Goal: Transaction & Acquisition: Purchase product/service

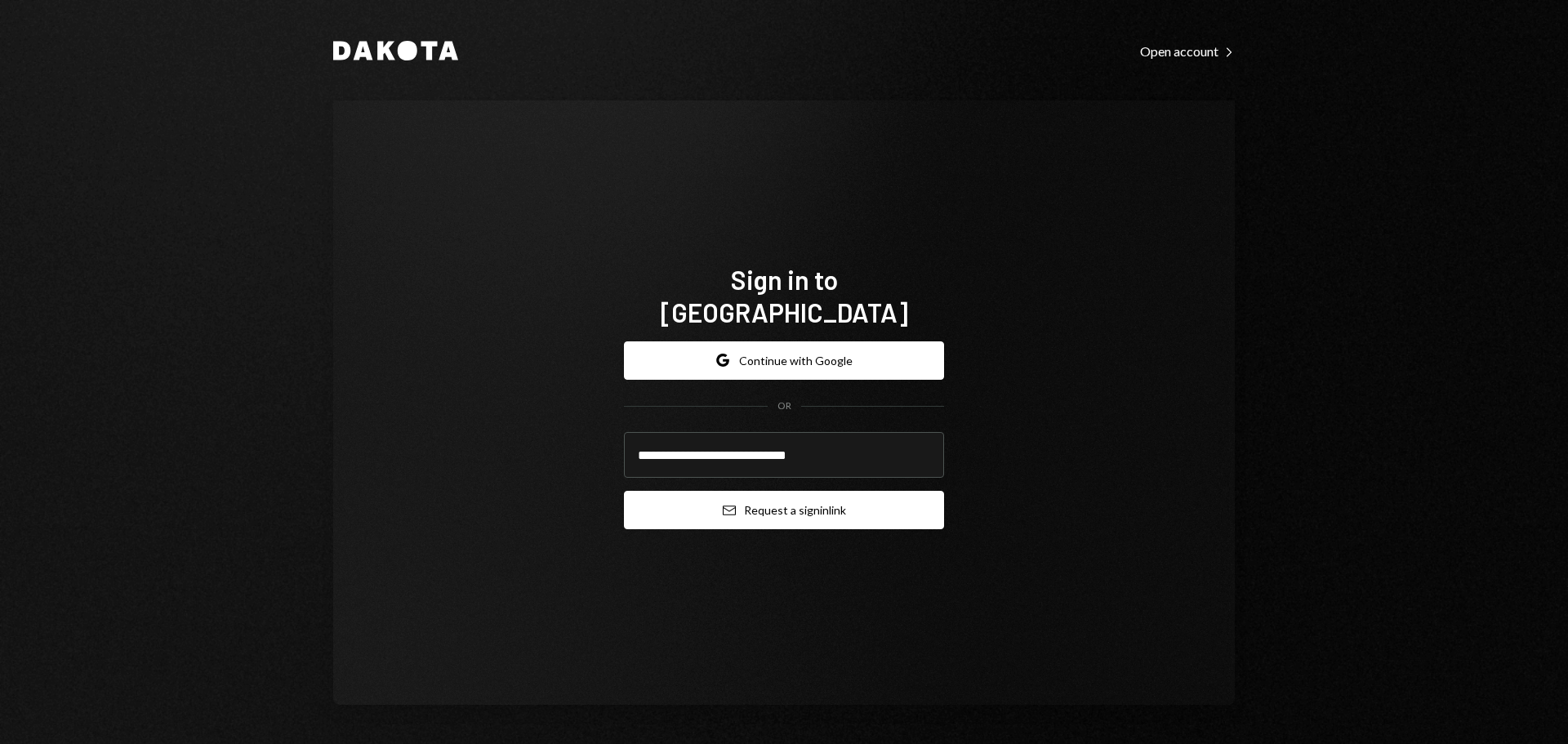
type input "**********"
click at [743, 491] on button "Email Request a sign in link" at bounding box center [784, 510] width 320 height 39
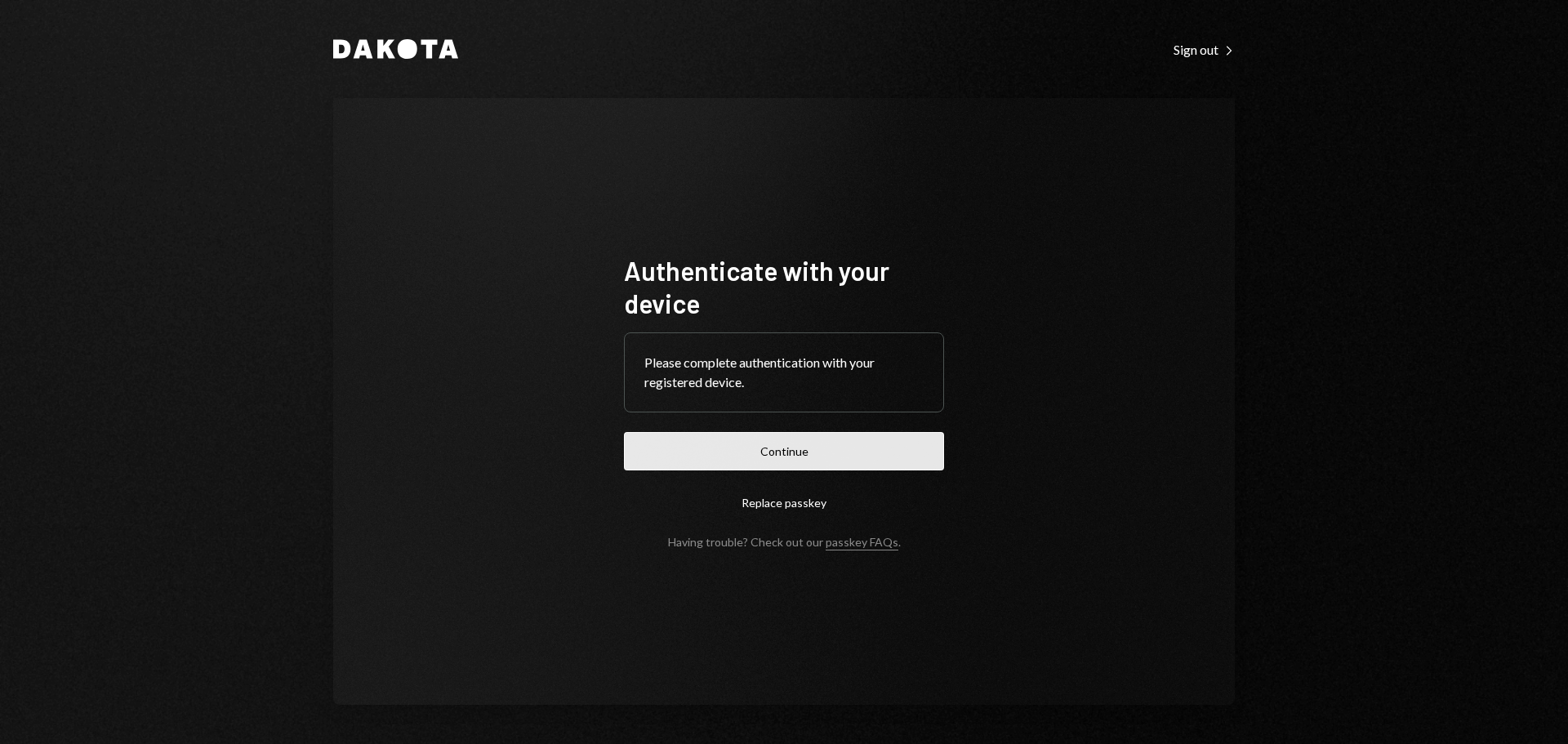
click at [761, 465] on button "Continue" at bounding box center [784, 451] width 320 height 39
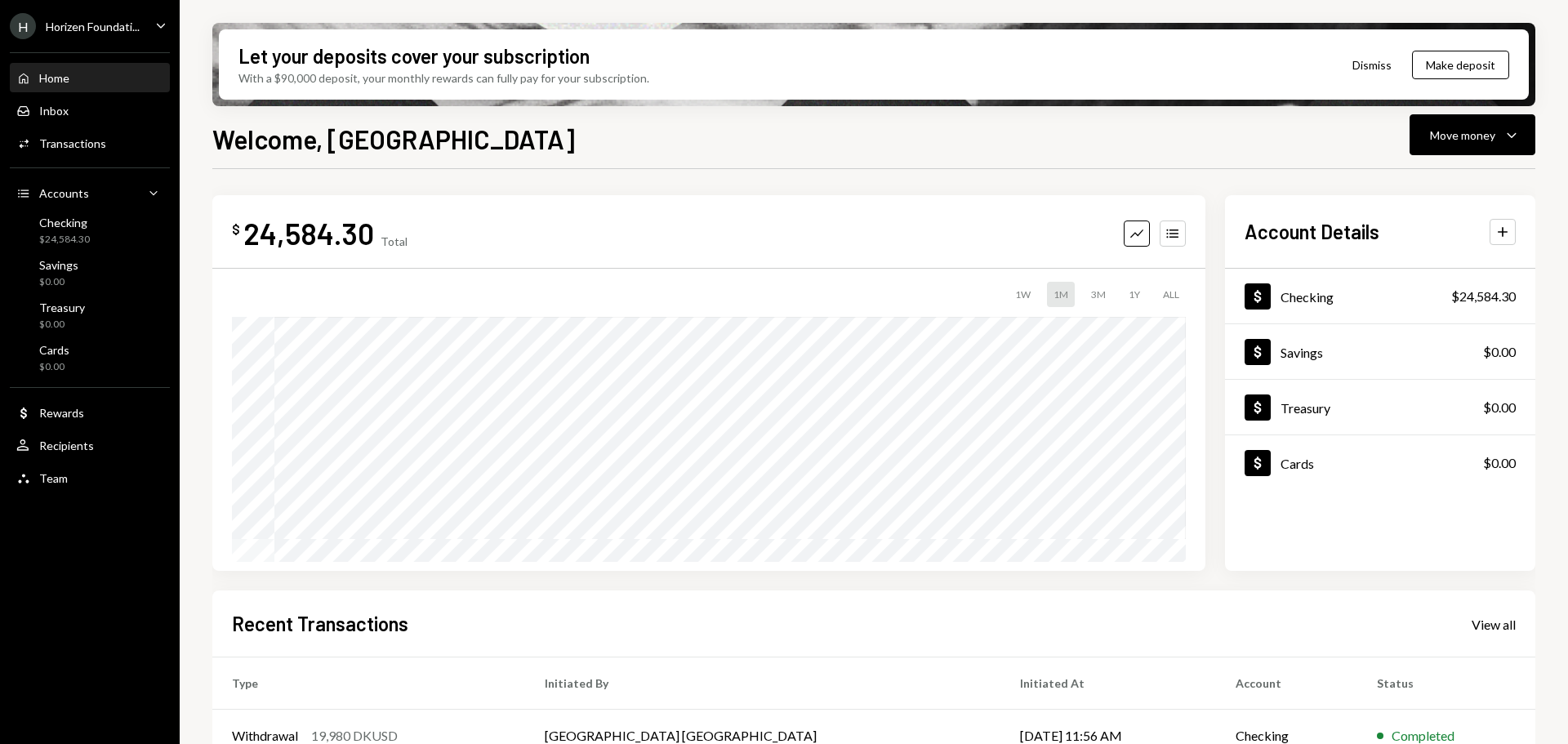
click at [142, 26] on div "H Horizen Foundati... Caret Down" at bounding box center [89, 25] width 180 height 26
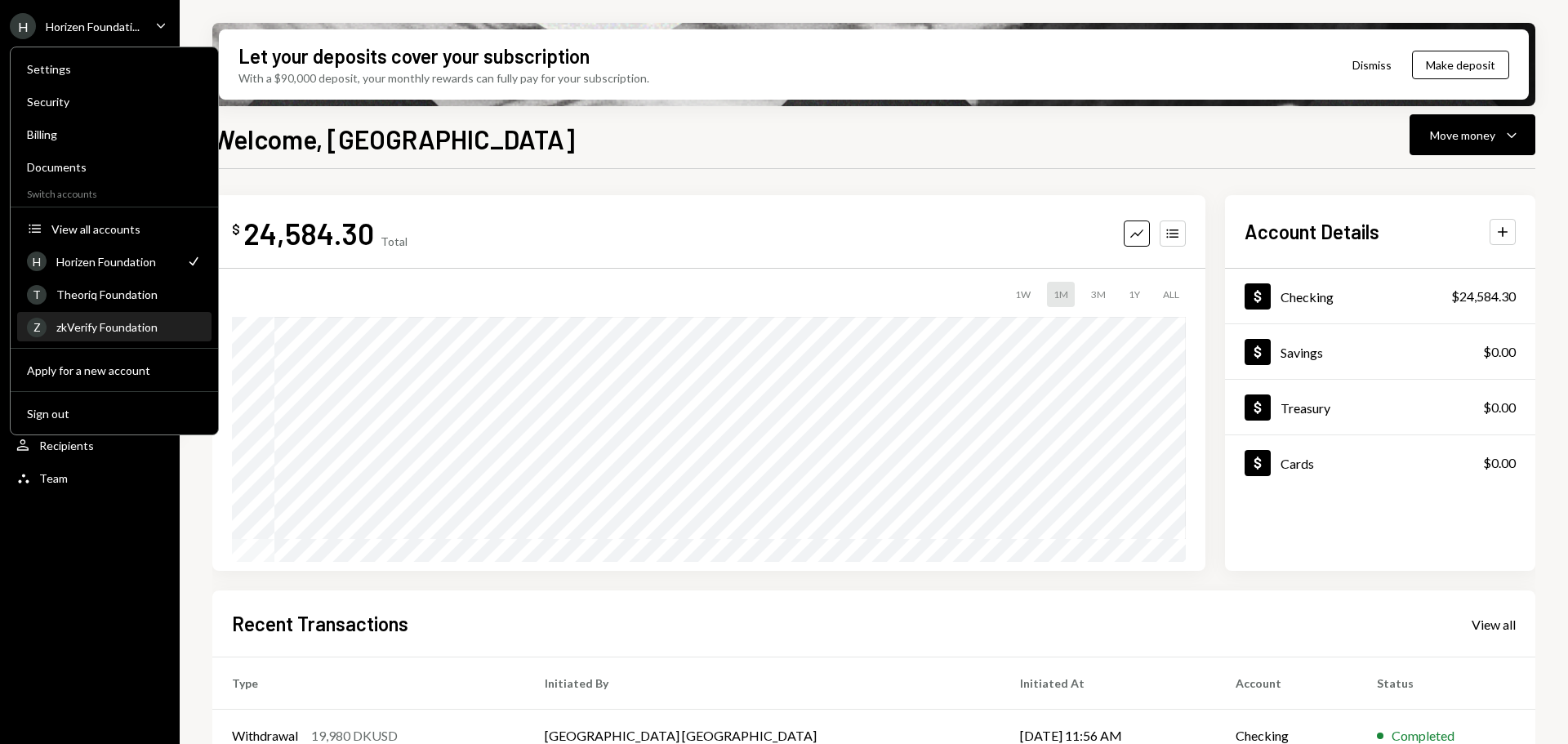
click at [105, 326] on div "zkVerify Foundation" at bounding box center [129, 327] width 146 height 14
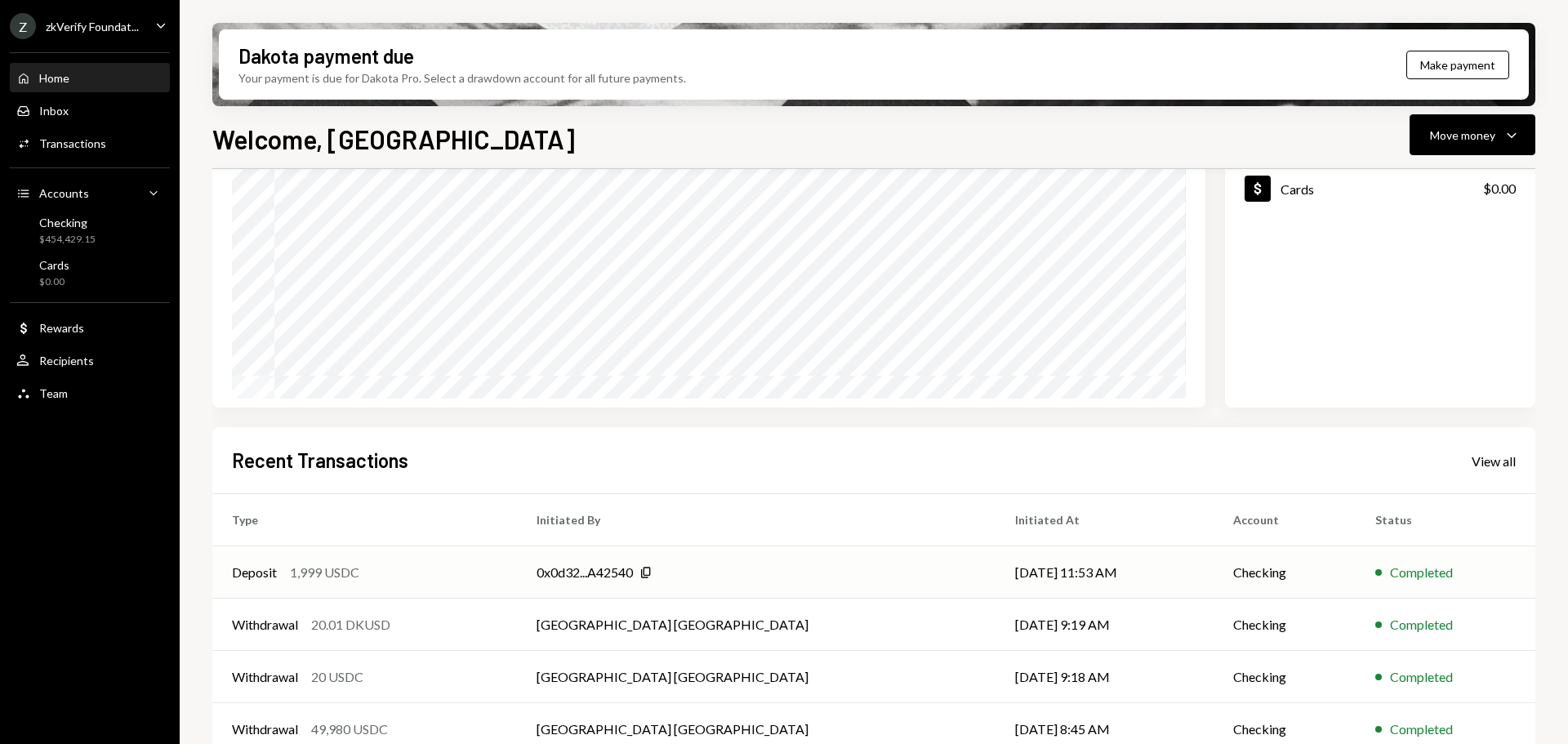
scroll to position [241, 0]
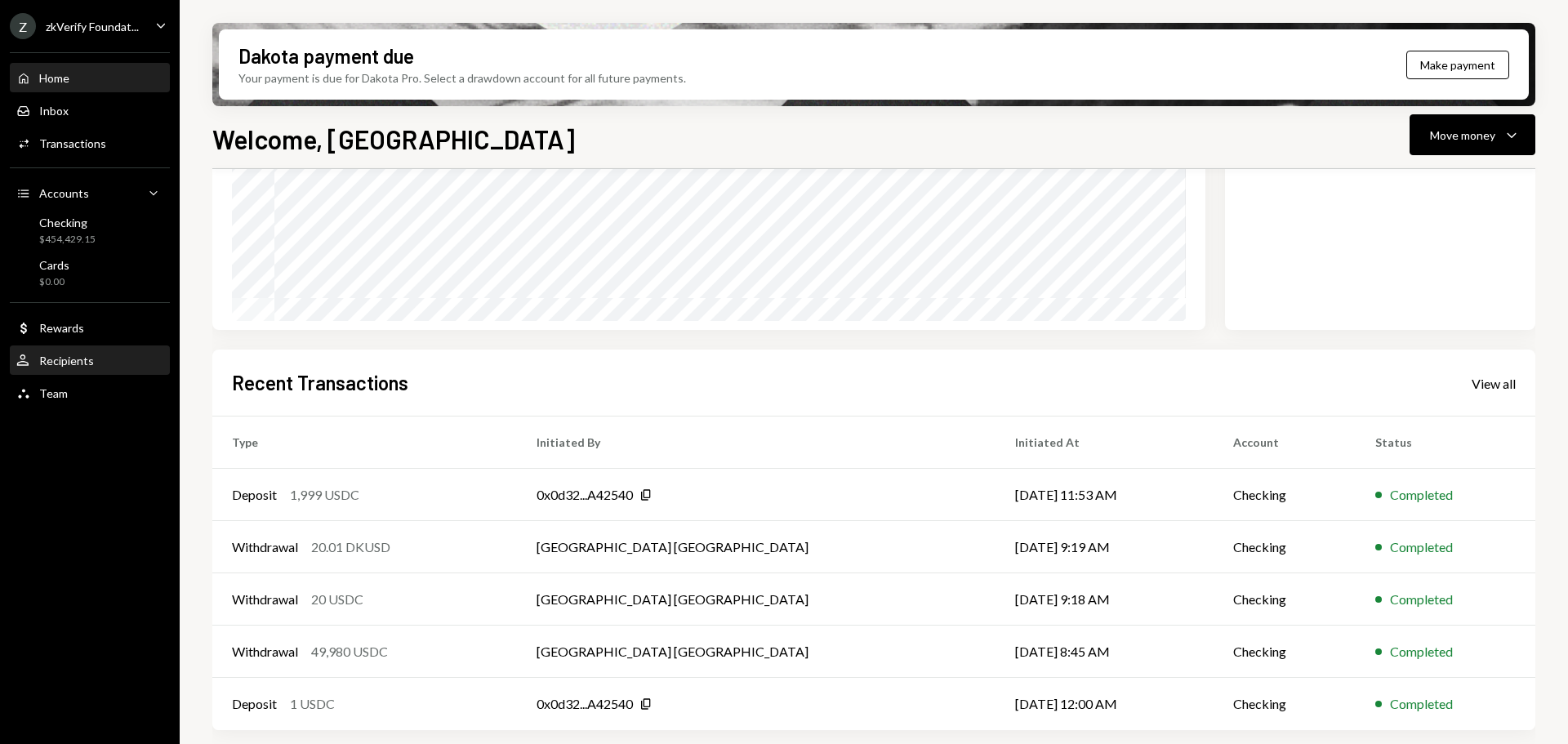
click at [87, 358] on div "Recipients" at bounding box center [66, 360] width 54 height 14
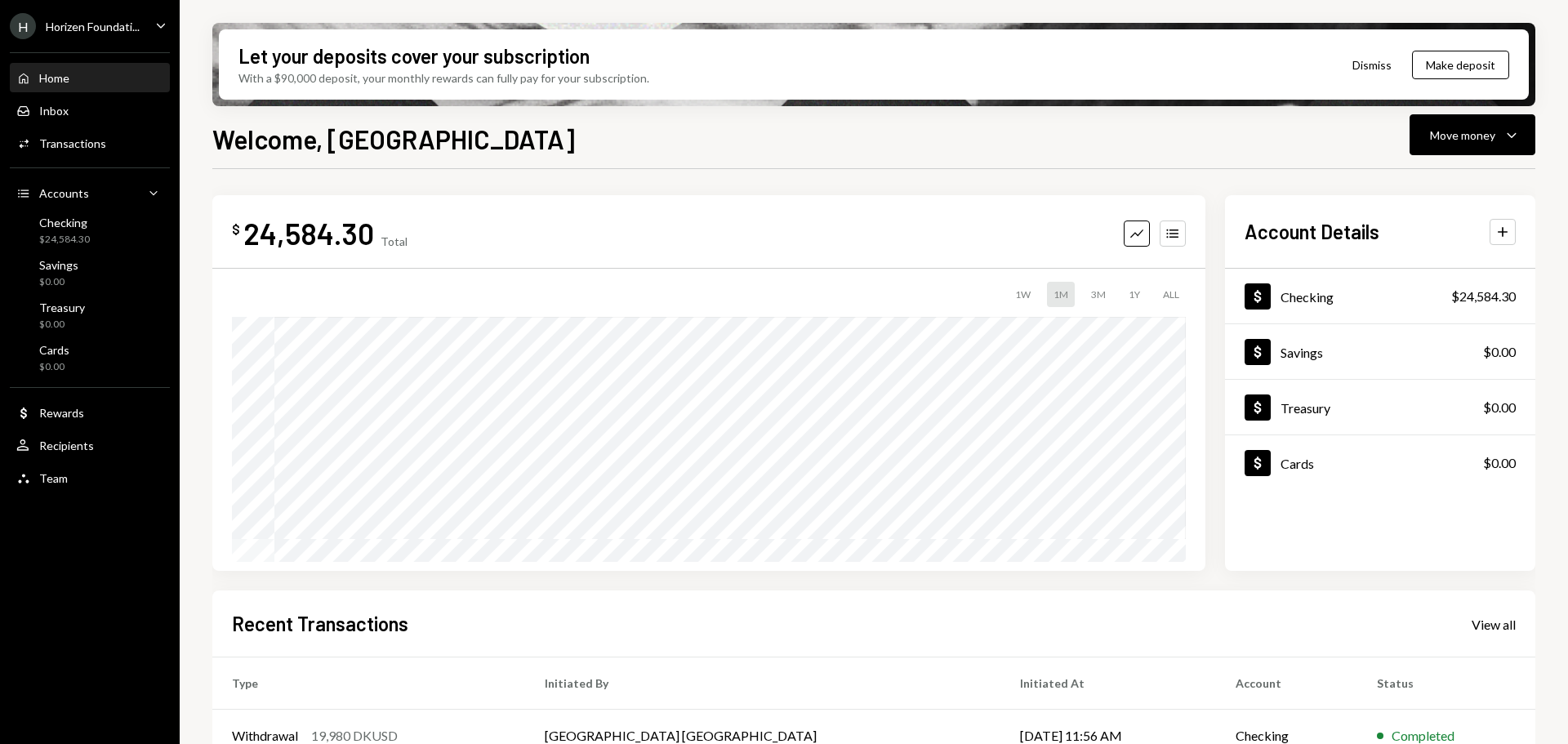
click at [85, 25] on div "Horizen Foundati..." at bounding box center [92, 26] width 94 height 14
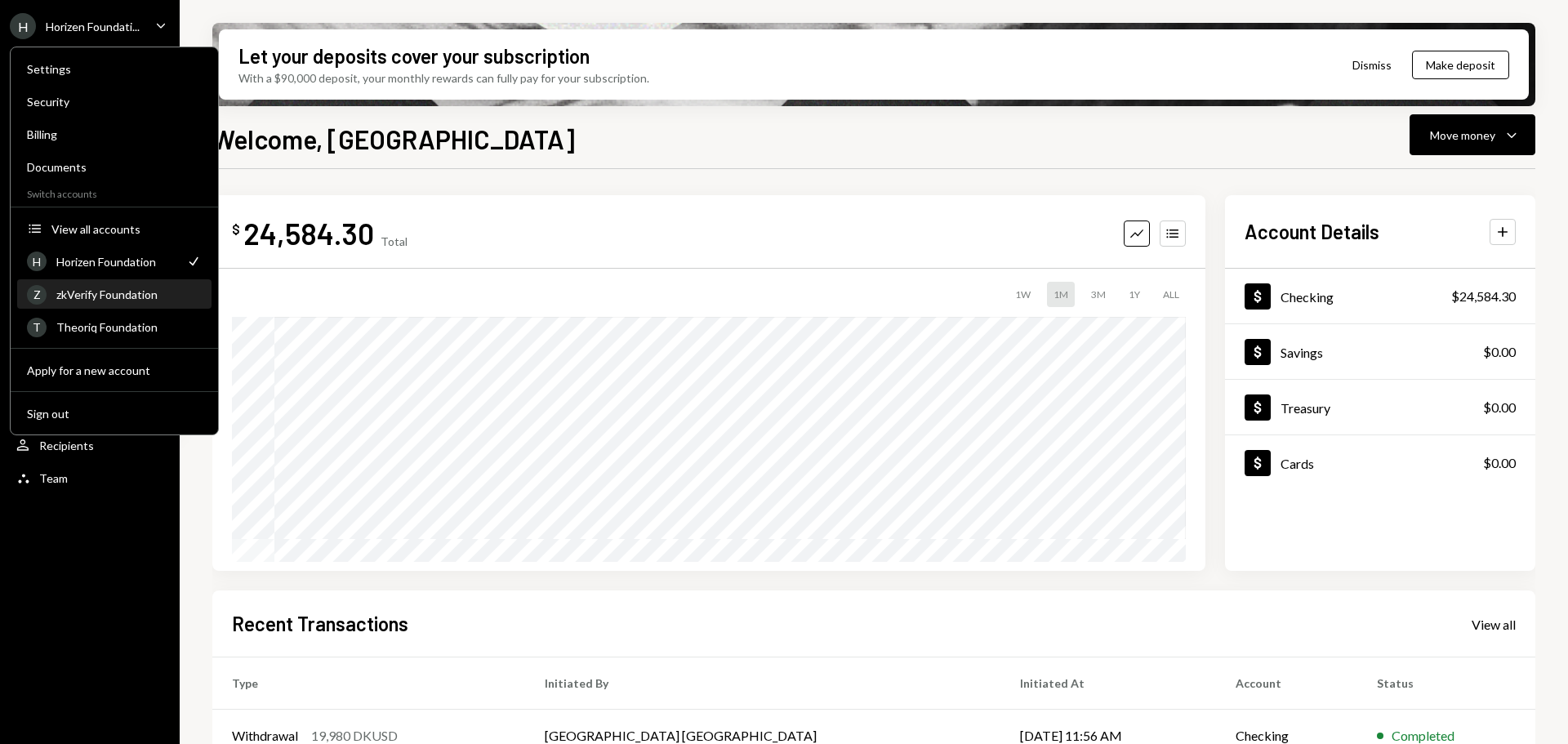
click at [84, 295] on div "zkVerify Foundation" at bounding box center [129, 294] width 146 height 14
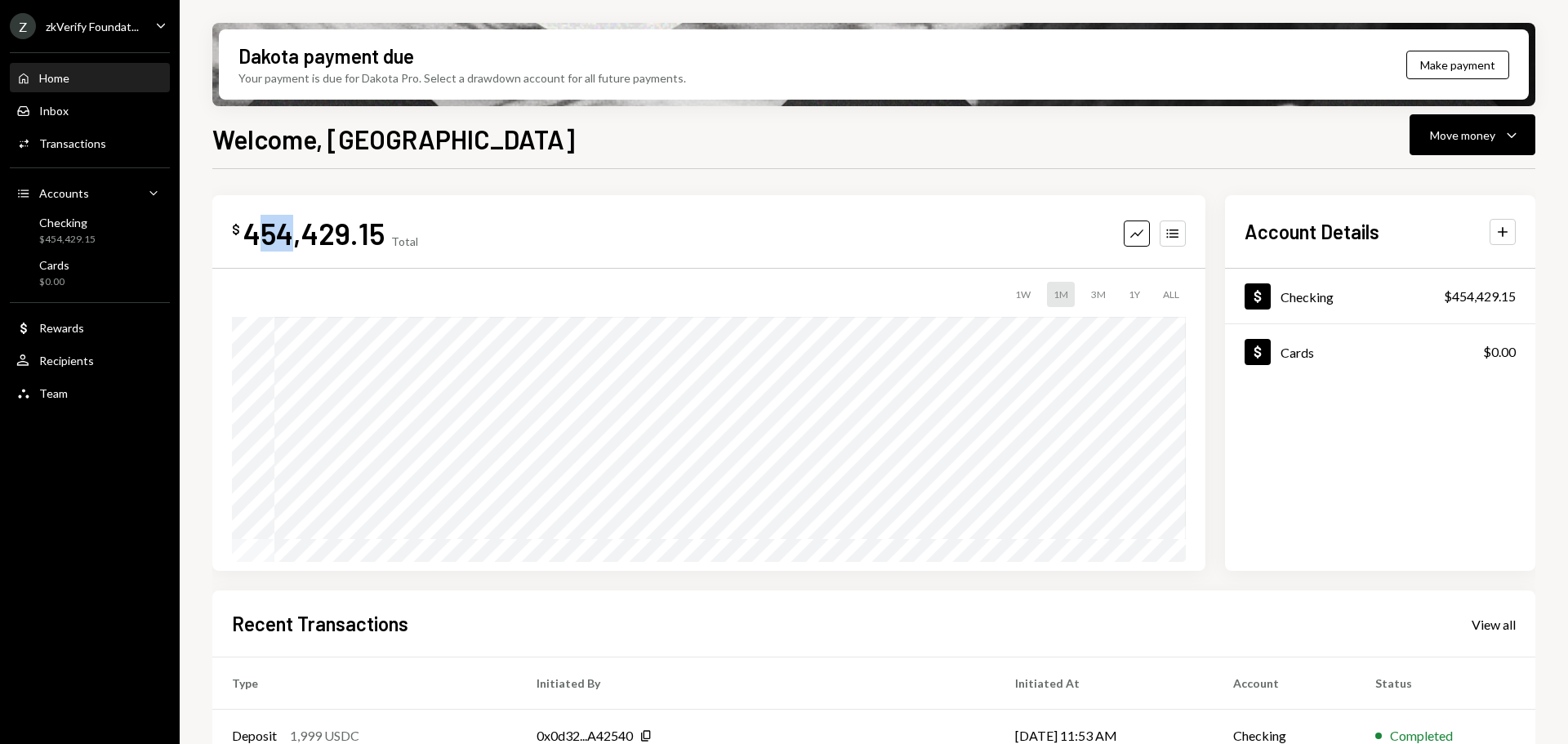
drag, startPoint x: 251, startPoint y: 240, endPoint x: 294, endPoint y: 245, distance: 43.3
click at [293, 245] on div "454,429.15" at bounding box center [314, 233] width 142 height 37
click at [307, 243] on div "454,429.15" at bounding box center [314, 233] width 142 height 37
click at [99, 360] on div "User Recipients" at bounding box center [89, 360] width 147 height 15
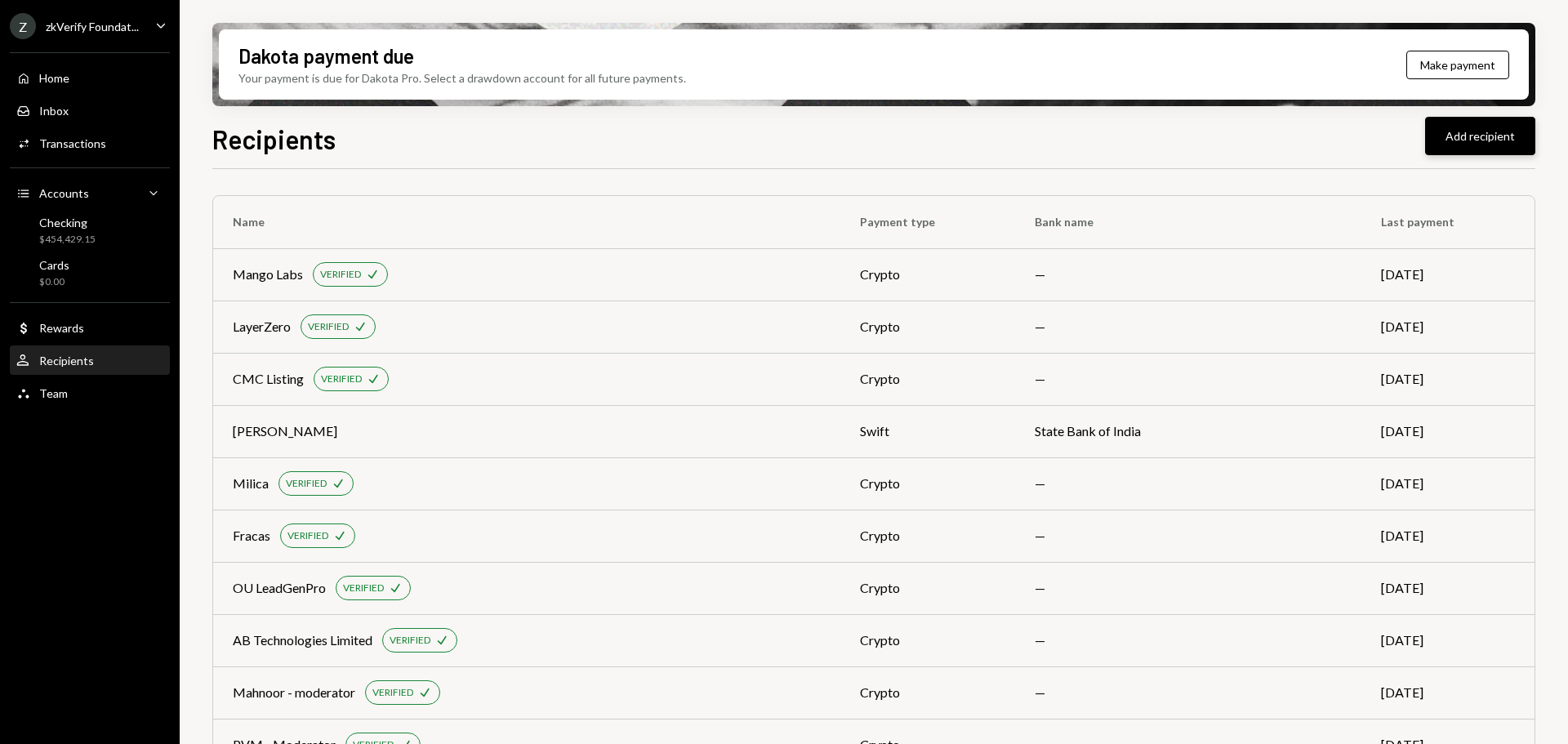
click at [1472, 143] on button "Add recipient" at bounding box center [1481, 136] width 111 height 39
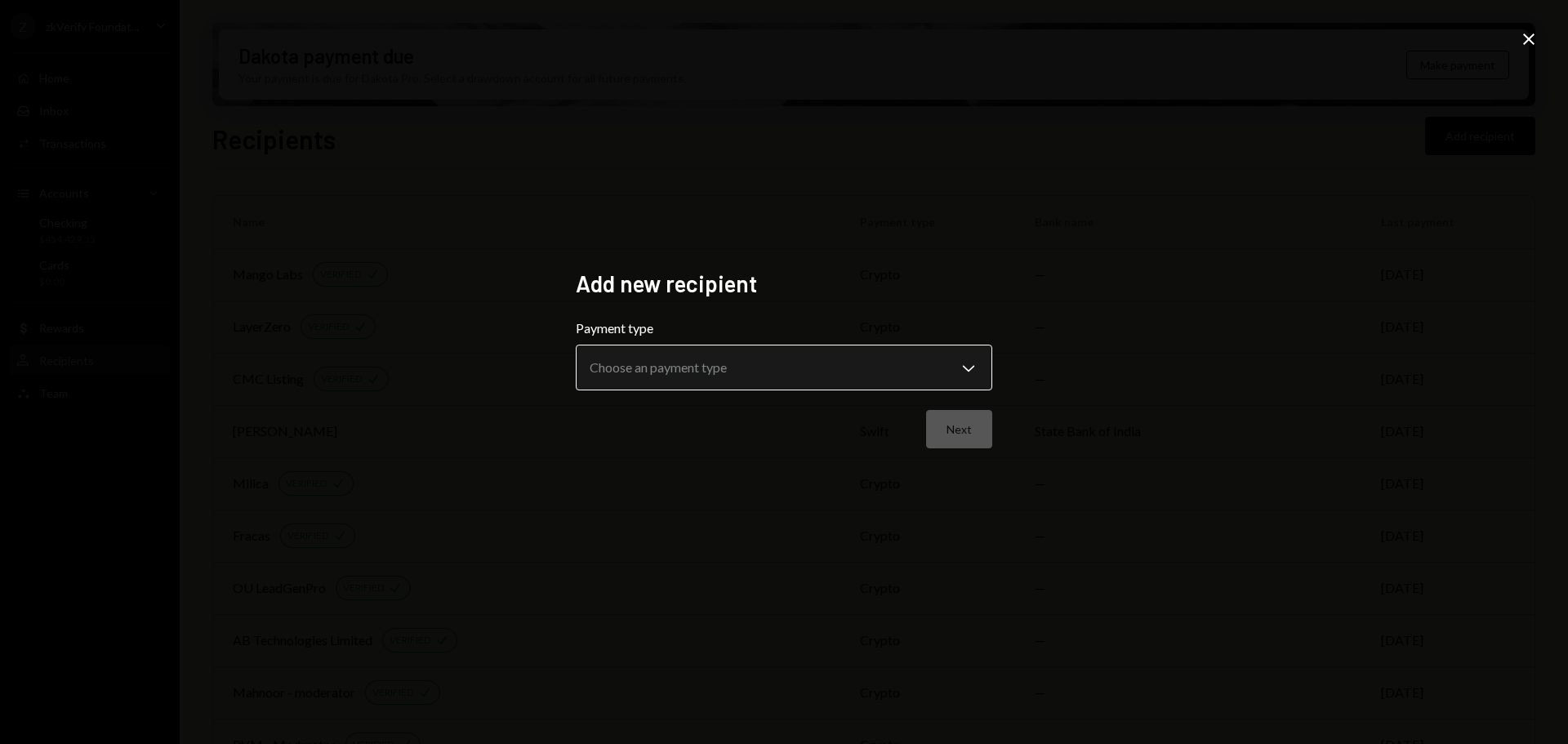
click at [706, 369] on body "Z zkVerify Foundat... Caret Down Home Home Inbox Inbox Activities Transactions …" at bounding box center [784, 372] width 1568 height 744
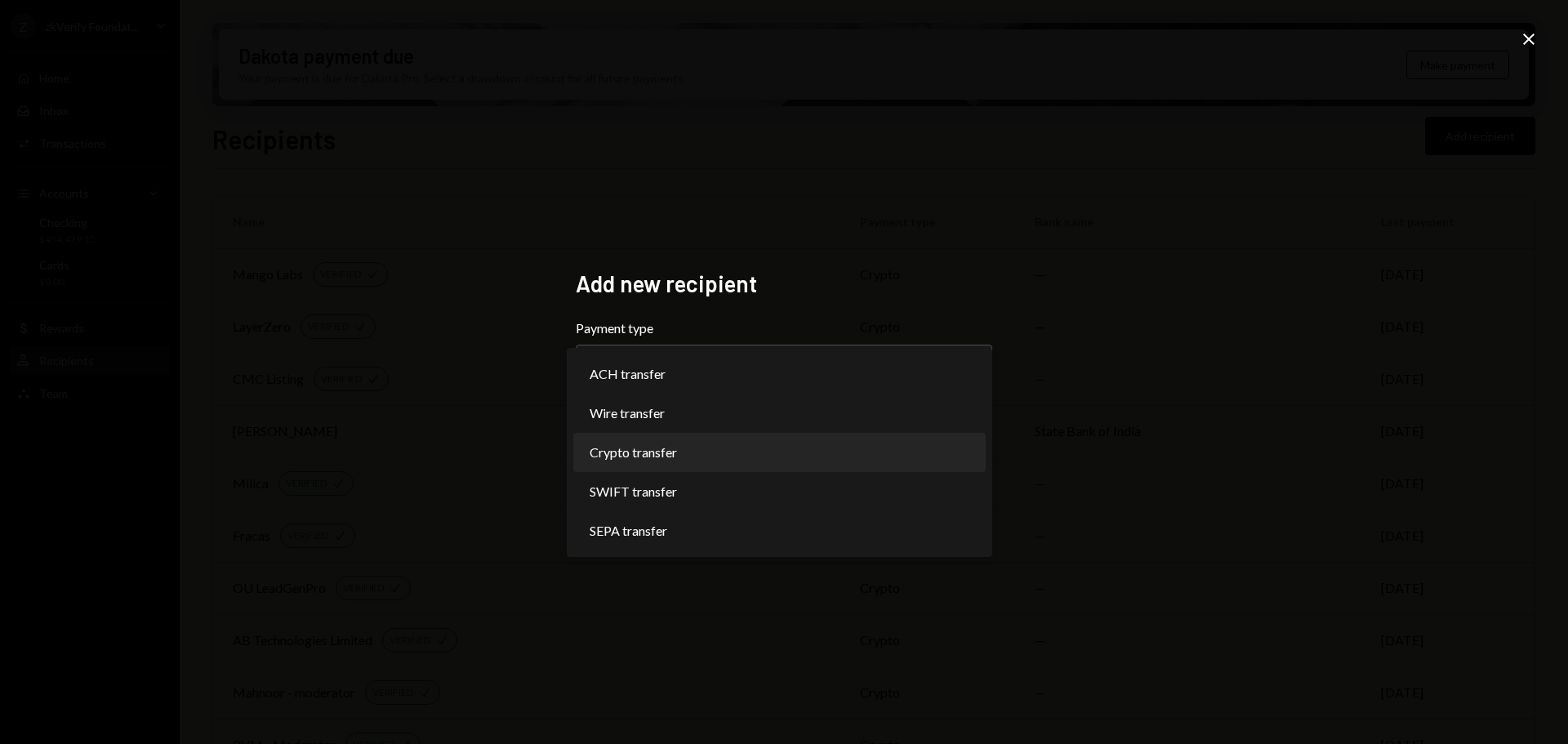
select select "******"
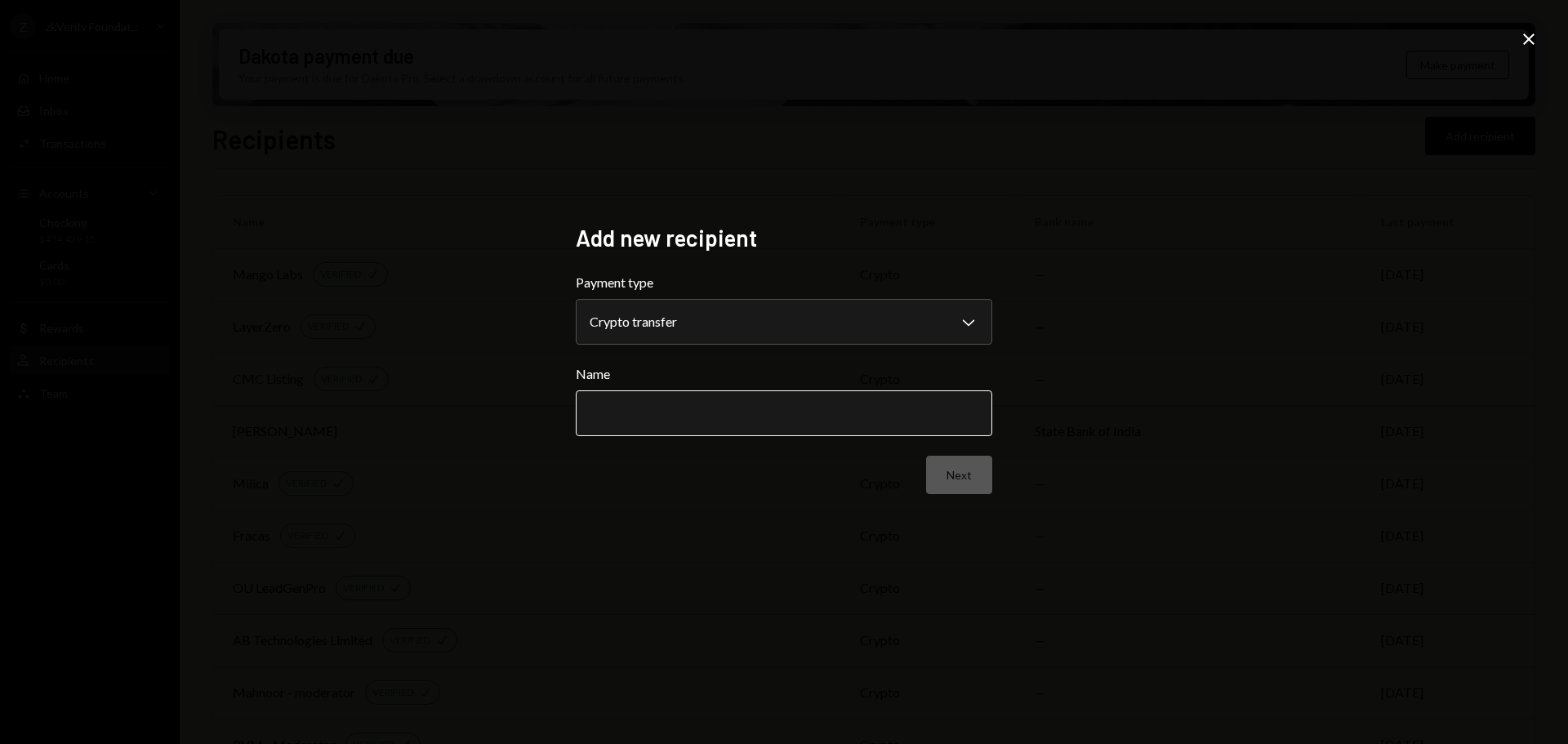
click at [760, 419] on input "Name" at bounding box center [783, 412] width 416 height 46
type input "*******"
click at [978, 479] on button "Next" at bounding box center [959, 475] width 66 height 39
click at [692, 322] on body "Z zkVerify Foundat... Caret Down Home Home Inbox Inbox Activities Transactions …" at bounding box center [784, 372] width 1568 height 744
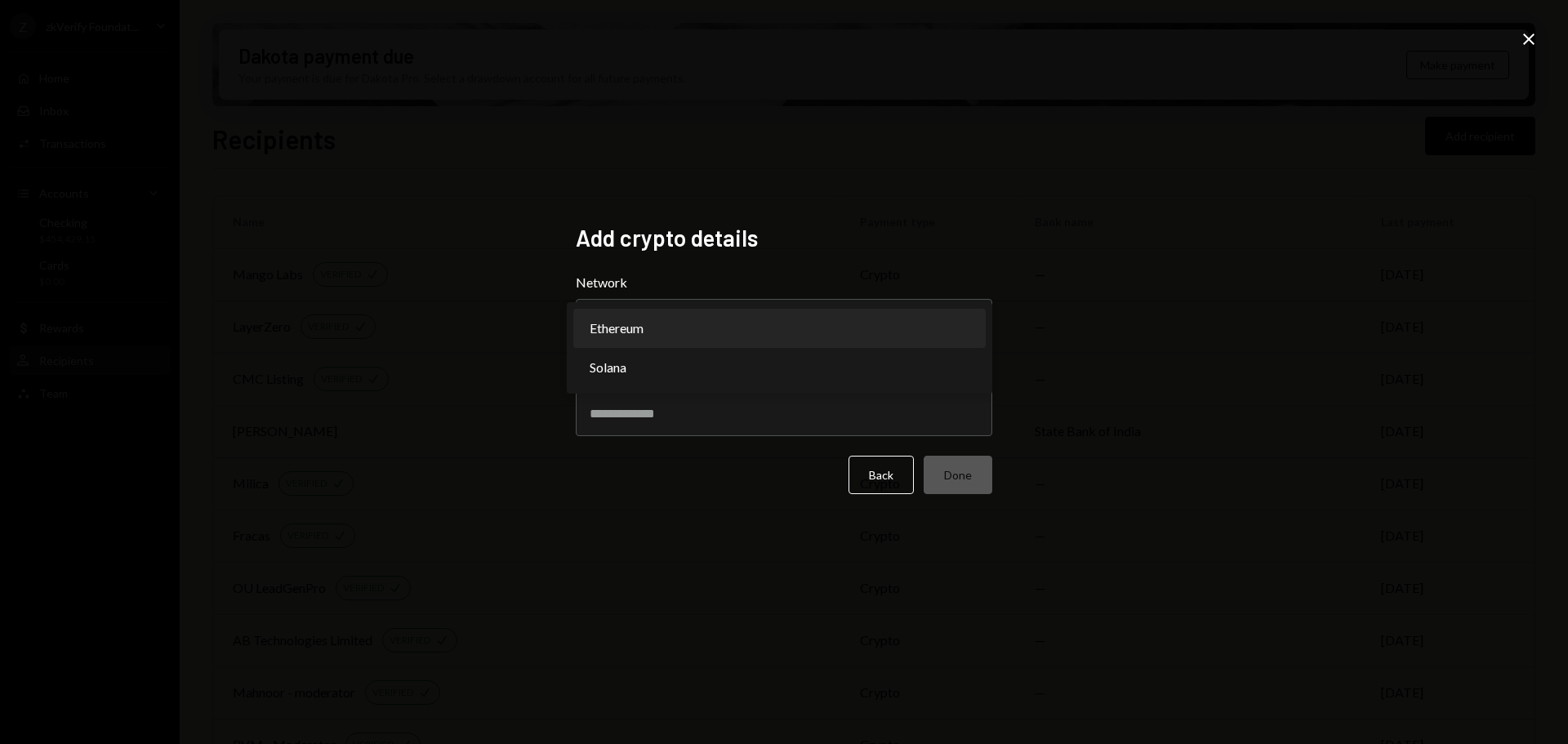
select select "**********"
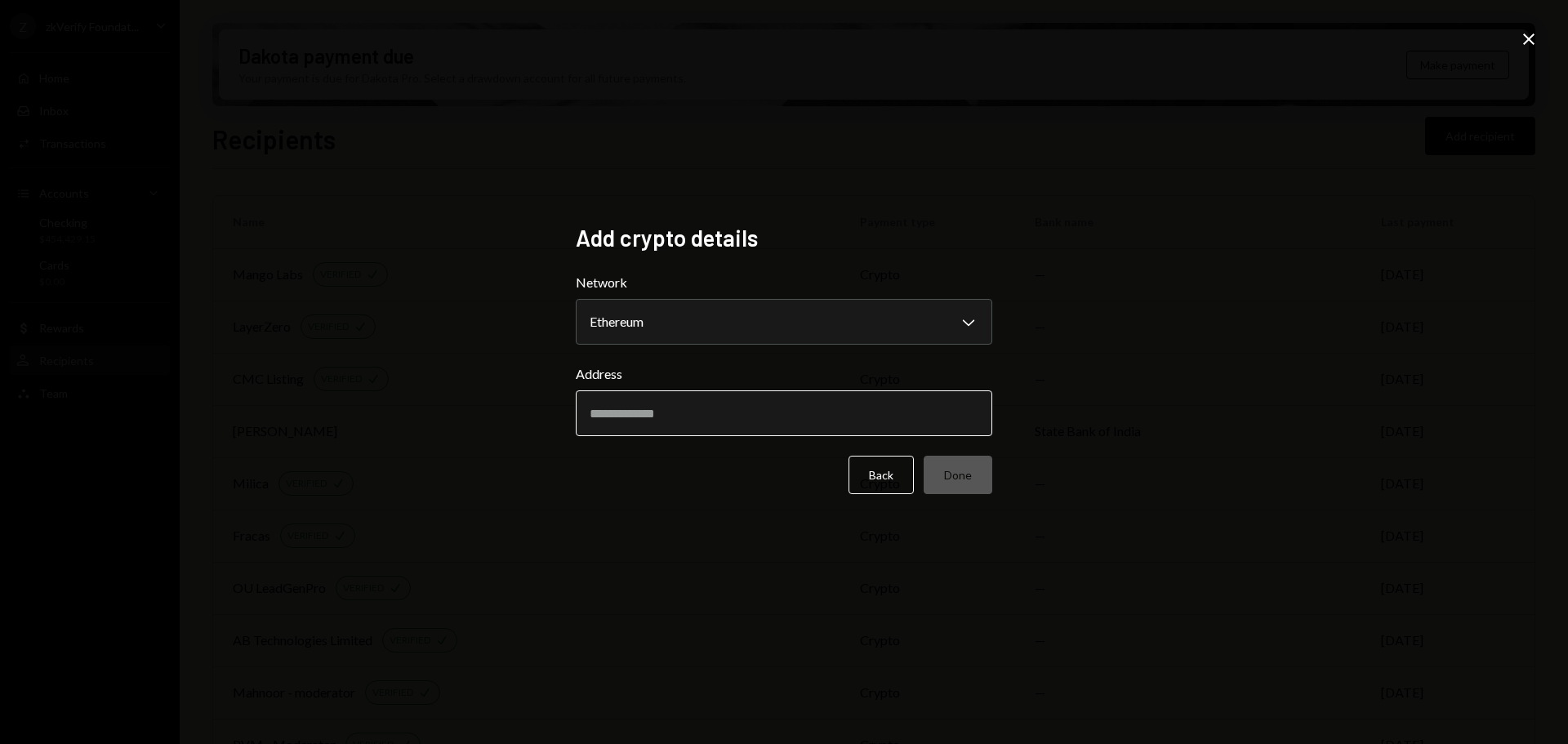
click at [655, 414] on input "Address" at bounding box center [783, 412] width 416 height 46
paste input "**********"
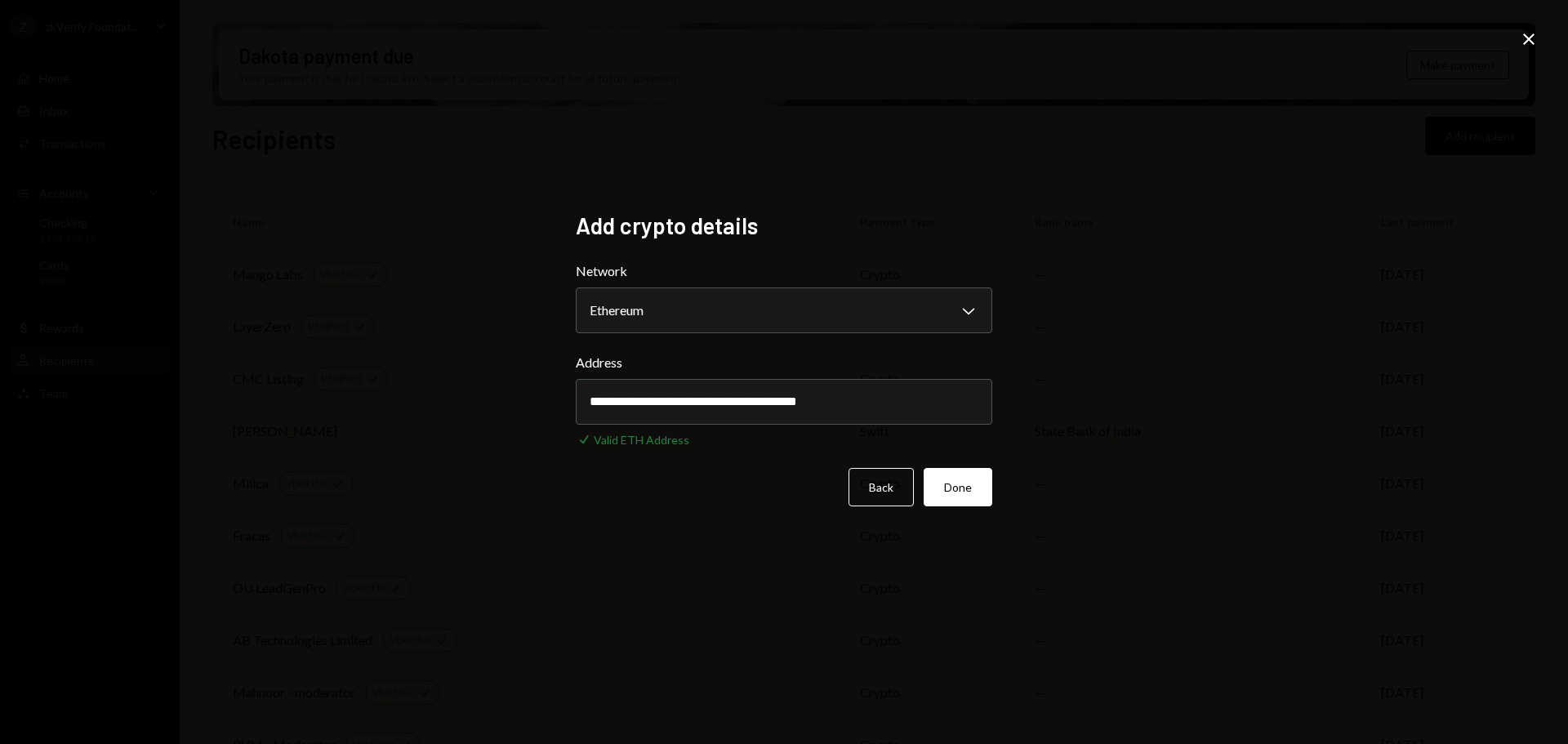
type input "**********"
click at [974, 504] on button "Done" at bounding box center [958, 487] width 69 height 39
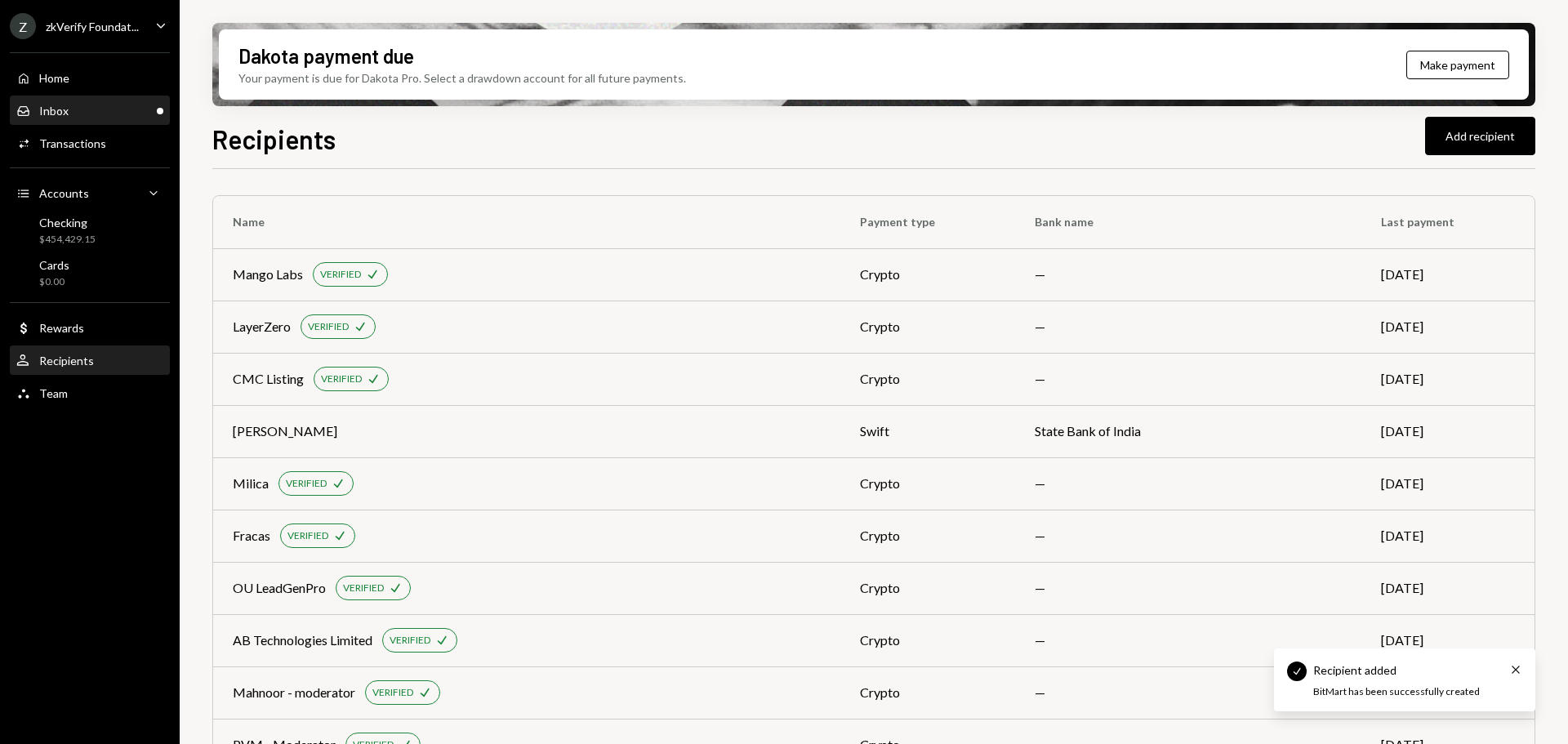
click at [117, 112] on div "Inbox Inbox" at bounding box center [89, 111] width 147 height 15
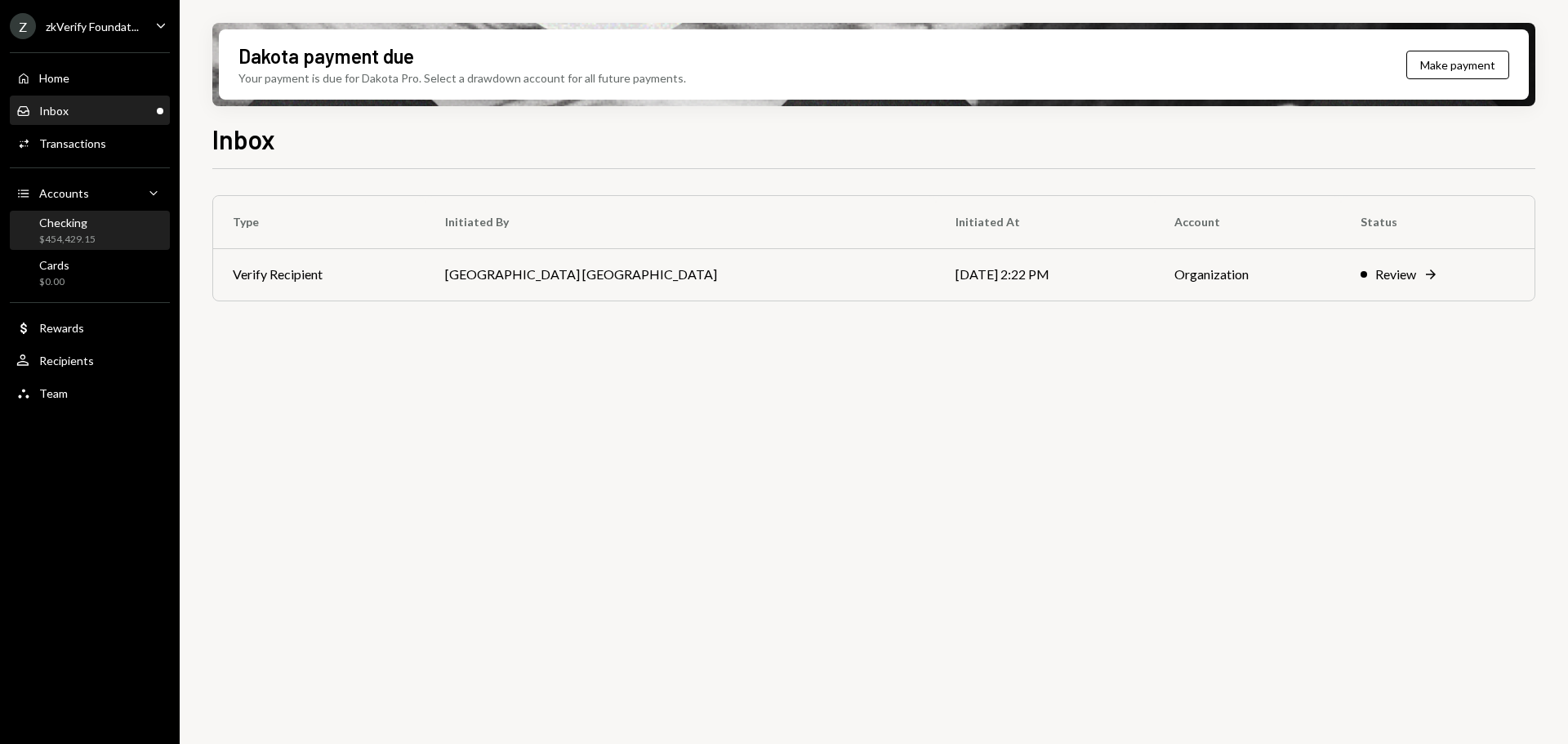
click at [79, 237] on div "$454,429.15" at bounding box center [67, 240] width 56 height 14
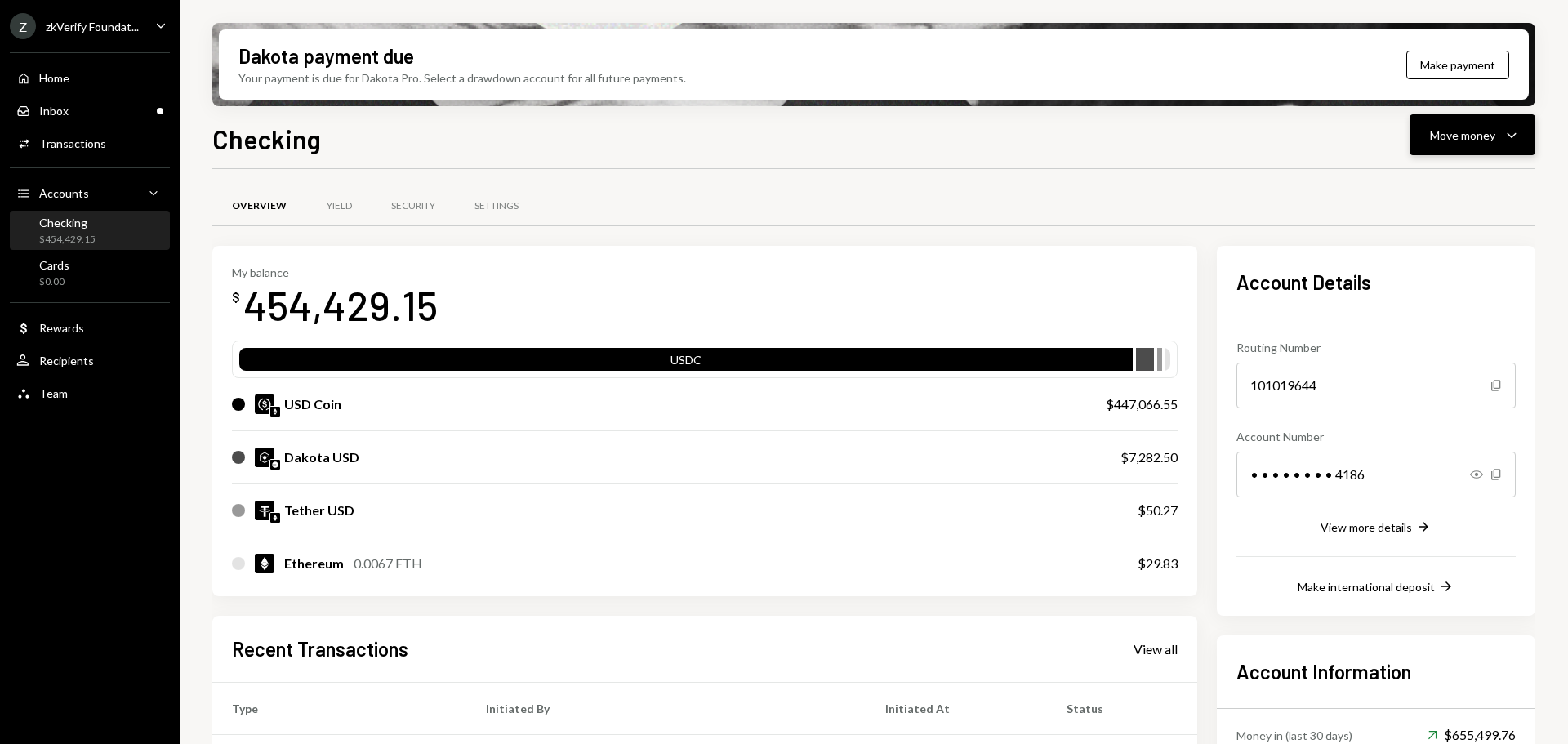
click at [1480, 140] on div "Move money" at bounding box center [1462, 135] width 65 height 17
click at [1416, 178] on div "Send" at bounding box center [1459, 184] width 119 height 17
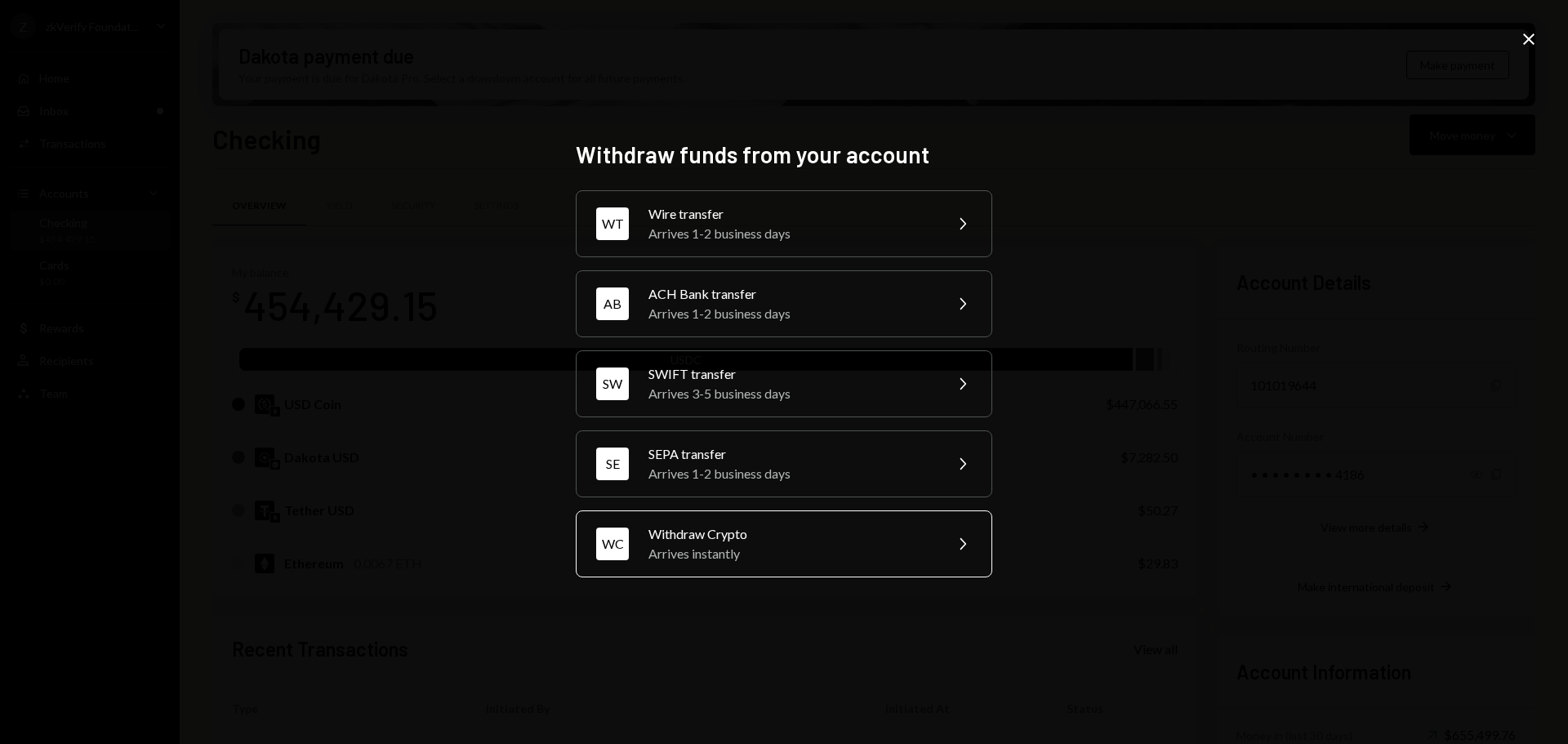
click at [687, 557] on div "Arrives instantly" at bounding box center [790, 554] width 284 height 19
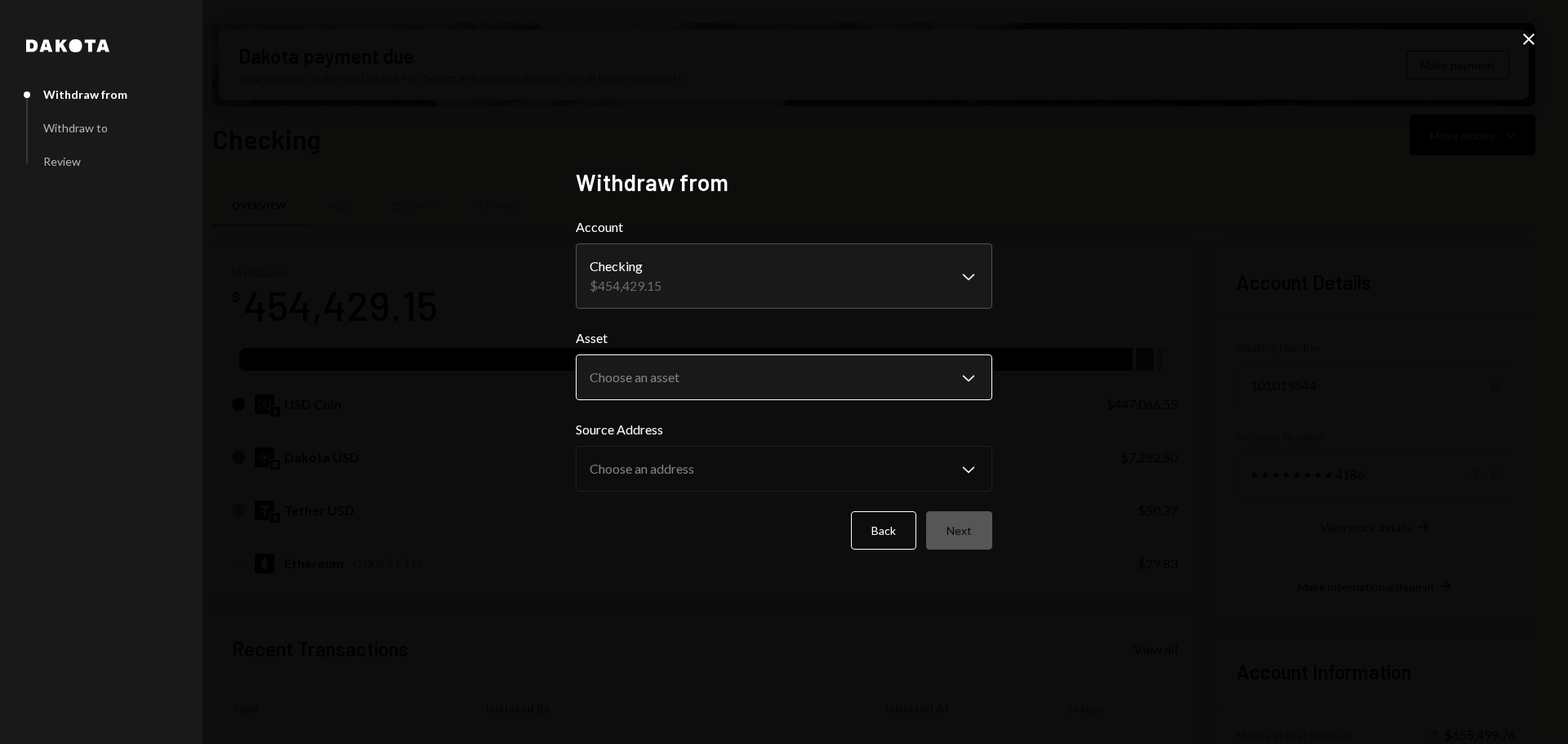
click at [637, 361] on body "Z zkVerify Foundat... Caret Down Home Home Inbox Inbox Activities Transactions …" at bounding box center [784, 372] width 1568 height 744
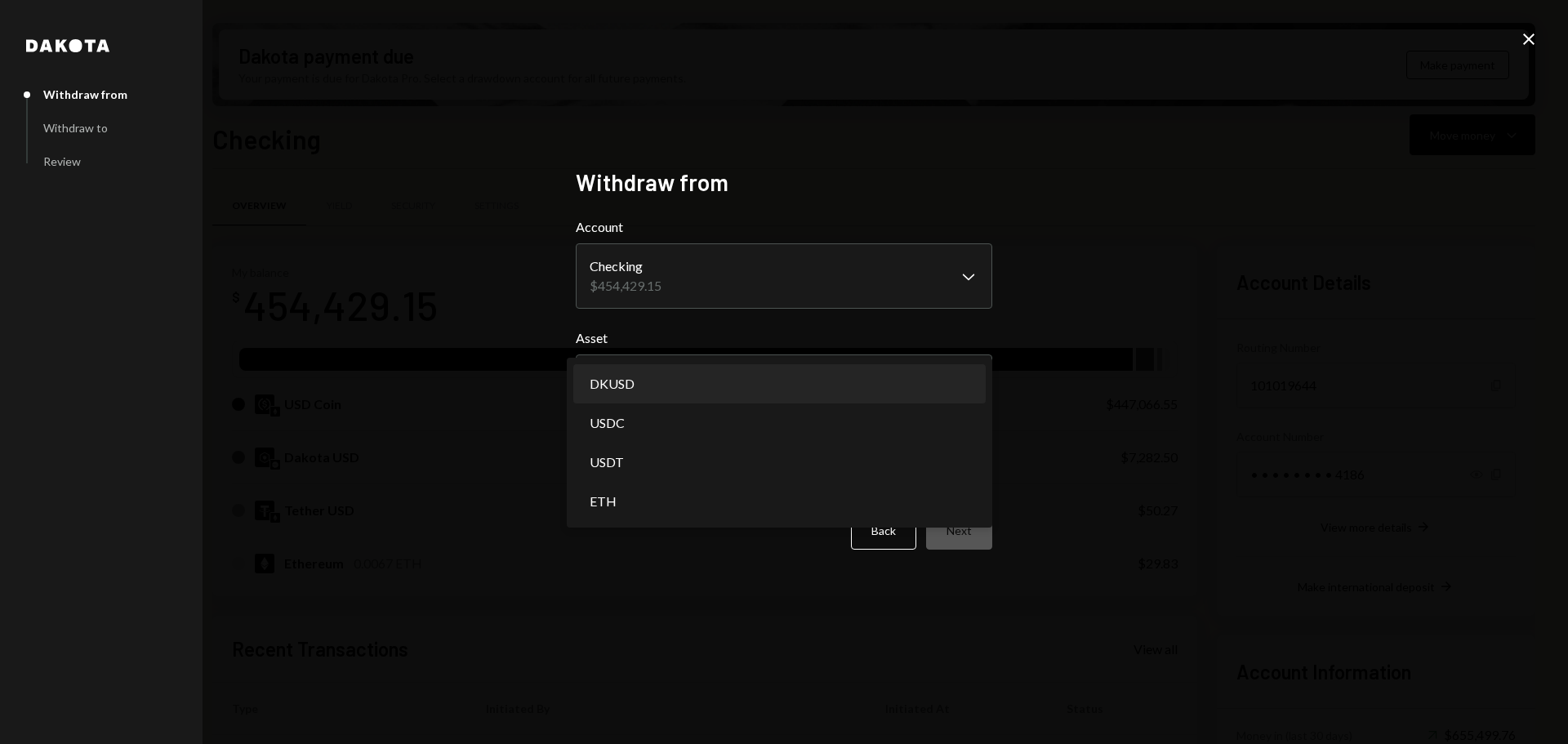
select select "*****"
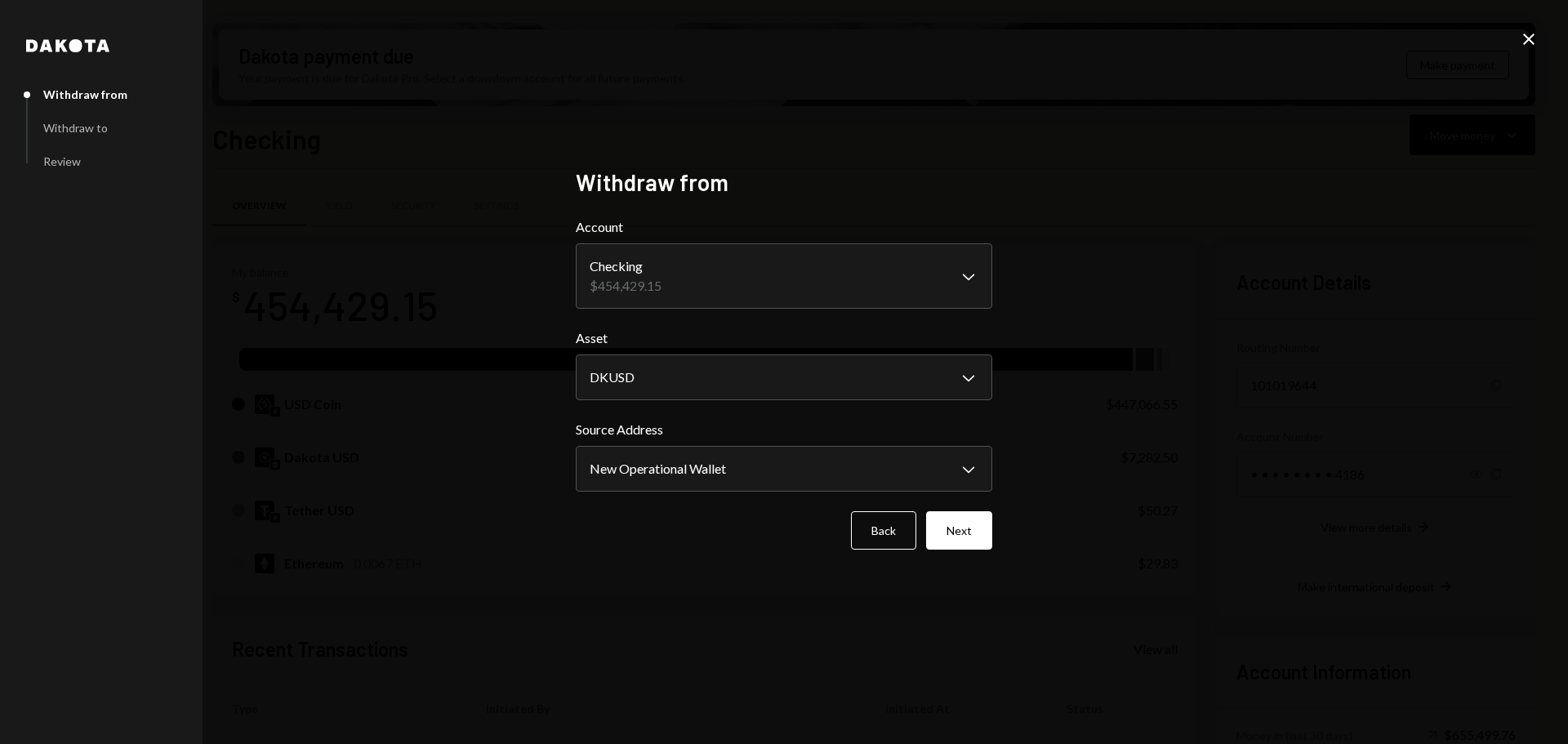
click at [1525, 45] on icon "Close" at bounding box center [1528, 39] width 19 height 19
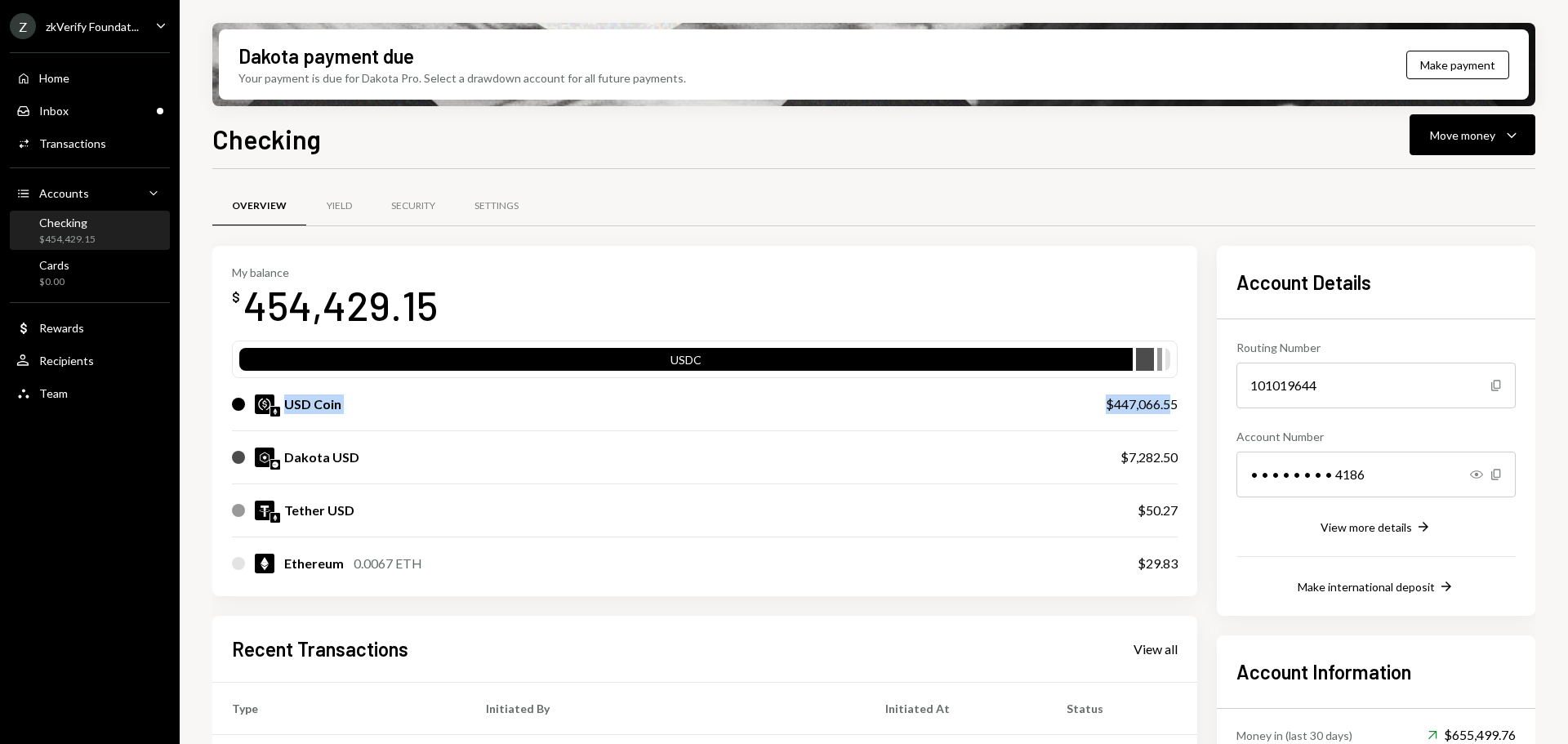
drag, startPoint x: 282, startPoint y: 405, endPoint x: 1173, endPoint y: 404, distance: 891.0
click at [1173, 404] on div "USD Coin $447,066.55" at bounding box center [704, 404] width 946 height 52
click at [126, 369] on div "User Recipients" at bounding box center [89, 361] width 147 height 28
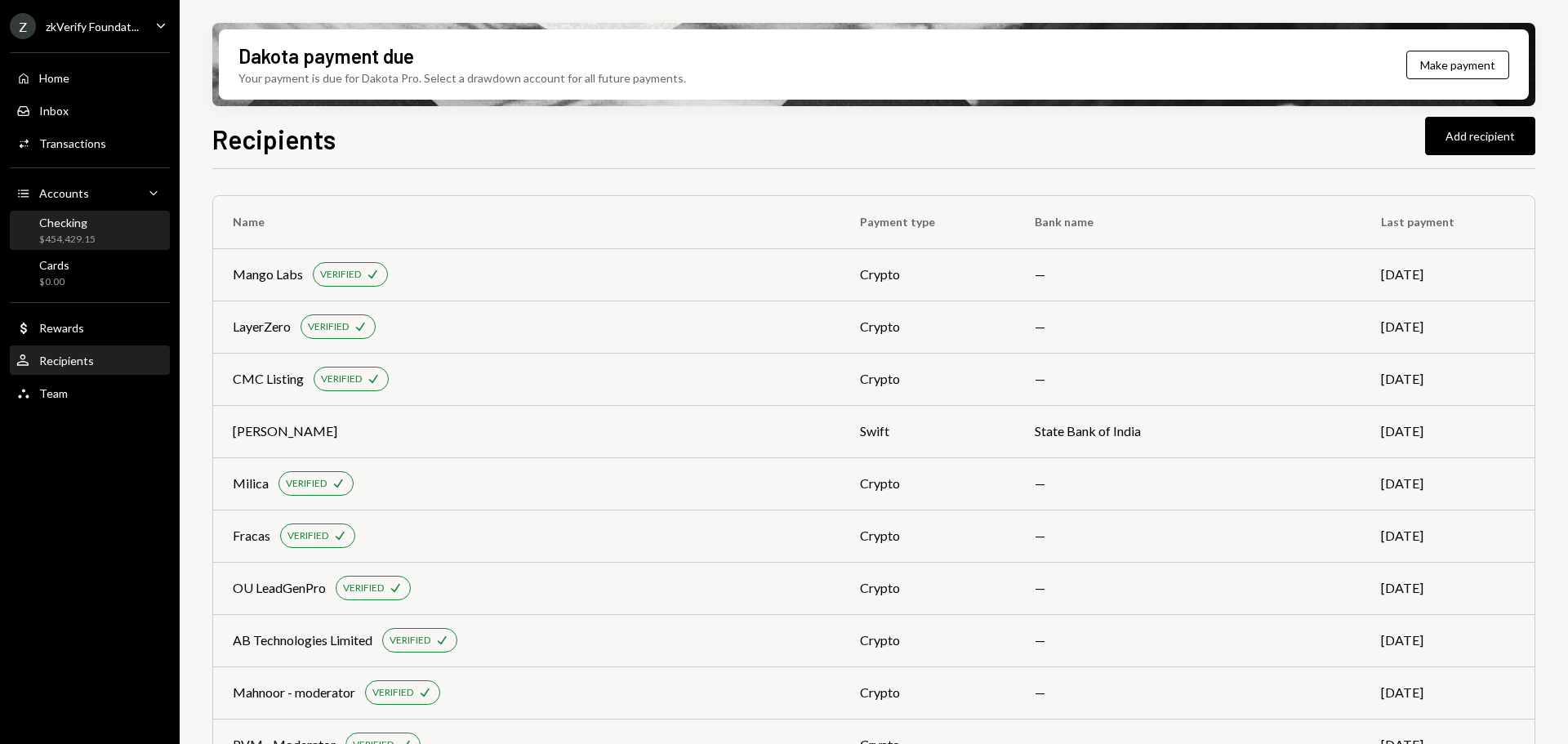
click at [80, 237] on div "$454,429.15" at bounding box center [67, 240] width 56 height 14
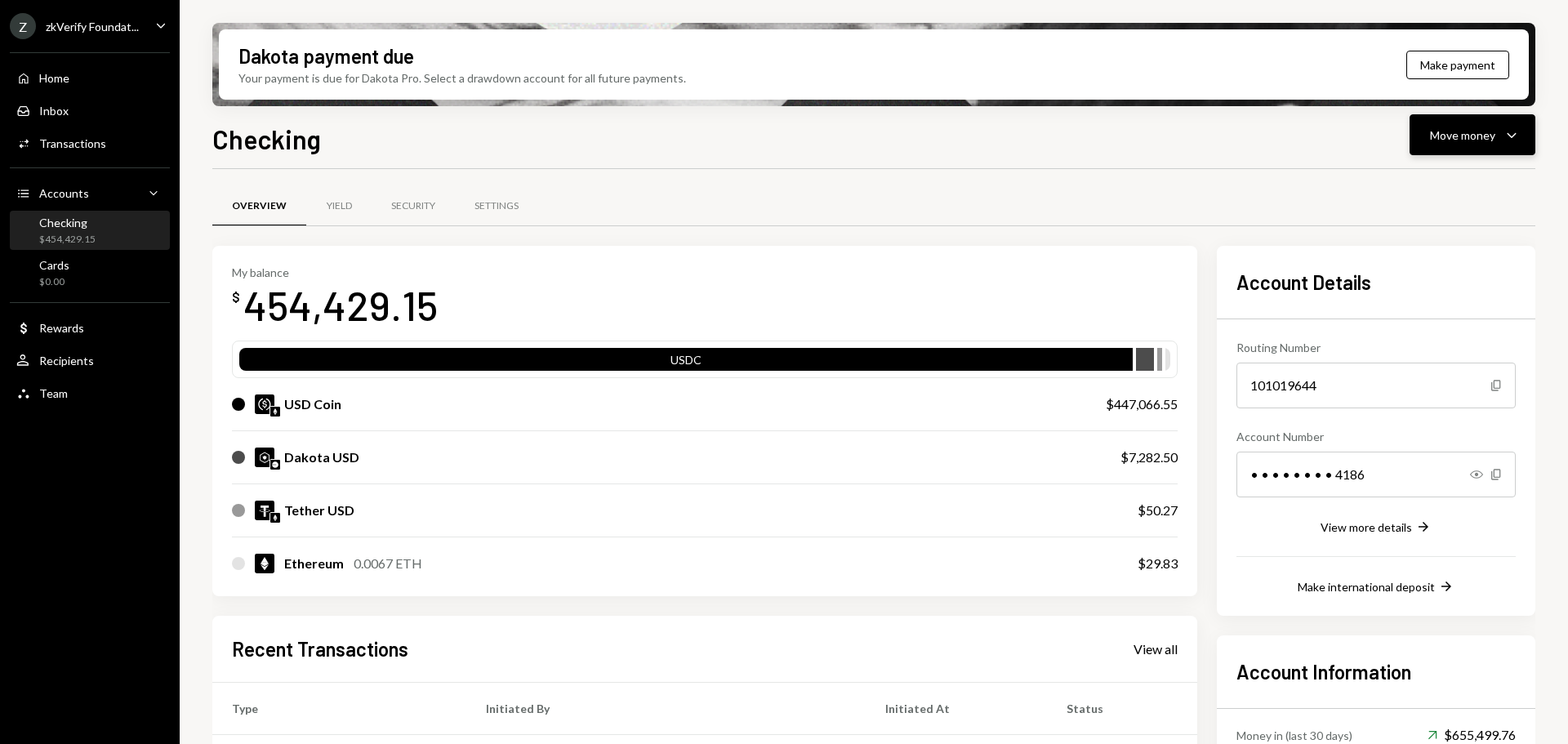
click at [1473, 144] on div "Move money Caret Down" at bounding box center [1473, 135] width 85 height 19
click at [1434, 181] on div "Send" at bounding box center [1459, 184] width 119 height 17
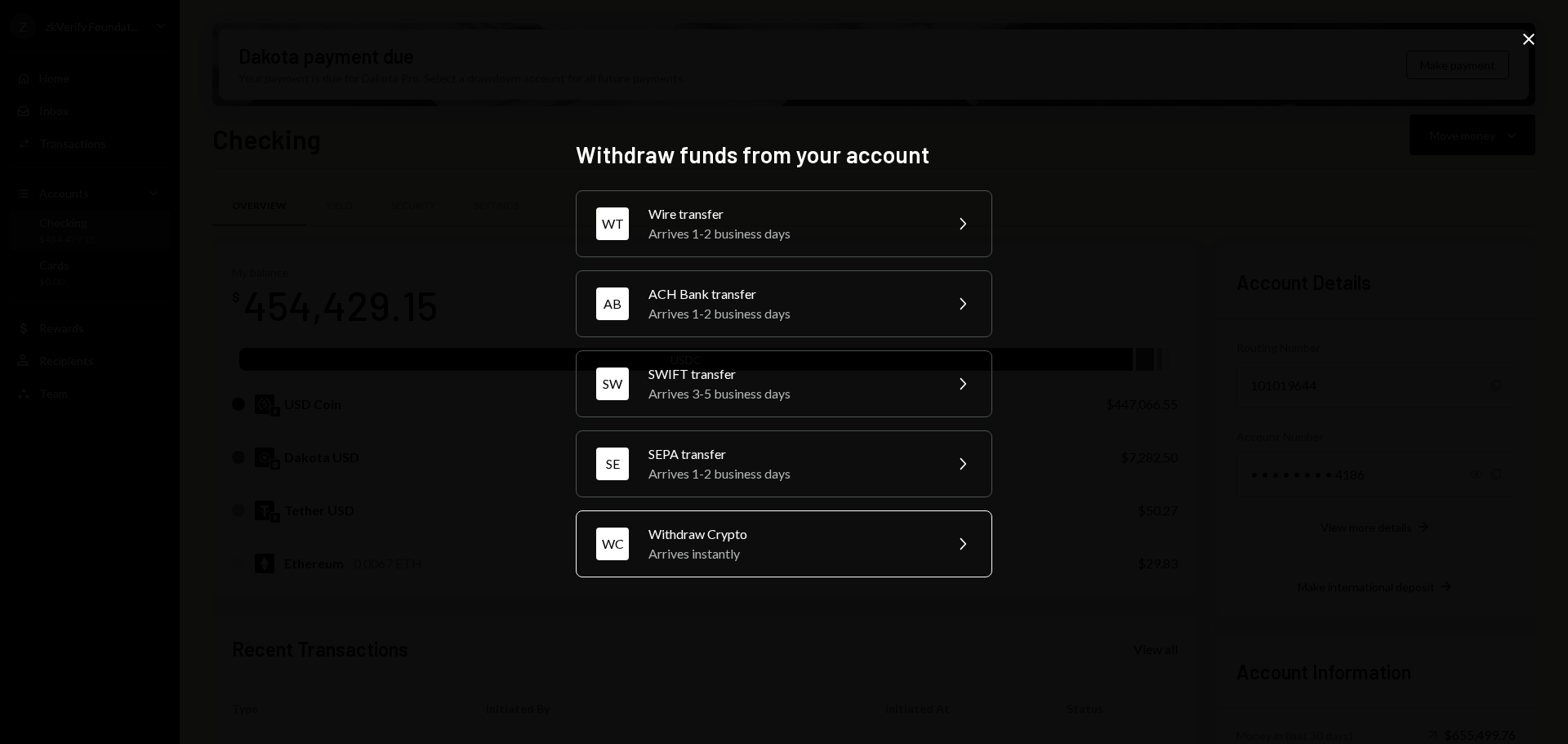
click at [670, 573] on div "WC Withdraw Crypto Arrives instantly Chevron Right" at bounding box center [783, 543] width 416 height 67
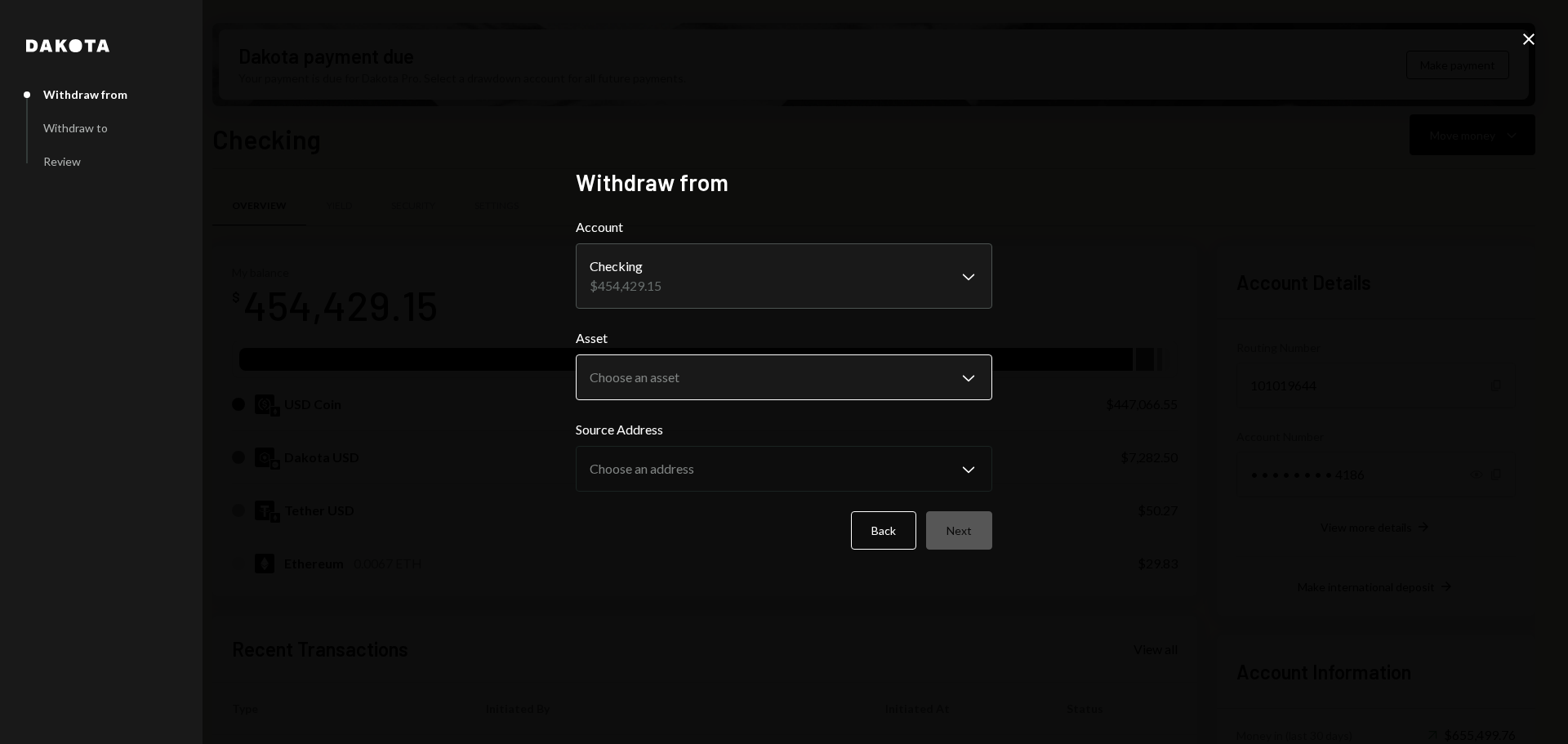
click at [632, 366] on body "Z zkVerify Foundat... Caret Down Home Home Inbox Inbox Activities Transactions …" at bounding box center [784, 372] width 1568 height 744
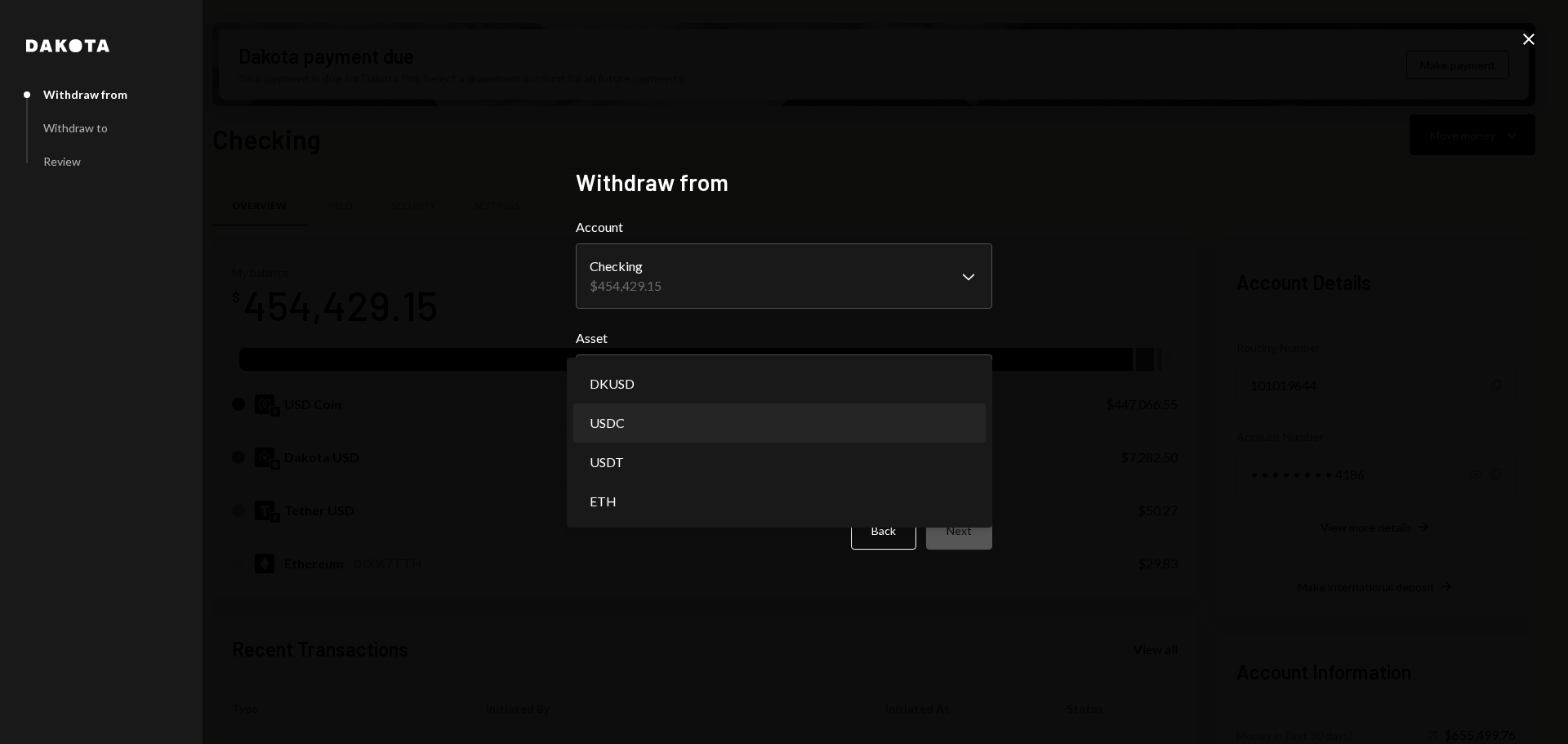
select select "****"
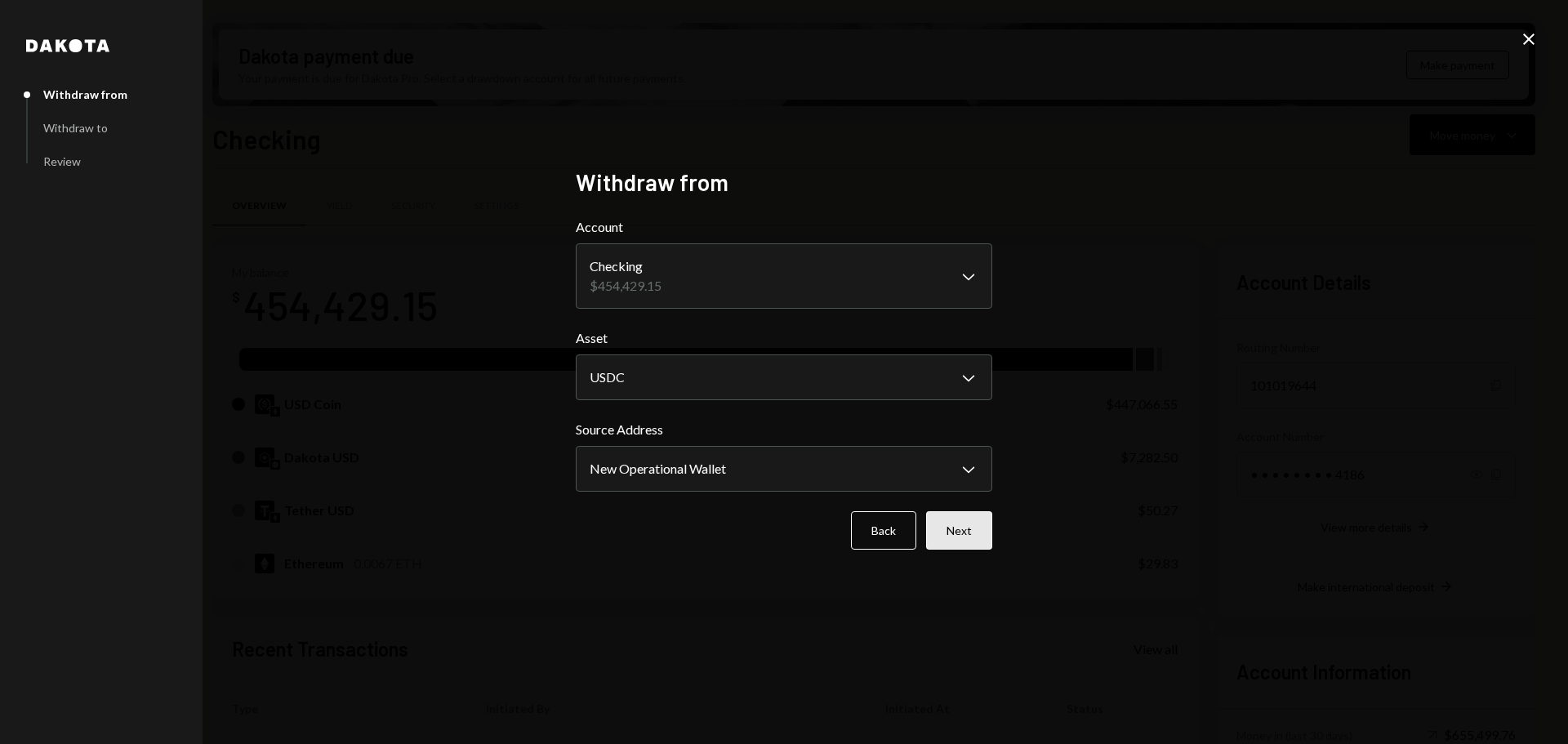
click at [965, 535] on button "Next" at bounding box center [959, 531] width 66 height 39
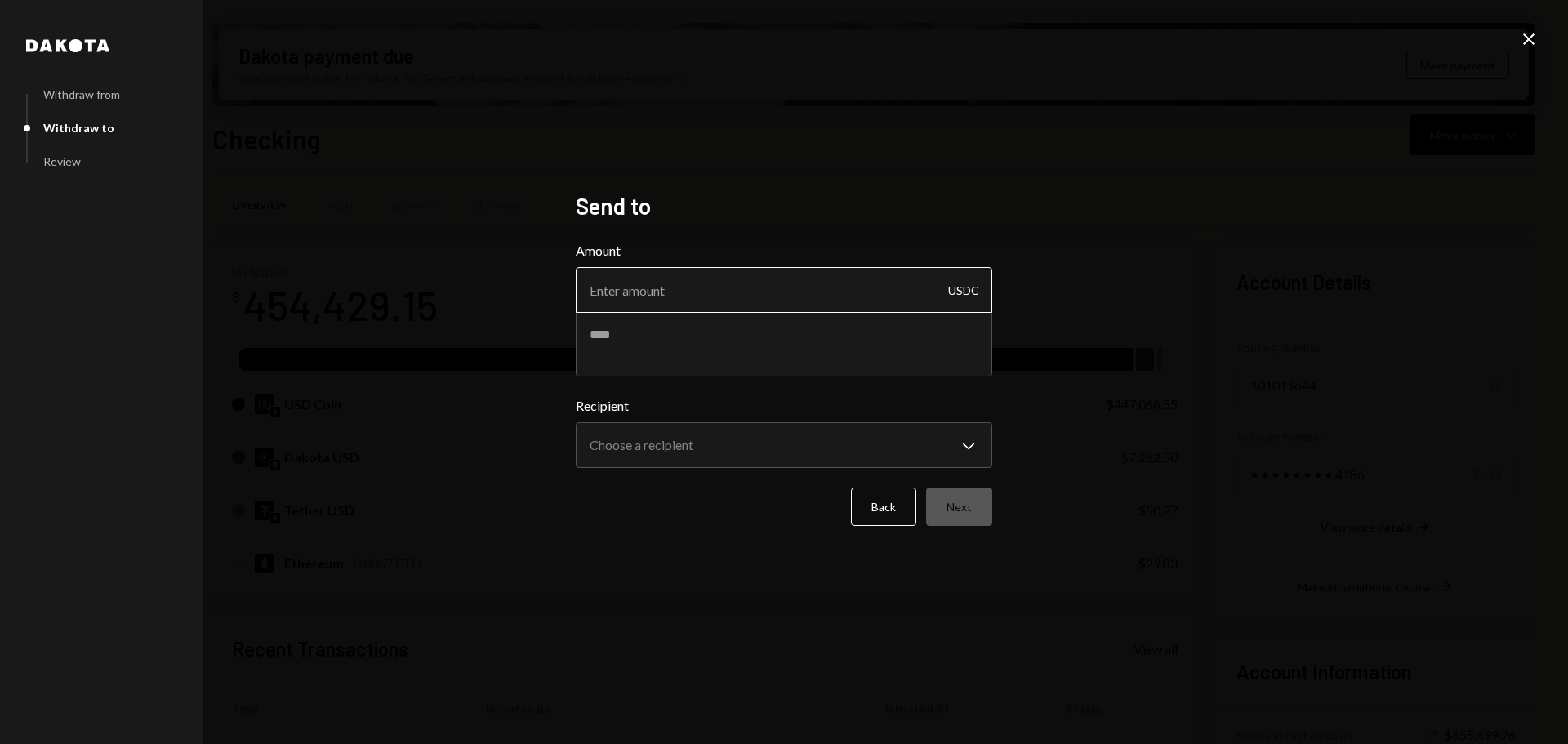
click at [674, 291] on input "Amount" at bounding box center [783, 289] width 416 height 46
type input "10"
click at [669, 344] on textarea at bounding box center [783, 343] width 416 height 65
type textarea "**********"
click at [677, 440] on body "Z zkVerify Foundat... Caret Down Home Home Inbox Inbox Activities Transactions …" at bounding box center [784, 372] width 1568 height 744
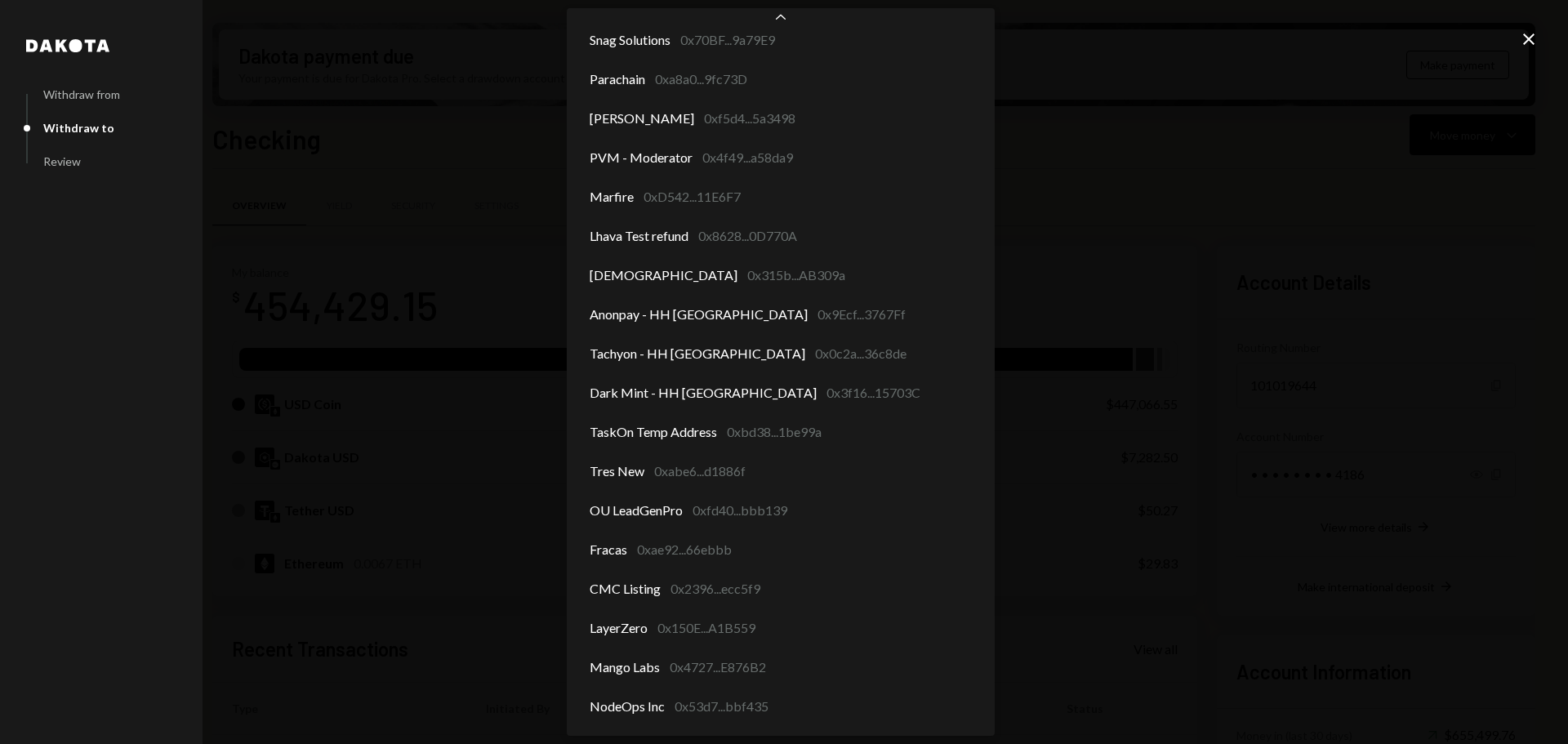
scroll to position [1813, 0]
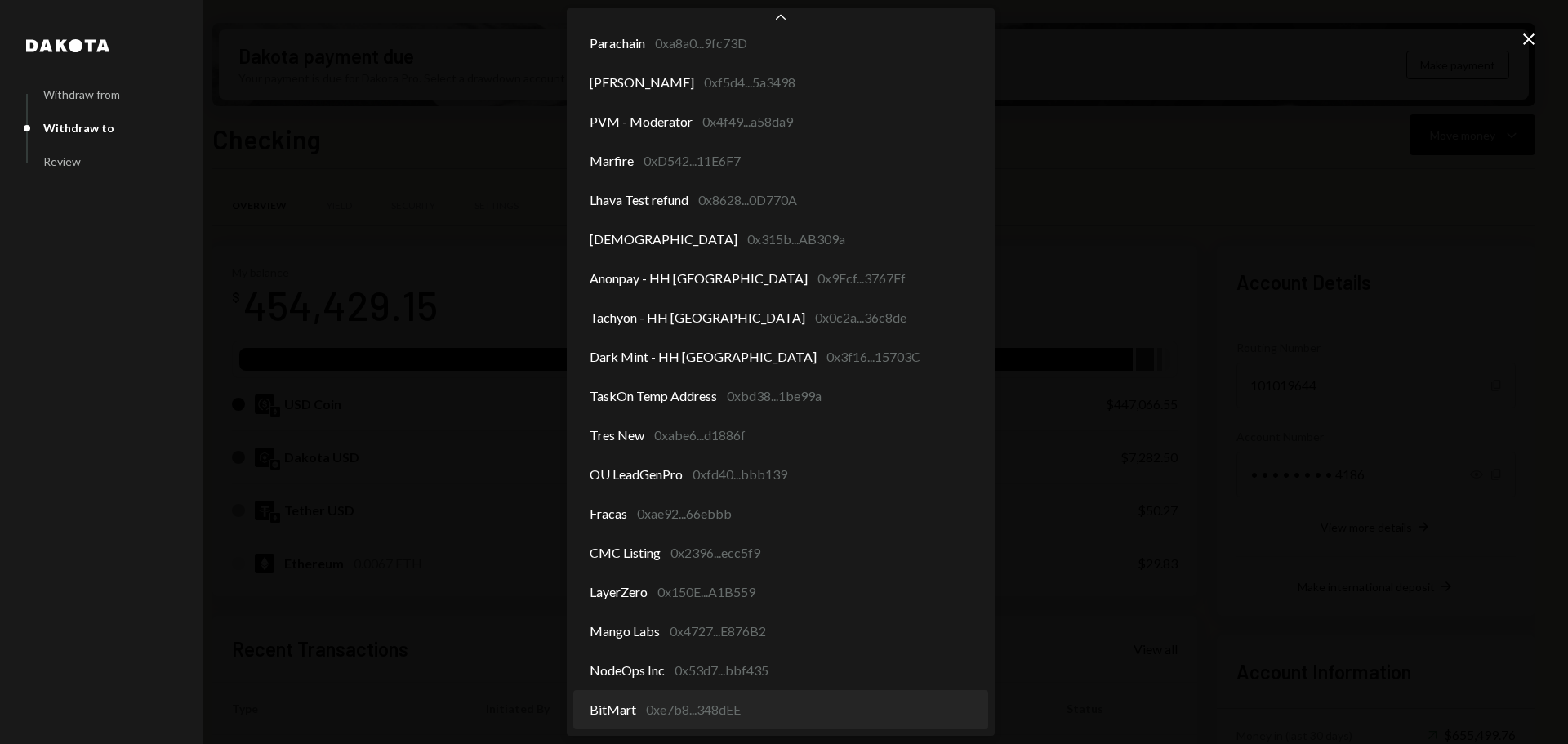
select select "**********"
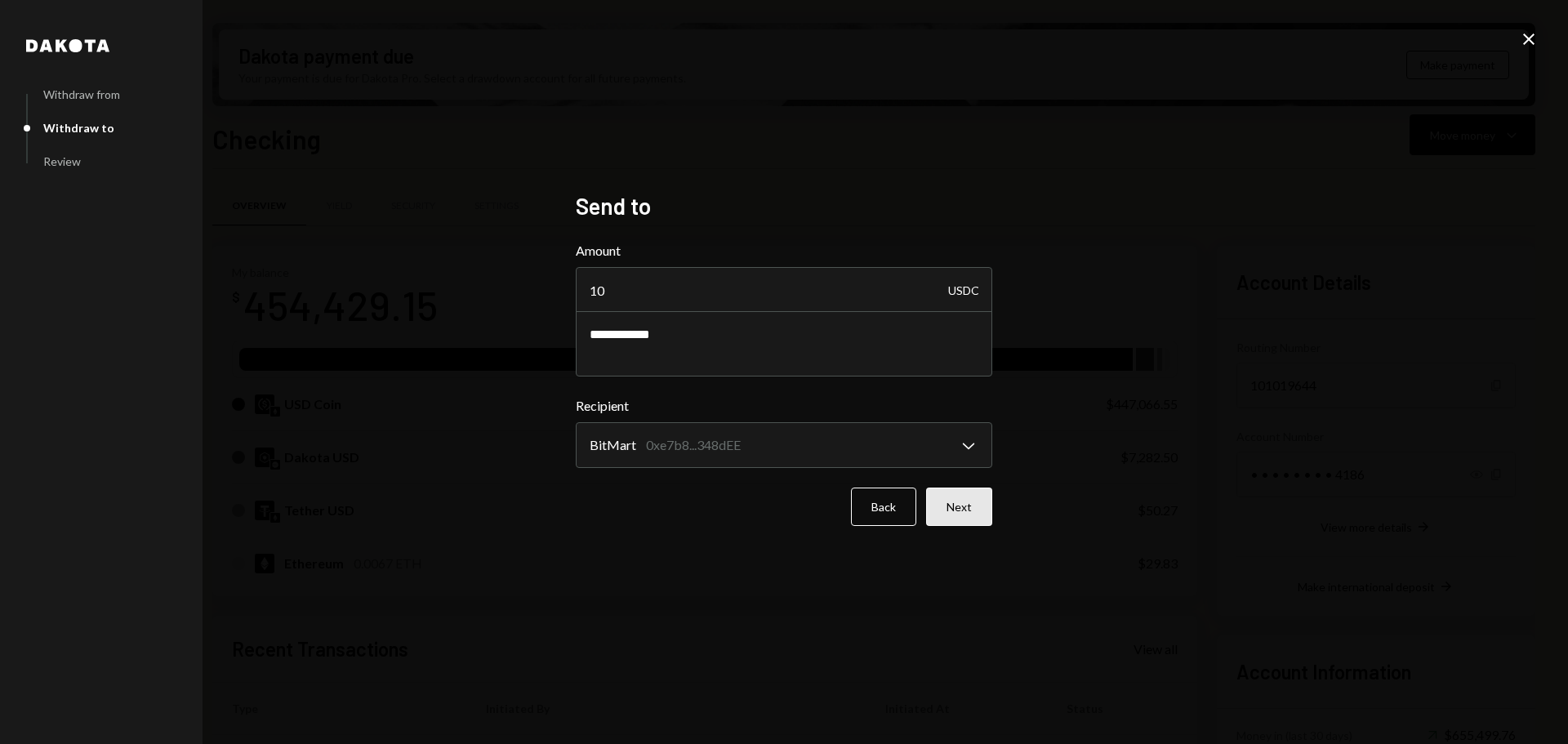
click at [963, 510] on button "Next" at bounding box center [959, 506] width 66 height 39
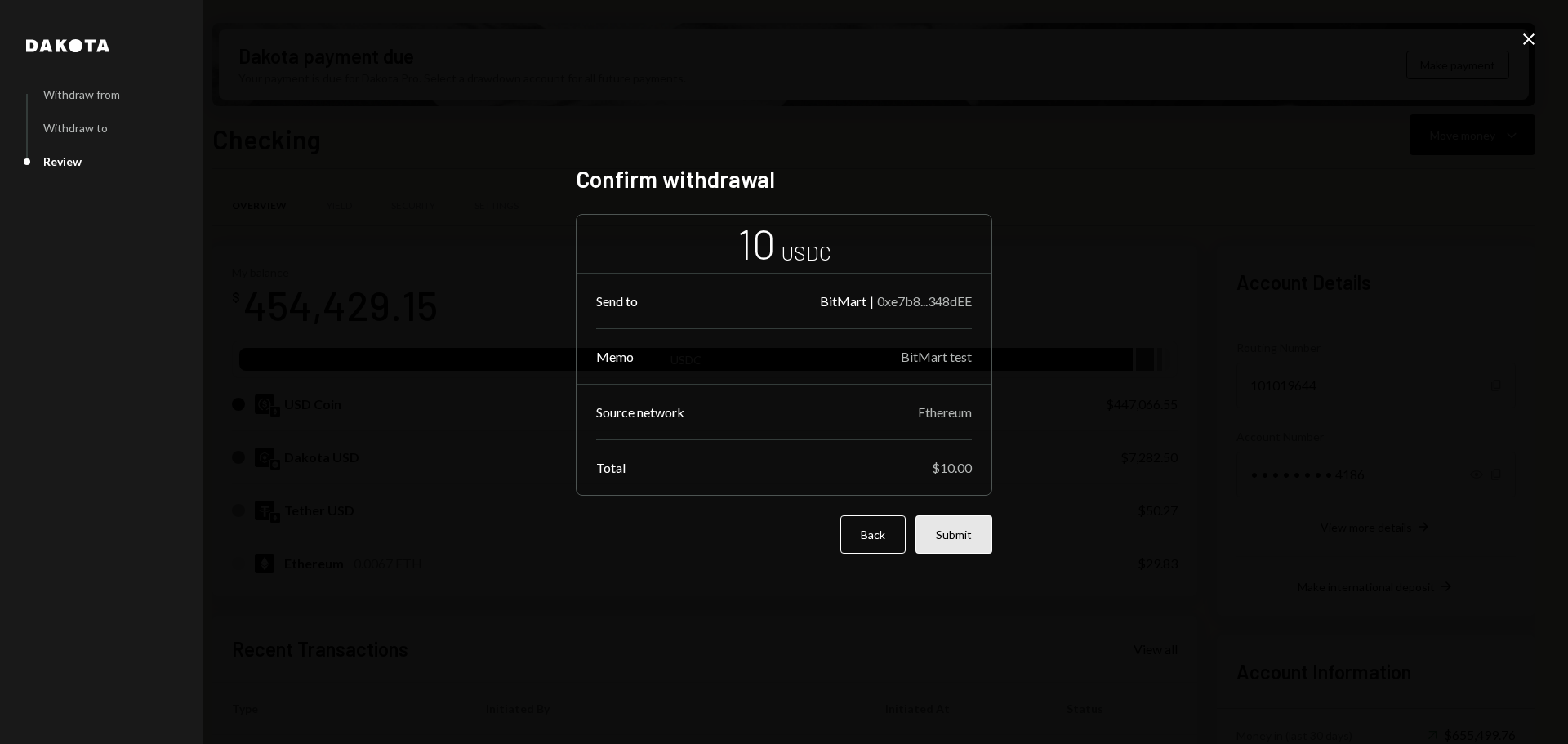
click at [955, 535] on button "Submit" at bounding box center [953, 534] width 77 height 39
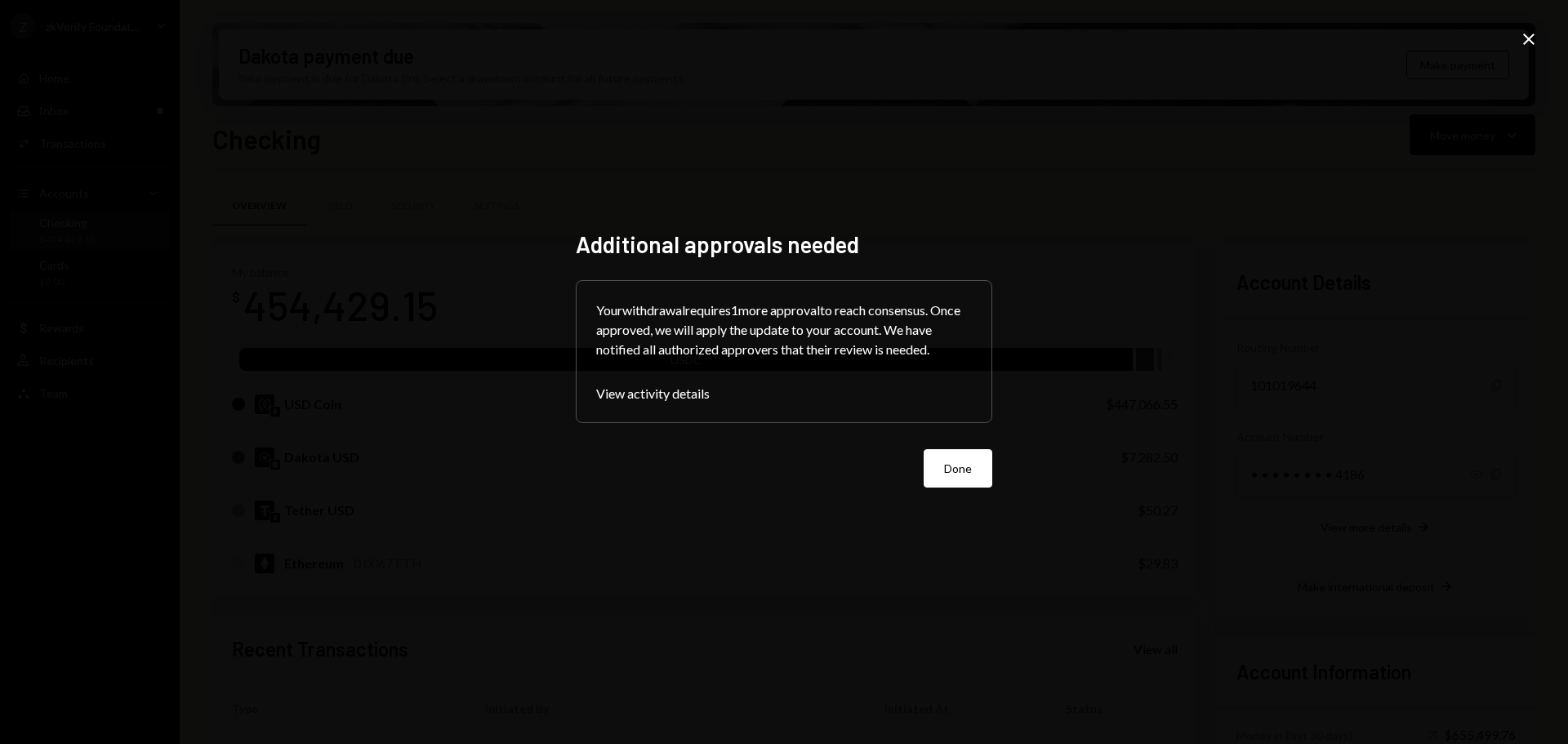
click at [959, 469] on button "Done" at bounding box center [958, 469] width 69 height 39
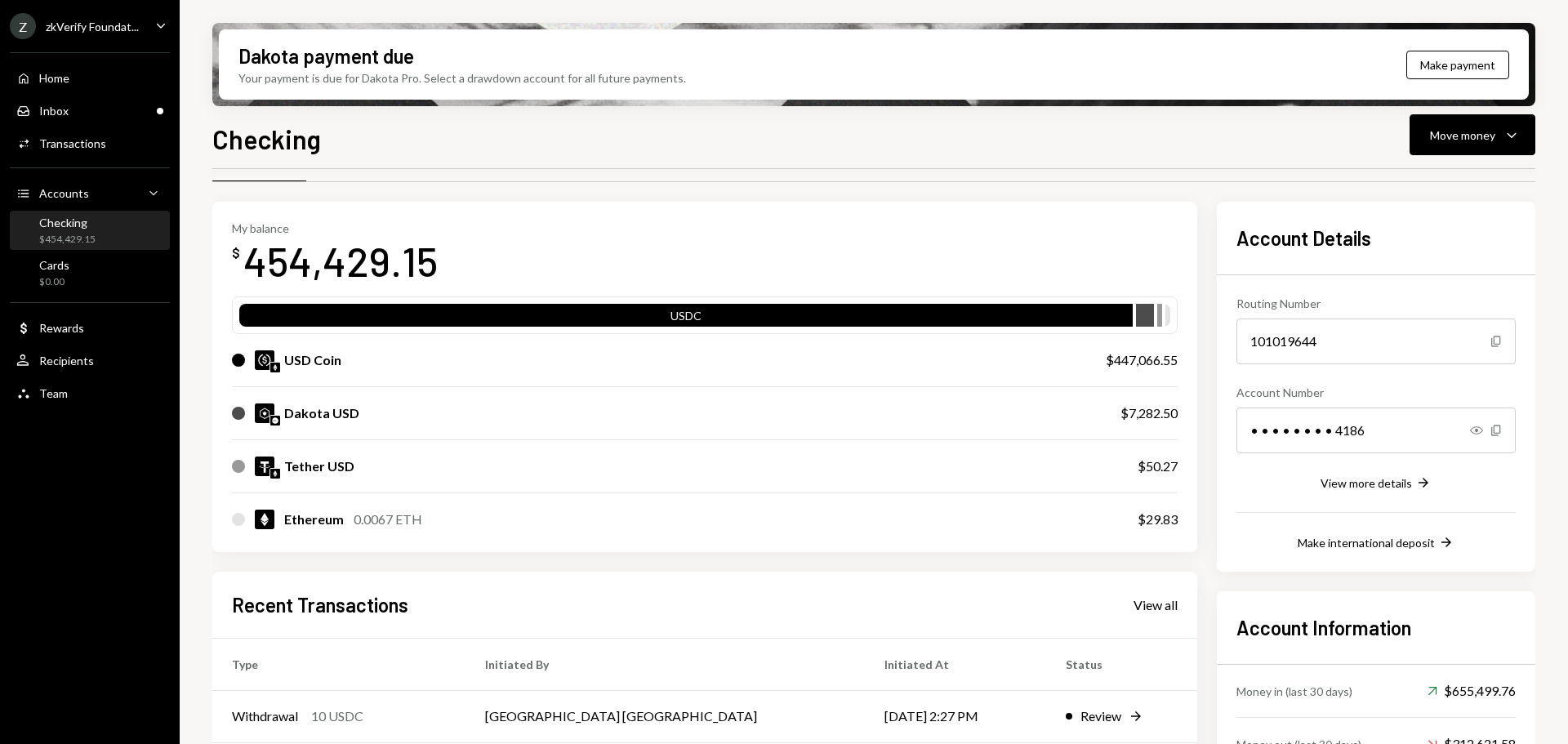
scroll to position [163, 0]
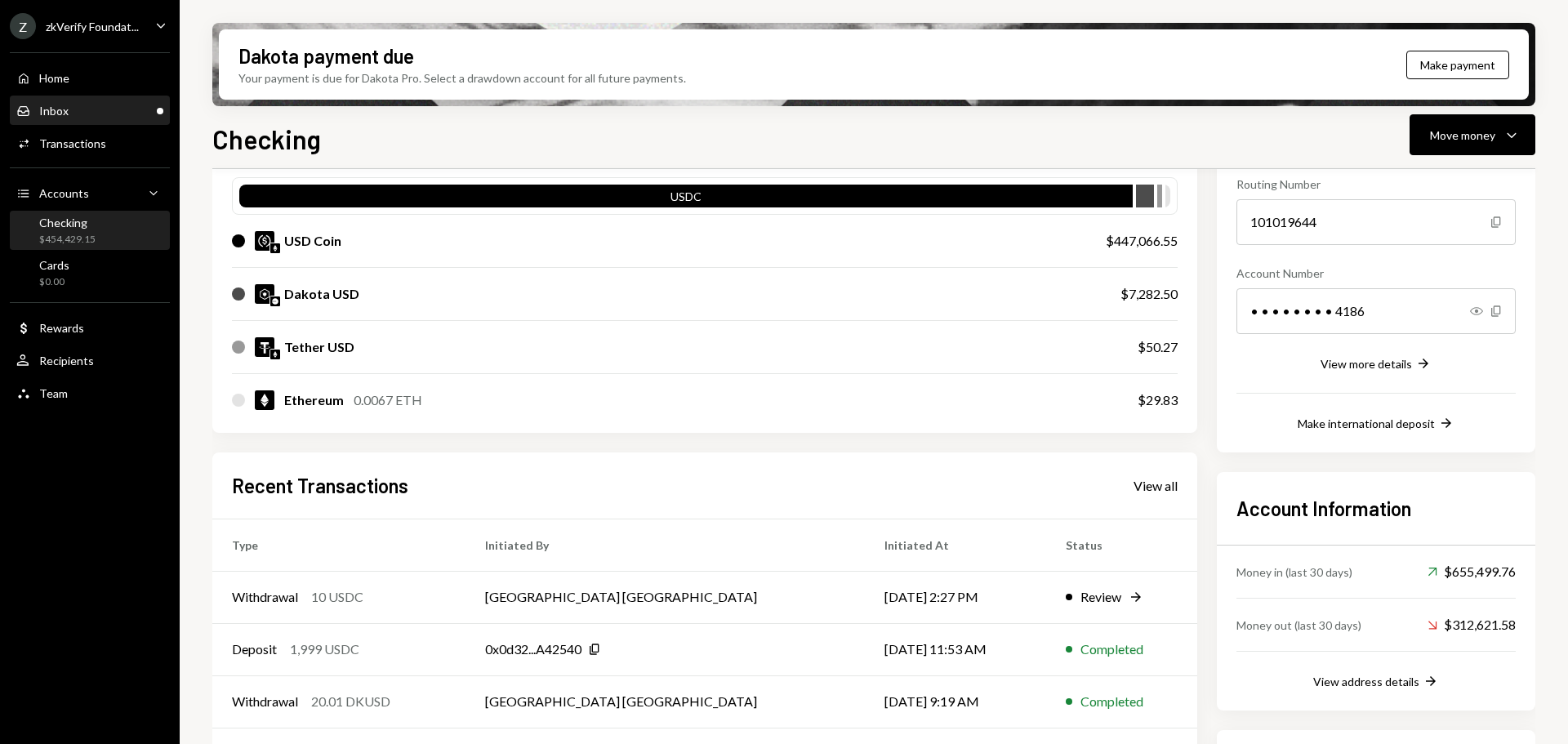
click at [142, 115] on div "Inbox Inbox" at bounding box center [89, 111] width 147 height 15
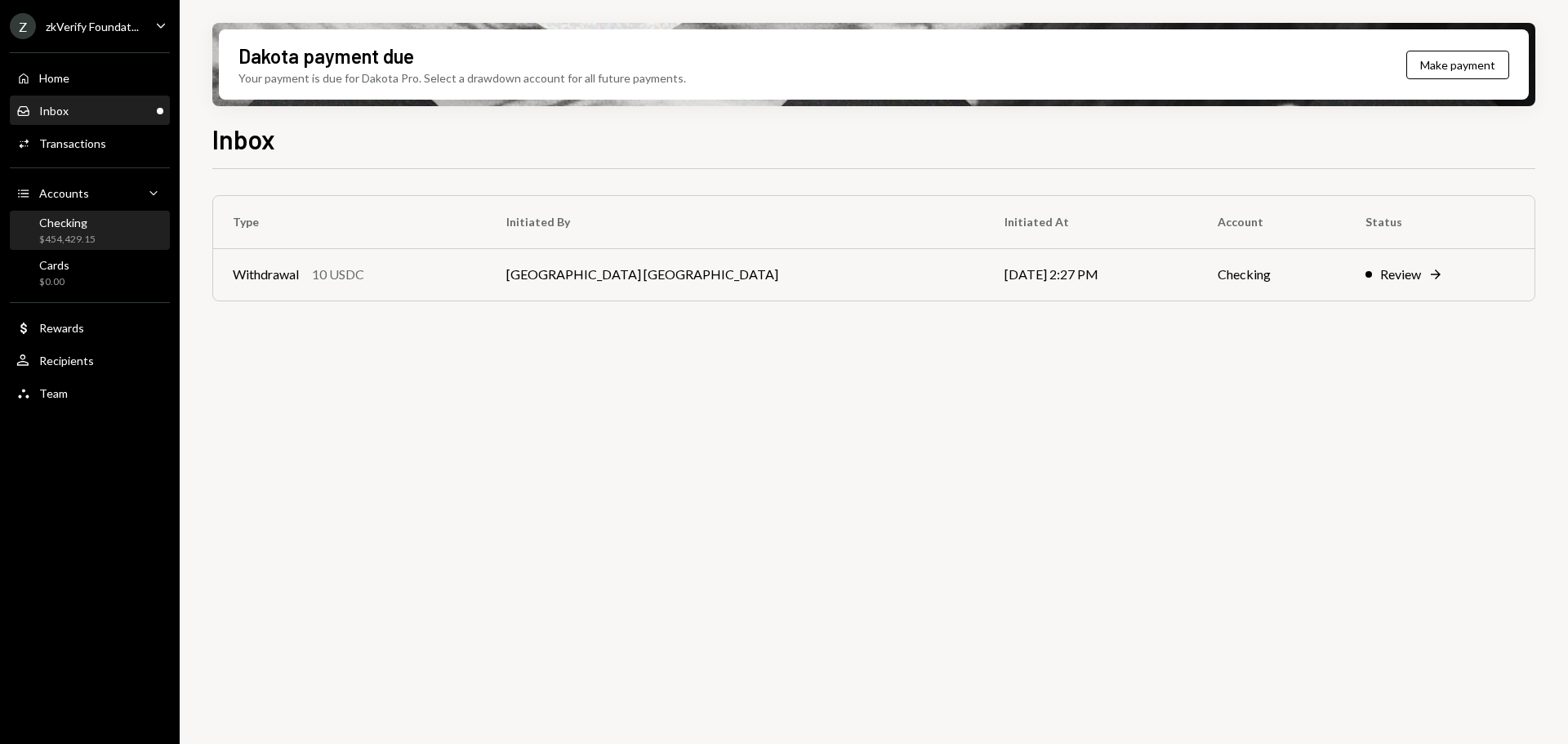
click at [86, 227] on div "Checking" at bounding box center [67, 222] width 56 height 14
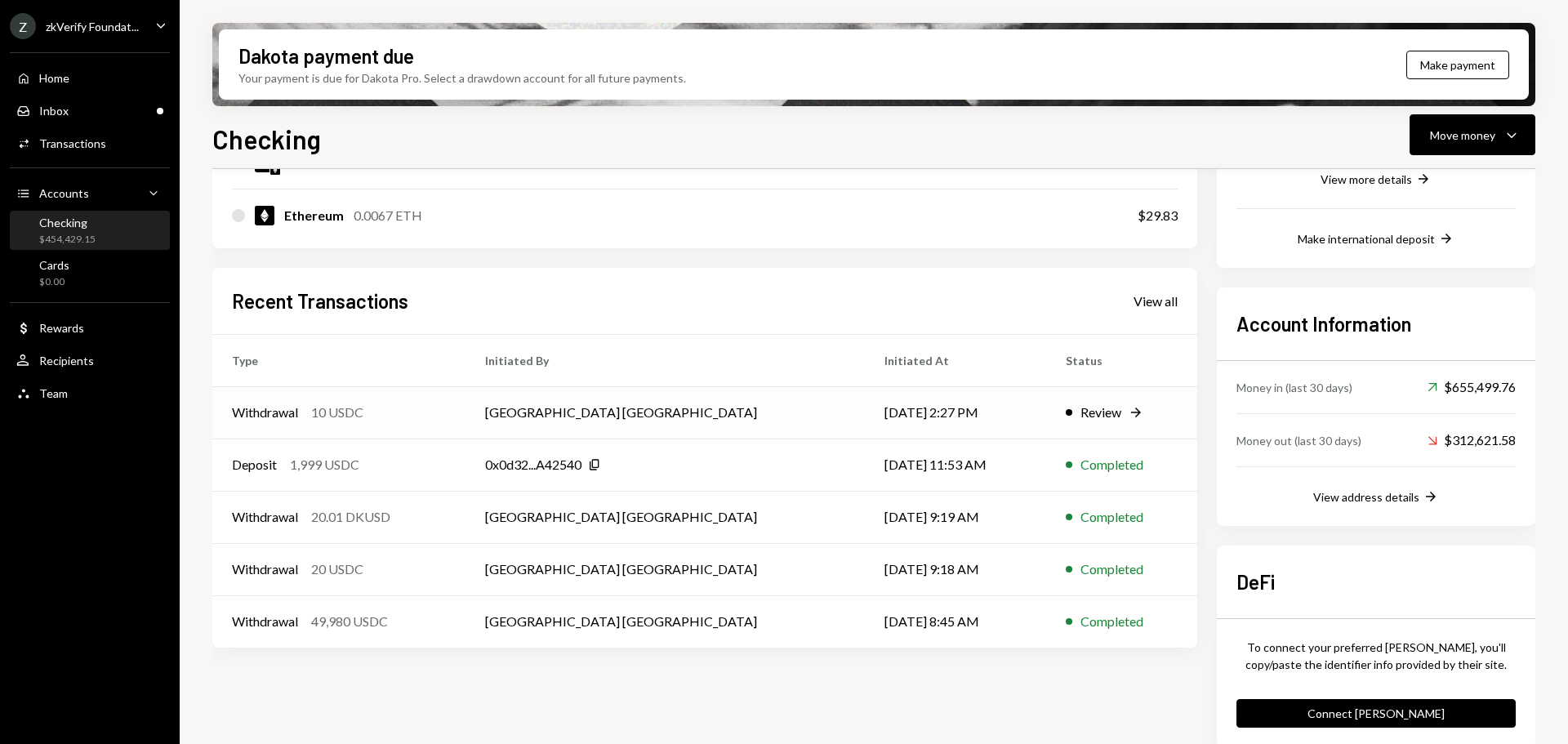
scroll to position [365, 0]
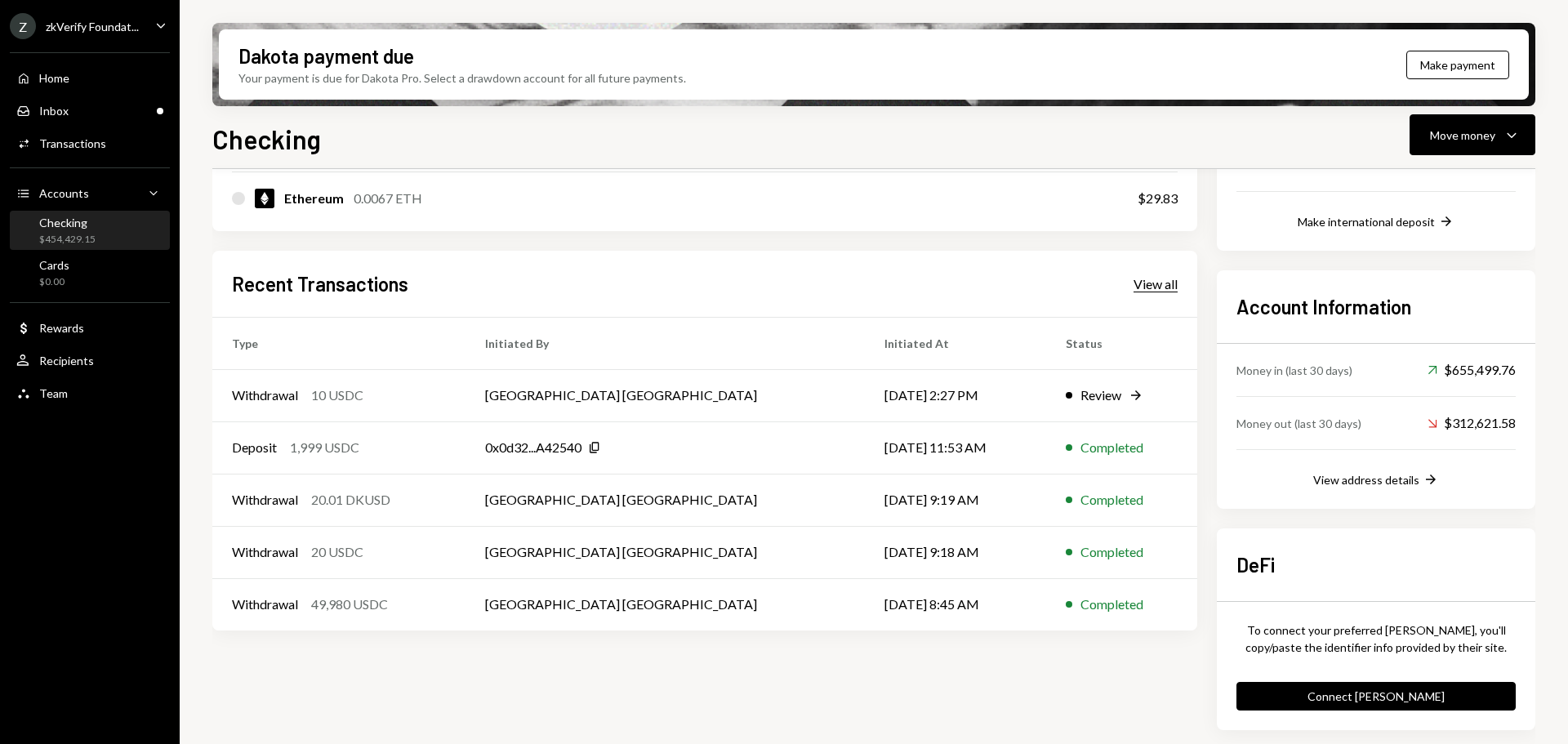
click at [1155, 284] on div "View all" at bounding box center [1155, 283] width 44 height 16
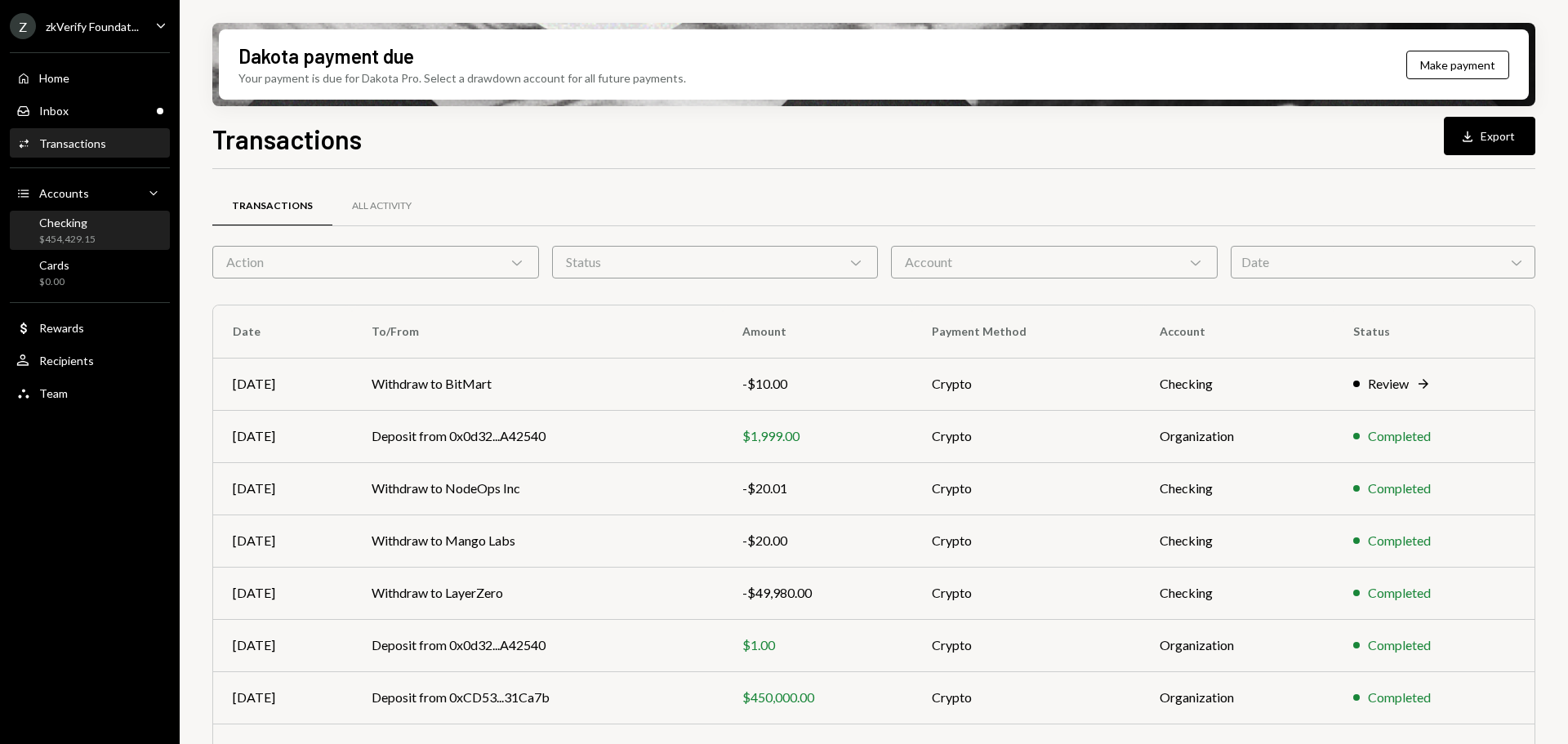
click at [75, 240] on div "$454,429.15" at bounding box center [67, 240] width 56 height 14
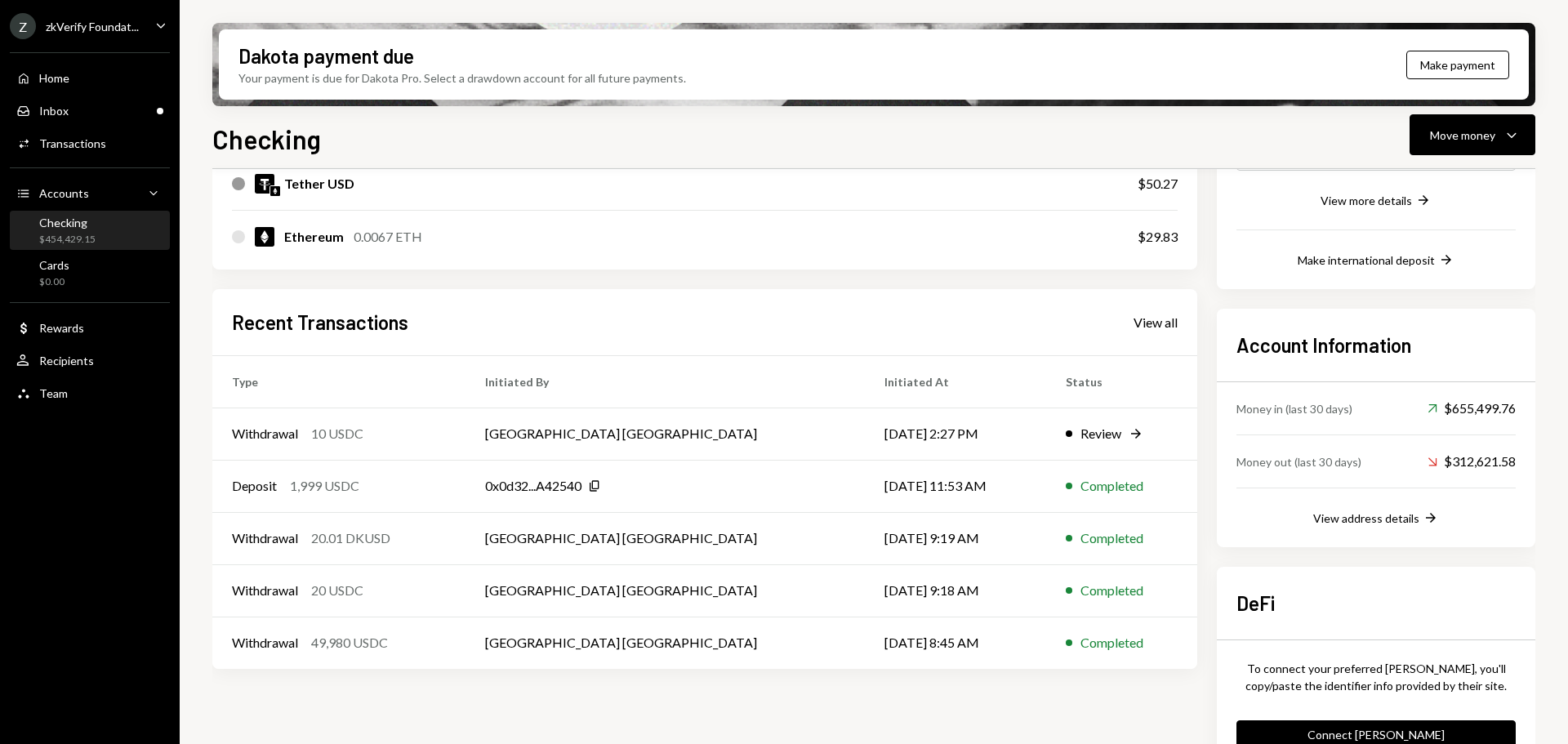
scroll to position [163, 0]
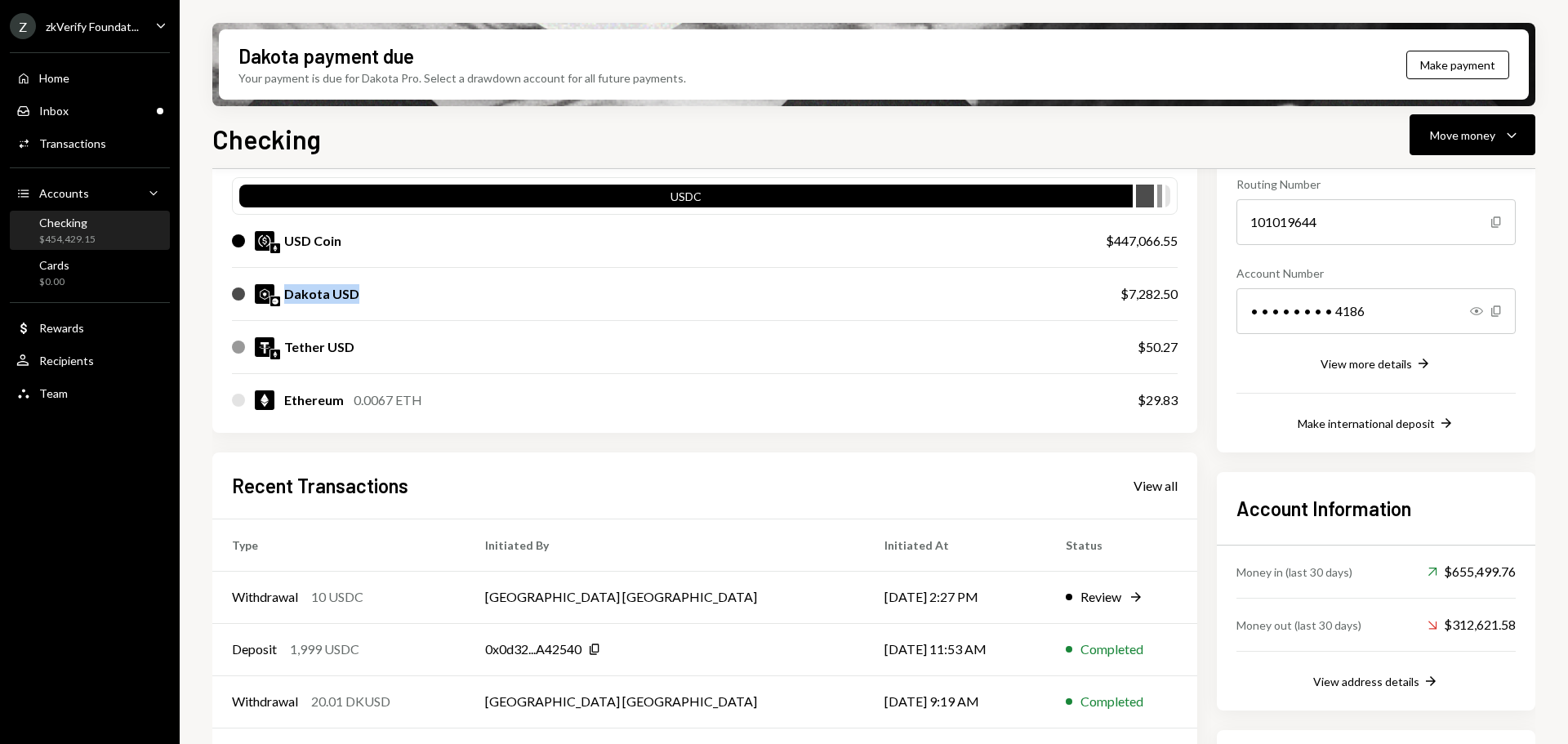
drag, startPoint x: 287, startPoint y: 295, endPoint x: 360, endPoint y: 293, distance: 73.0
click at [360, 293] on div "Dakota USD" at bounding box center [660, 294] width 856 height 19
click at [1454, 135] on div "Move money" at bounding box center [1462, 135] width 65 height 17
click at [1416, 182] on div "Send" at bounding box center [1459, 184] width 119 height 17
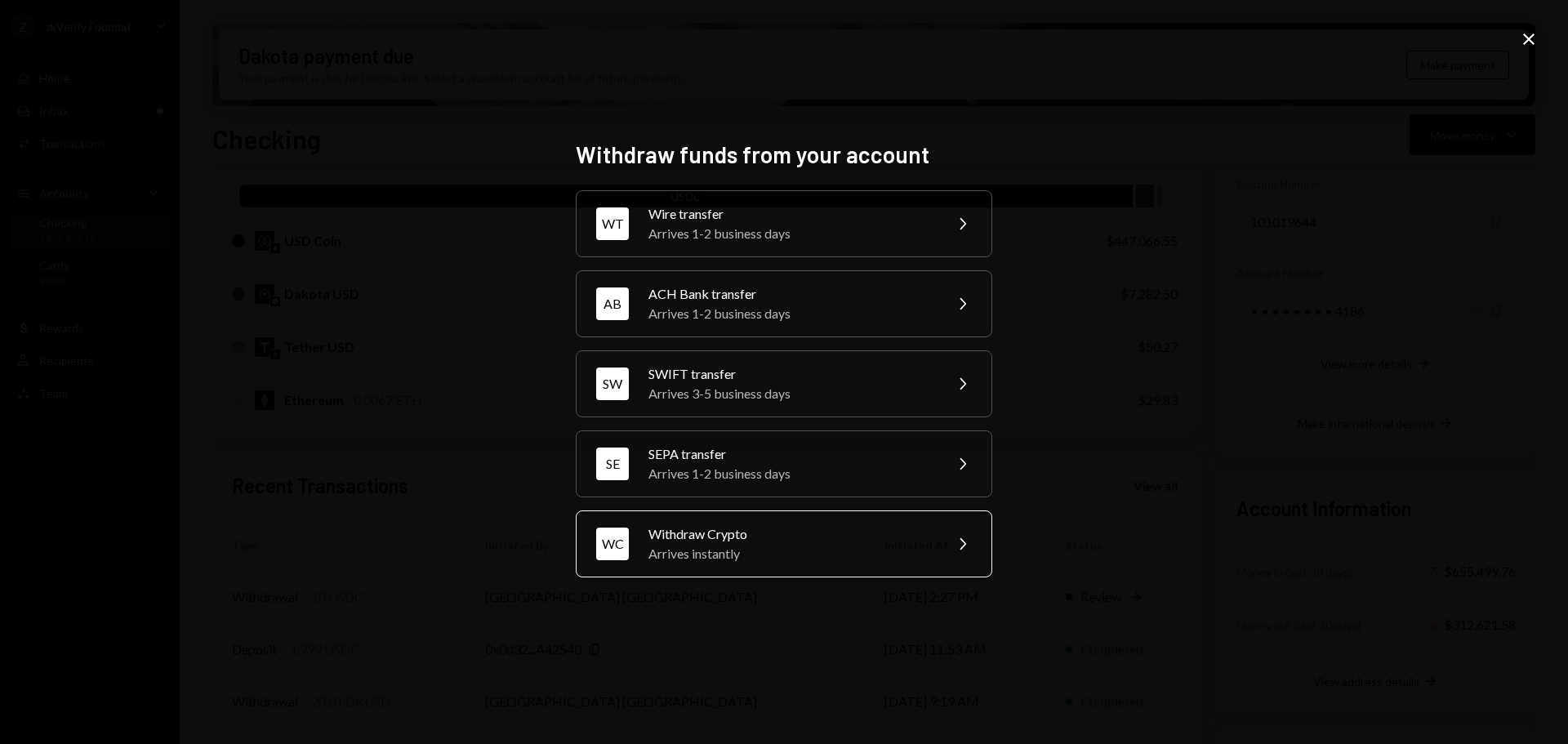
click at [735, 544] on div "Arrives instantly" at bounding box center [790, 554] width 284 height 19
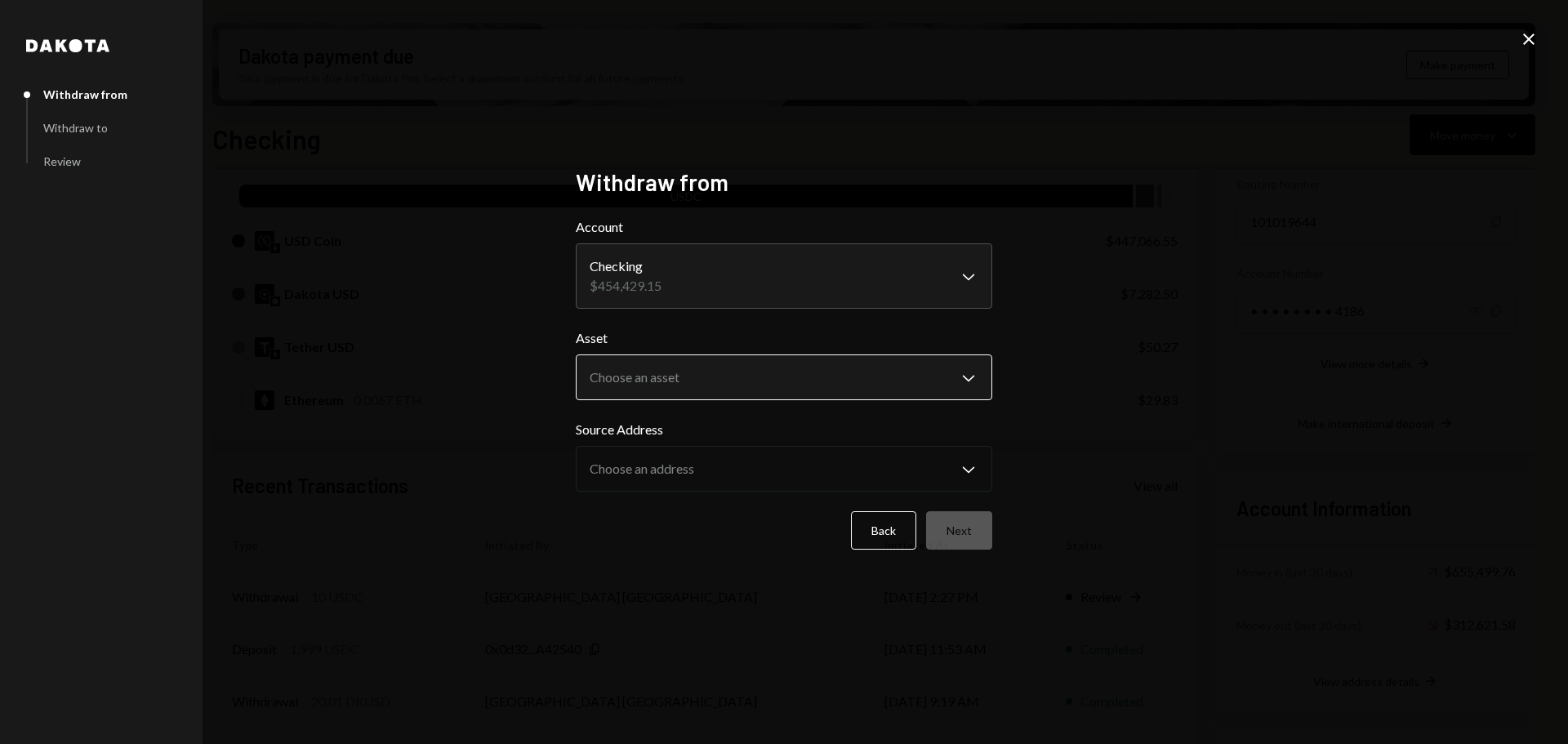
click at [649, 363] on body "Z zkVerify Foundat... Caret Down Home Home Inbox Inbox Activities Transactions …" at bounding box center [784, 372] width 1568 height 744
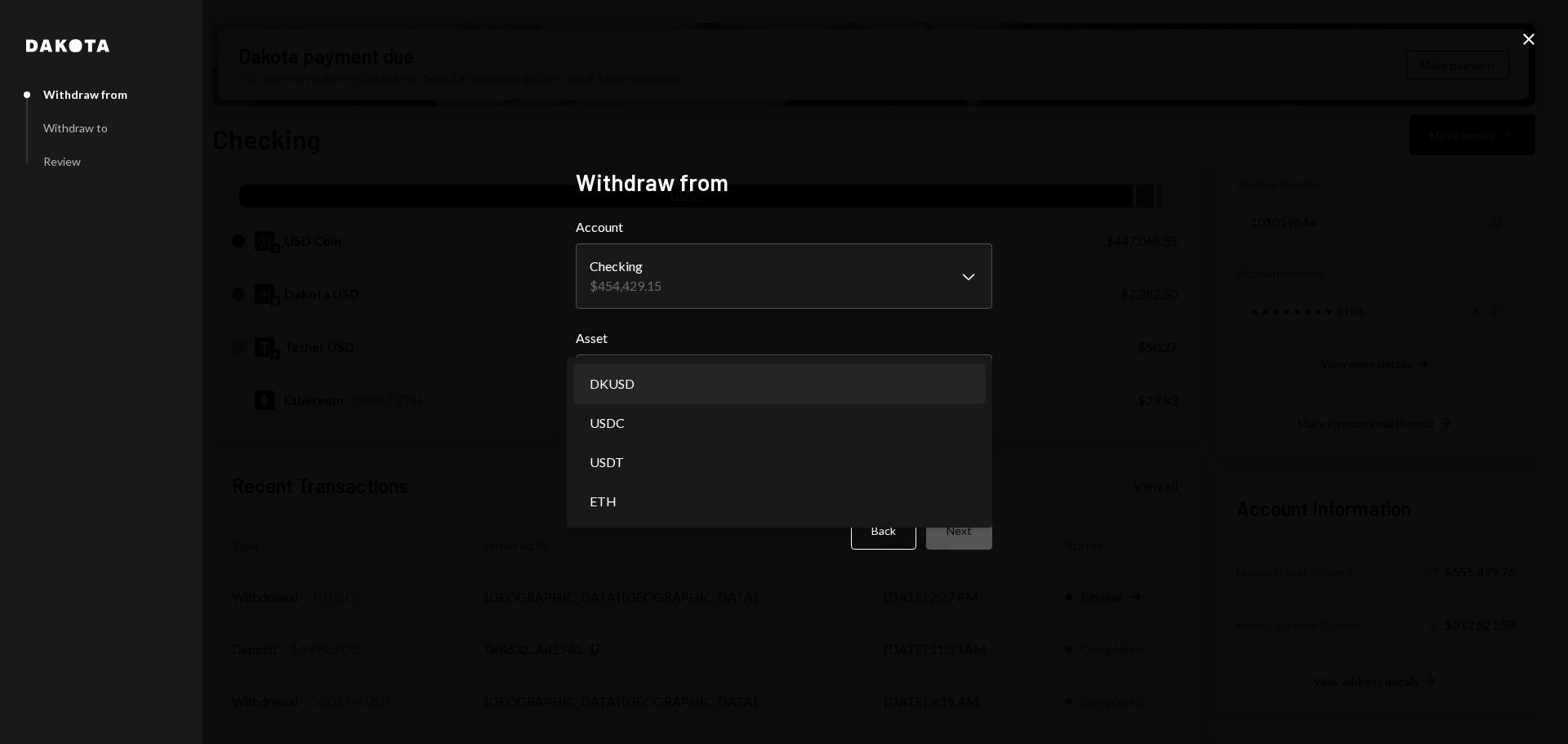
select select "*****"
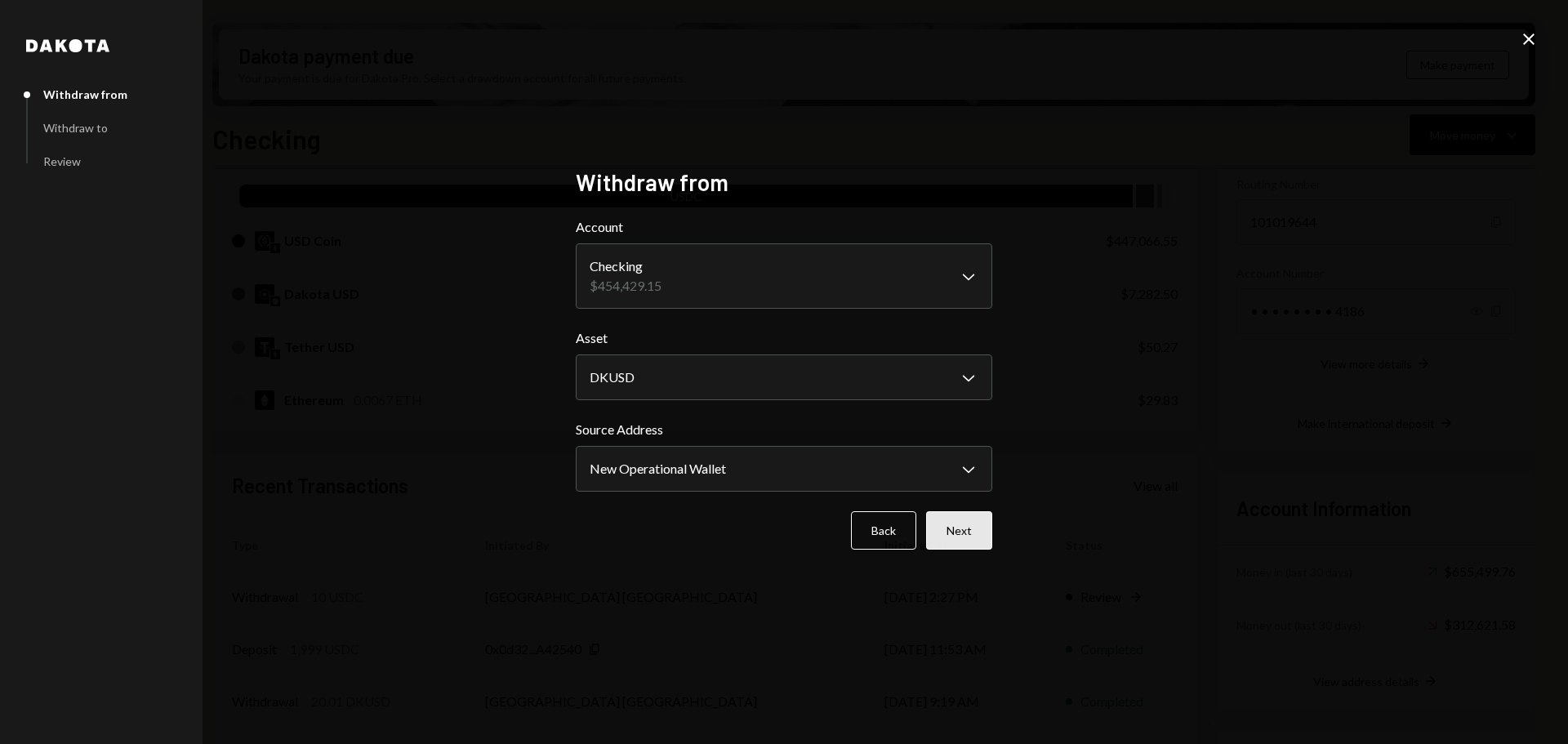
click at [952, 534] on button "Next" at bounding box center [959, 531] width 66 height 39
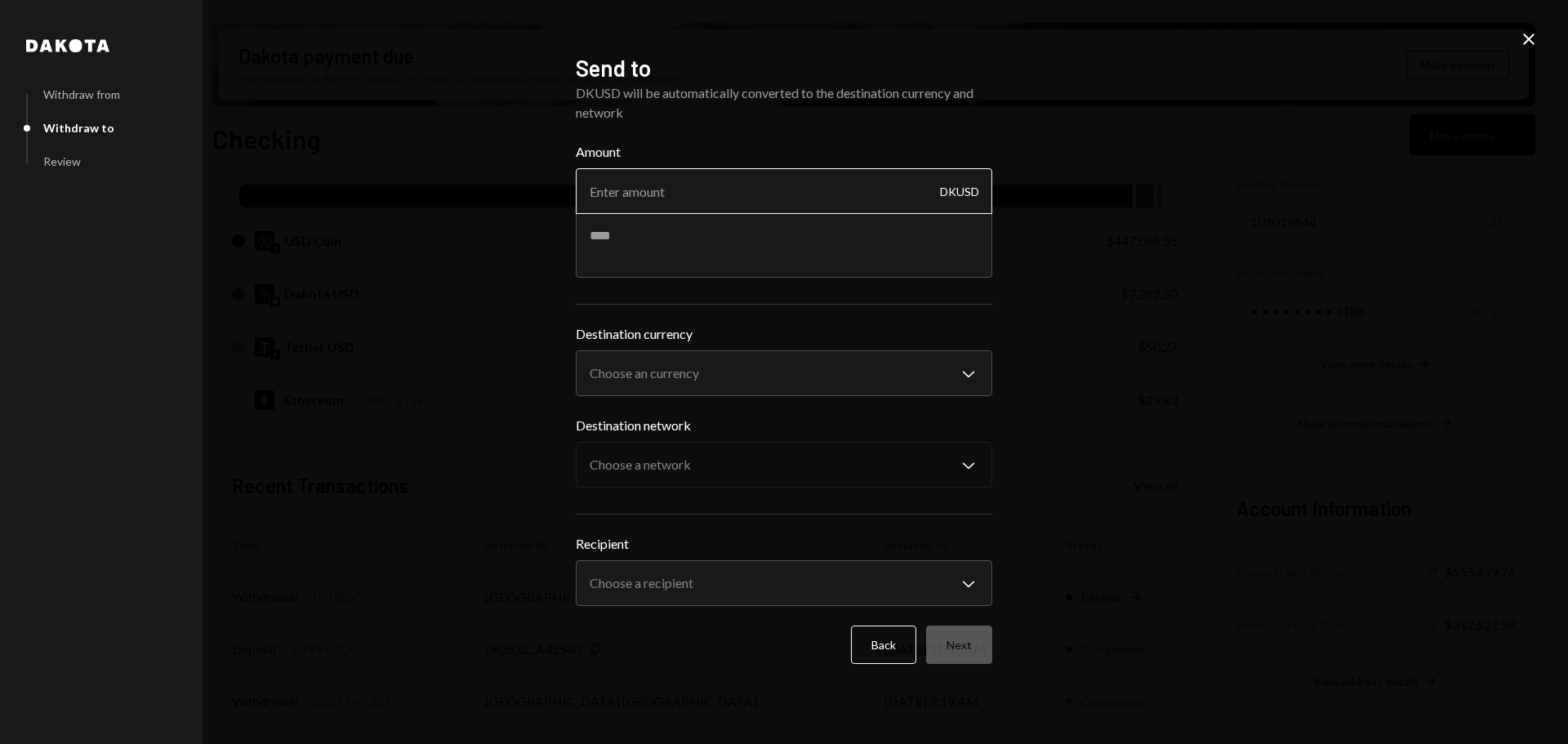
click at [611, 194] on input "Amount" at bounding box center [783, 190] width 416 height 46
type input "3480"
click at [617, 257] on textarea at bounding box center [783, 244] width 416 height 65
type textarea "**********"
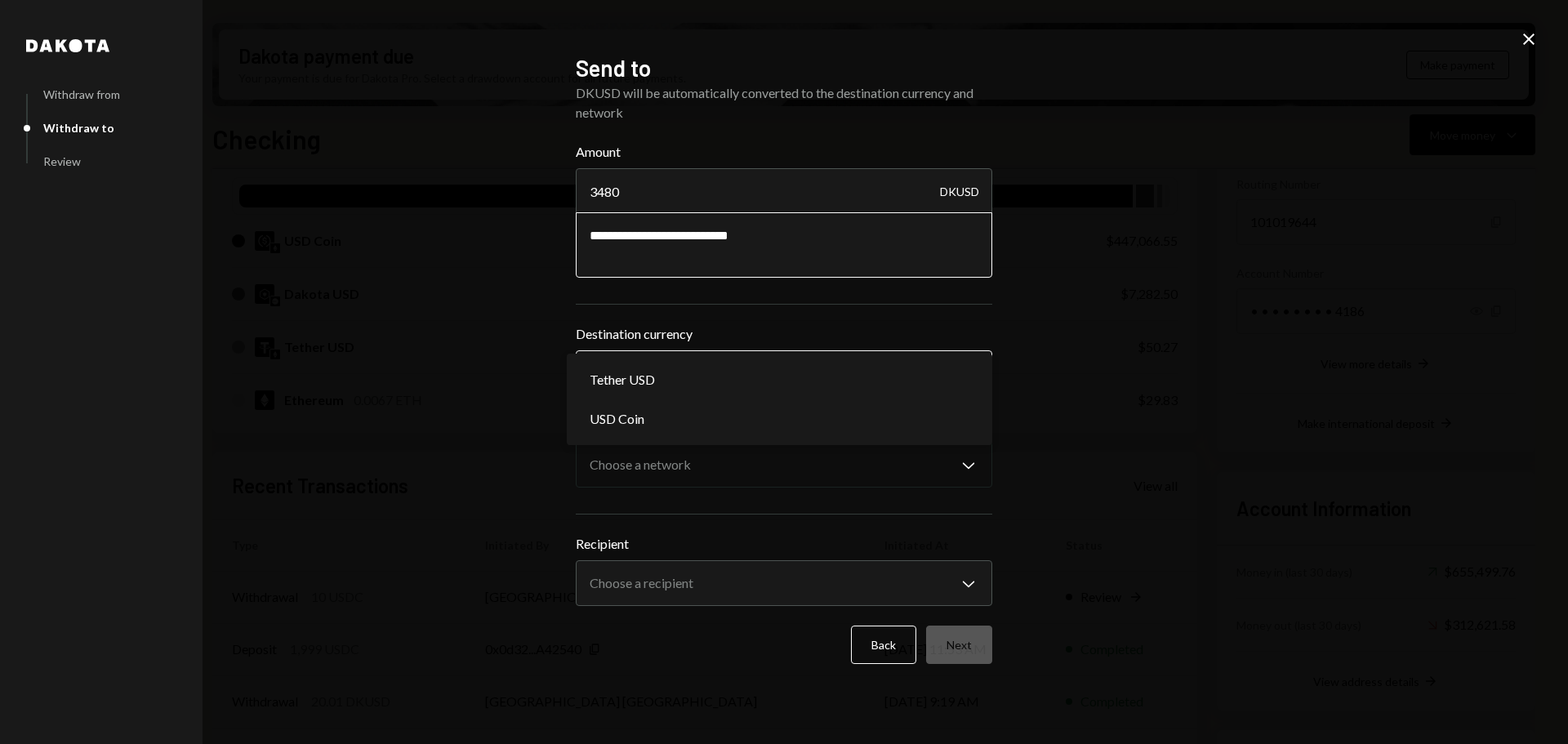
click at [613, 354] on body "Z zkVerify Foundat... Caret Down Home Home Inbox Inbox Activities Transactions …" at bounding box center [784, 372] width 1568 height 744
select select "****"
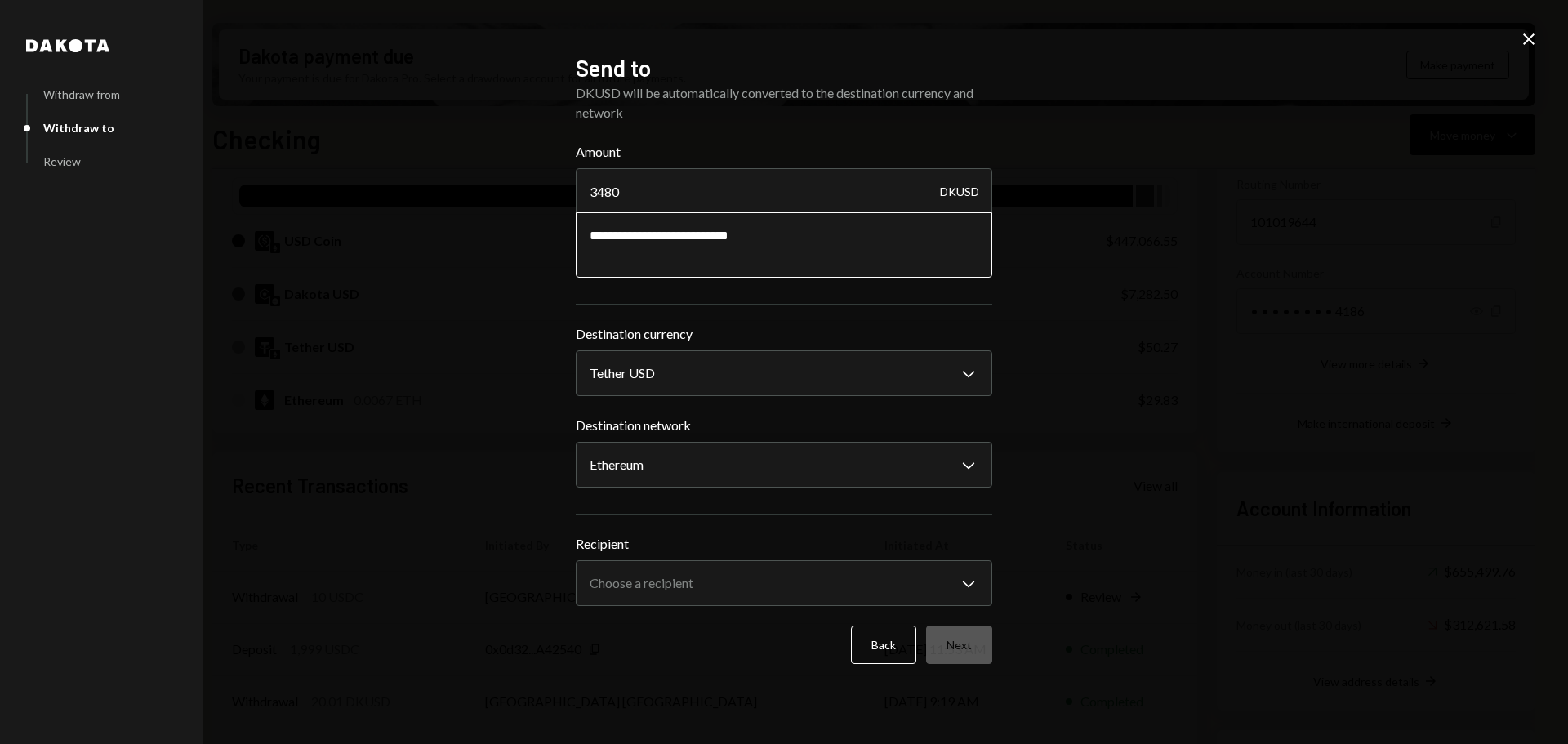
click at [779, 236] on textarea "**********" at bounding box center [783, 244] width 416 height 65
drag, startPoint x: 586, startPoint y: 193, endPoint x: 630, endPoint y: 193, distance: 44.0
click at [630, 193] on input "3480" at bounding box center [783, 190] width 416 height 46
click at [623, 591] on body "Z zkVerify Foundat... Caret Down Home Home Inbox Inbox Activities Transactions …" at bounding box center [784, 372] width 1568 height 744
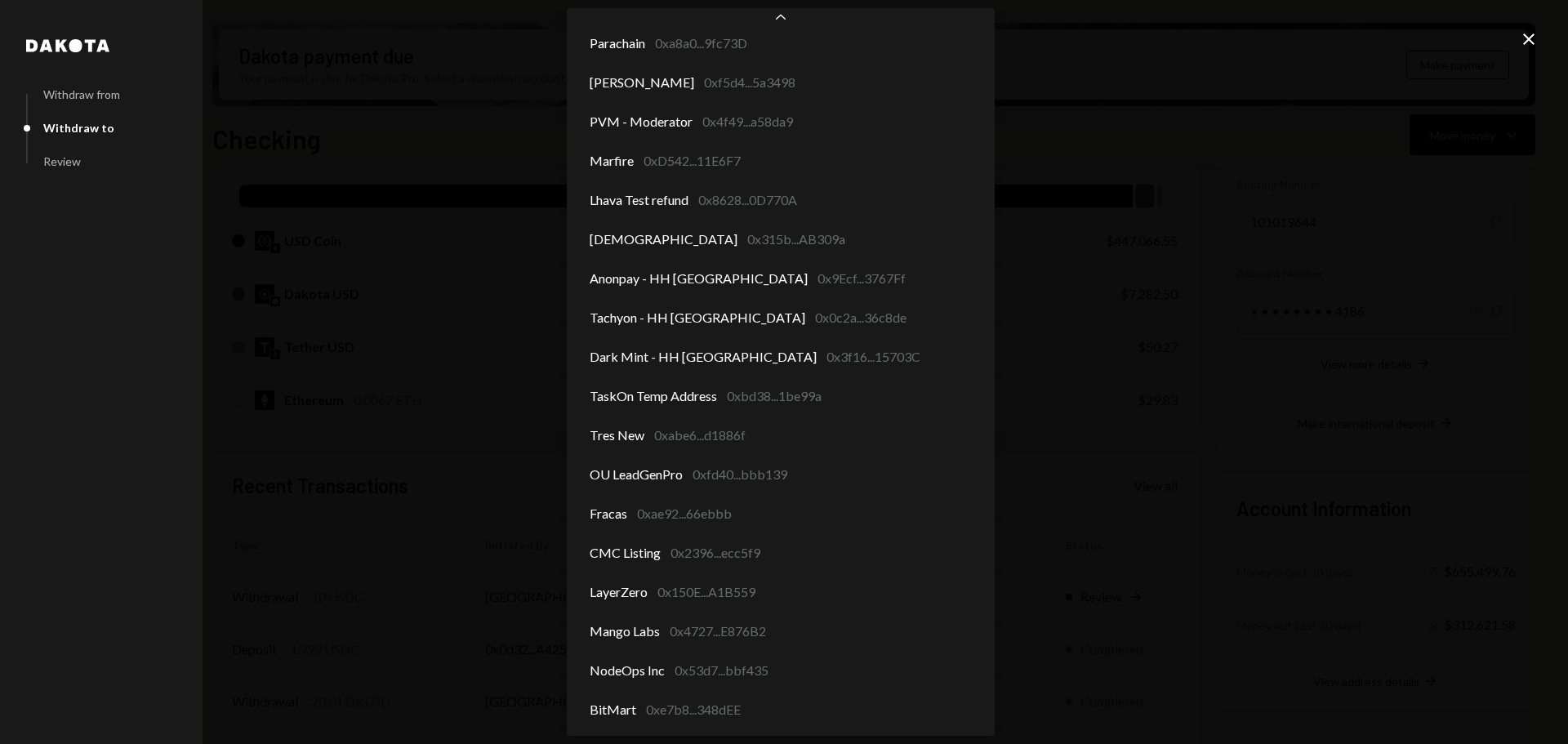
scroll to position [1813, 0]
select select "**********"
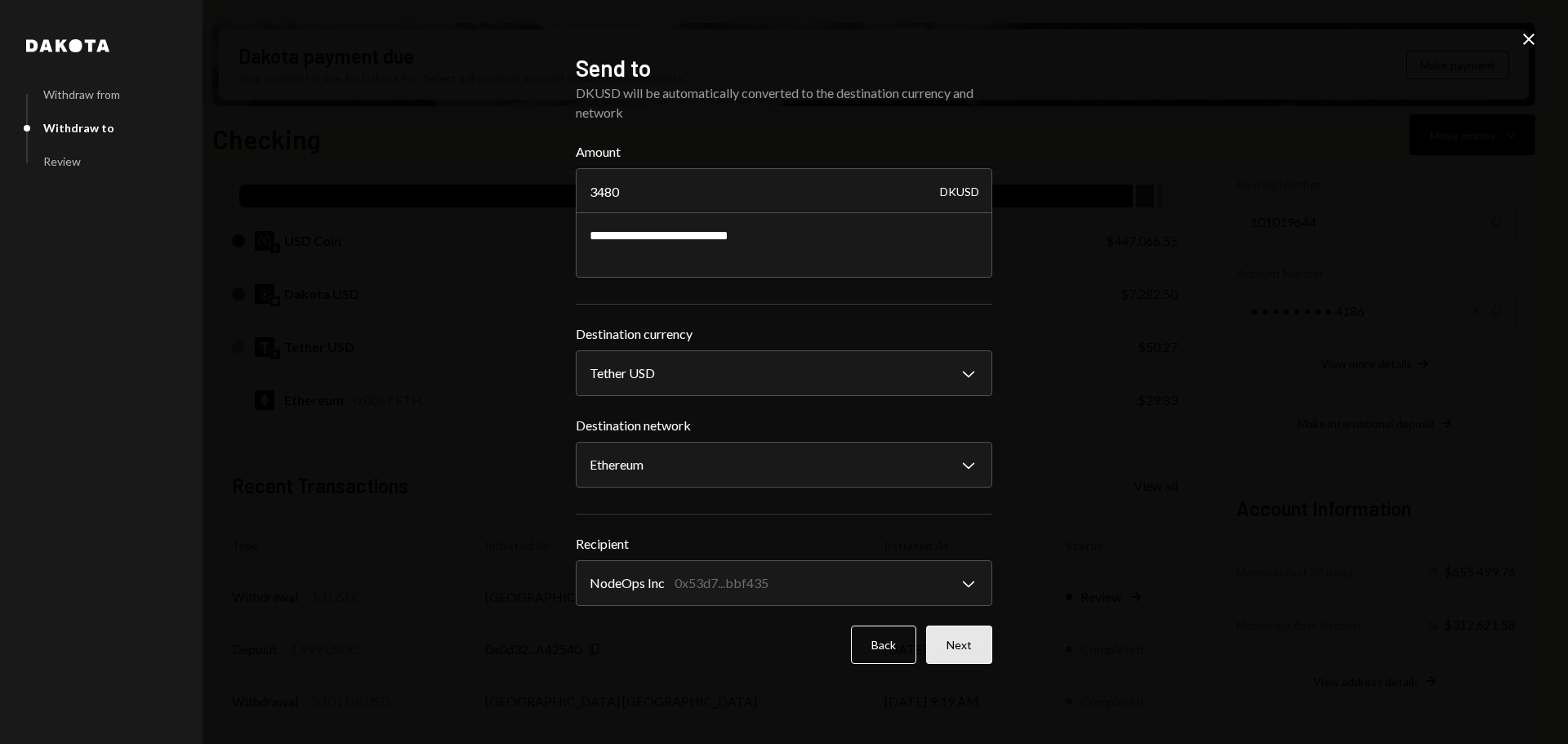
click at [958, 653] on button "Next" at bounding box center [959, 645] width 66 height 39
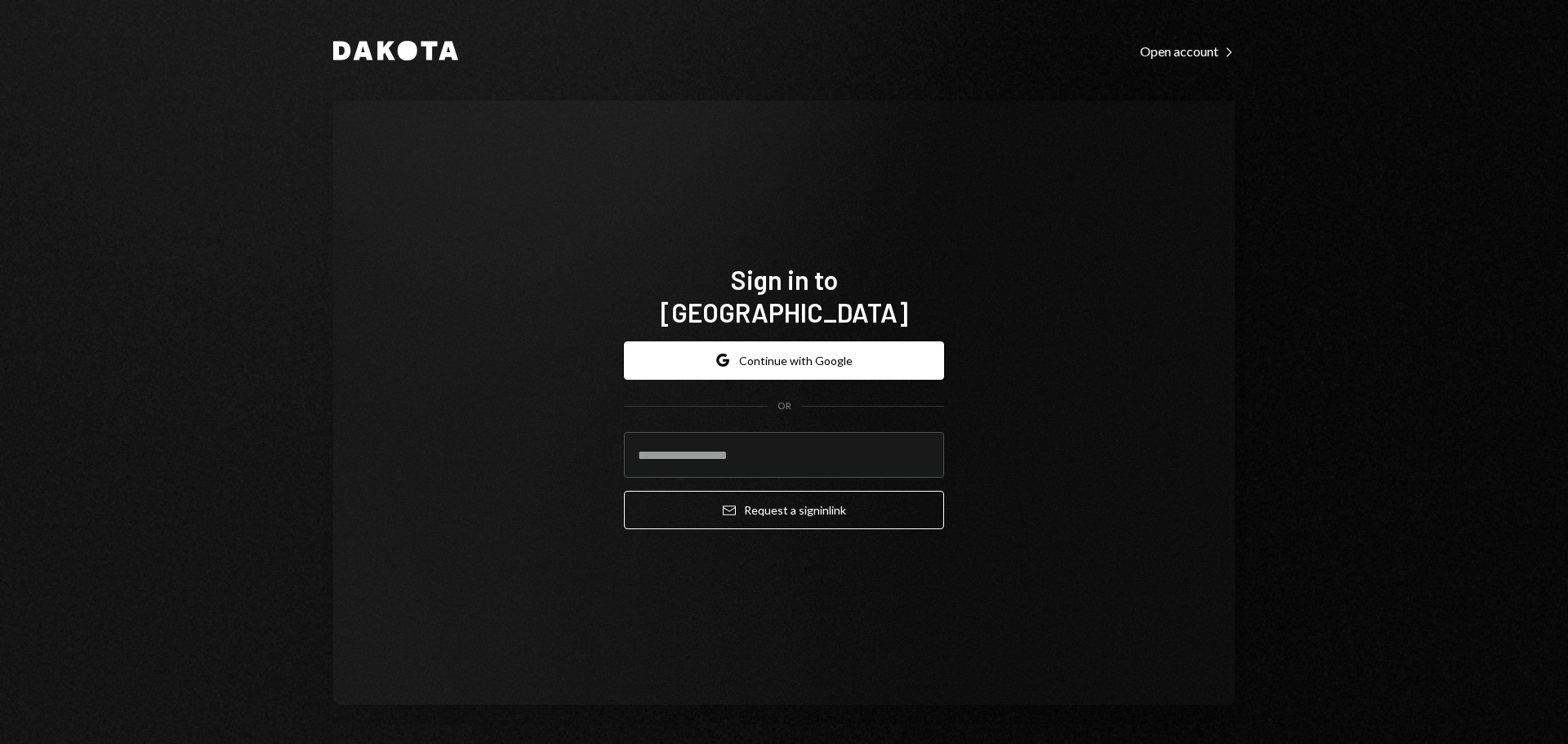
click at [459, 598] on div "Sign in to Dakota Google Continue with Google OR Email Request a sign in link" at bounding box center [783, 403] width 901 height 604
click at [671, 448] on input "email" at bounding box center [784, 454] width 320 height 46
type input "**********"
click at [701, 495] on button "Email Request a sign in link" at bounding box center [784, 510] width 320 height 39
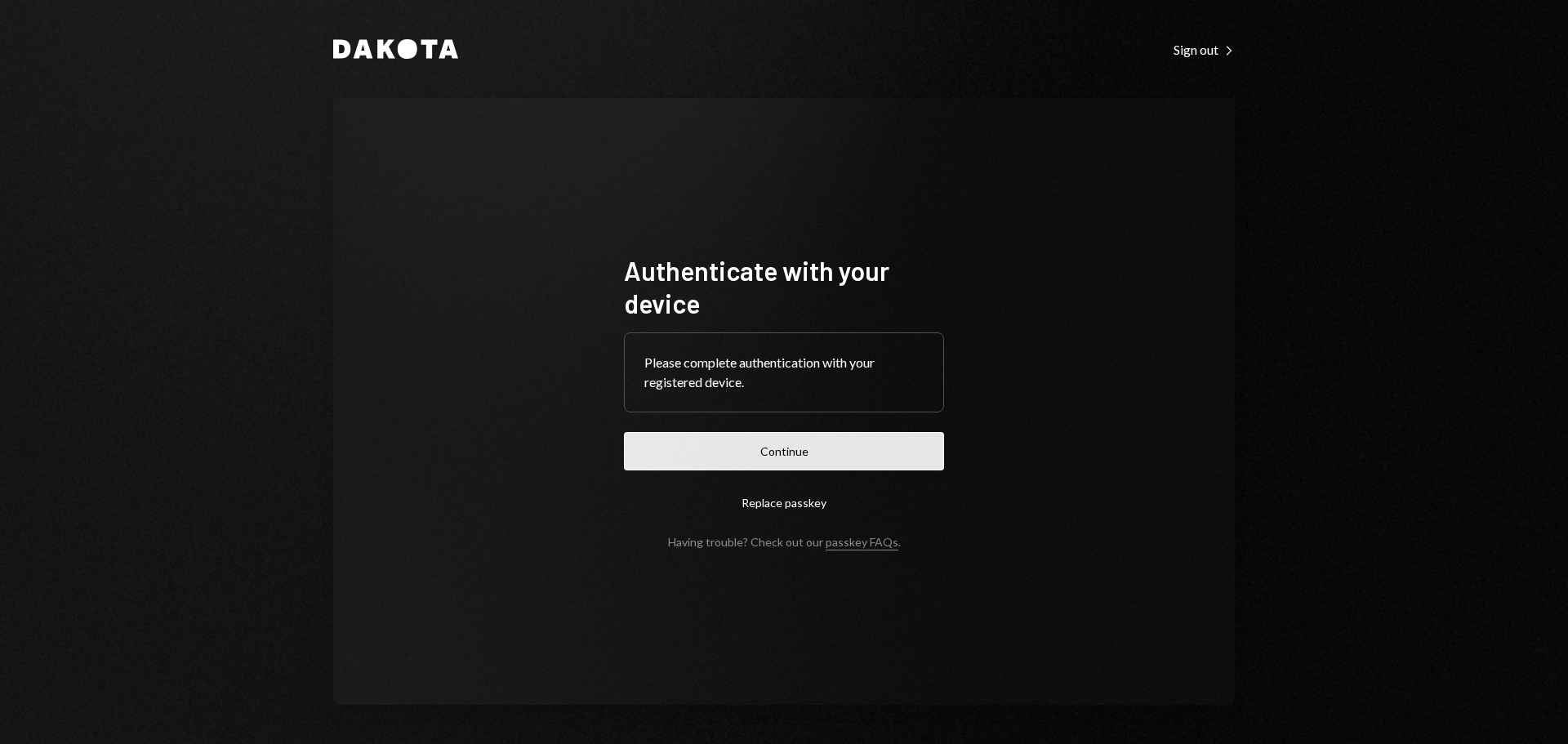
click at [841, 448] on button "Continue" at bounding box center [784, 451] width 320 height 39
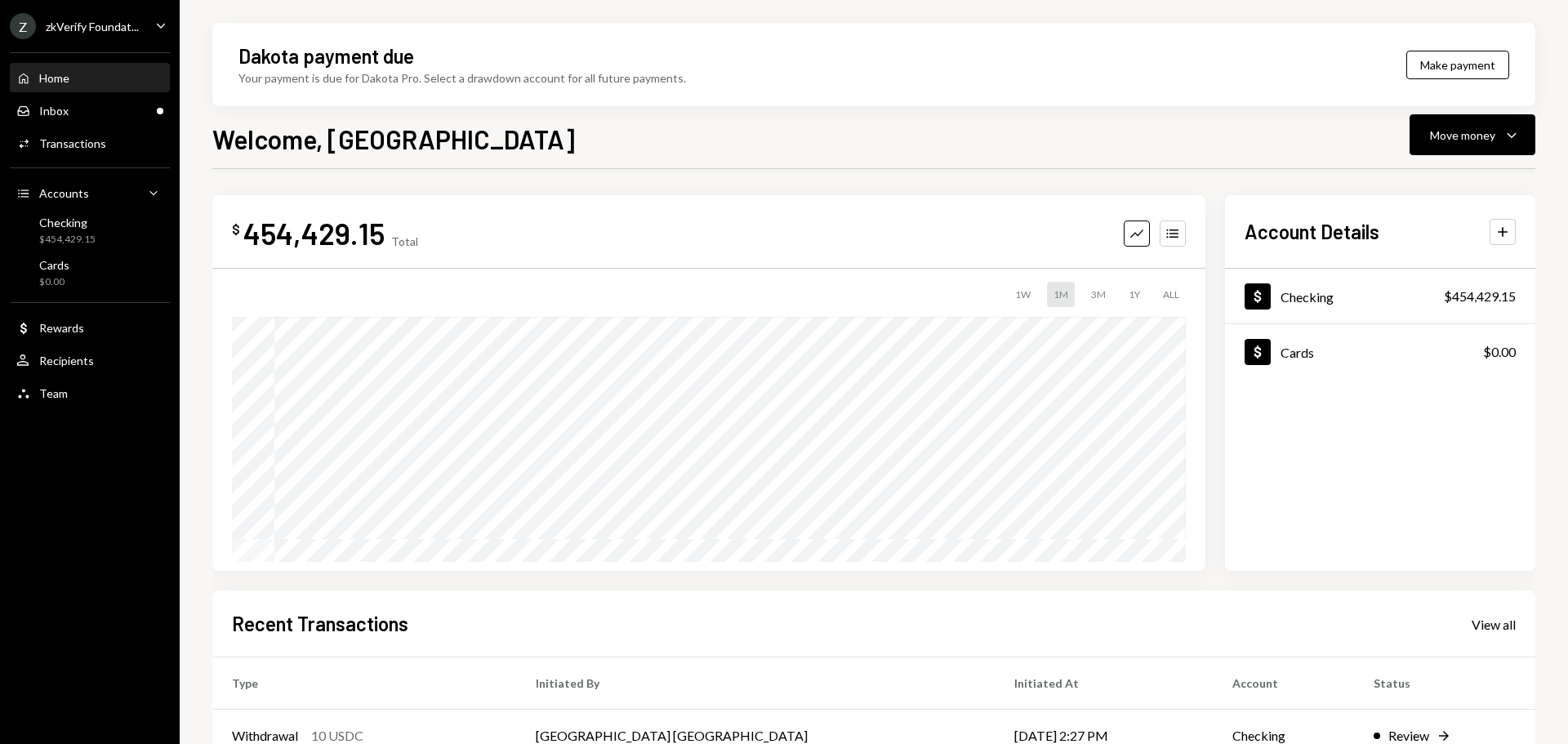
scroll to position [163, 0]
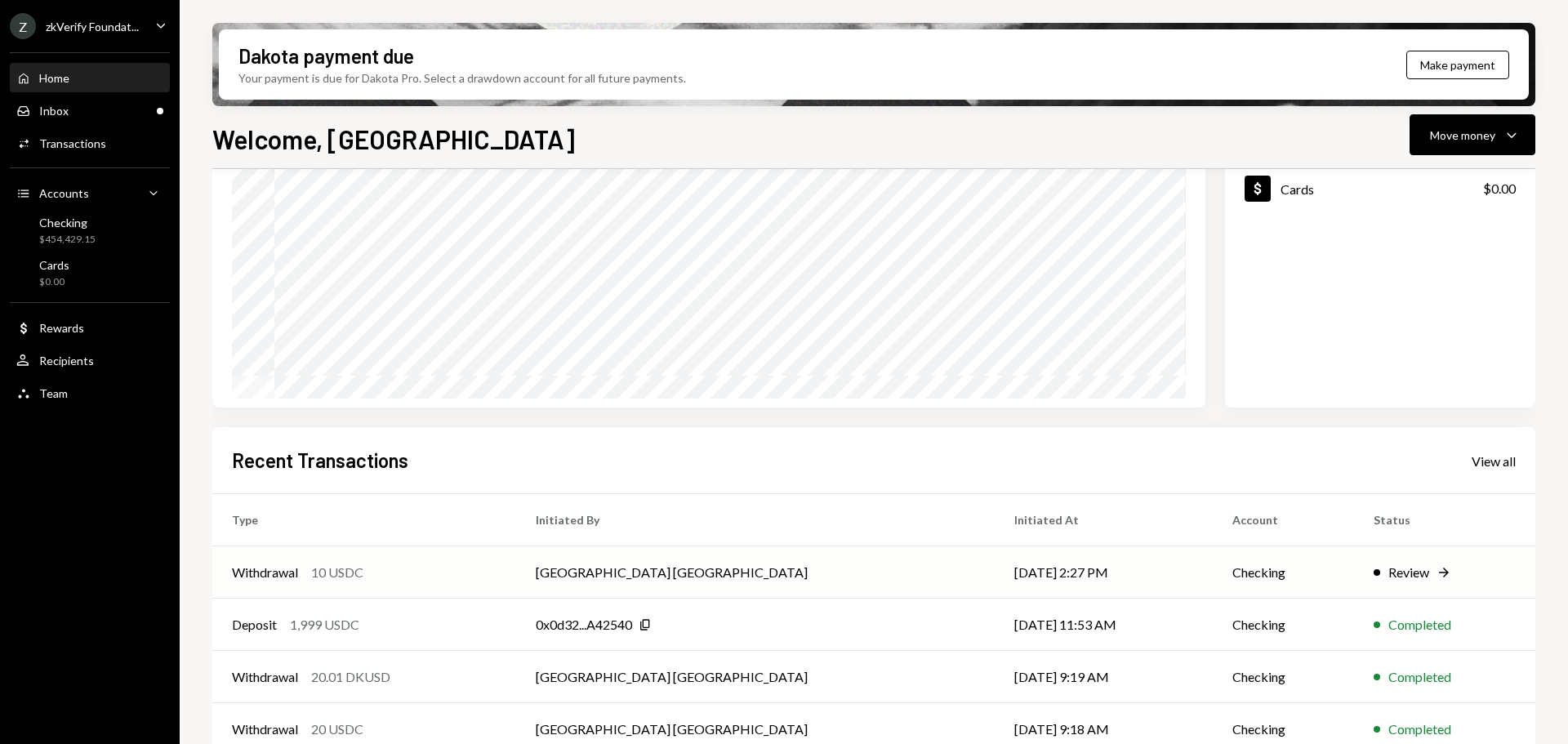
click at [441, 572] on div "Withdrawal 10 USDC" at bounding box center [364, 572] width 265 height 19
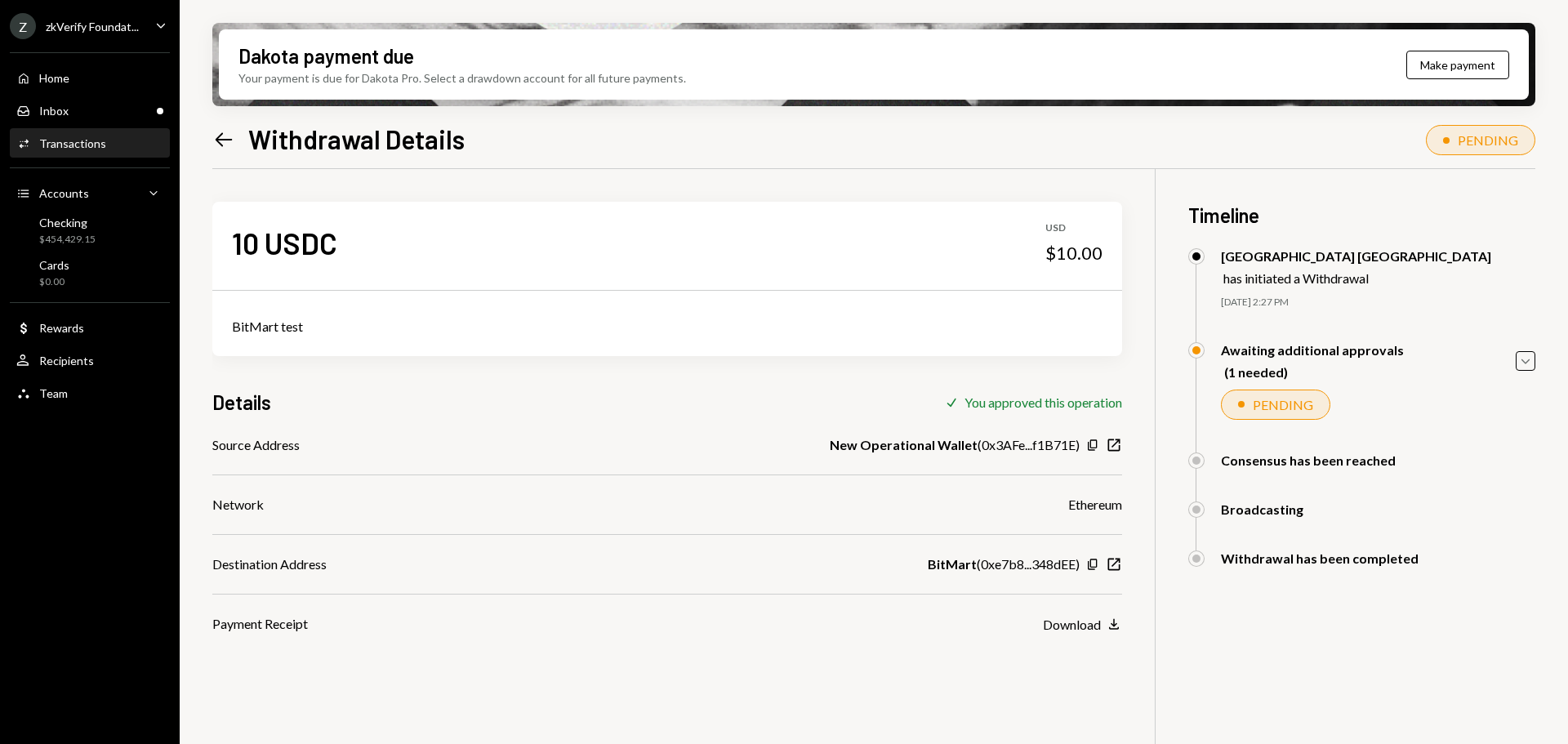
click at [231, 136] on icon "Left Arrow" at bounding box center [224, 140] width 23 height 23
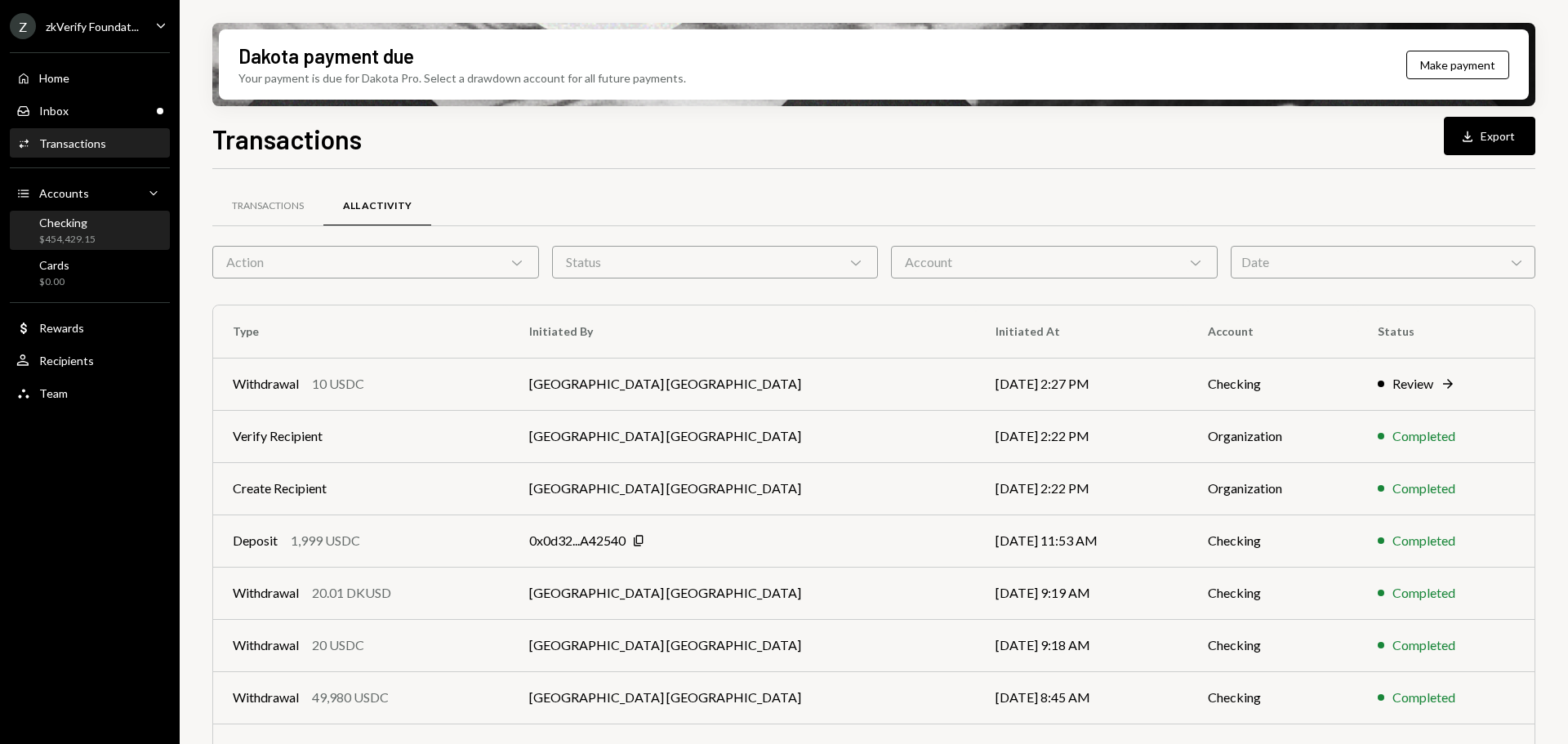
click at [96, 245] on div "Checking $454,429.15" at bounding box center [89, 231] width 147 height 31
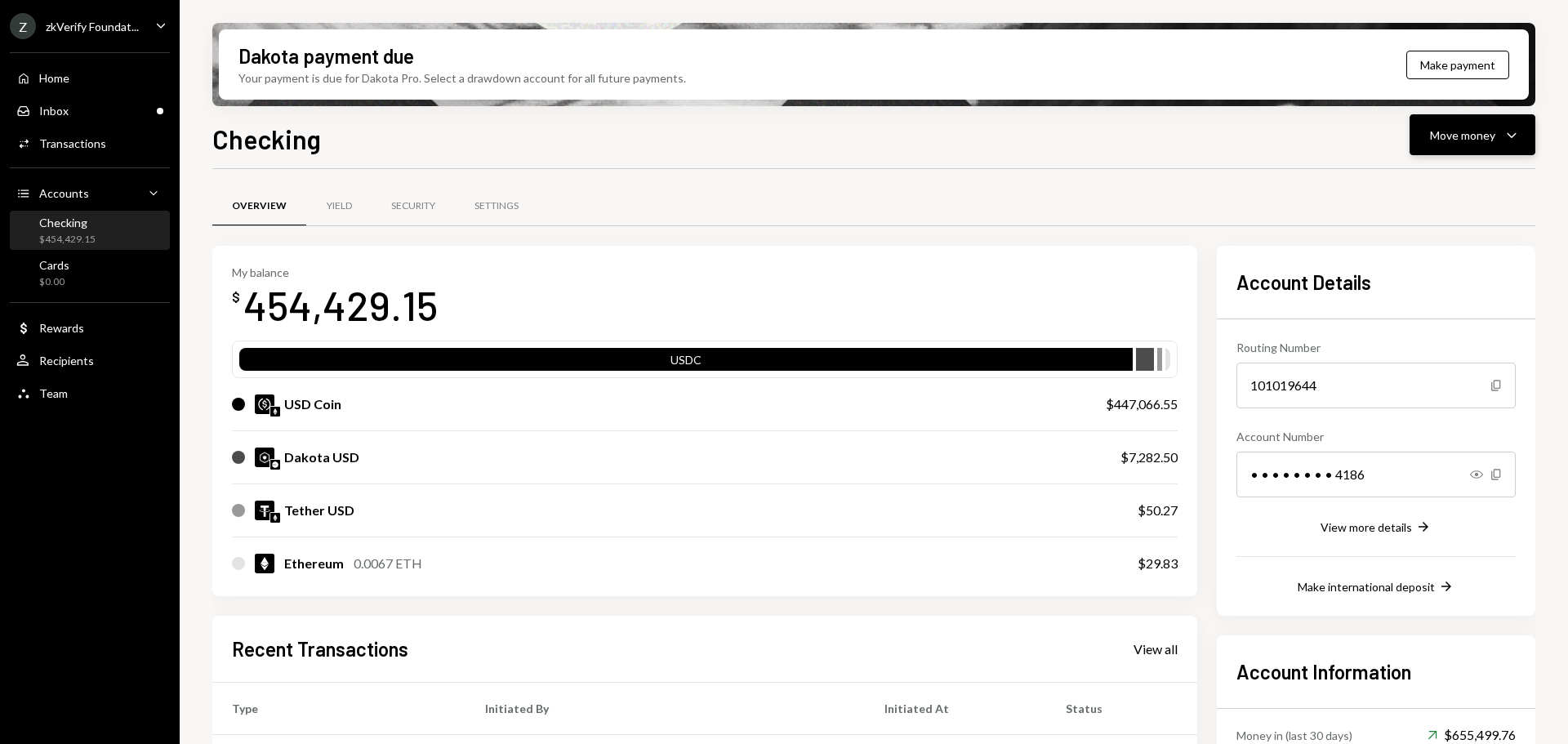
click at [1447, 135] on div "Move money" at bounding box center [1462, 135] width 65 height 17
click at [1408, 190] on div "Send" at bounding box center [1459, 184] width 119 height 17
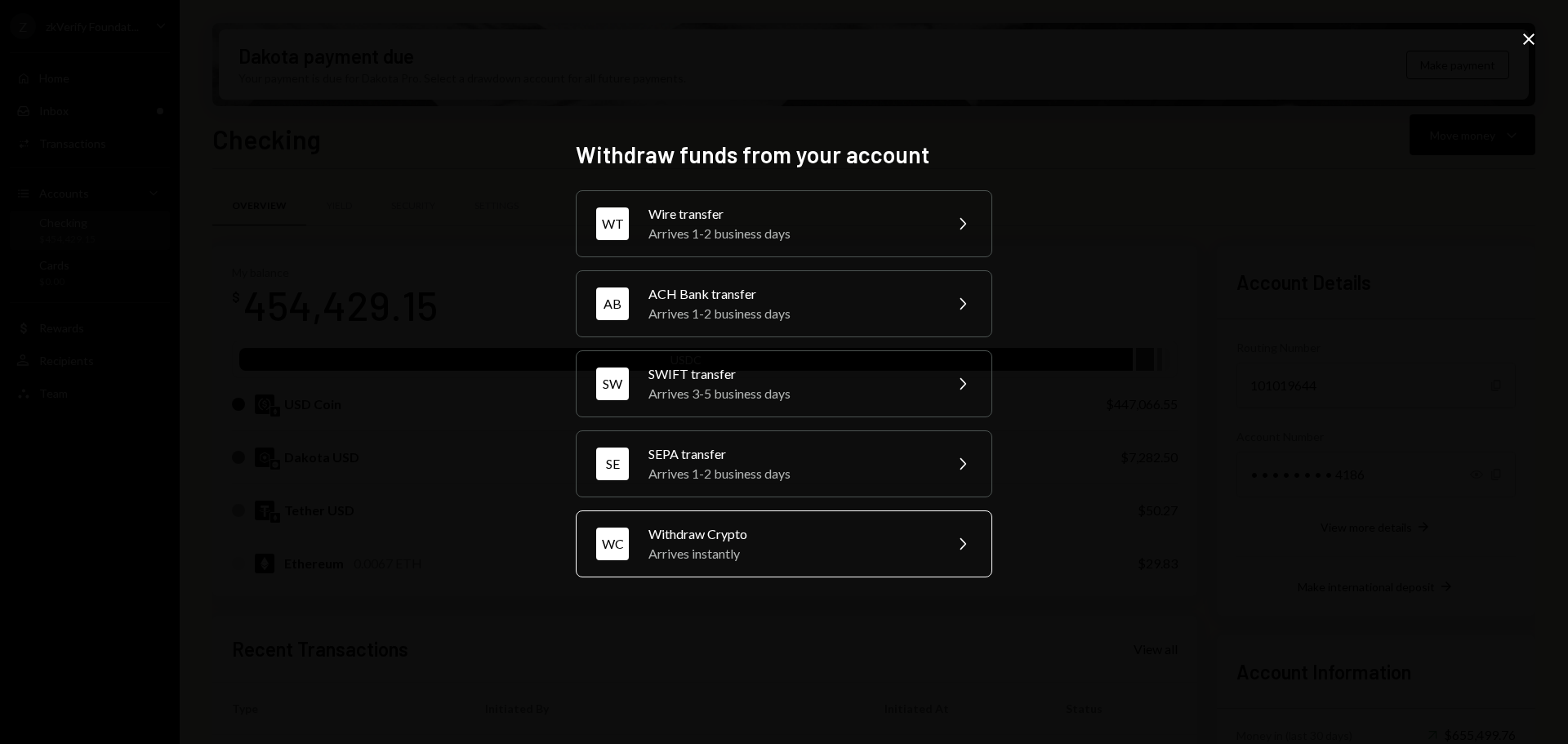
click at [707, 544] on div "Arrives instantly" at bounding box center [790, 554] width 284 height 19
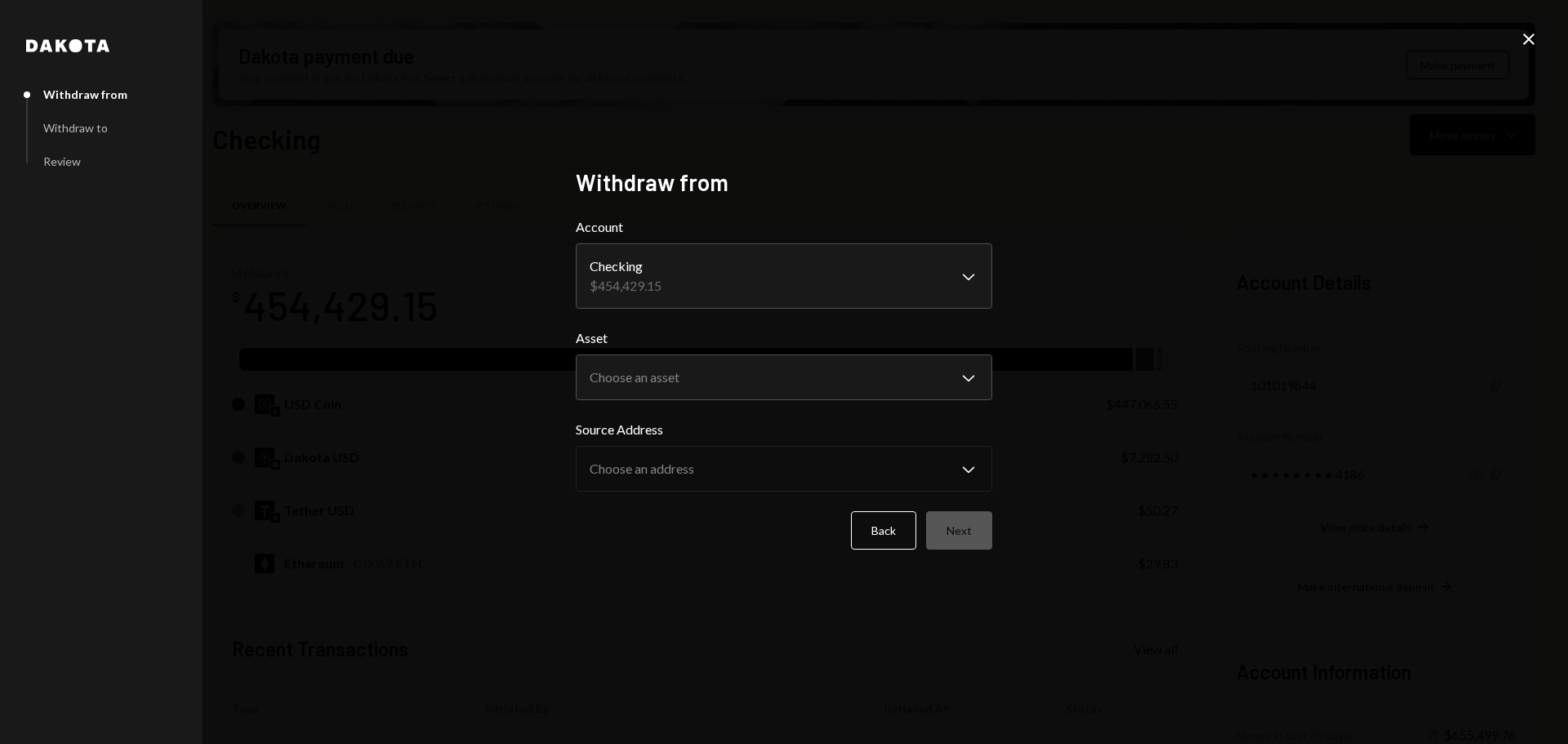
click at [651, 294] on body "Z zkVerify Foundat... Caret Down Home Home Inbox Inbox Activities Transactions …" at bounding box center [784, 372] width 1568 height 744
click at [644, 356] on button "Choose an asset Chevron Down" at bounding box center [783, 376] width 416 height 46
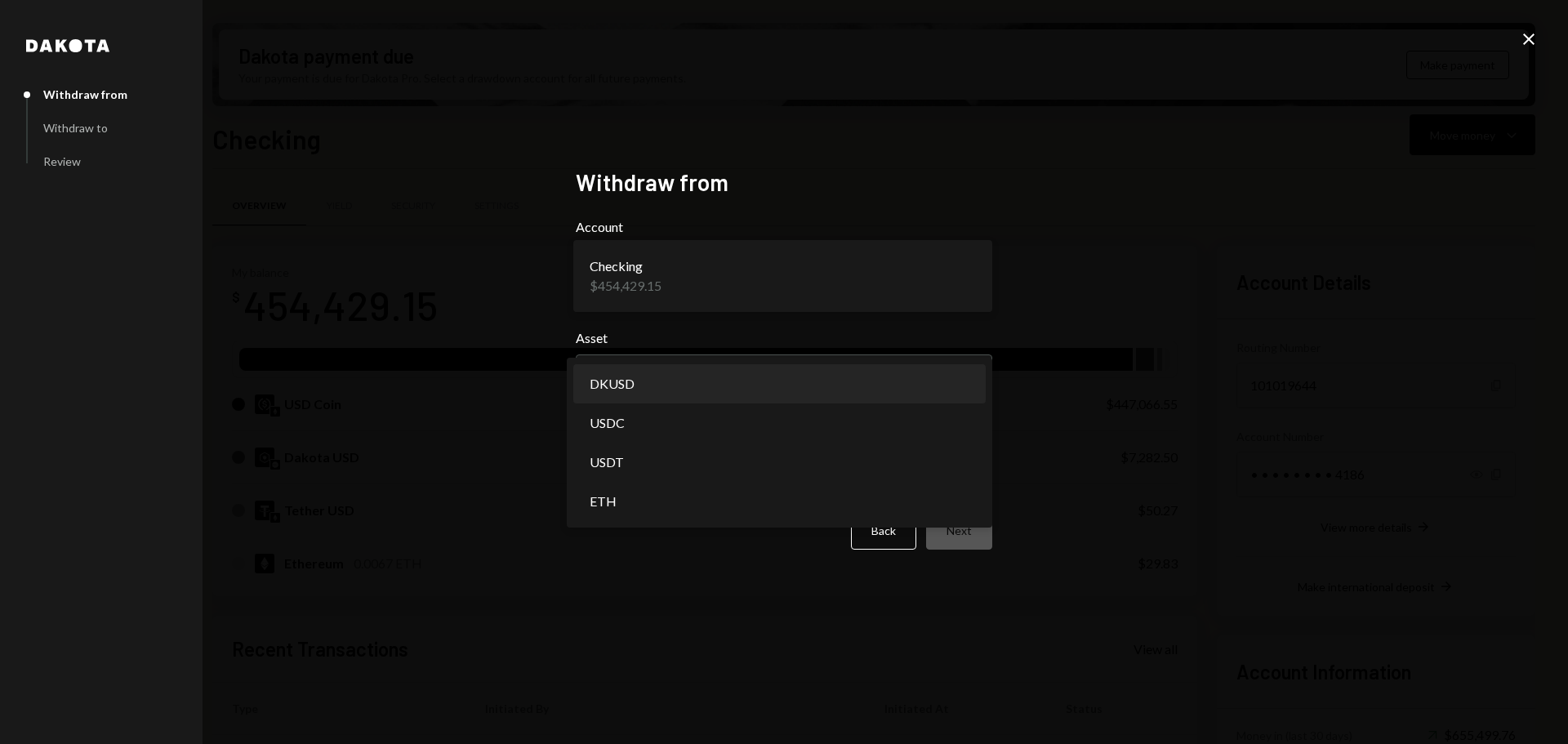
select select "*****"
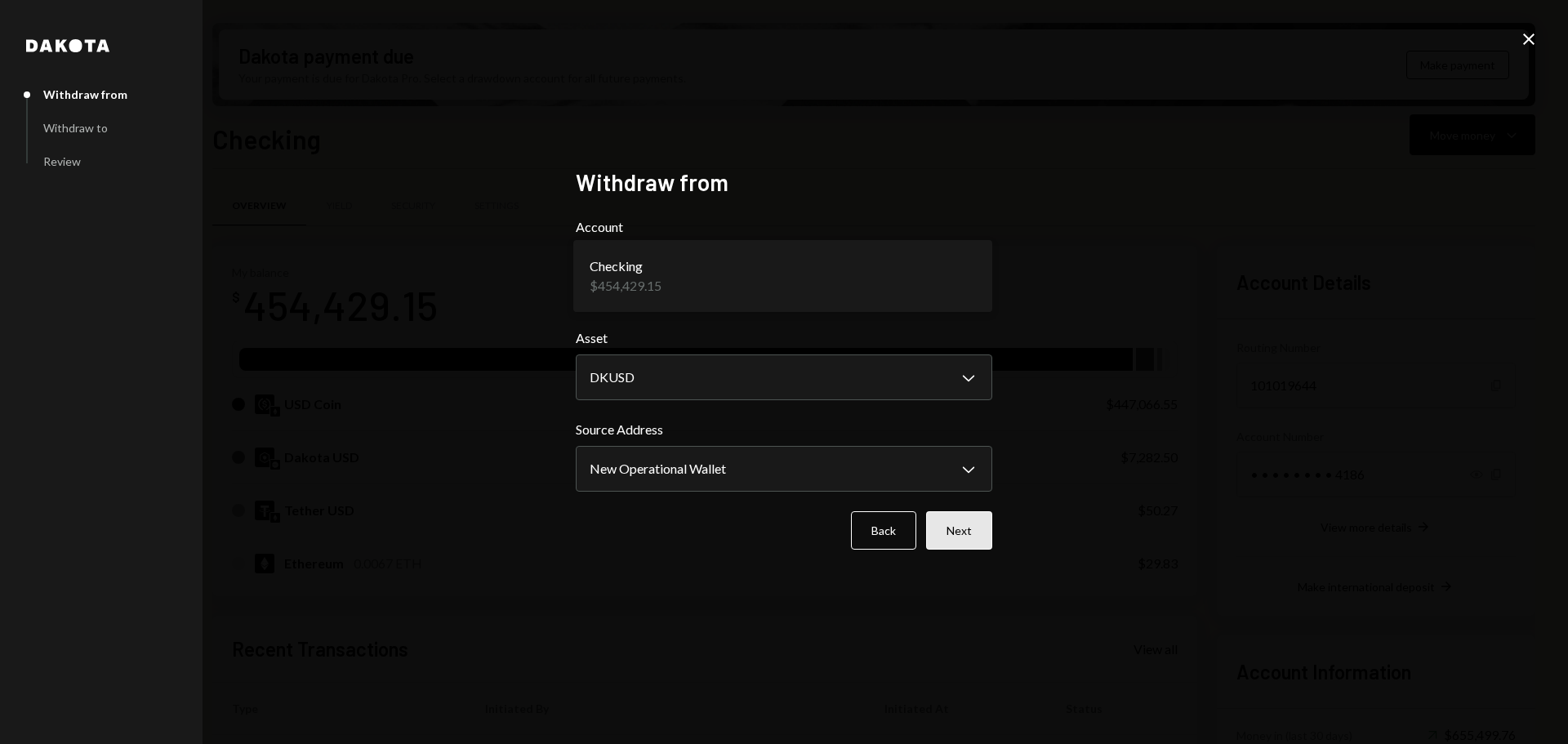
click at [968, 534] on button "Next" at bounding box center [959, 531] width 66 height 39
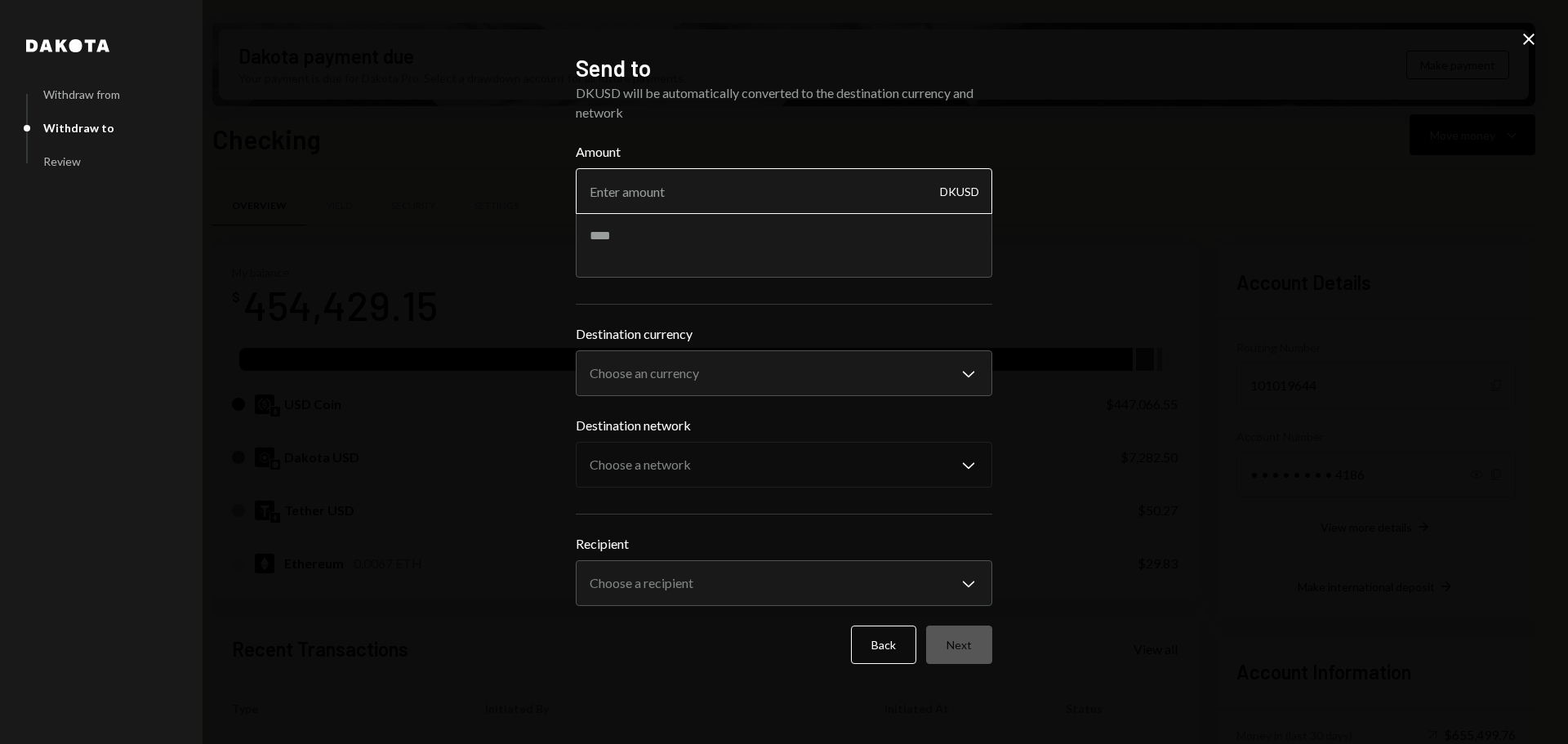
click at [653, 193] on input "Amount" at bounding box center [783, 190] width 416 height 46
type input "3480"
click at [648, 215] on textarea at bounding box center [783, 244] width 416 height 65
type textarea "*"
type textarea "**********"
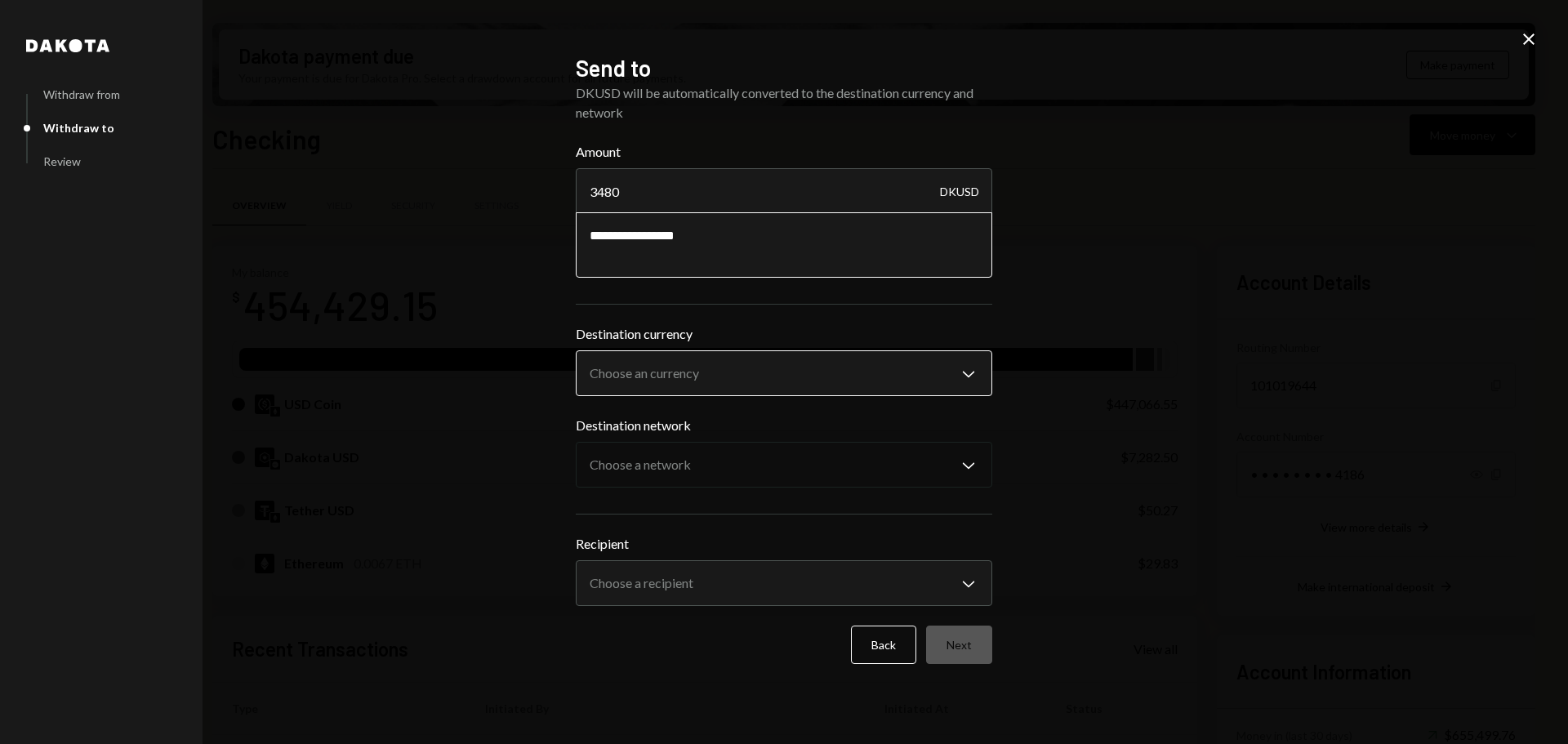
click at [670, 376] on body "Z zkVerify Foundat... Caret Down Home Home Inbox Inbox Activities Transactions …" at bounding box center [784, 372] width 1568 height 744
select select "****"
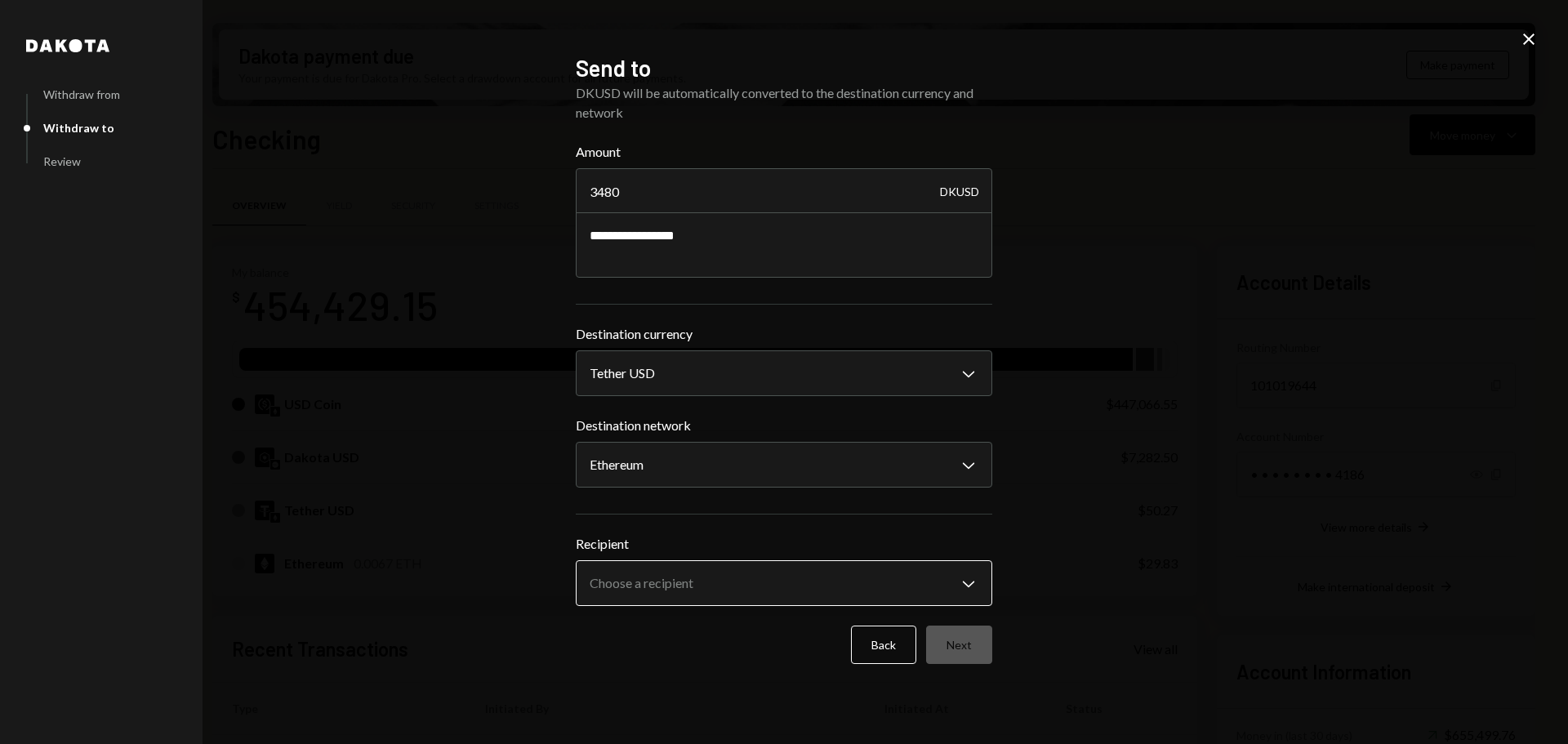
click at [654, 594] on body "Z zkVerify Foundat... Caret Down Home Home Inbox Inbox Activities Transactions …" at bounding box center [784, 372] width 1568 height 744
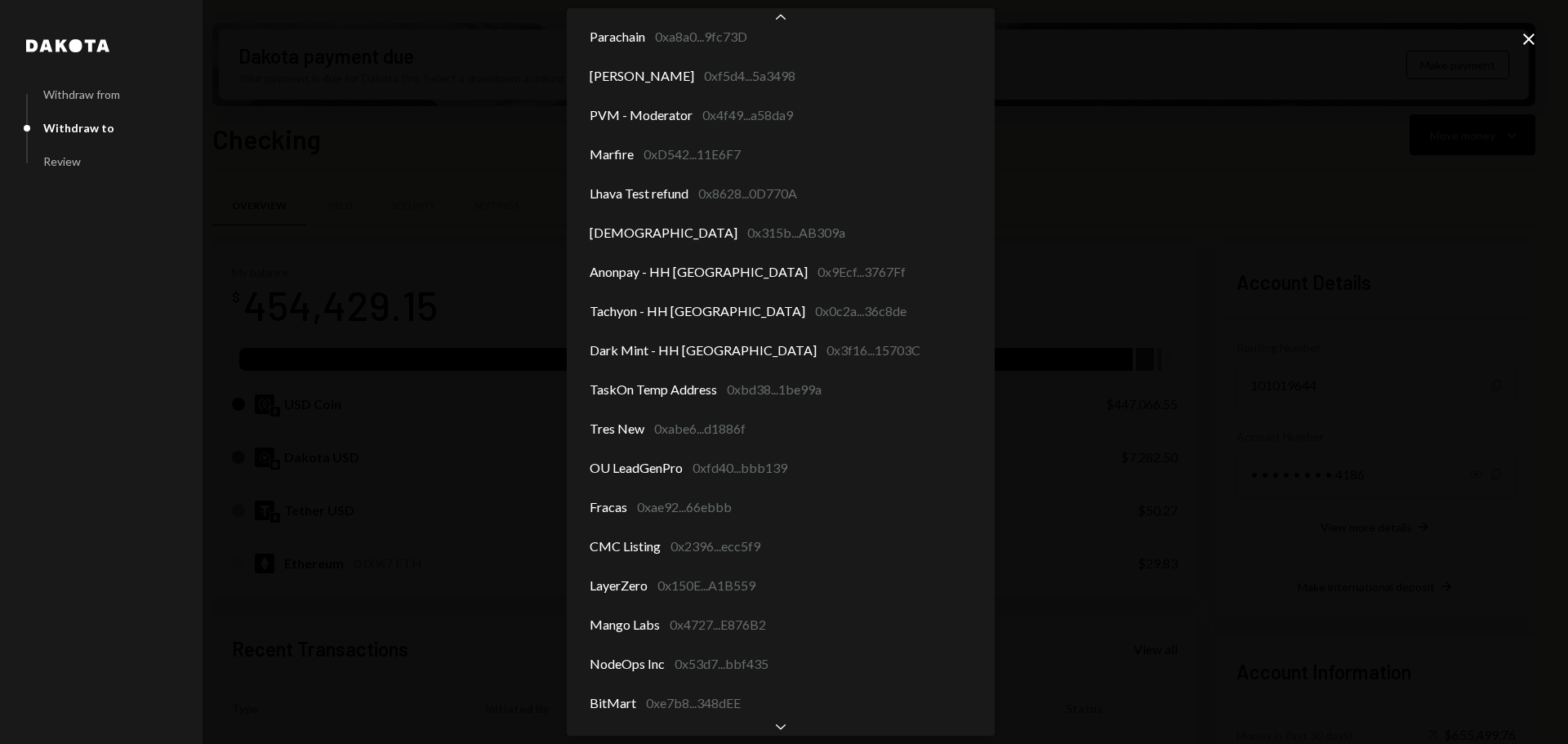
scroll to position [1813, 0]
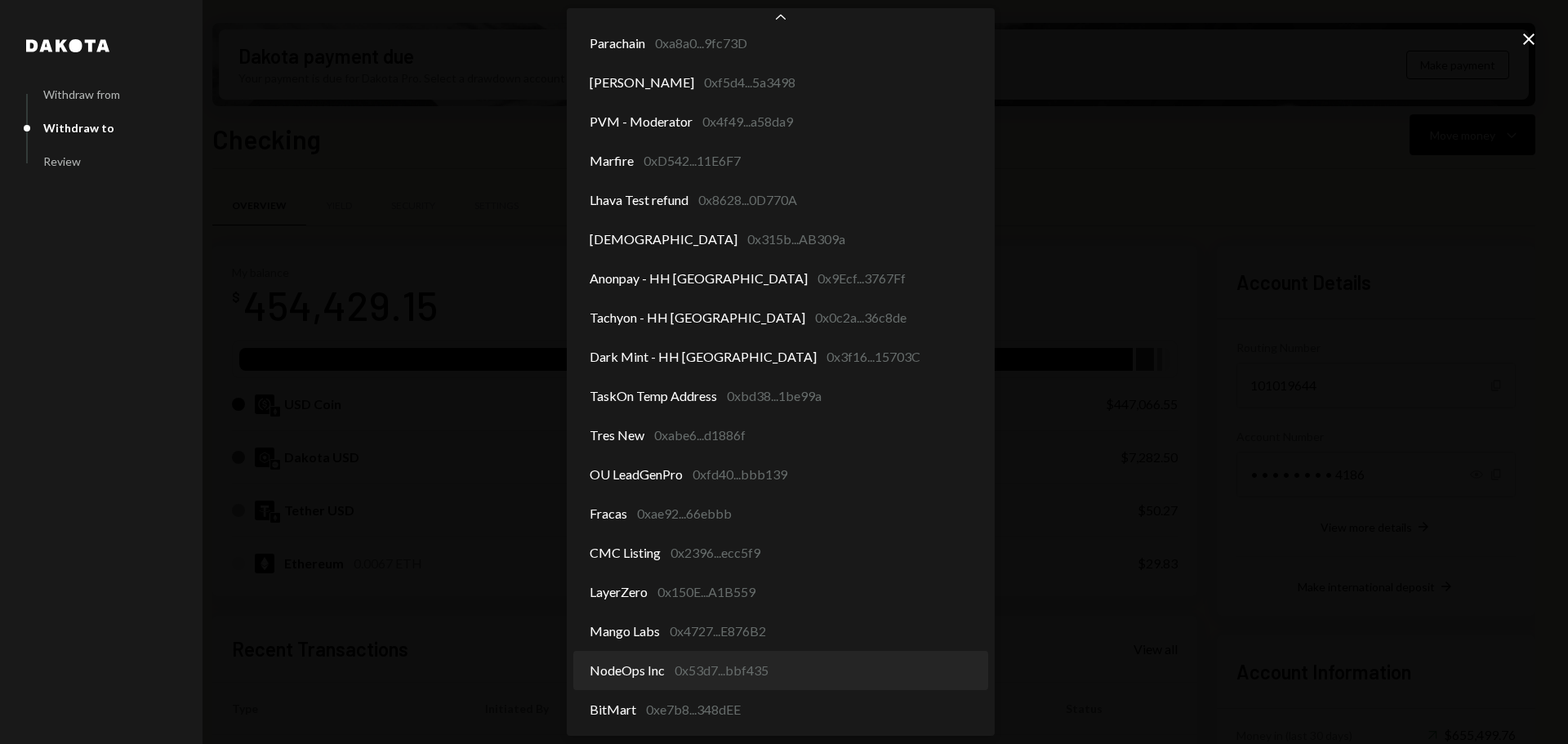
select select "**********"
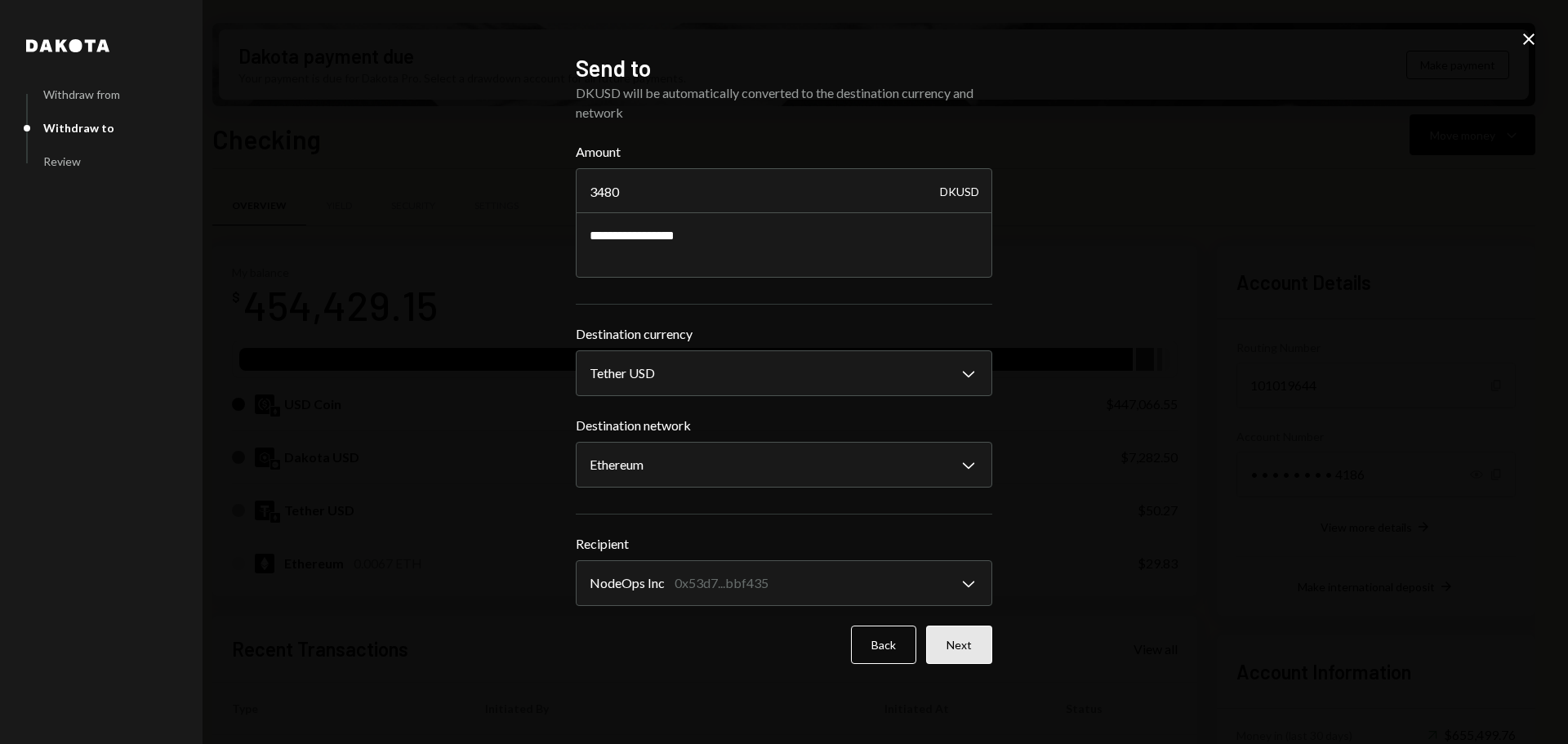
click at [962, 653] on button "Next" at bounding box center [959, 645] width 66 height 39
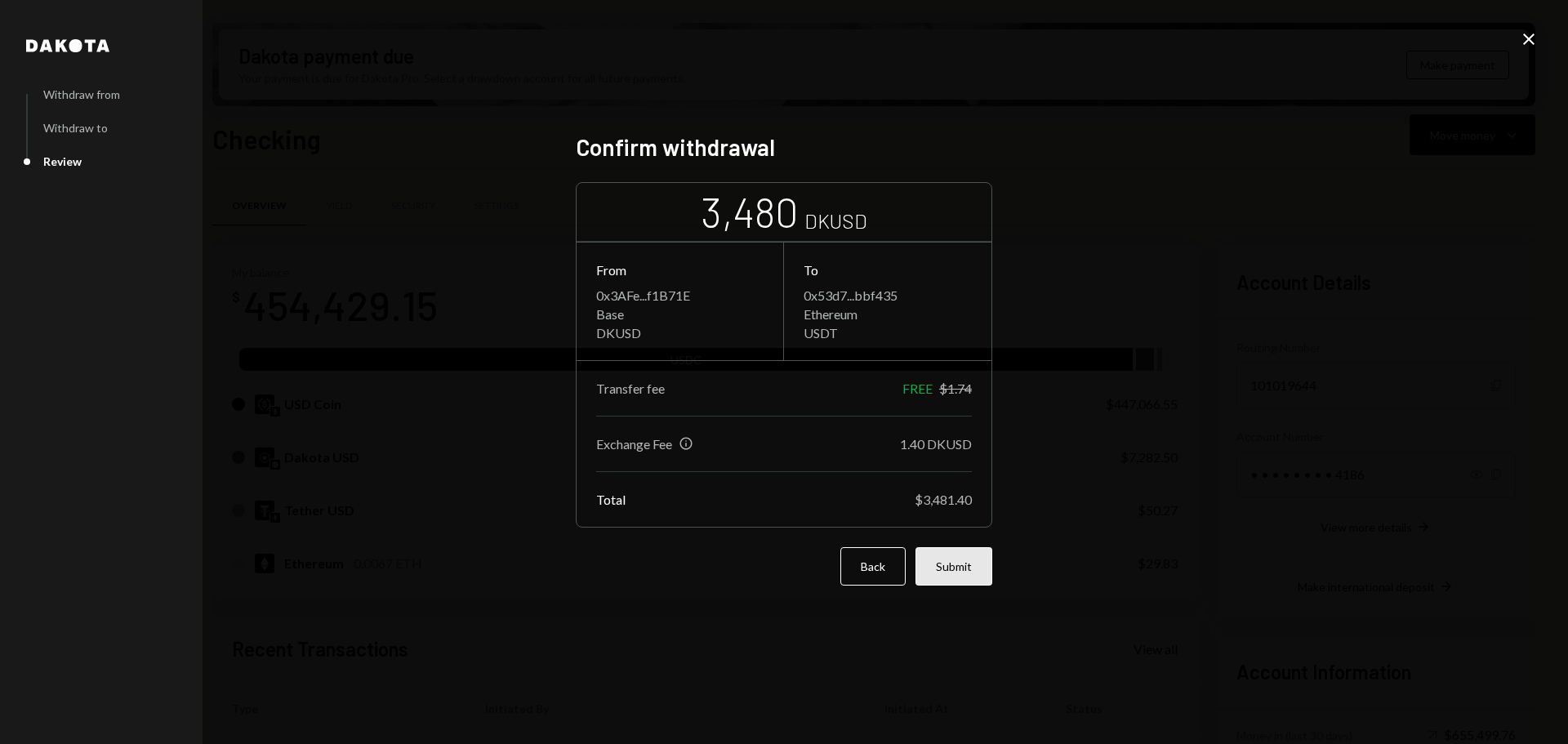
click at [954, 580] on button "Submit" at bounding box center [953, 566] width 77 height 39
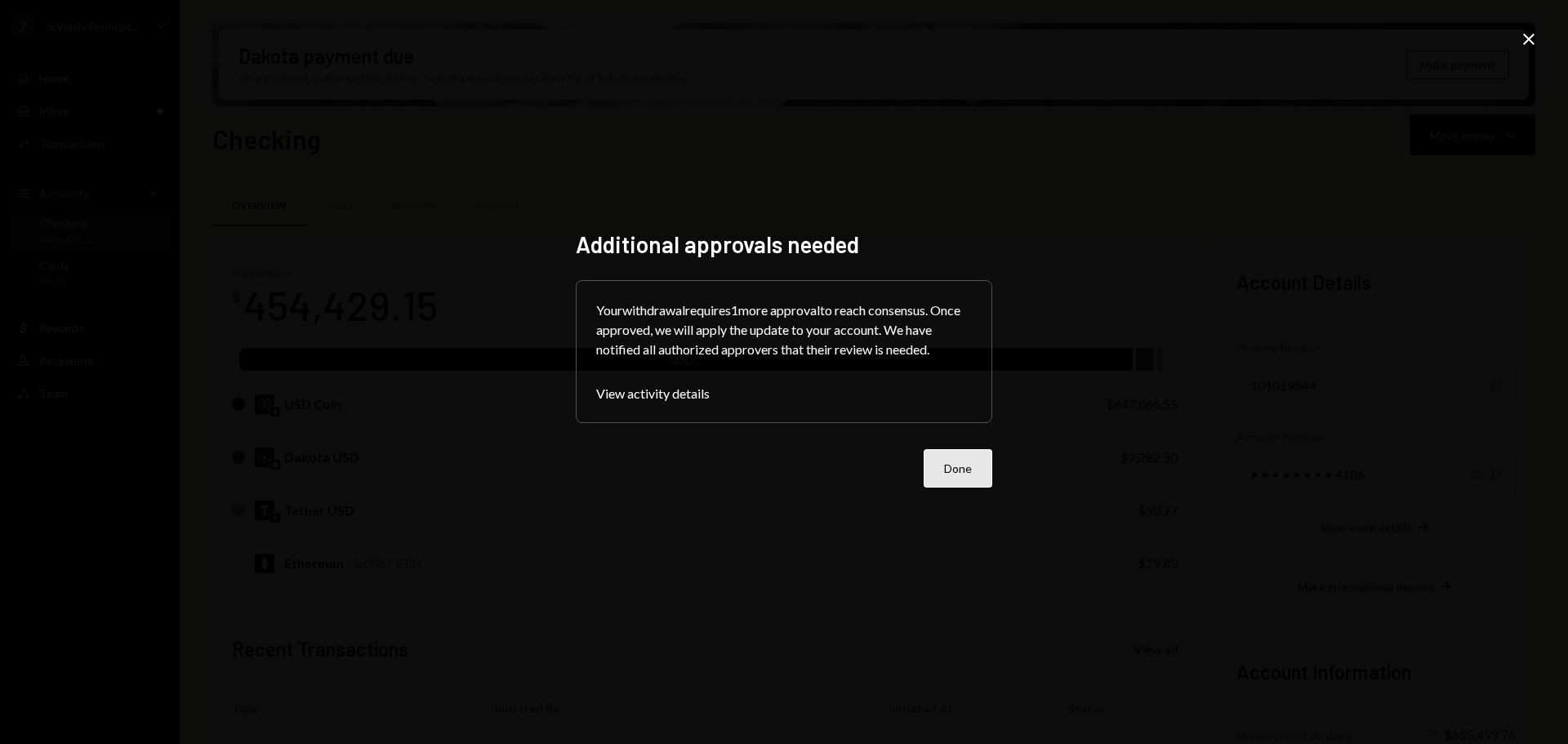
click at [952, 468] on button "Done" at bounding box center [958, 469] width 69 height 39
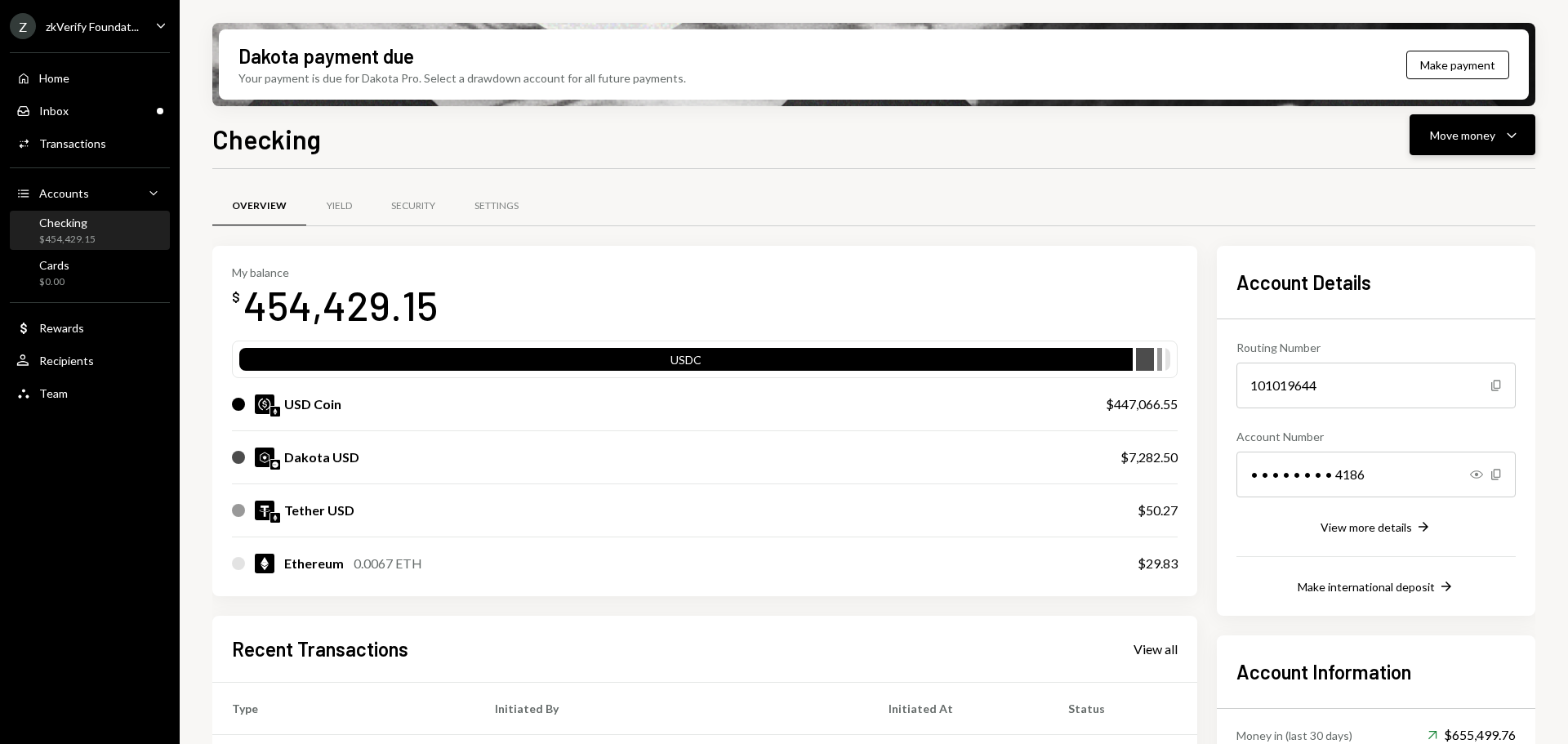
click at [1438, 141] on div "Move money" at bounding box center [1462, 135] width 65 height 17
click at [845, 181] on div "Overview Yield Security Settings My balance $ 454,429.15 USDC USD Coin $447,066…" at bounding box center [873, 648] width 1323 height 958
click at [76, 240] on div "$454,429.15" at bounding box center [67, 240] width 56 height 14
click at [76, 110] on div "Inbox Inbox" at bounding box center [89, 111] width 147 height 15
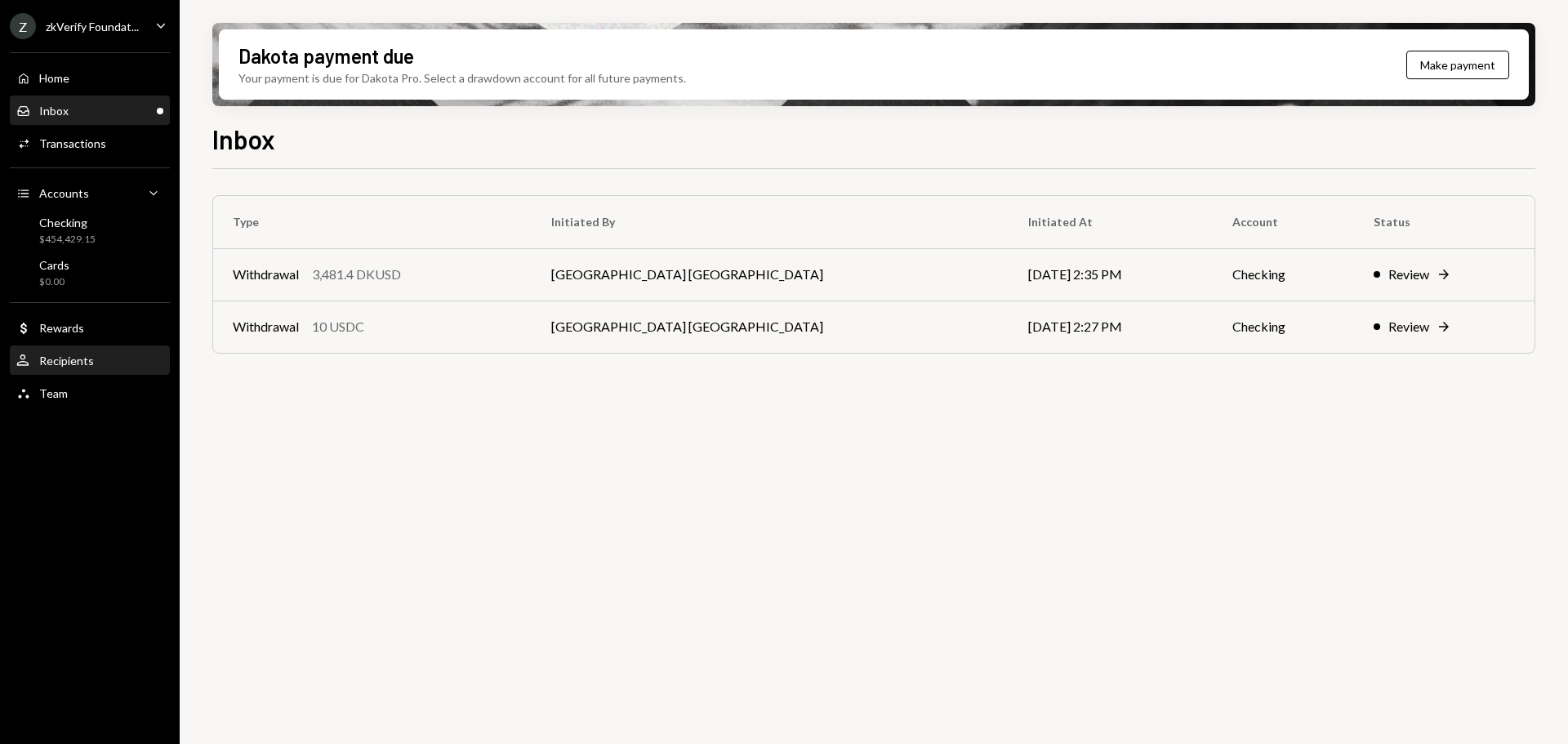
click at [96, 367] on div "User Recipients" at bounding box center [89, 360] width 147 height 15
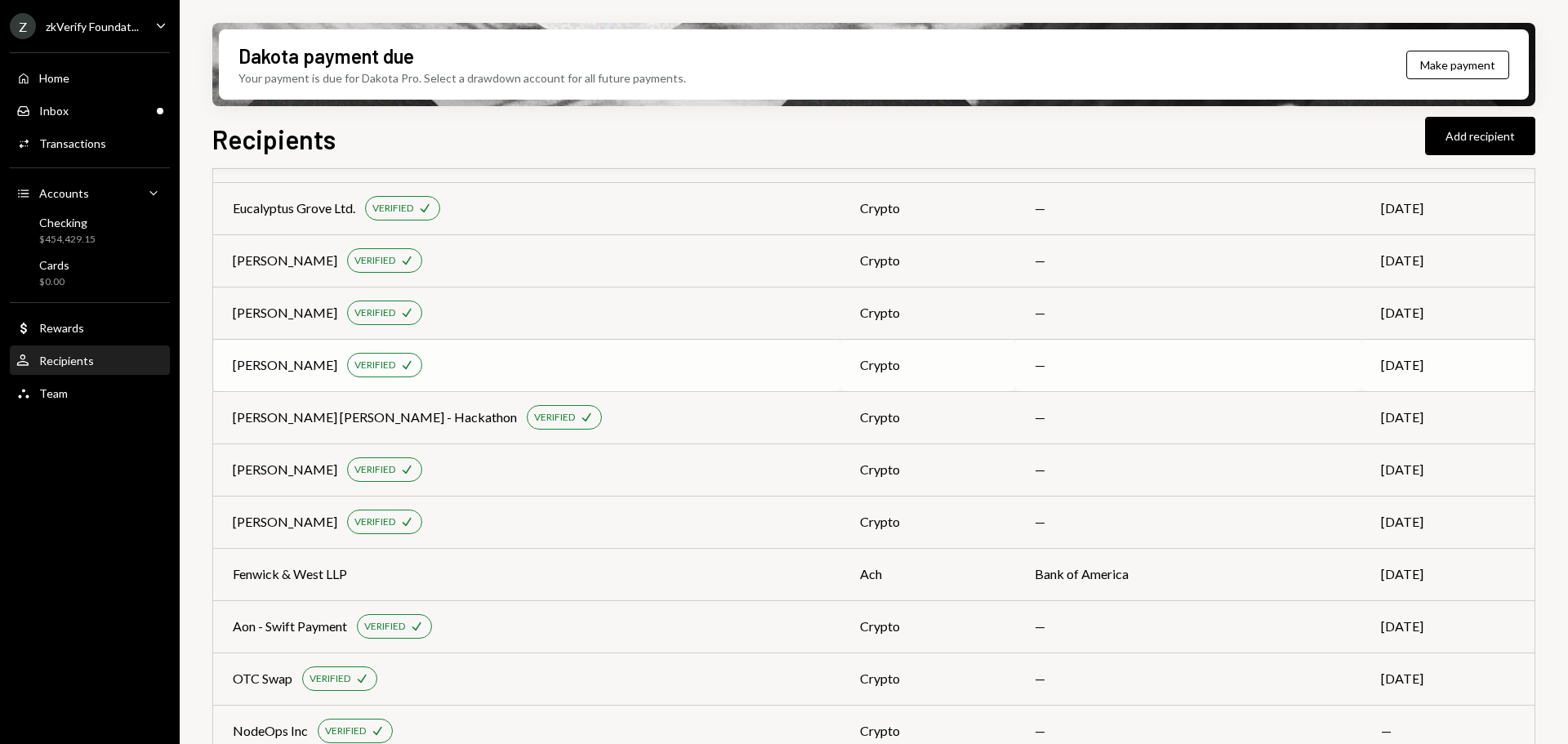
scroll to position [3490, 0]
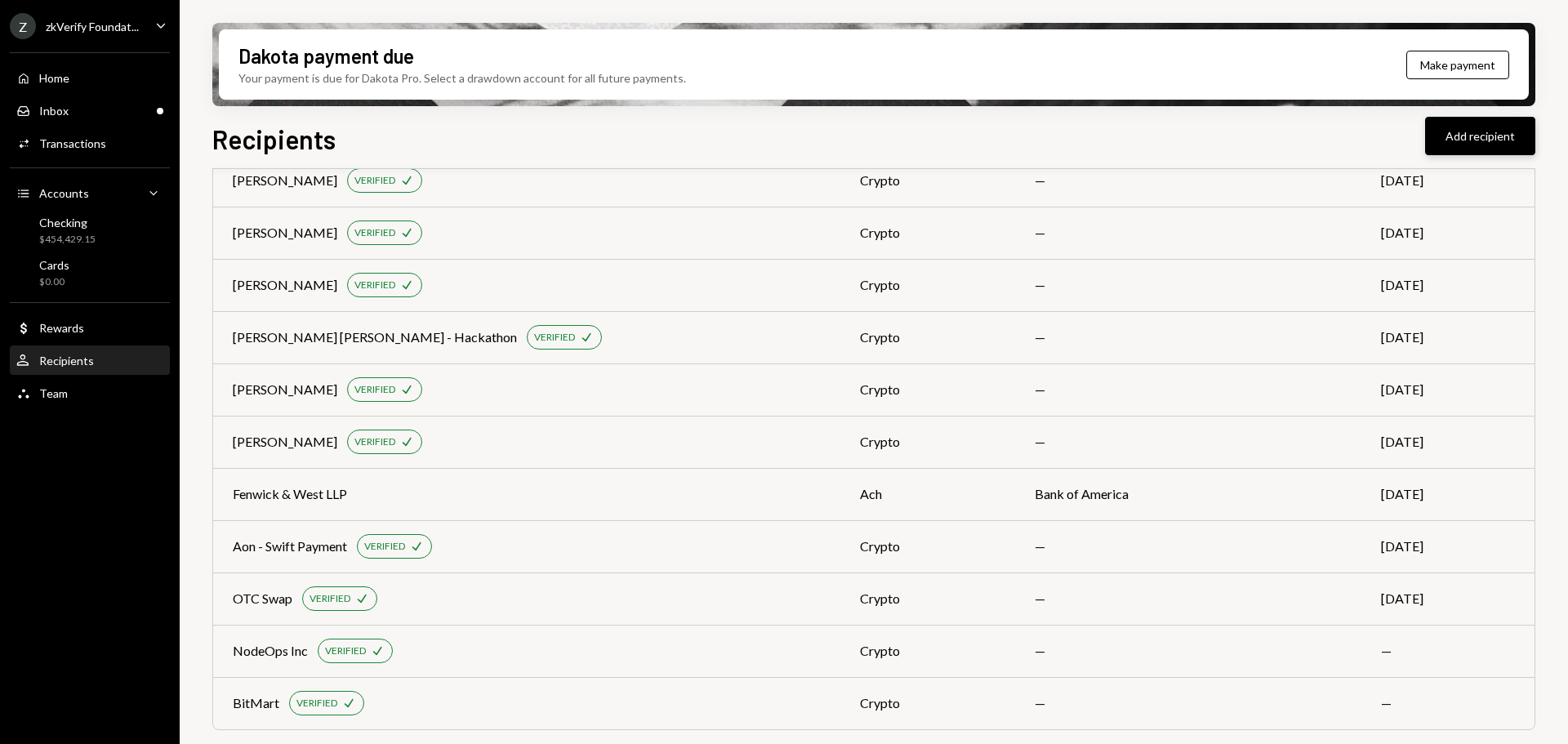
click at [1488, 129] on button "Add recipient" at bounding box center [1481, 136] width 111 height 39
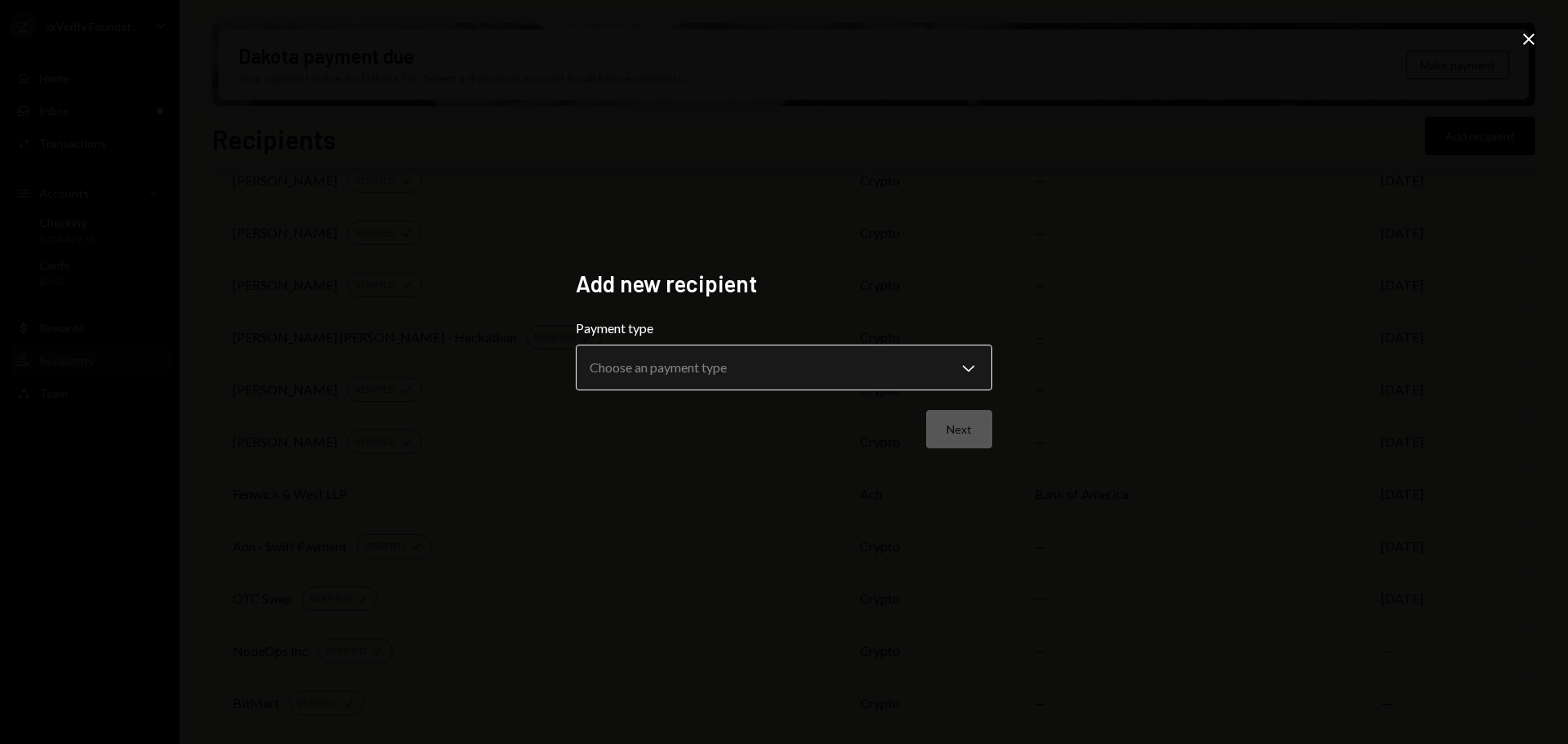
click at [766, 378] on body "Z zkVerify Foundat... Caret Down Home Home Inbox Inbox Activities Transactions …" at bounding box center [784, 372] width 1568 height 744
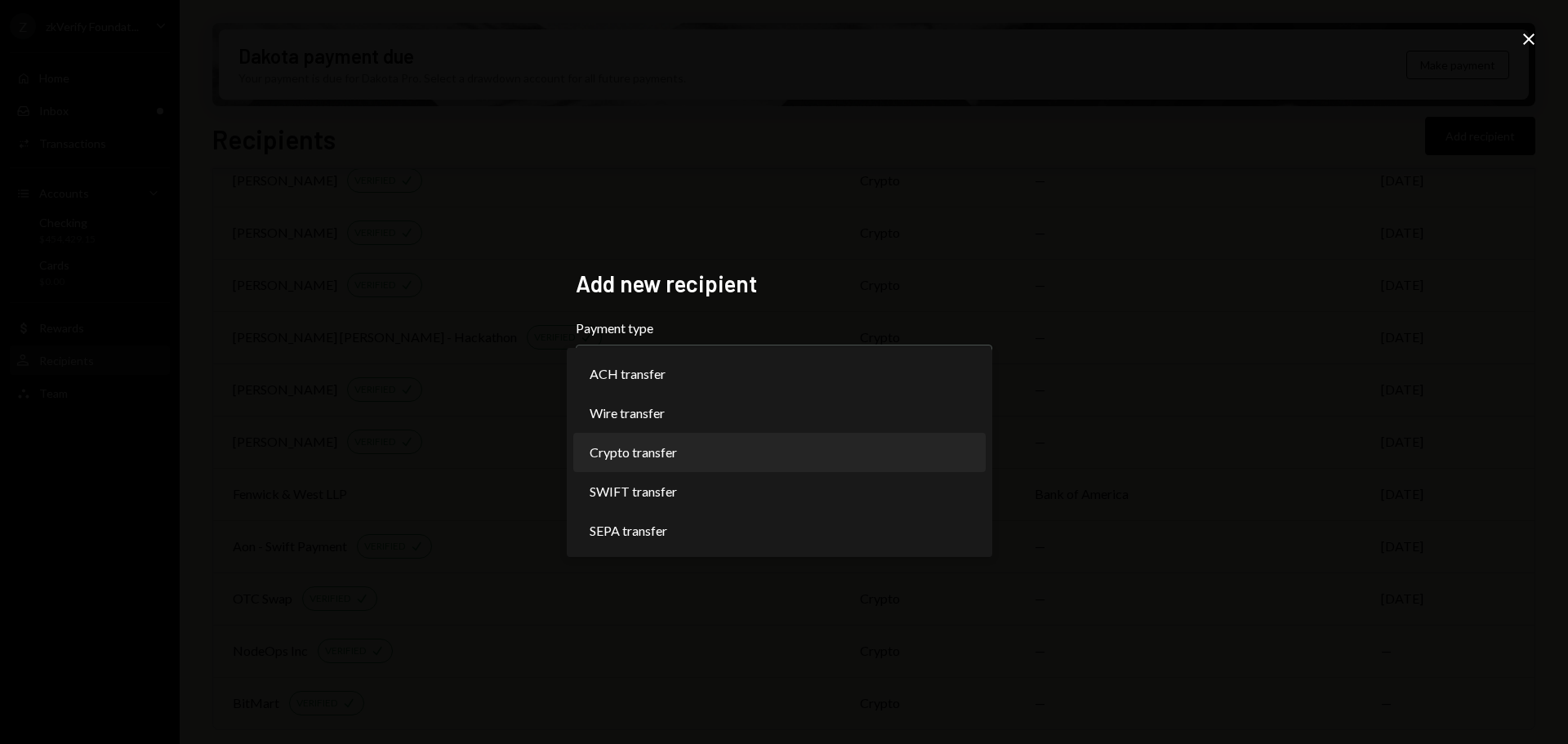
select select "******"
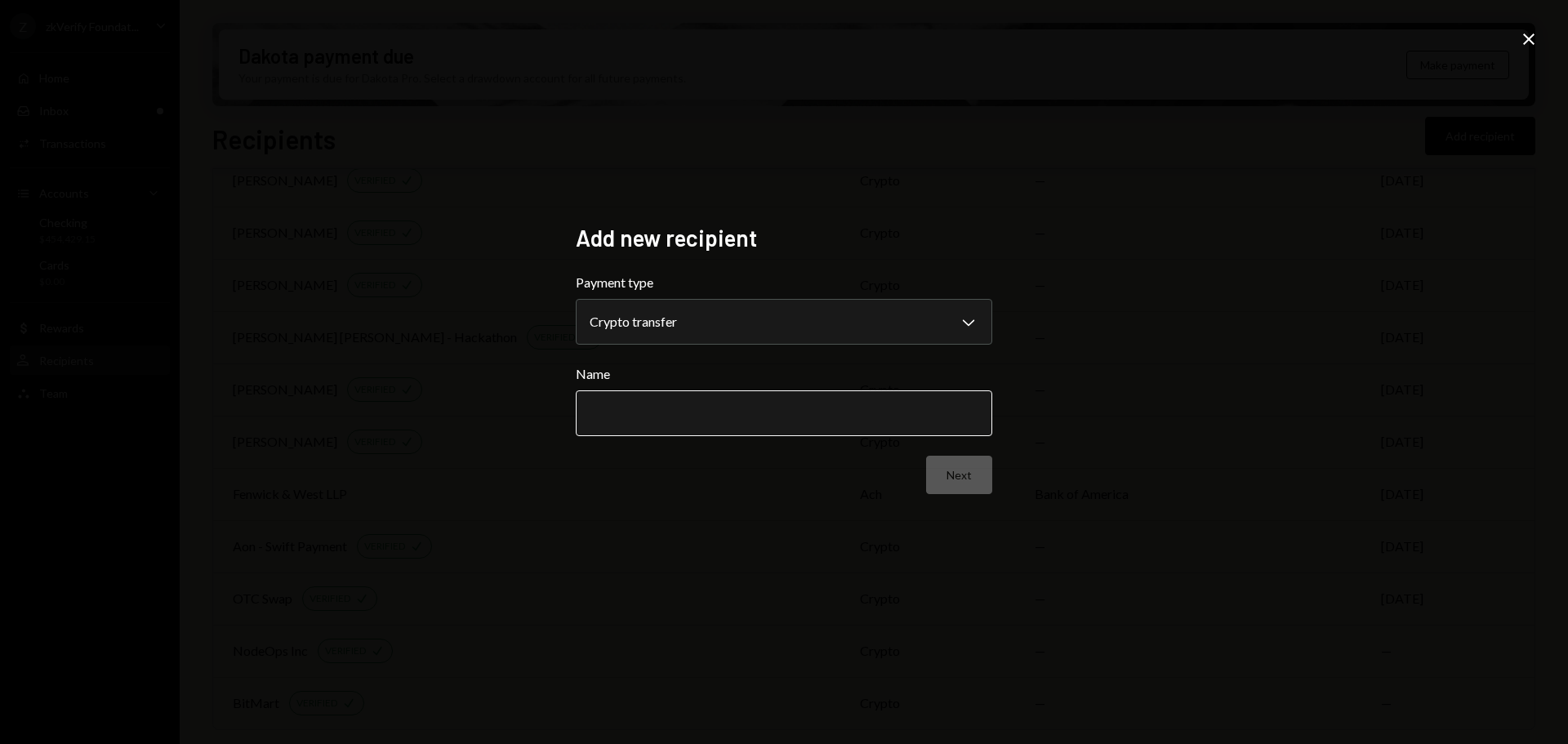
click at [786, 425] on input "Name" at bounding box center [783, 412] width 416 height 46
type input "****"
click at [957, 480] on button "Next" at bounding box center [959, 475] width 66 height 39
click at [735, 290] on label "Network" at bounding box center [783, 282] width 416 height 19
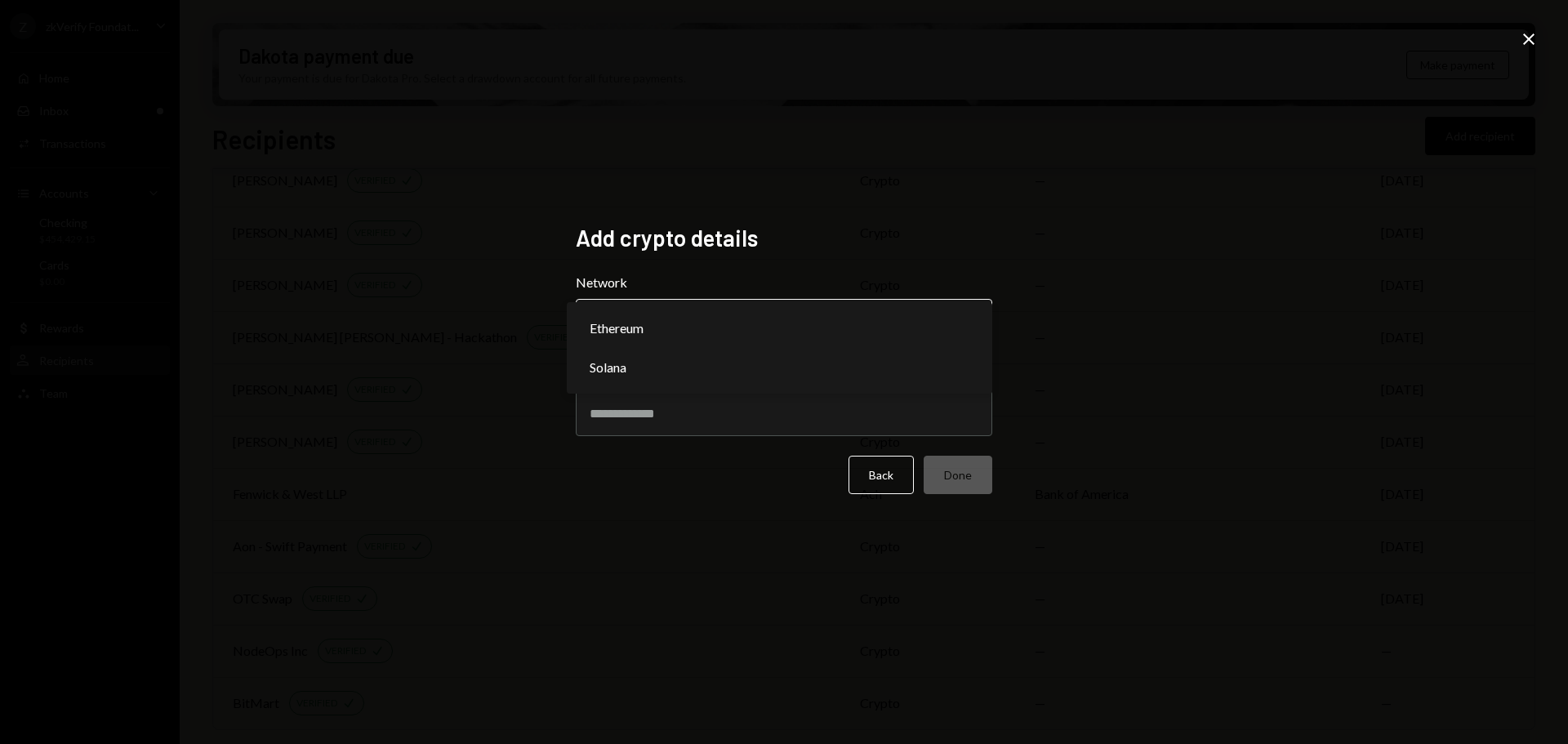
click at [723, 325] on body "Z zkVerify Foundat... Caret Down Home Home Inbox Inbox Activities Transactions …" at bounding box center [784, 372] width 1568 height 744
select select "**********"
click at [637, 414] on input "Address" at bounding box center [783, 412] width 416 height 46
click at [416, 415] on div "Add crypto details Network Ethereum Chevron Down ******** ****** Address Back D…" at bounding box center [784, 372] width 1568 height 744
click at [629, 425] on input "Address" at bounding box center [783, 412] width 416 height 46
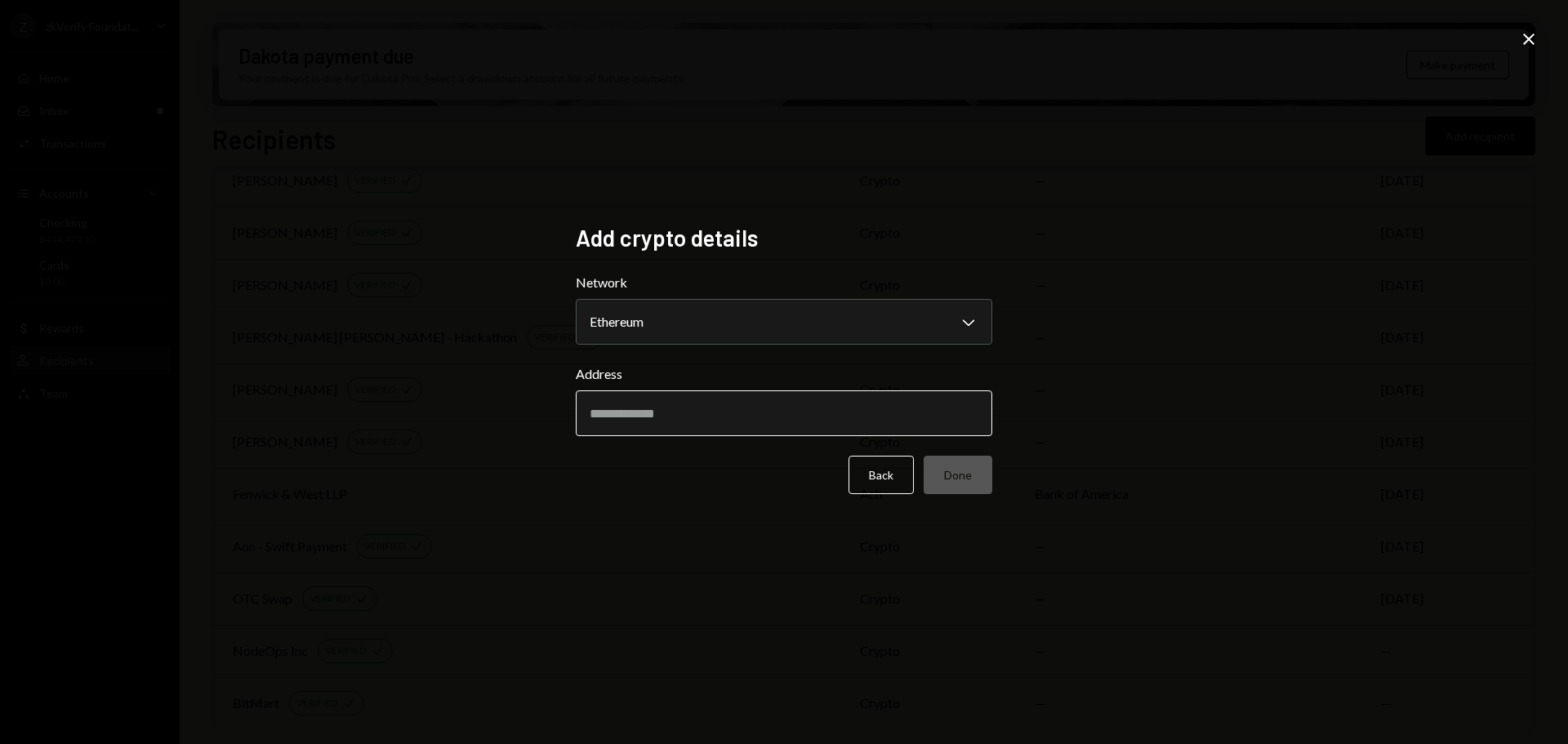
paste input "**********"
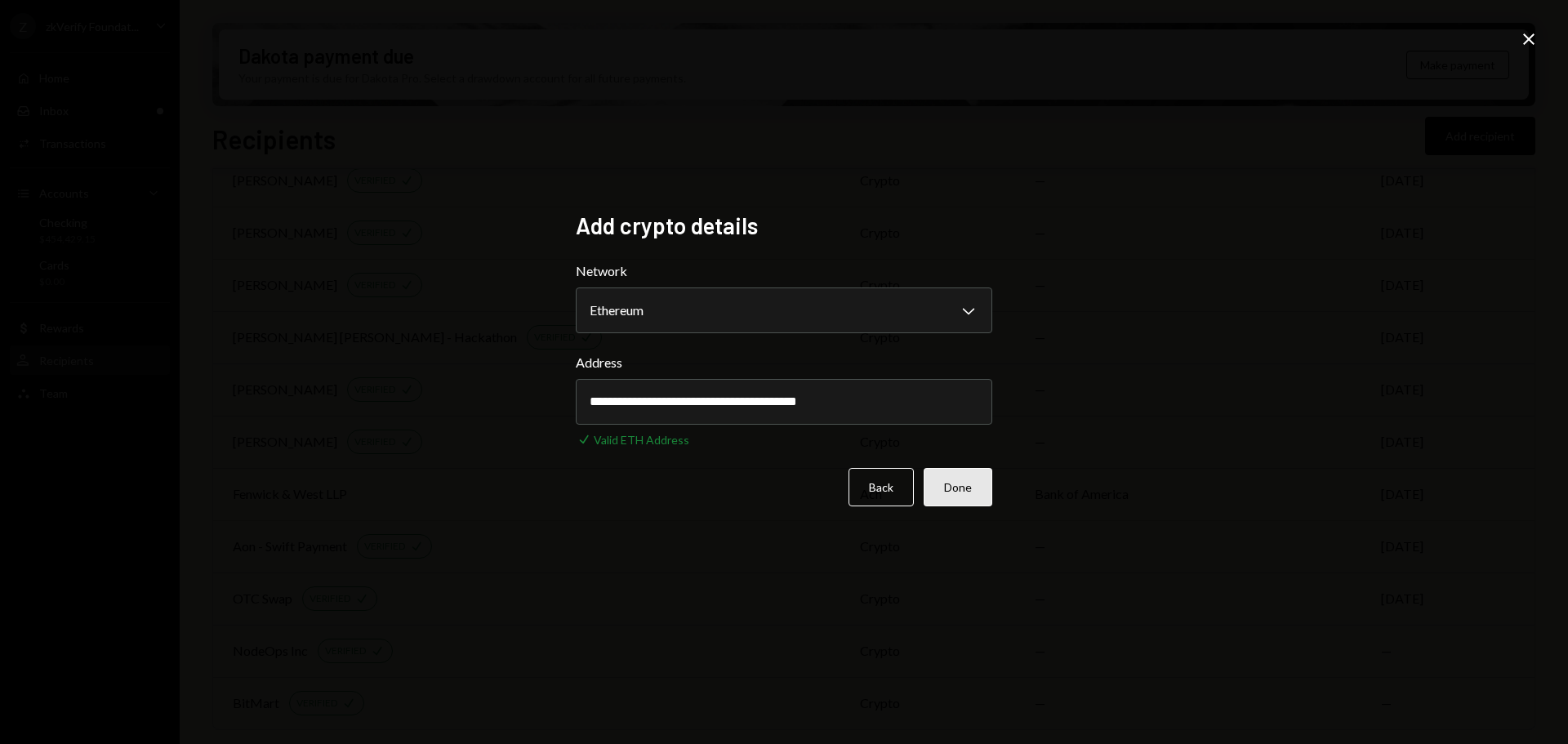
type input "**********"
click at [941, 493] on button "Done" at bounding box center [958, 487] width 69 height 39
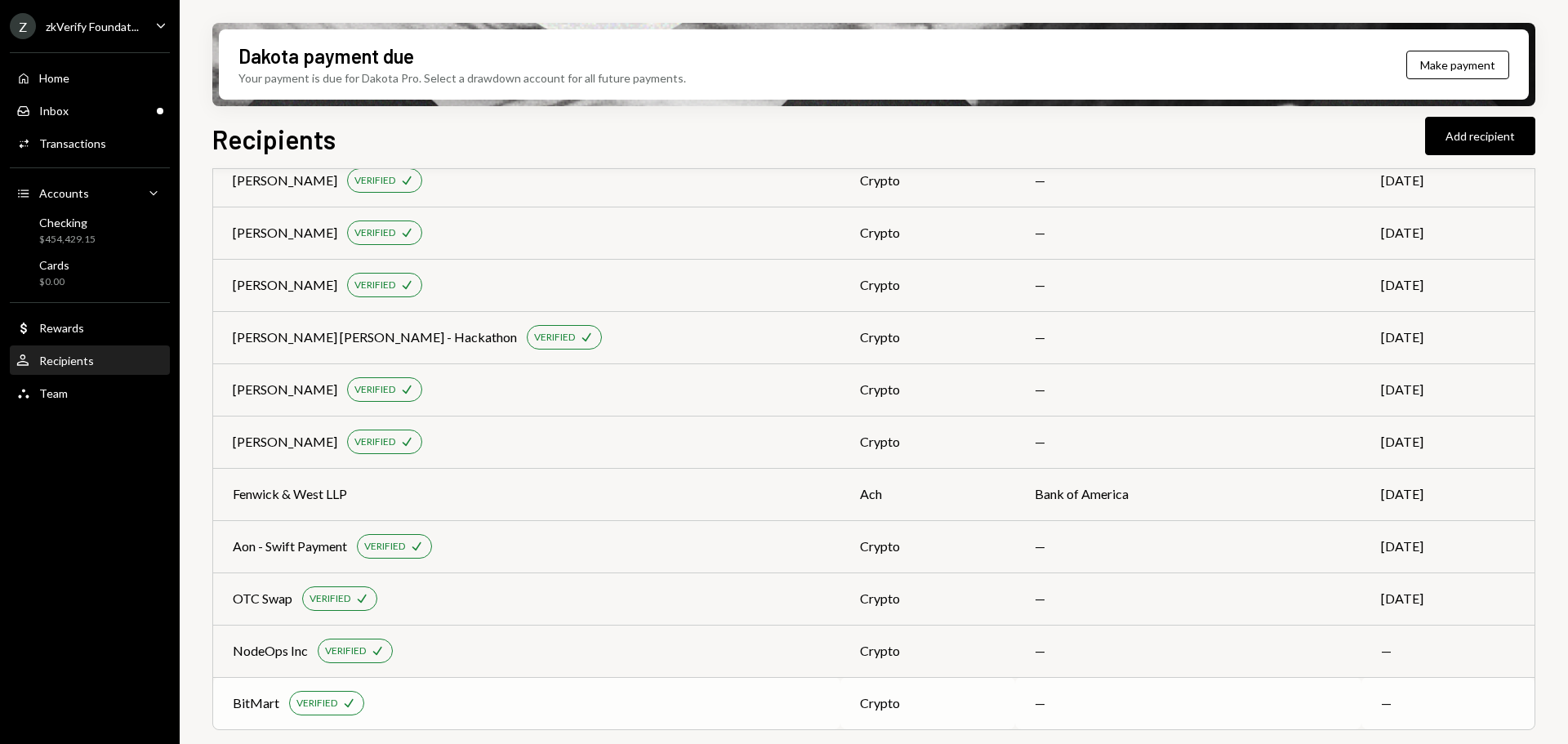
click at [266, 700] on div "BitMart" at bounding box center [256, 703] width 47 height 19
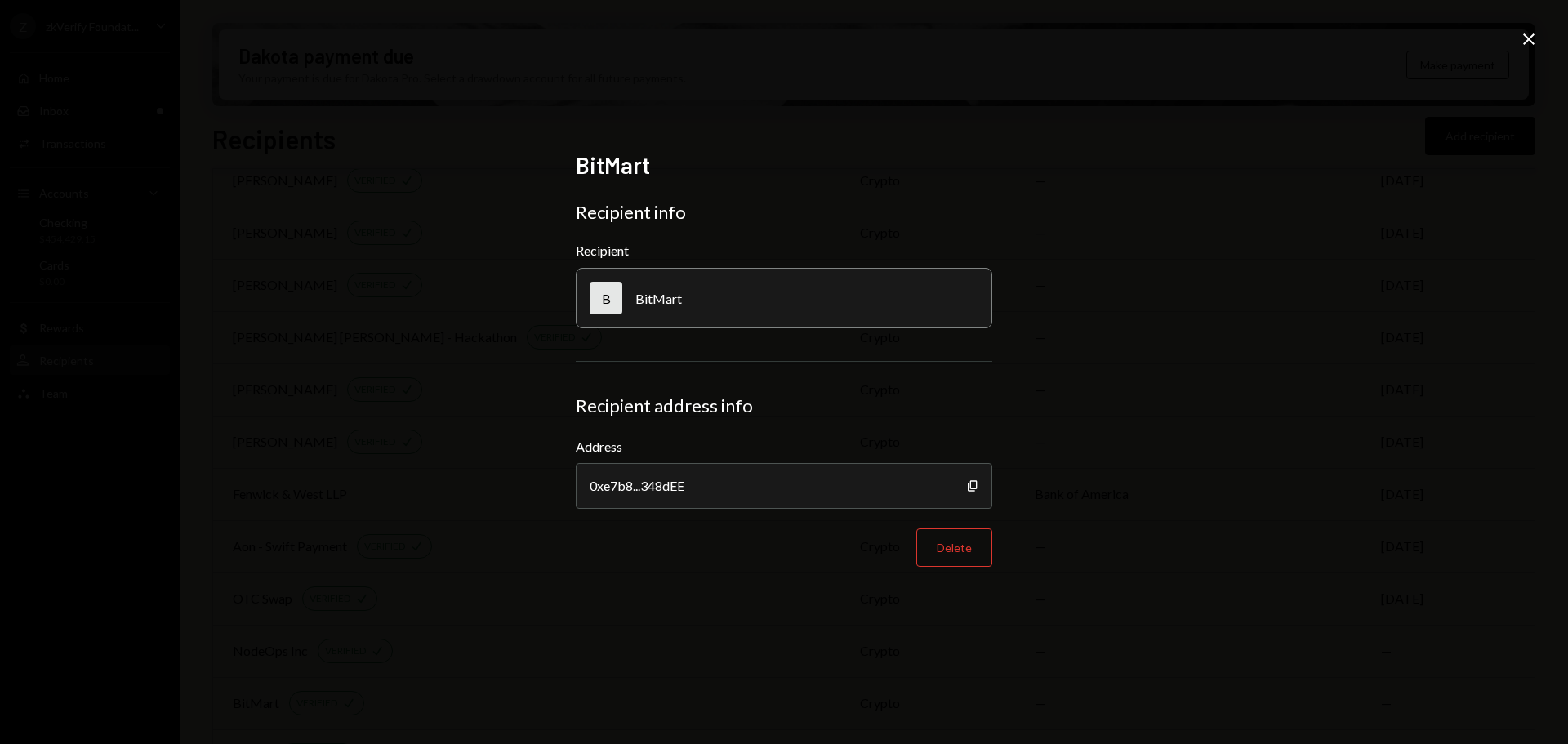
click at [1525, 36] on icon at bounding box center [1529, 40] width 12 height 12
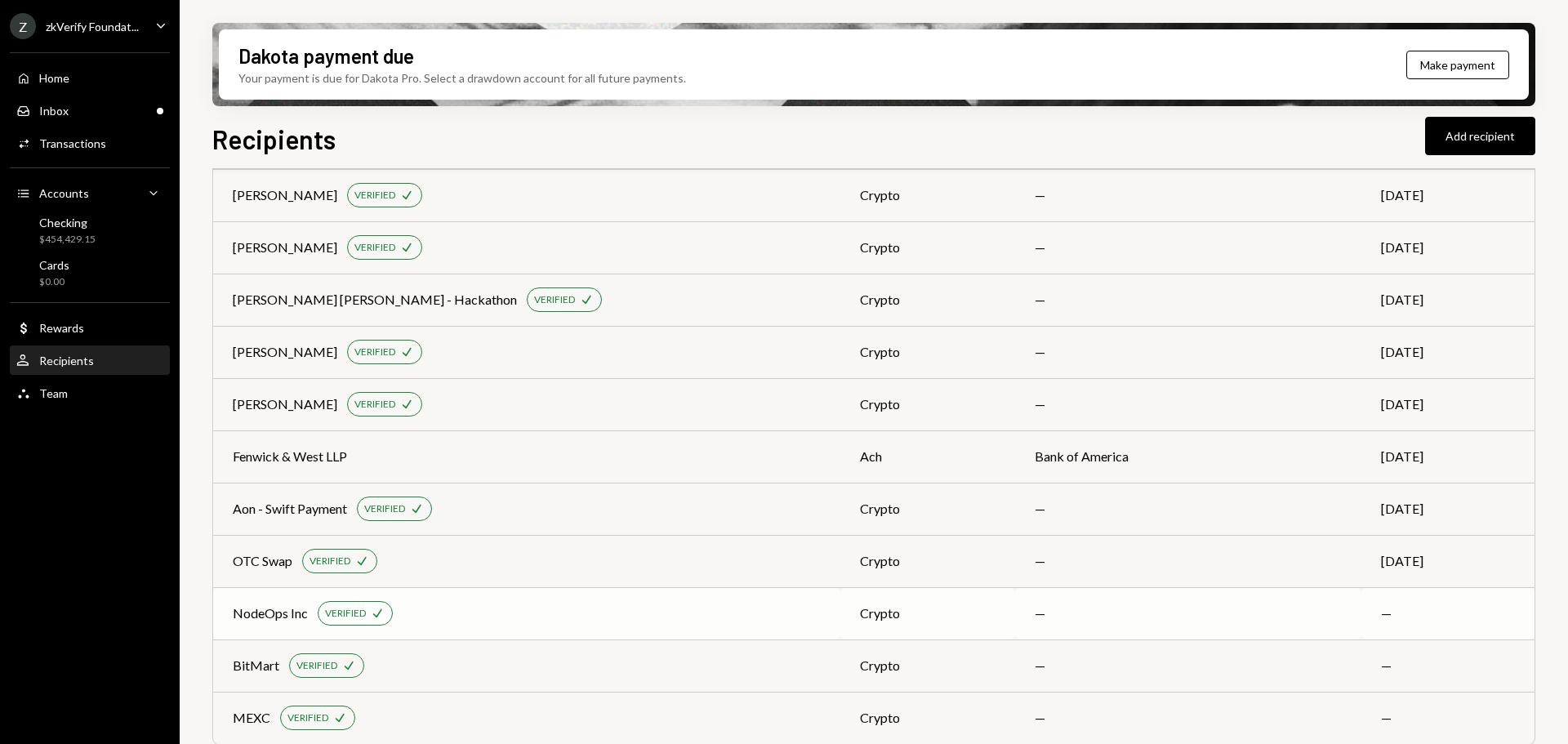
scroll to position [3542, 0]
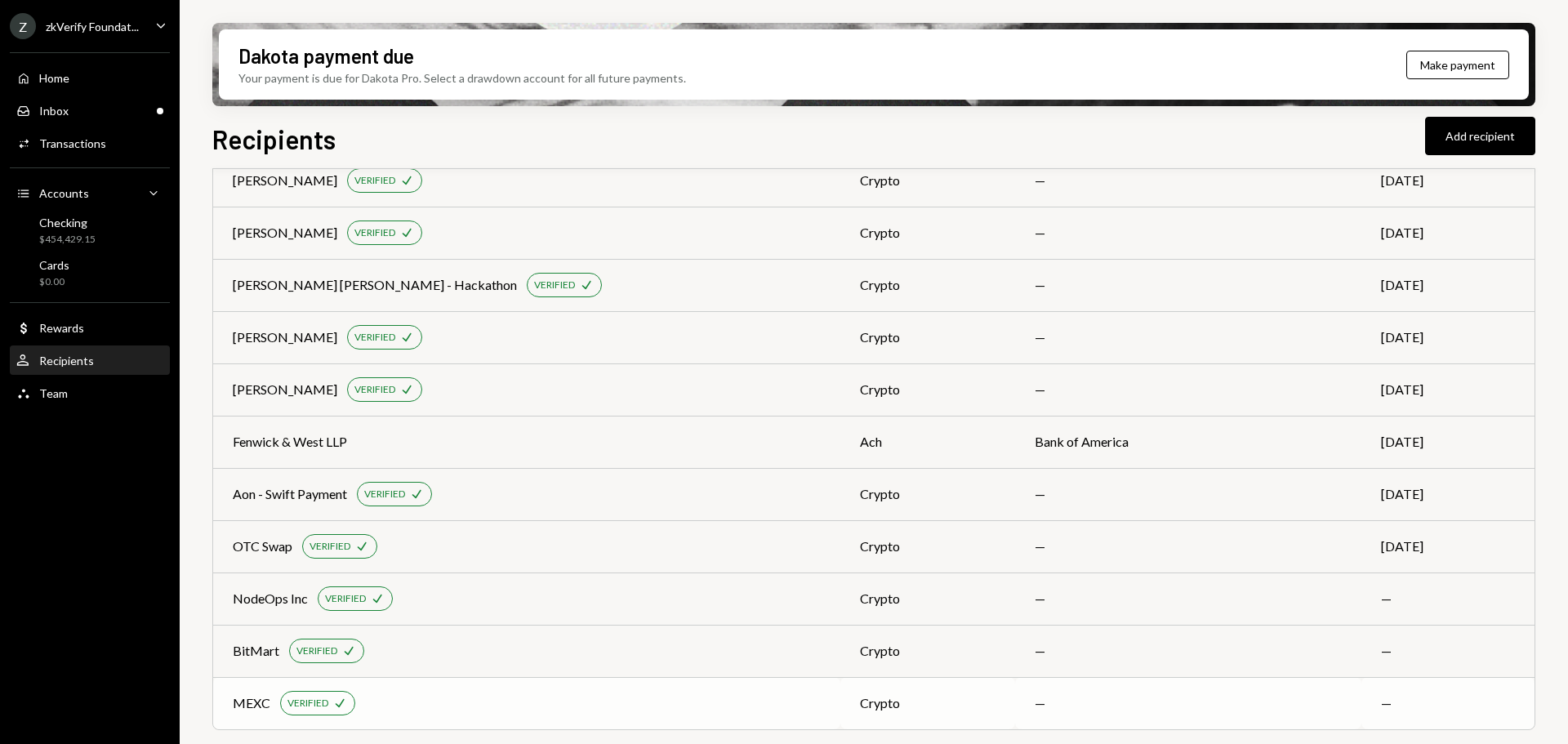
click at [423, 711] on div "MEXC VERIFIED Check" at bounding box center [527, 702] width 588 height 24
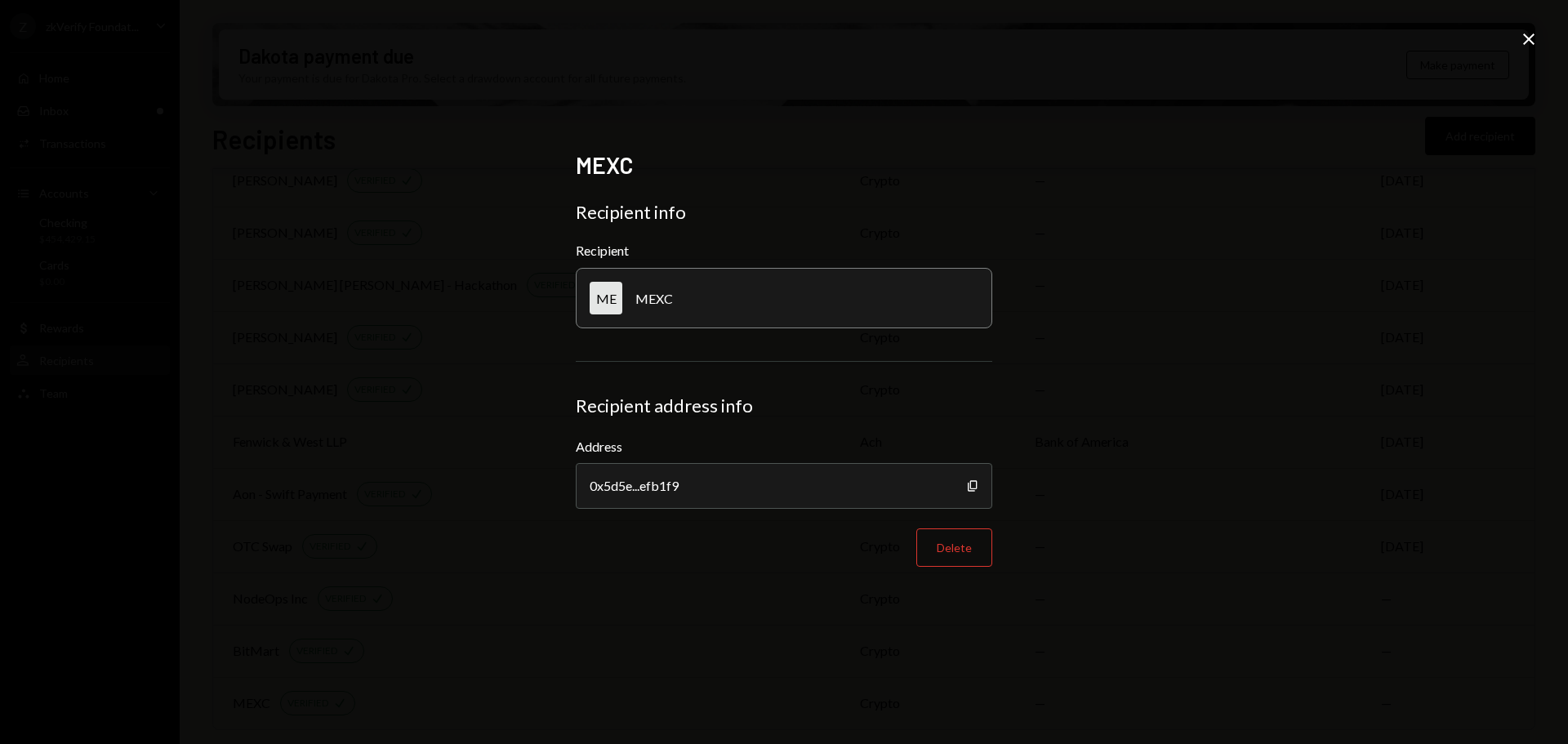
click at [1526, 39] on icon "Close" at bounding box center [1528, 39] width 19 height 19
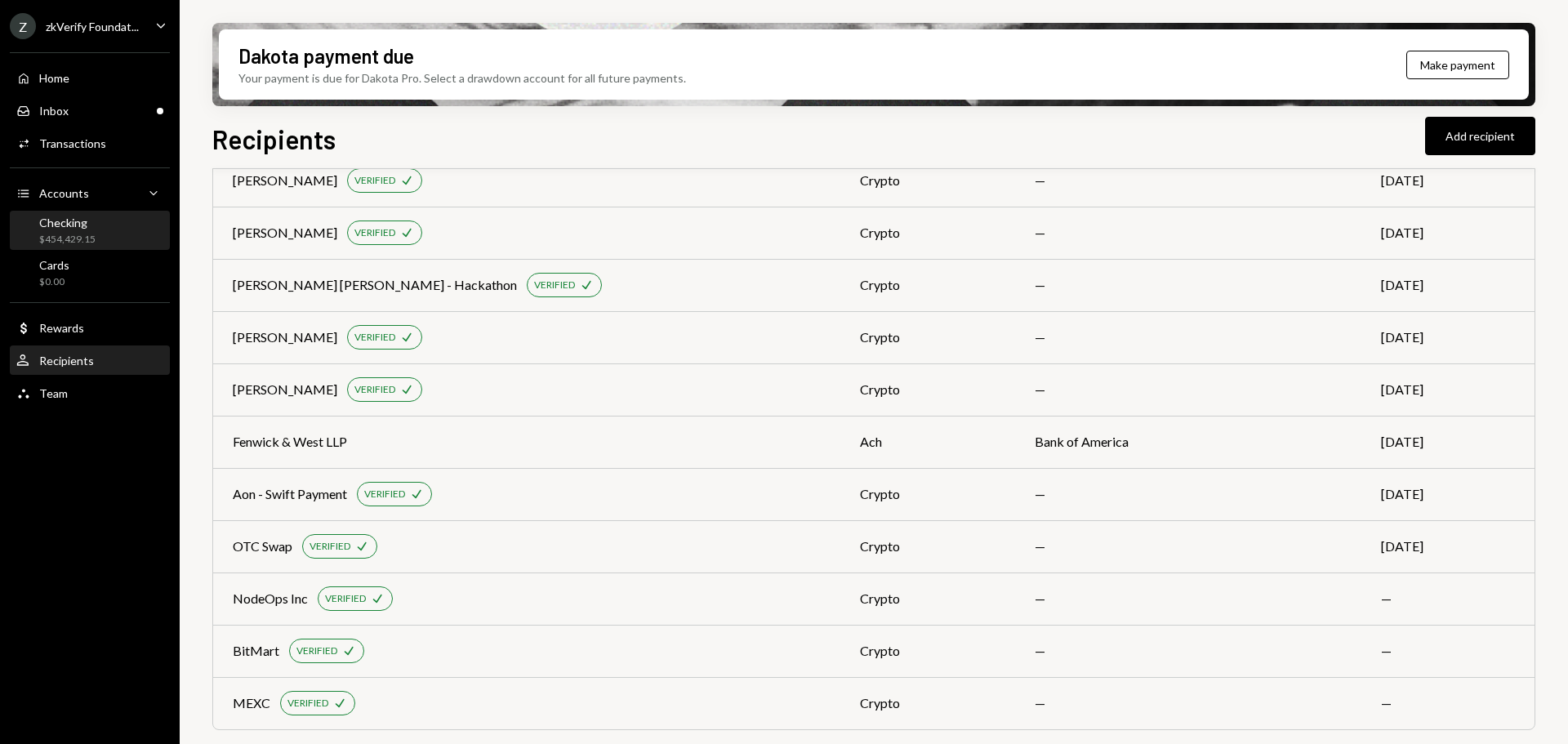
click at [101, 224] on div "Checking $454,429.15" at bounding box center [89, 231] width 147 height 31
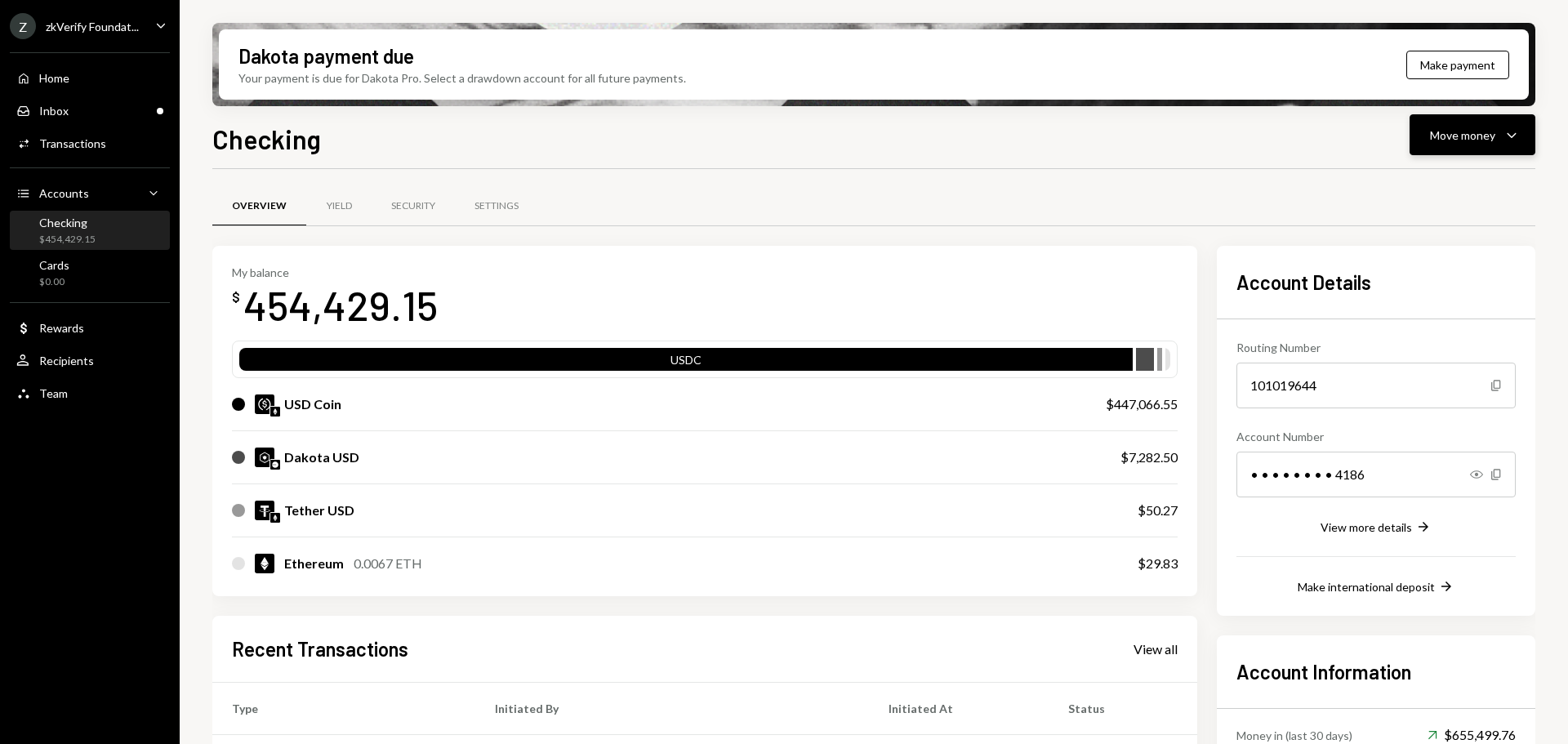
click at [1456, 131] on div "Move money" at bounding box center [1462, 135] width 65 height 17
click at [1438, 175] on div "Withdraw Send" at bounding box center [1447, 184] width 163 height 37
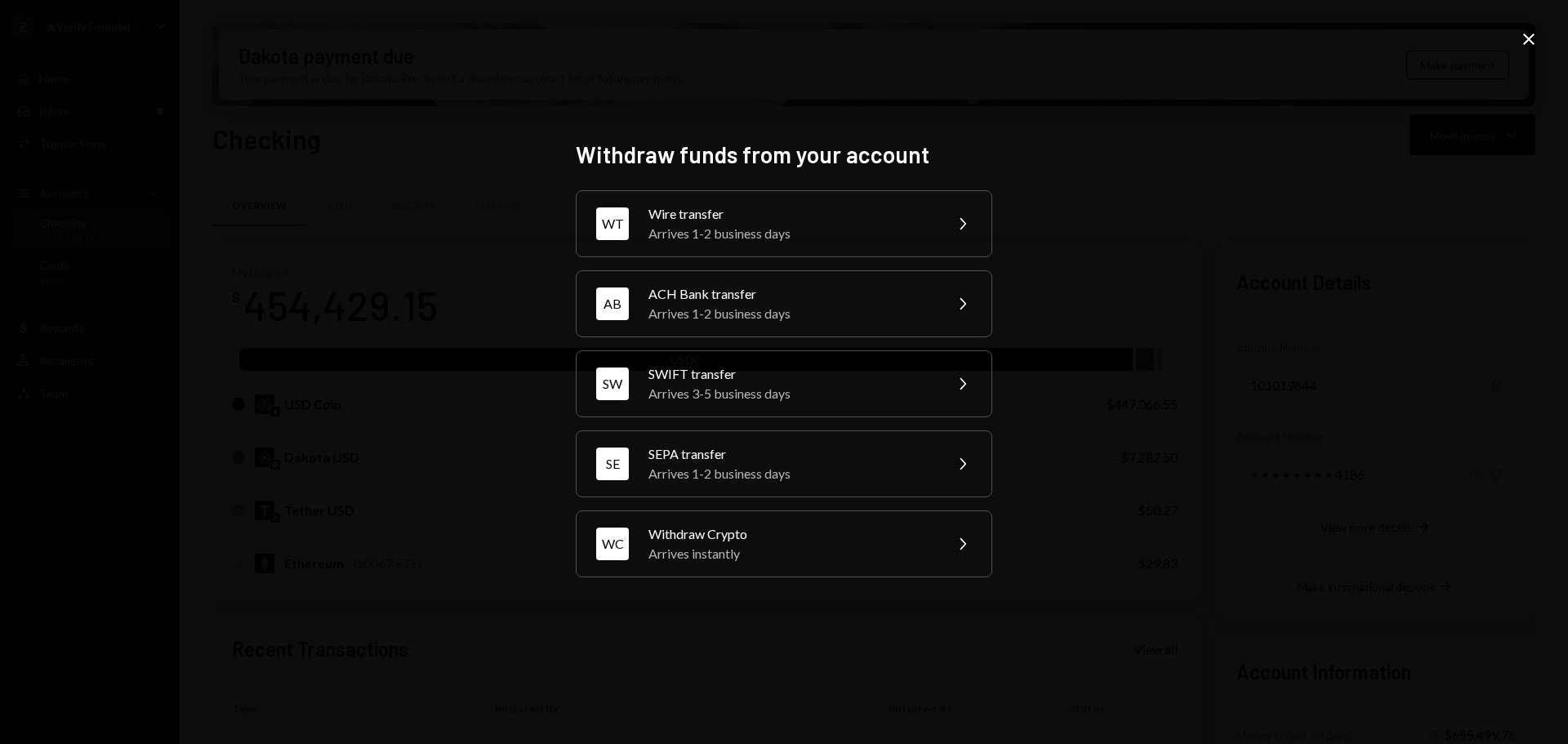
click at [1527, 39] on icon "Close" at bounding box center [1528, 39] width 19 height 19
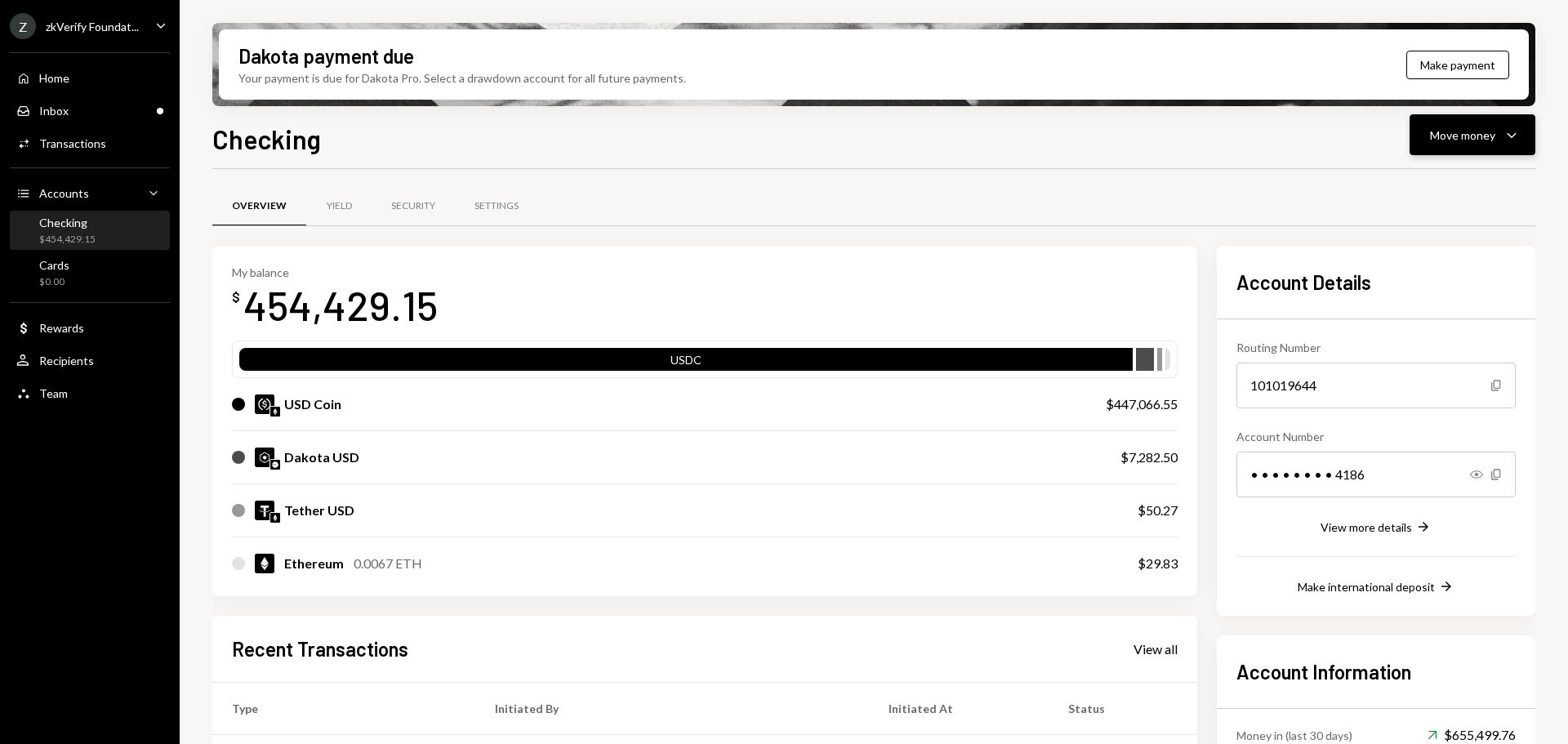
click at [1444, 146] on button "Move money Caret Down" at bounding box center [1473, 135] width 126 height 41
click at [1106, 183] on div "Overview Yield Security Settings My balance $ 454,429.15 USDC USD Coin $447,066…" at bounding box center [873, 648] width 1323 height 958
drag, startPoint x: 303, startPoint y: 402, endPoint x: 322, endPoint y: 437, distance: 39.8
click at [321, 421] on div "USD Coin $447,066.55" at bounding box center [704, 404] width 946 height 52
drag, startPoint x: 323, startPoint y: 451, endPoint x: 1152, endPoint y: 462, distance: 829.1
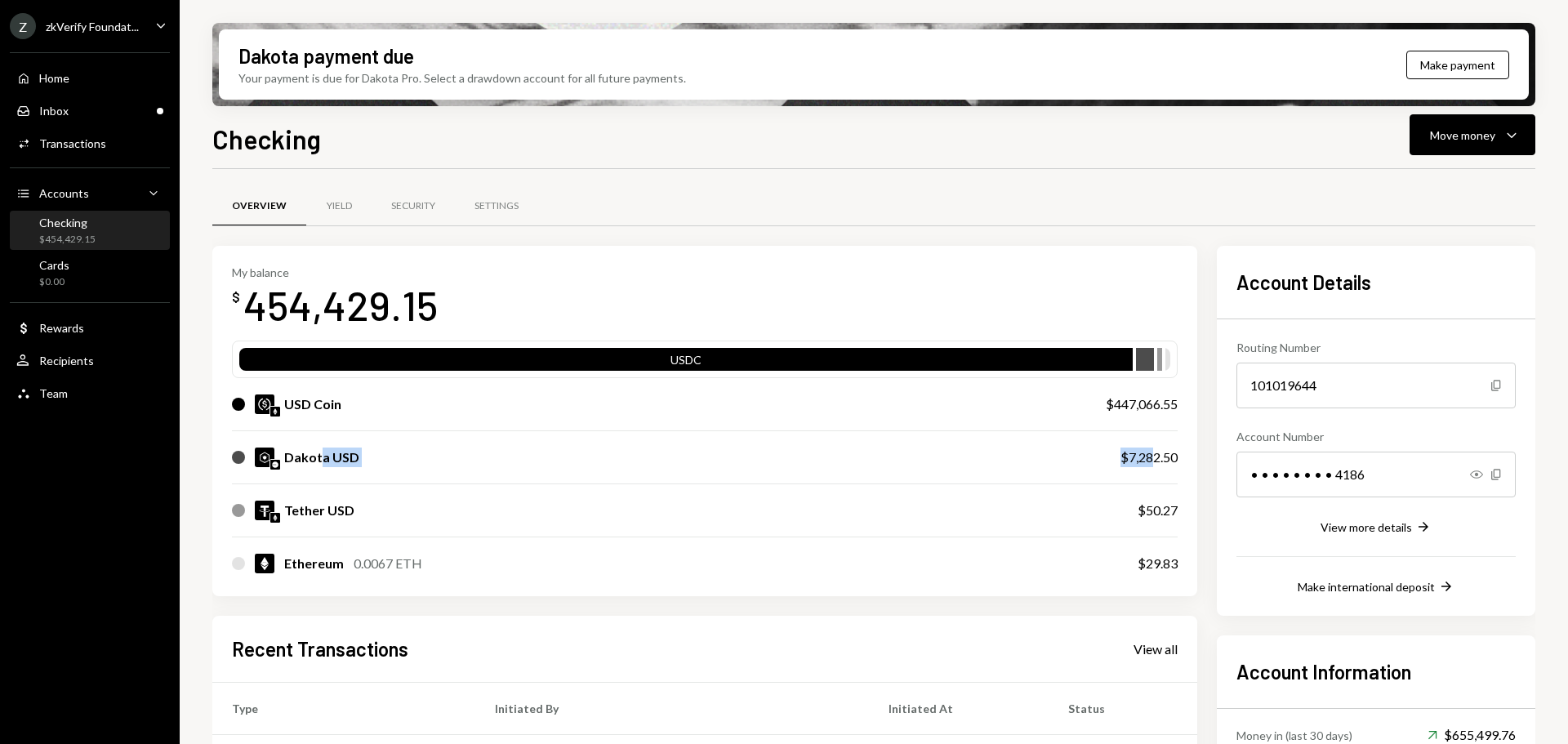
click at [1152, 462] on div "Dakota USD $7,282.50" at bounding box center [704, 457] width 946 height 52
click at [302, 405] on div "USD Coin" at bounding box center [312, 404] width 57 height 19
drag, startPoint x: 302, startPoint y: 459, endPoint x: 327, endPoint y: 457, distance: 25.1
click at [327, 457] on div "Dakota USD" at bounding box center [321, 457] width 75 height 19
click at [342, 457] on div "Dakota USD" at bounding box center [321, 457] width 75 height 19
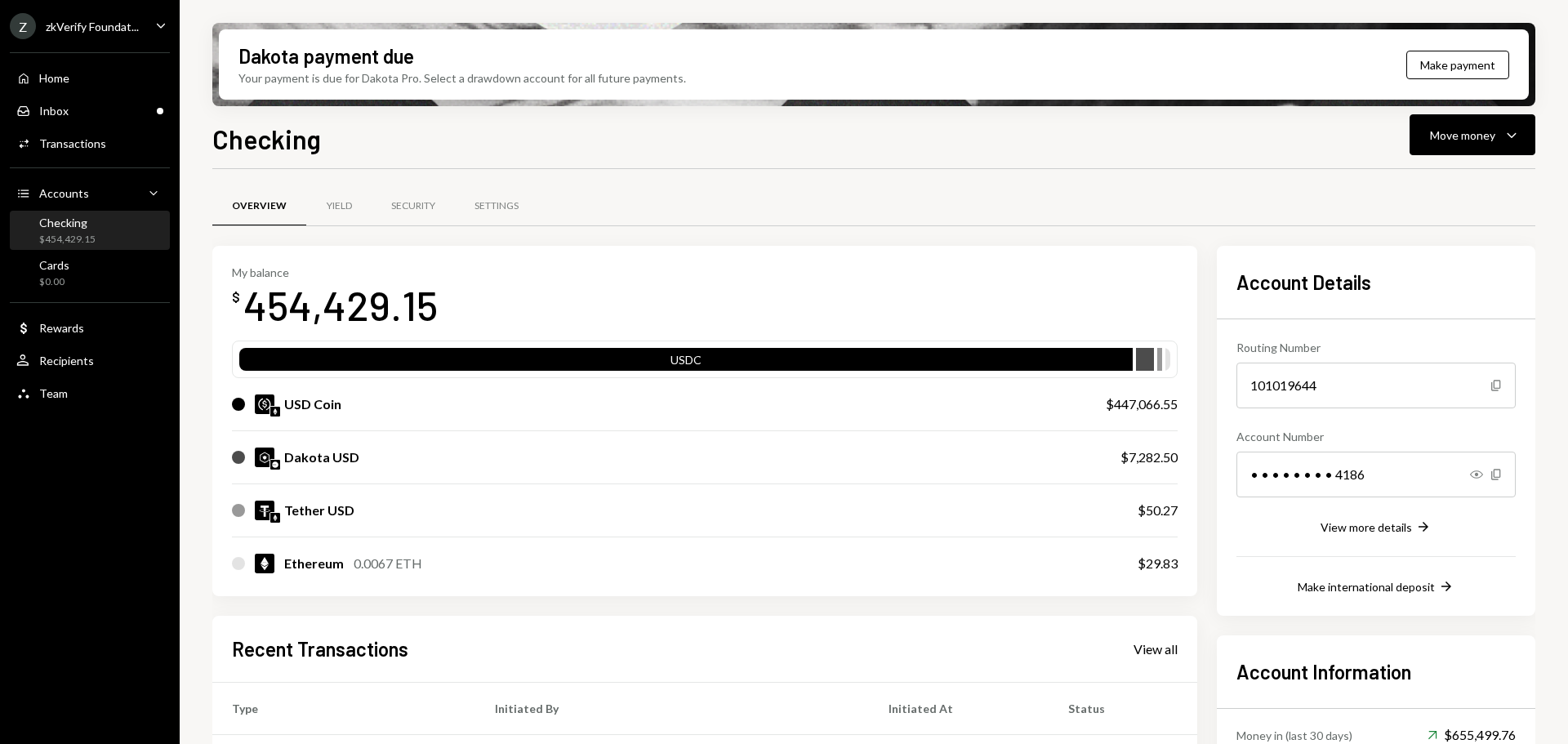
click at [1102, 404] on div "USD Coin $447,066.55" at bounding box center [704, 404] width 946 height 52
click at [1455, 142] on div "Move money" at bounding box center [1462, 135] width 65 height 17
click at [669, 214] on div "Overview Yield Security Settings" at bounding box center [873, 206] width 1323 height 42
click at [1451, 146] on button "Move money Caret Down" at bounding box center [1473, 135] width 126 height 41
click at [1417, 302] on div "Swap stablecoins" at bounding box center [1459, 308] width 119 height 17
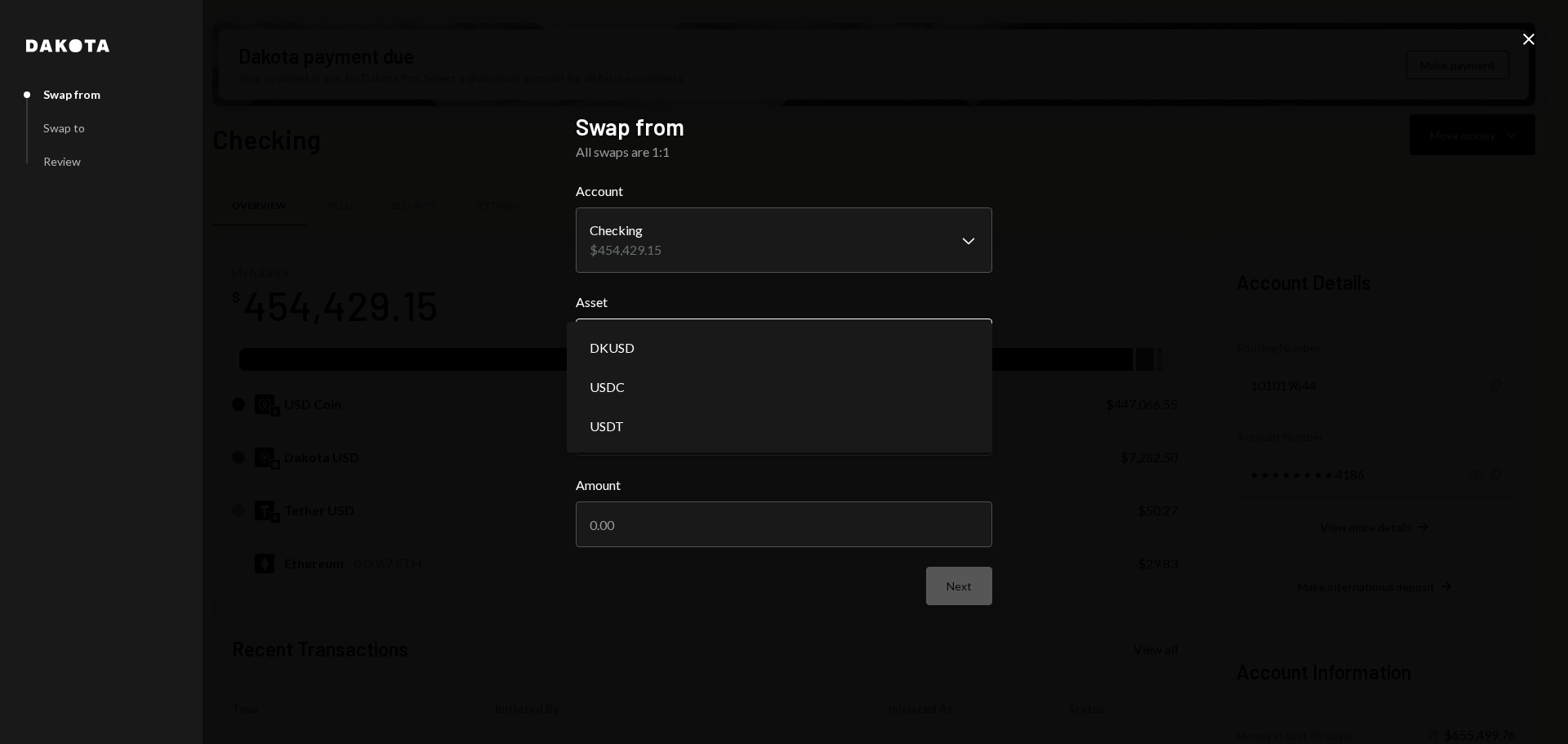
click at [668, 340] on body "Z zkVerify Foundat... Caret Down Home Home Inbox Inbox Activities Transactions …" at bounding box center [784, 372] width 1568 height 744
select select "****"
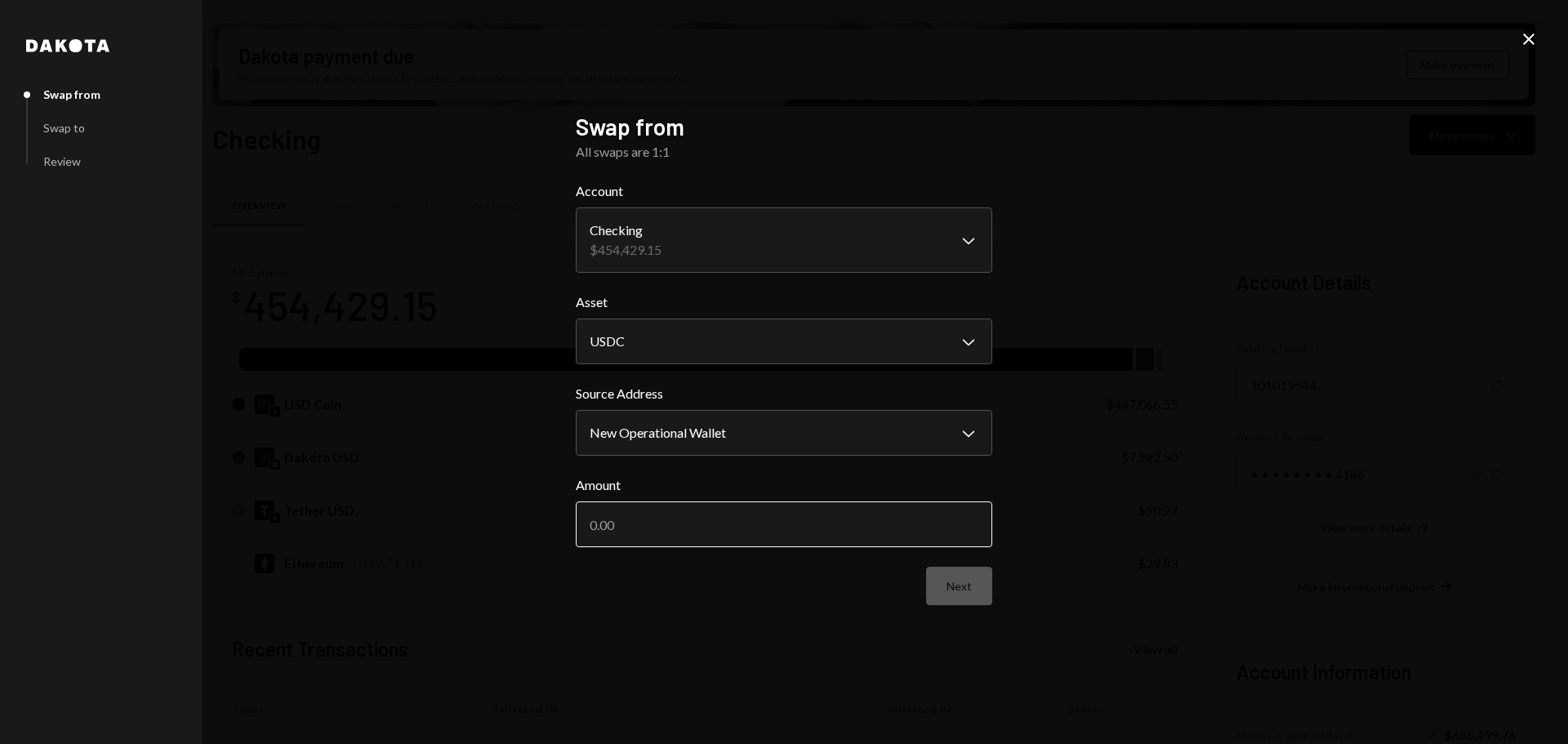
click at [632, 526] on input "Amount" at bounding box center [783, 524] width 416 height 46
drag, startPoint x: 612, startPoint y: 525, endPoint x: 642, endPoint y: 525, distance: 30.0
click at [642, 525] on input "10000" at bounding box center [783, 524] width 416 height 46
type input "10000"
click at [966, 585] on button "Next" at bounding box center [959, 586] width 66 height 39
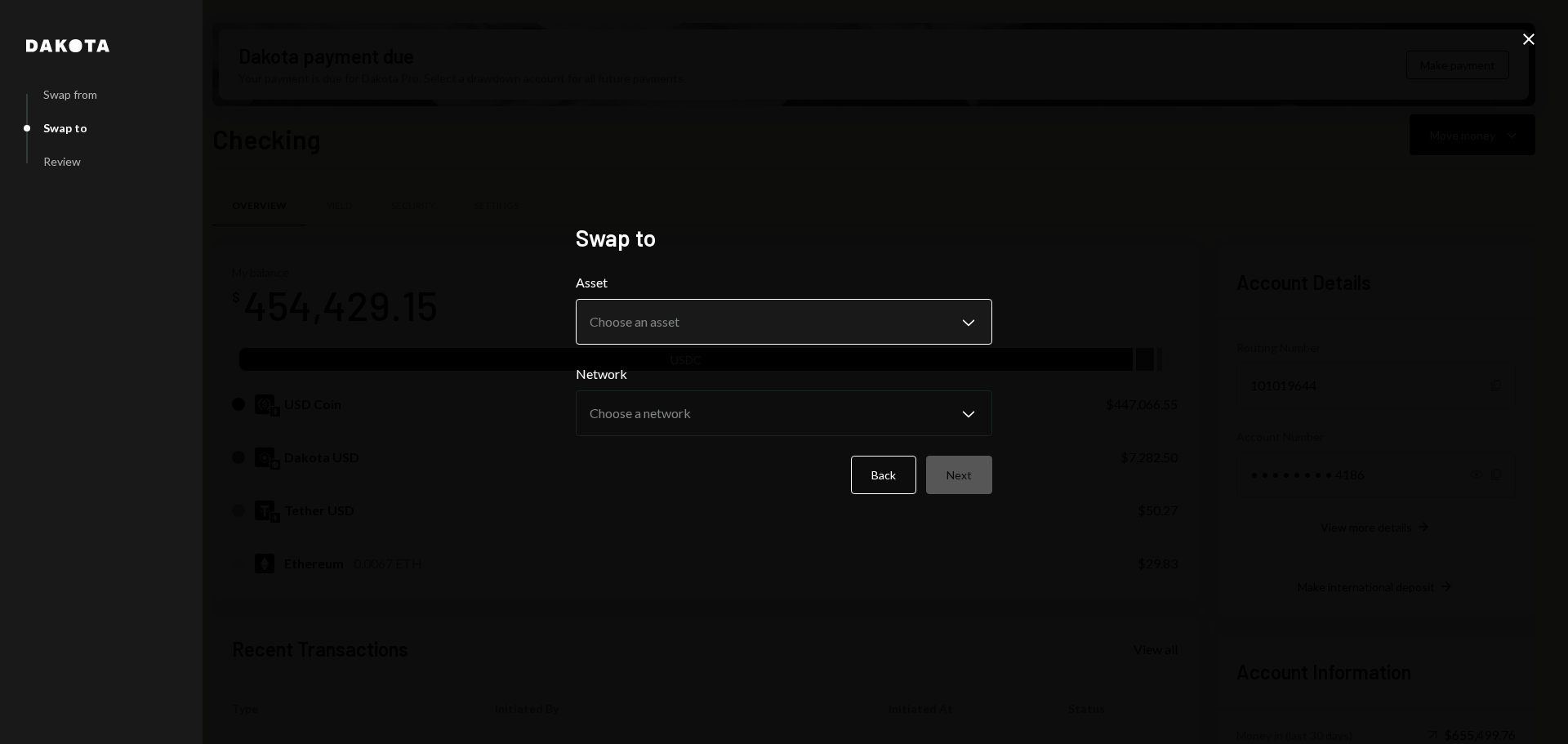
click at [666, 312] on body "Z zkVerify Foundat... Caret Down Home Home Inbox Inbox Activities Transactions …" at bounding box center [784, 372] width 1568 height 744
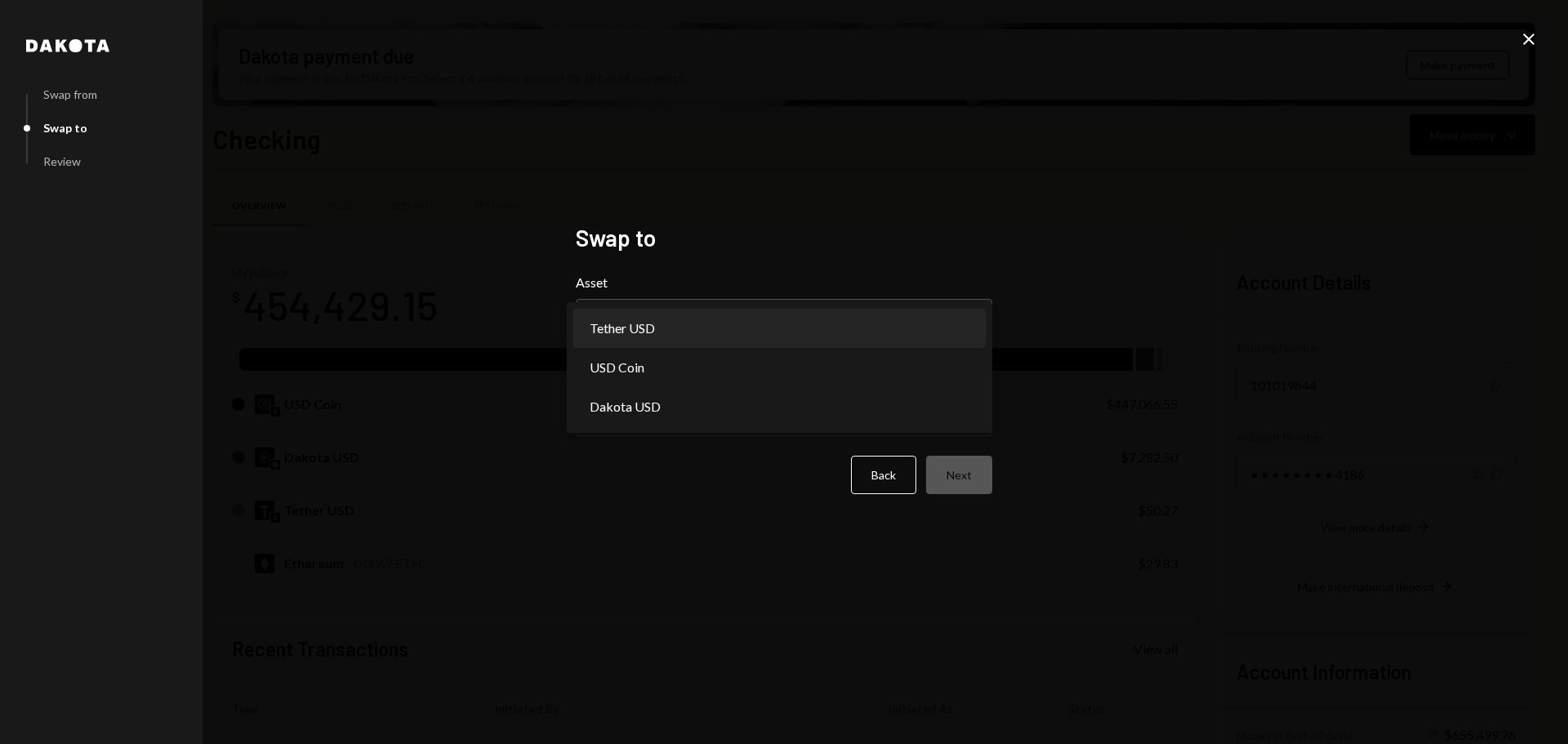
select select "****"
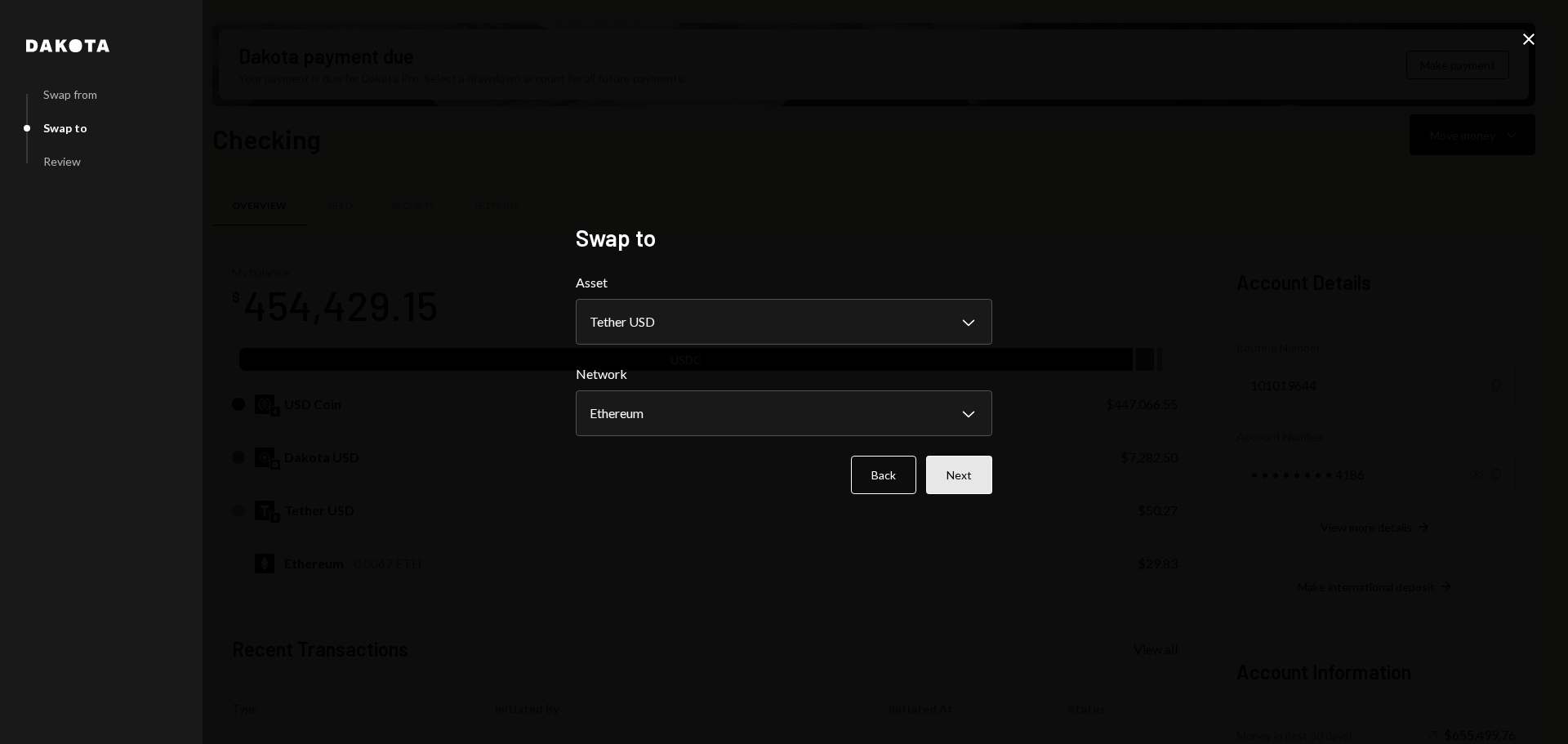
click at [951, 481] on button "Next" at bounding box center [959, 475] width 66 height 39
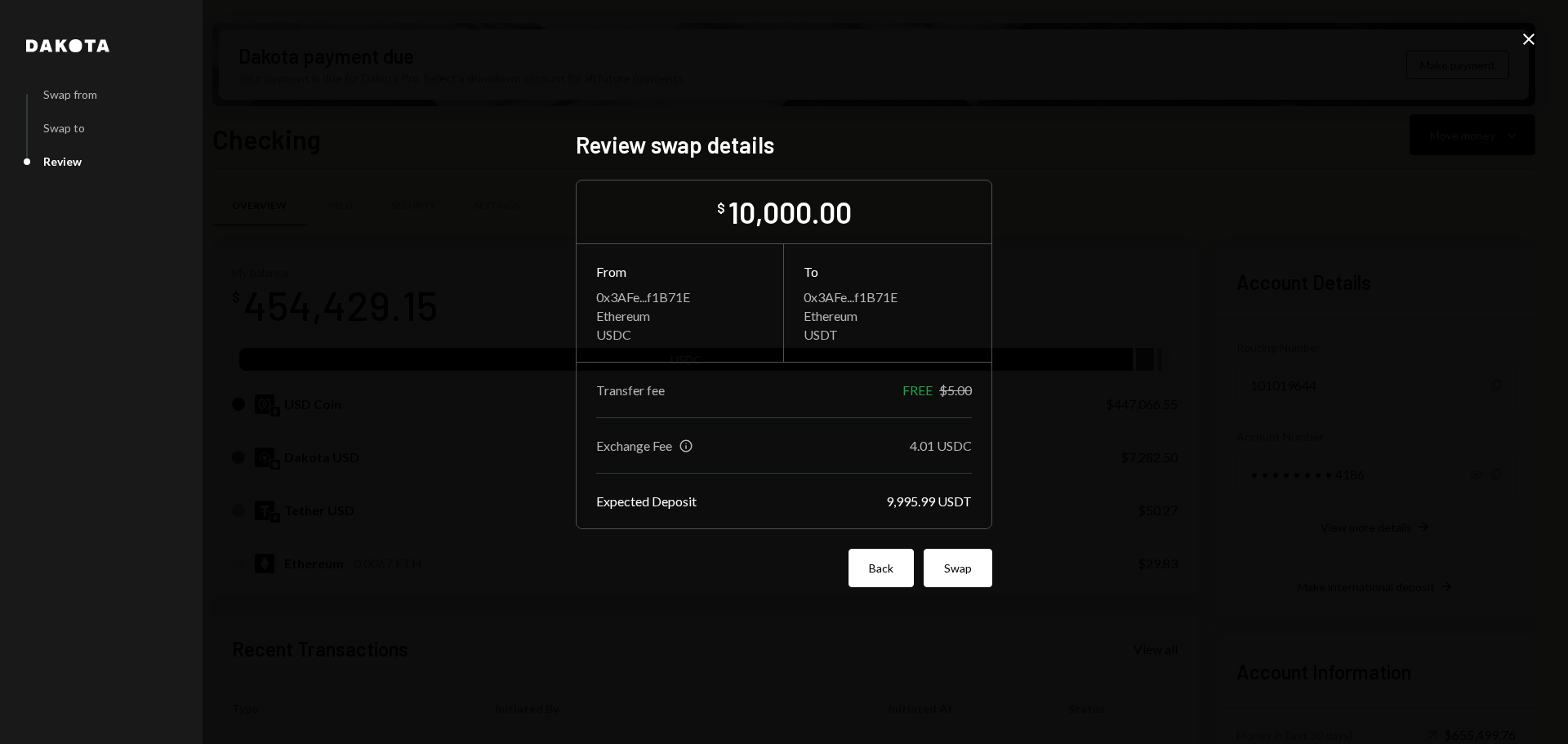
click at [861, 576] on button "Back" at bounding box center [880, 568] width 65 height 39
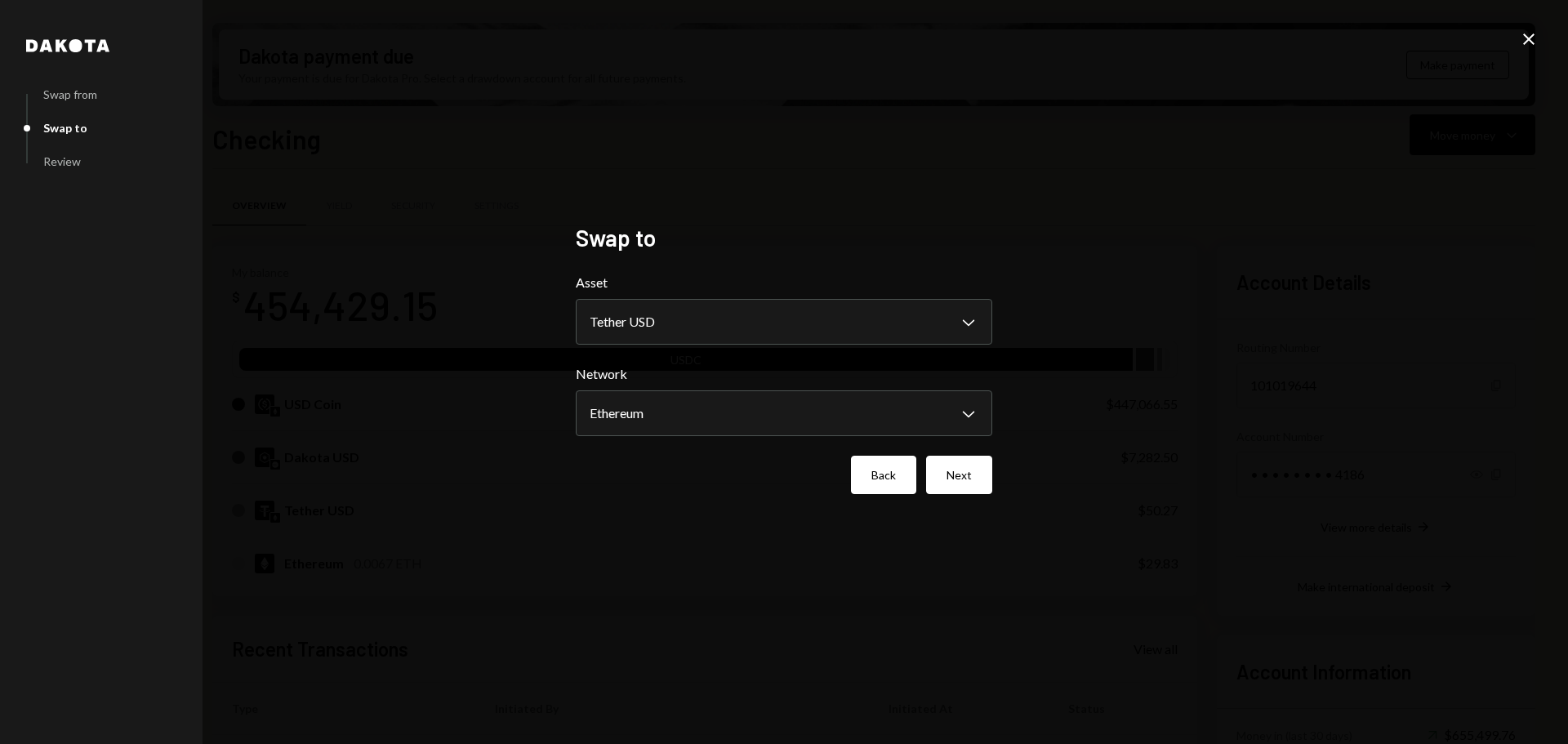
click at [881, 482] on button "Back" at bounding box center [883, 475] width 65 height 39
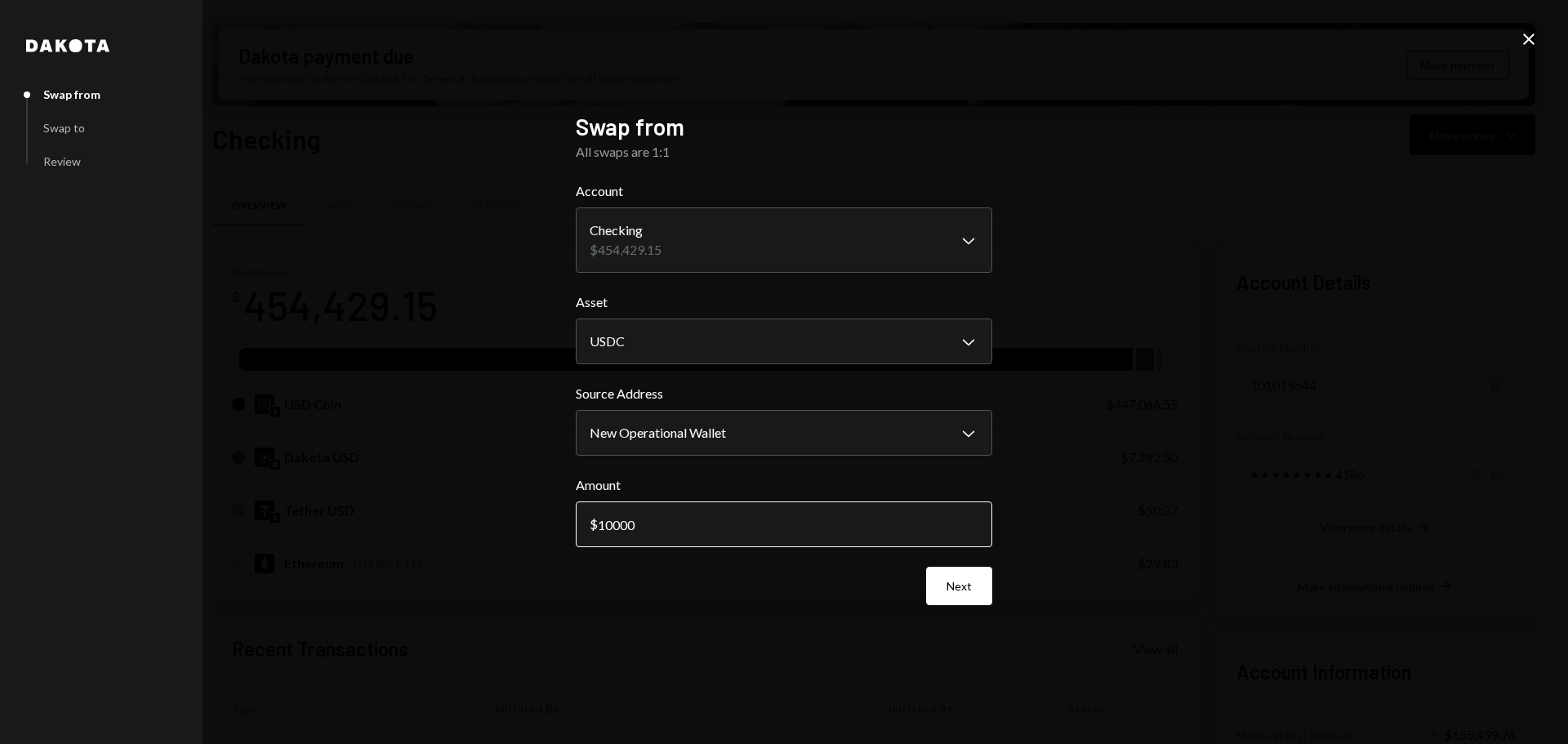
click at [673, 531] on input "10000" at bounding box center [783, 524] width 416 height 46
type input "10009"
click at [962, 594] on button "Next" at bounding box center [959, 586] width 66 height 39
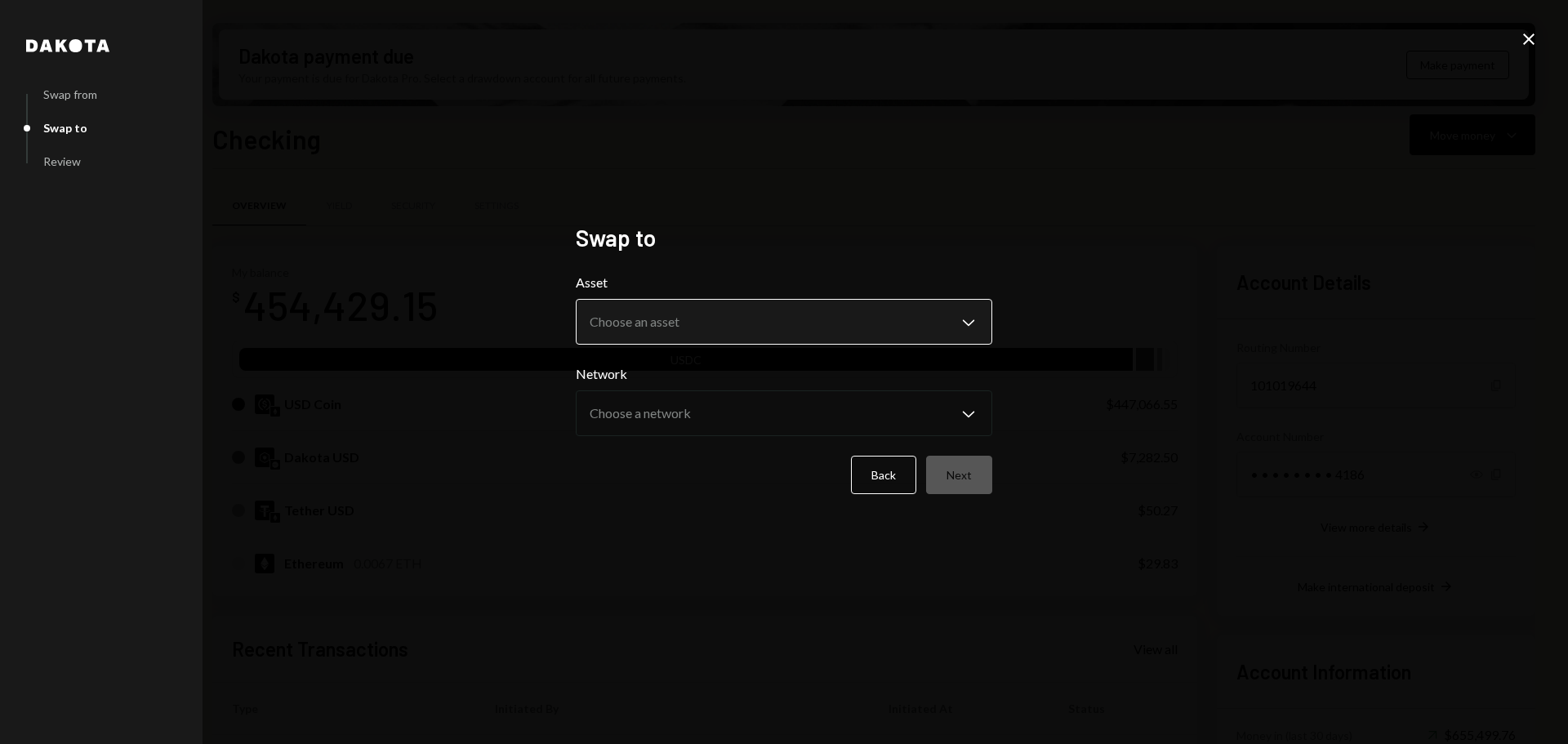
click at [798, 323] on body "Z zkVerify Foundat... Caret Down Home Home Inbox Inbox Activities Transactions …" at bounding box center [784, 372] width 1568 height 744
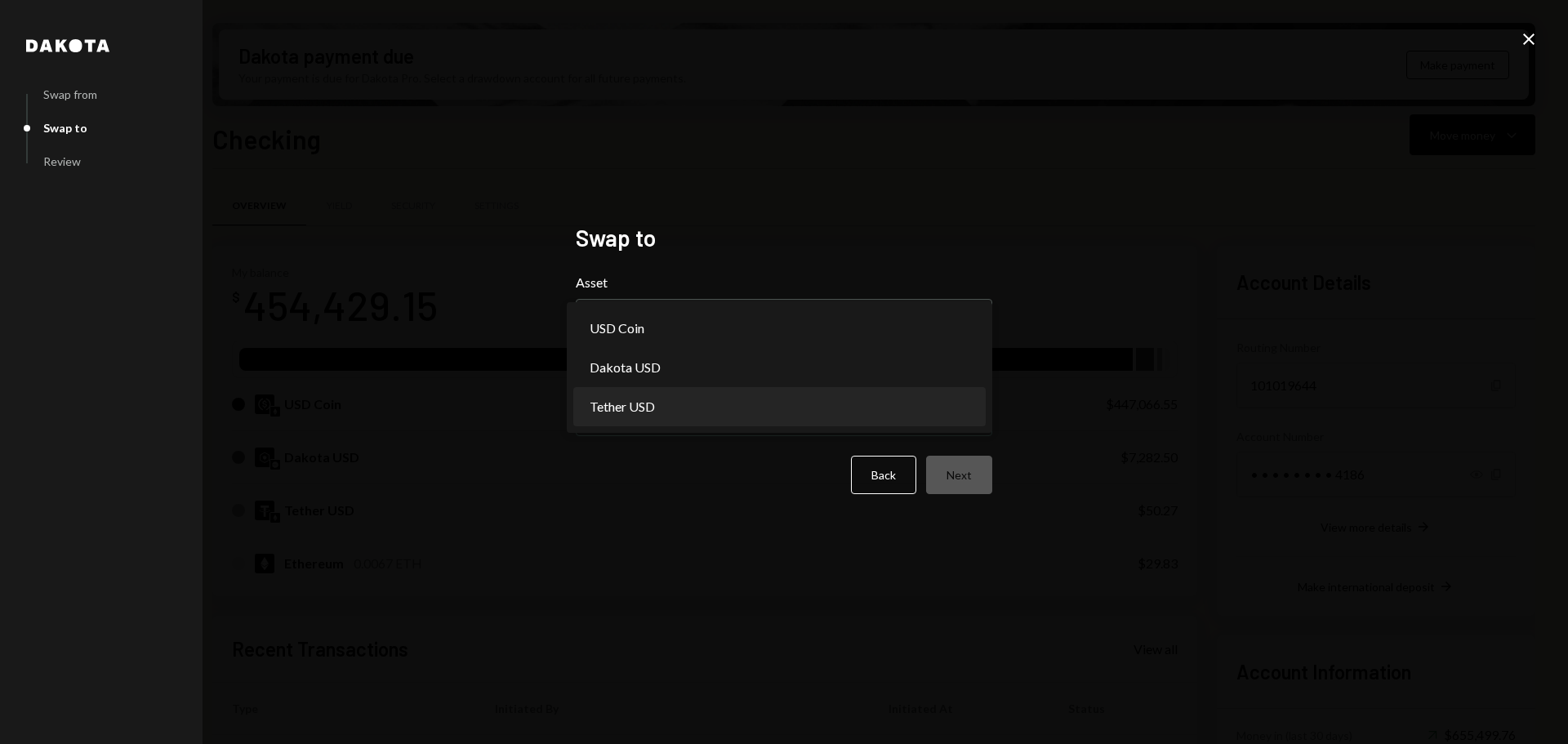
select select "****"
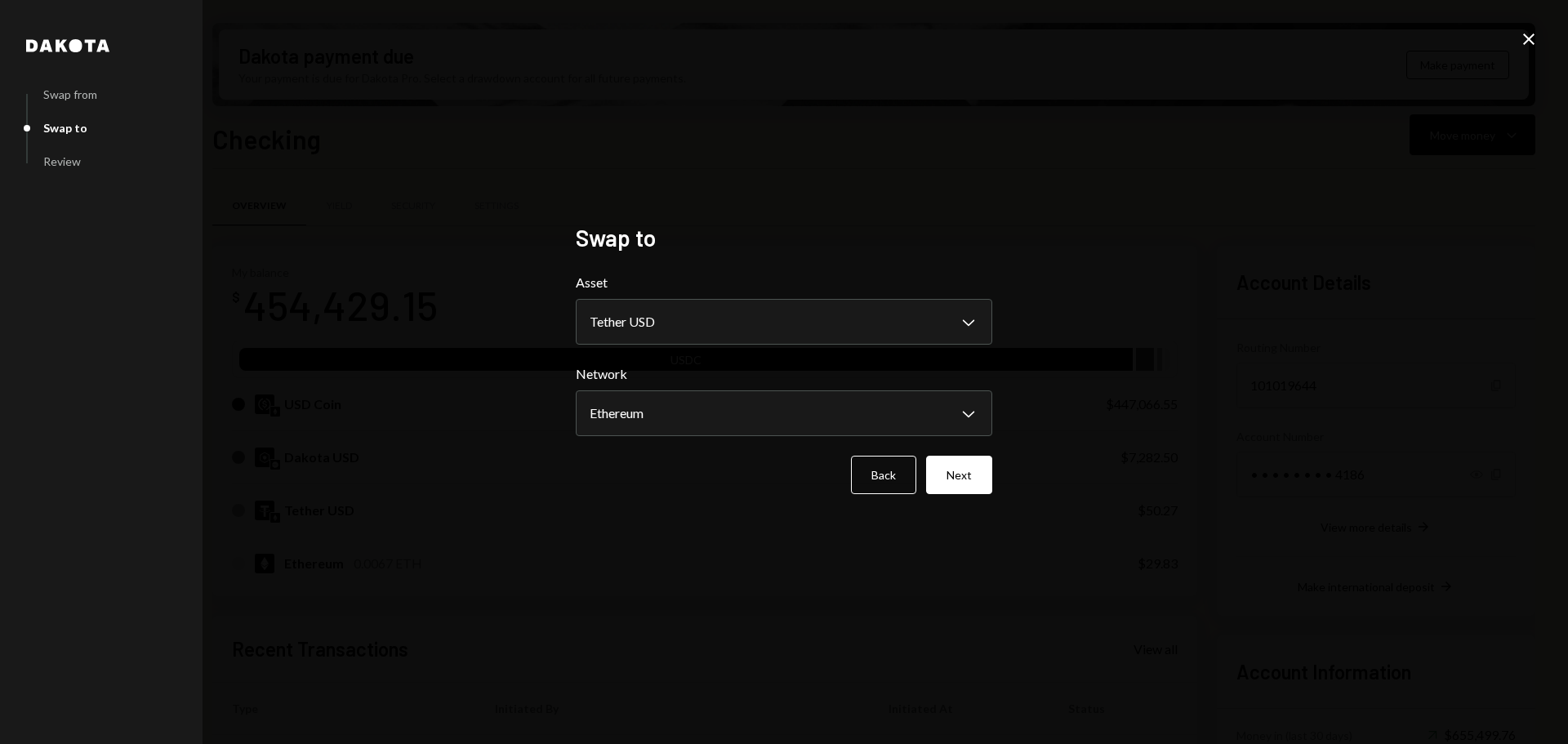
click at [951, 472] on button "Next" at bounding box center [959, 475] width 66 height 39
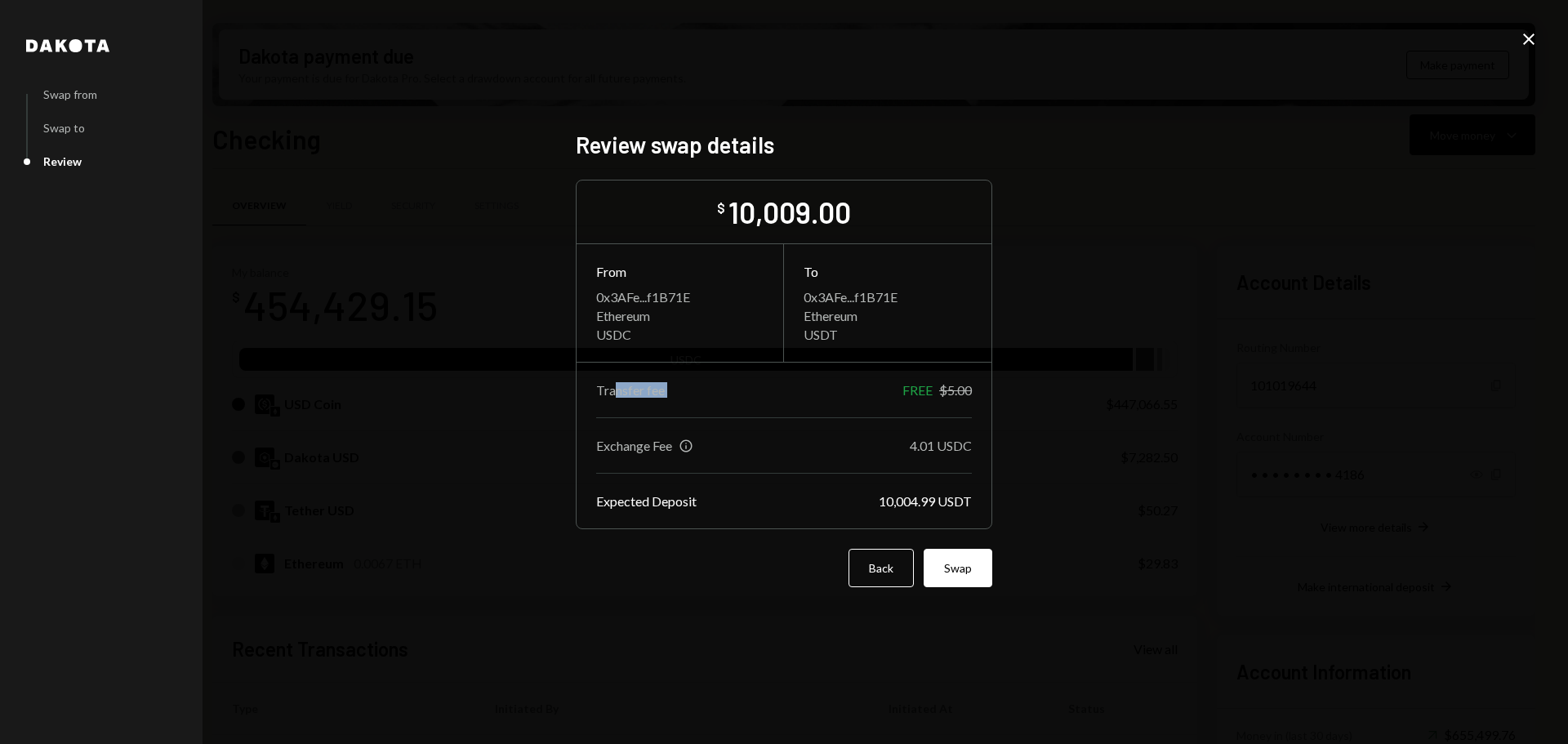
drag, startPoint x: 623, startPoint y: 392, endPoint x: 847, endPoint y: 394, distance: 224.0
click at [847, 394] on div "Transfer fee FREE $5.00" at bounding box center [783, 390] width 376 height 16
drag, startPoint x: 596, startPoint y: 447, endPoint x: 1001, endPoint y: 447, distance: 405.0
click at [1001, 447] on div "Dakota Swap from Swap to Review Review swap details $ 10,009.00 From 0x3AFe...f…" at bounding box center [784, 372] width 456 height 523
click at [627, 508] on div "Expected Deposit" at bounding box center [646, 501] width 101 height 16
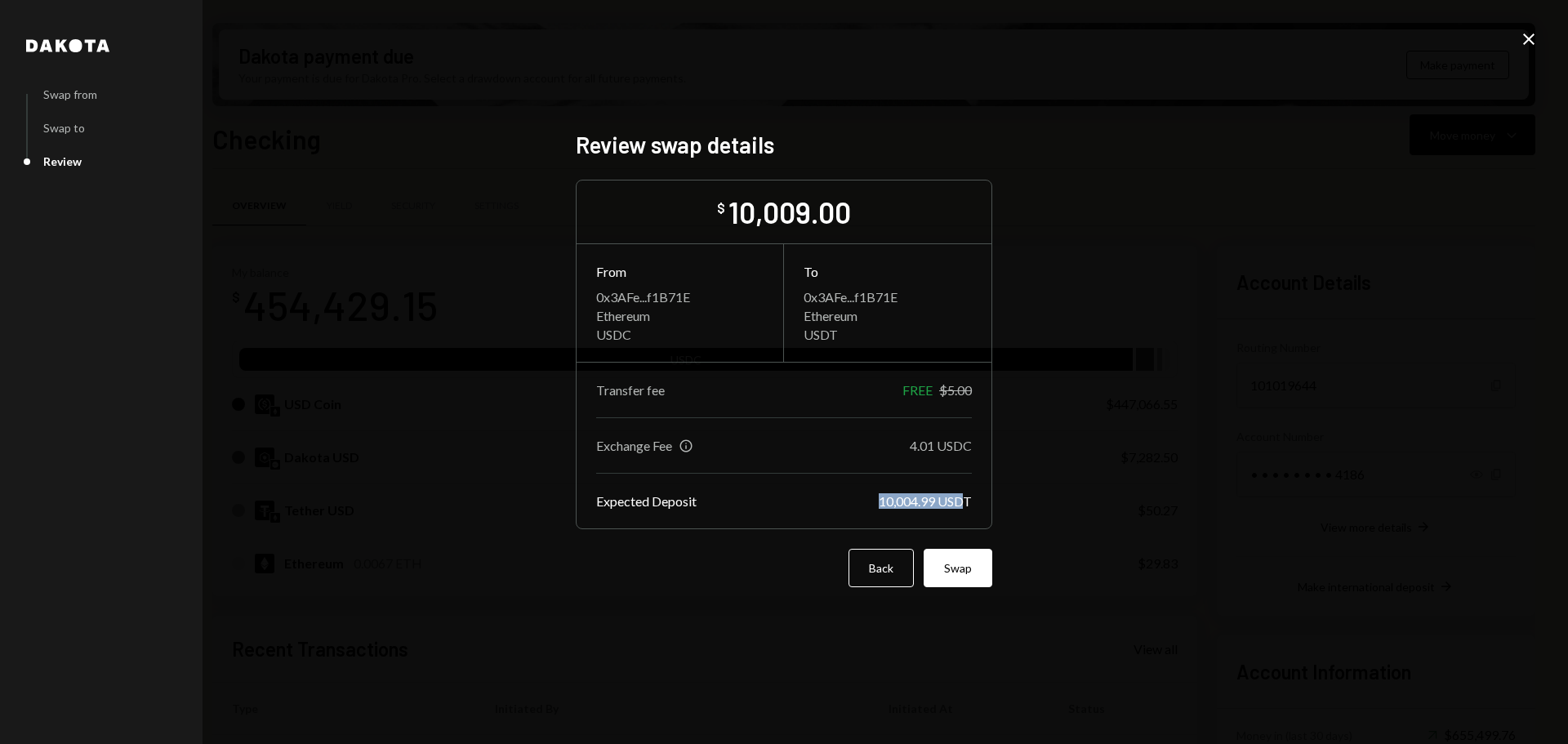
drag, startPoint x: 880, startPoint y: 502, endPoint x: 967, endPoint y: 502, distance: 87.0
click at [967, 502] on div "10,004.99 USDT" at bounding box center [926, 501] width 93 height 16
click at [911, 502] on div "10,004.99 USDT" at bounding box center [926, 501] width 93 height 16
click at [951, 576] on button "Swap" at bounding box center [958, 568] width 69 height 39
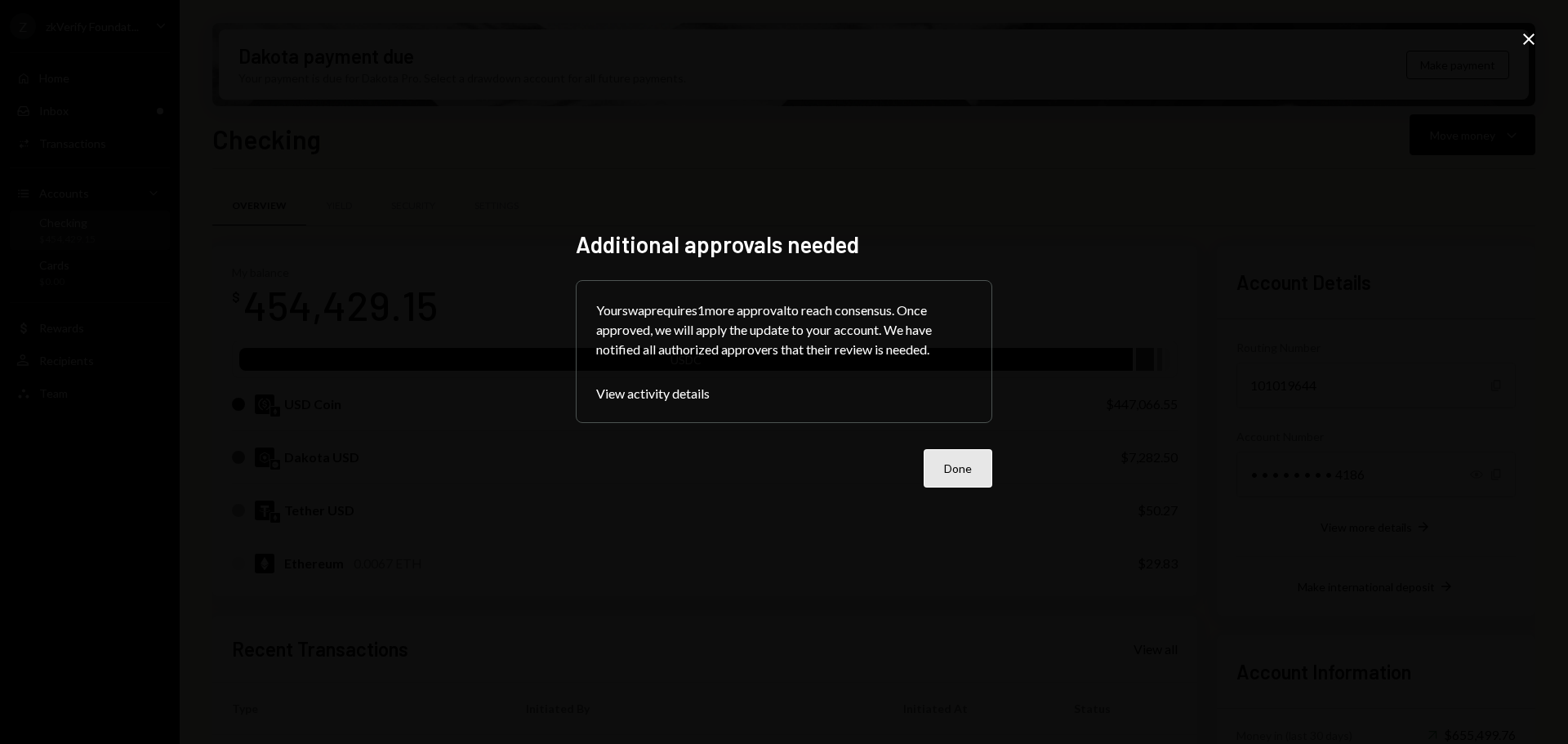
click at [974, 471] on button "Done" at bounding box center [958, 469] width 69 height 39
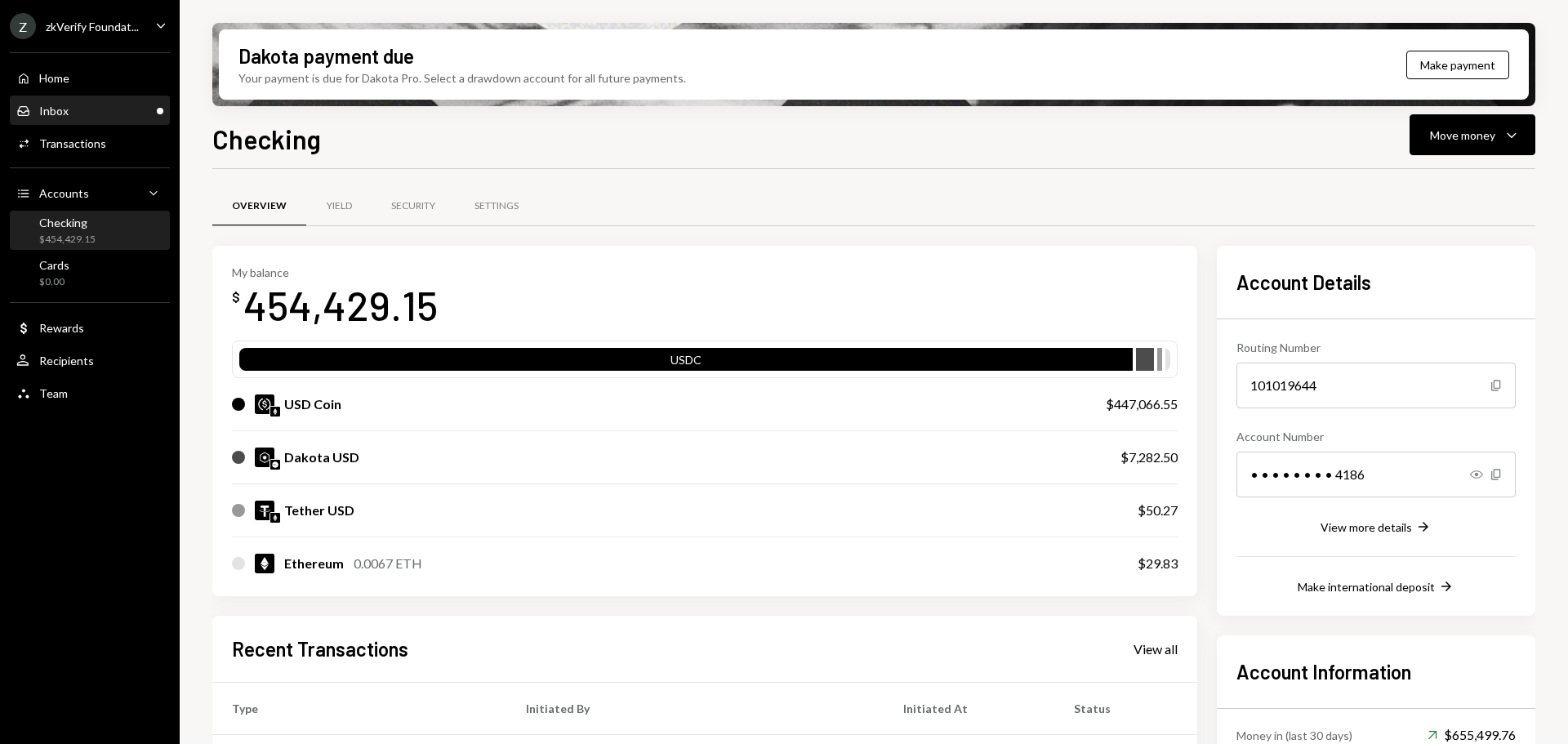
click at [140, 119] on div "Inbox Inbox" at bounding box center [89, 111] width 147 height 28
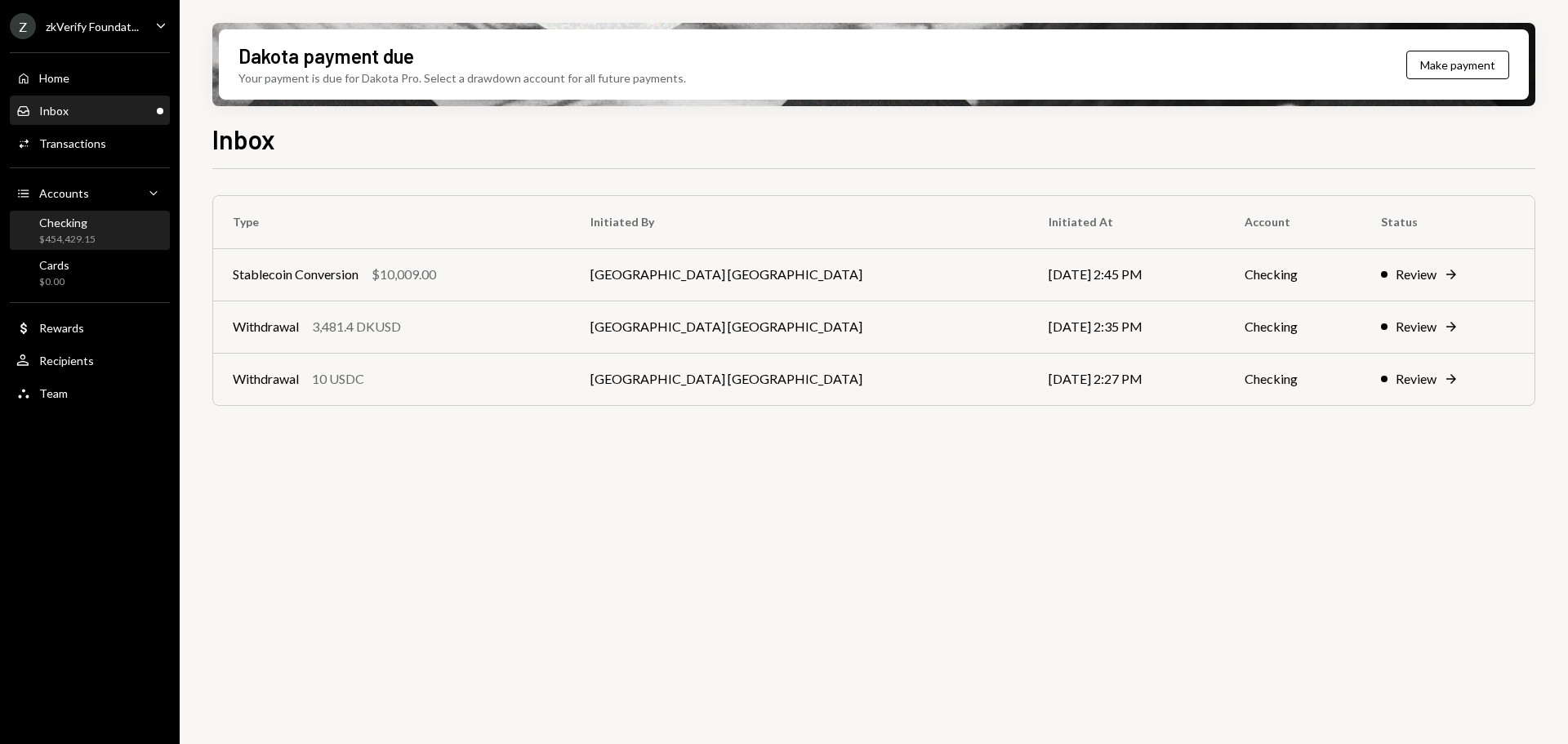
click at [75, 235] on div "$454,429.15" at bounding box center [67, 240] width 56 height 14
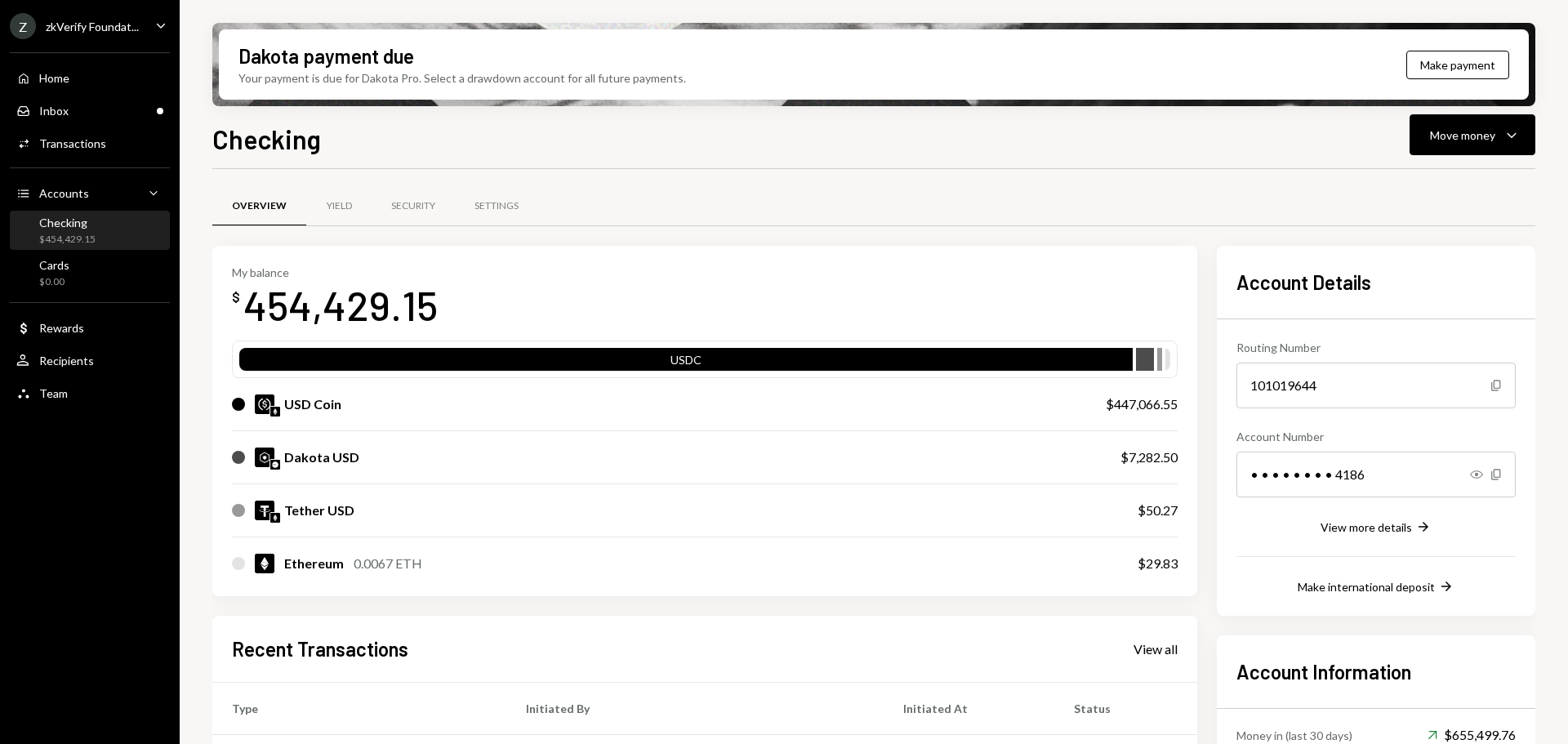
click at [96, 233] on div "Checking $454,429.15" at bounding box center [89, 231] width 147 height 31
click at [94, 373] on div "User Recipients" at bounding box center [89, 361] width 147 height 28
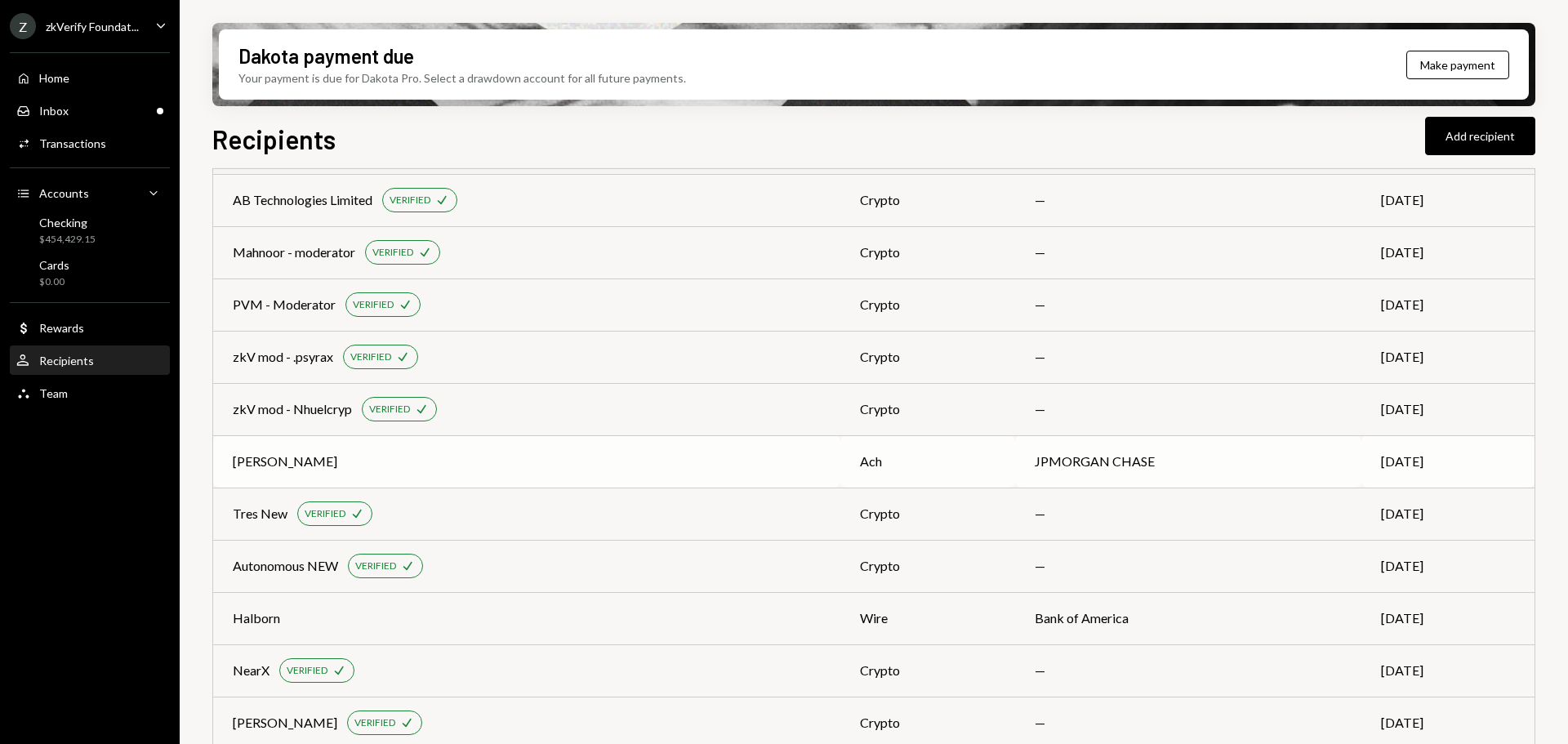
scroll to position [358, 0]
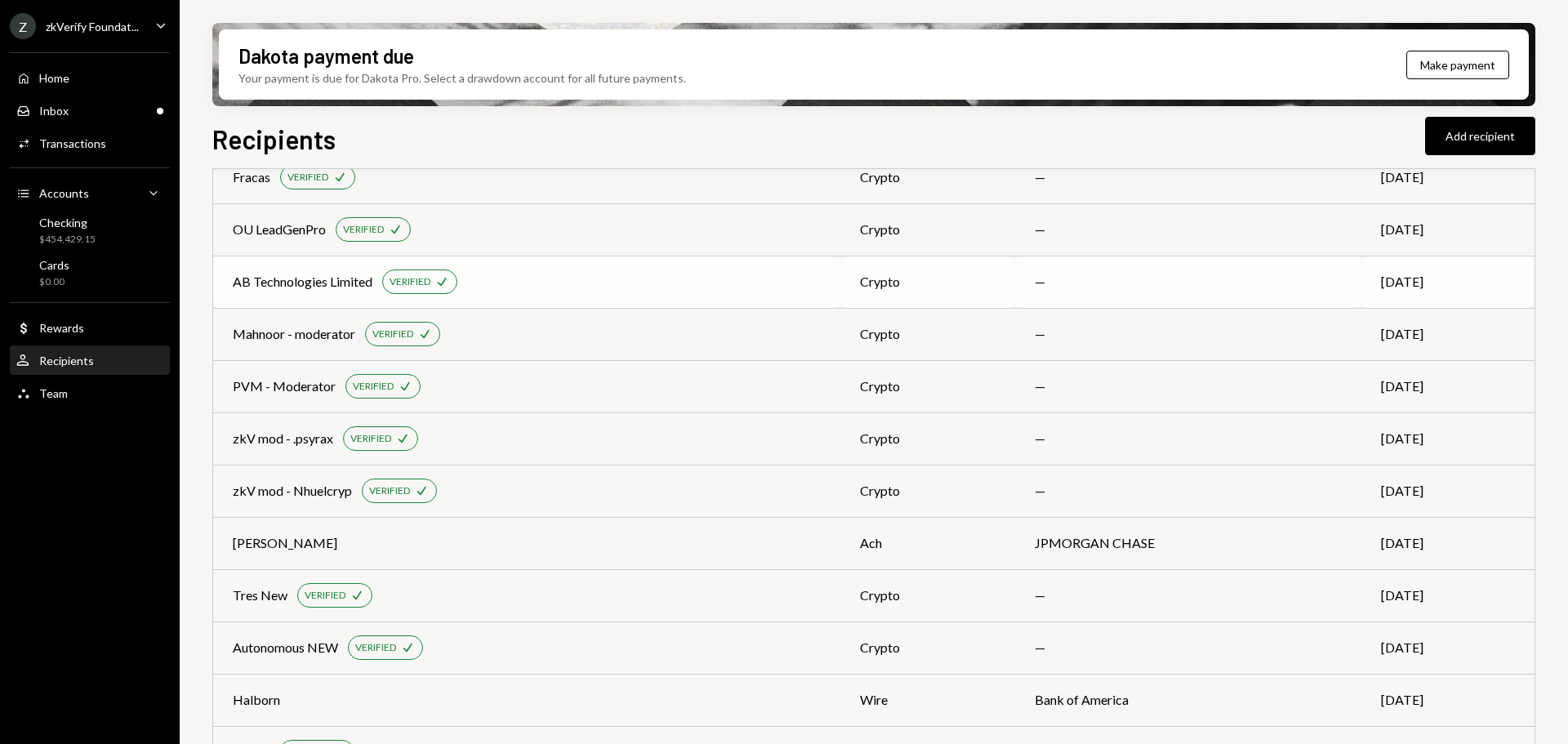
click at [352, 286] on div "AB Technologies Limited" at bounding box center [303, 281] width 140 height 19
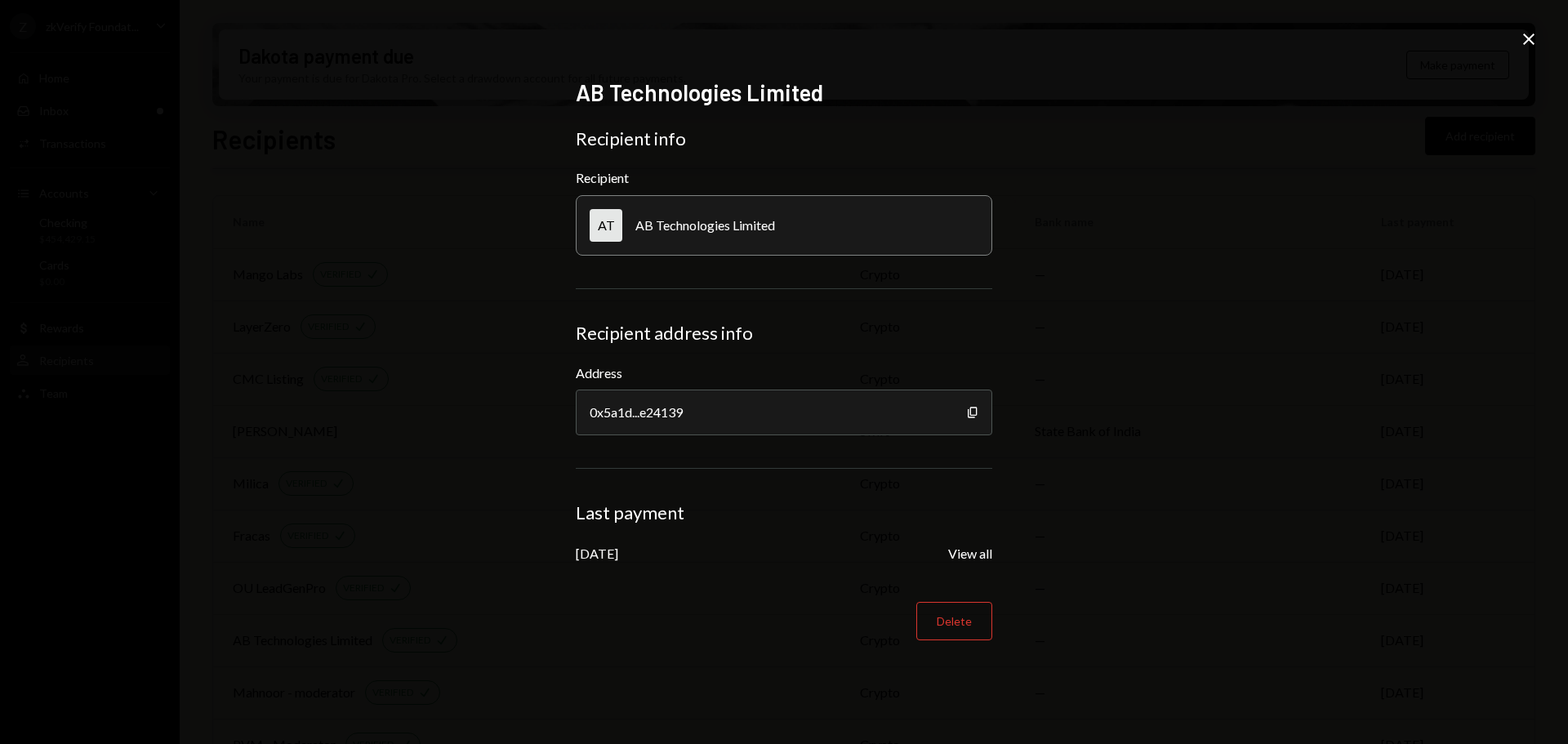
scroll to position [358, 0]
click at [1533, 43] on icon at bounding box center [1529, 40] width 12 height 12
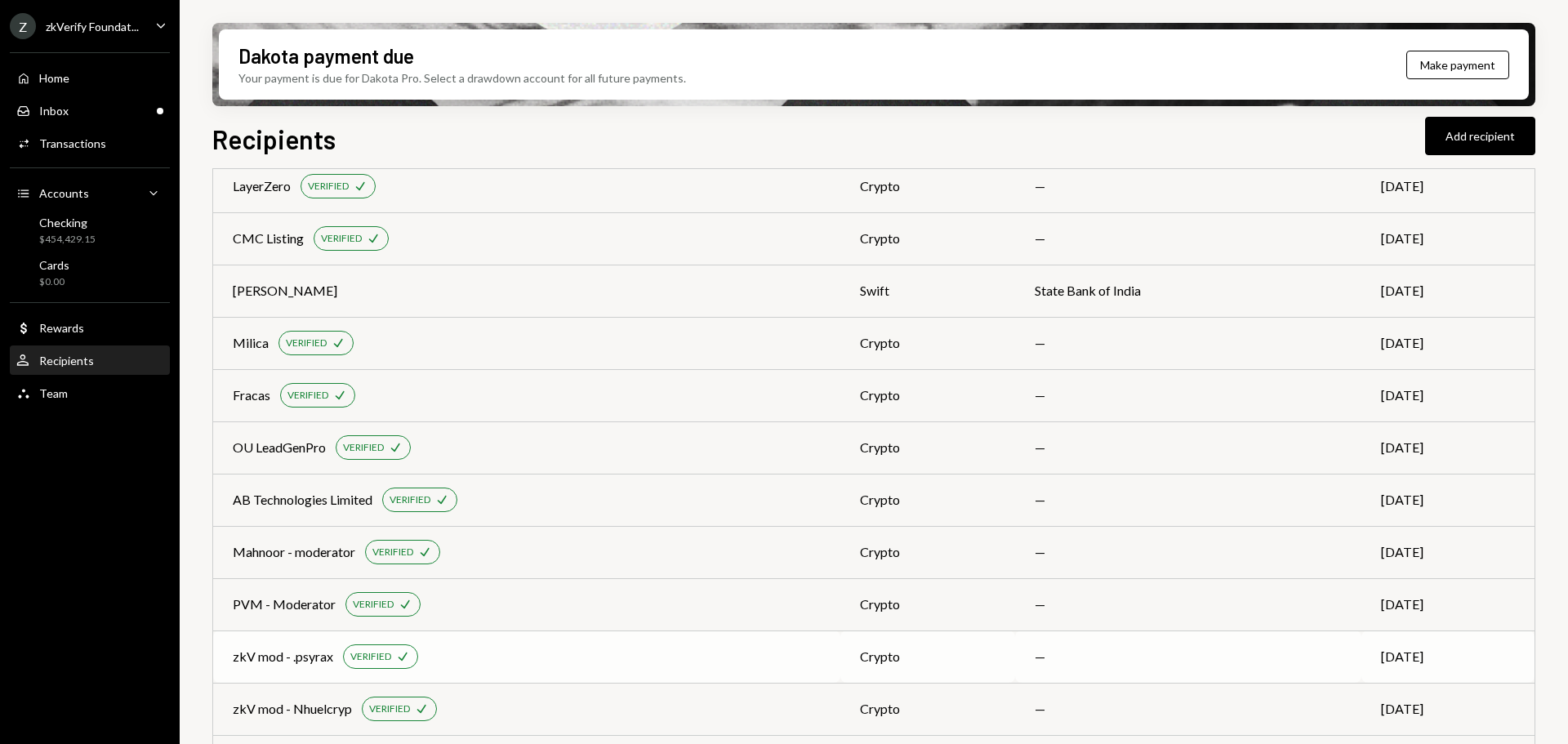
scroll to position [0, 0]
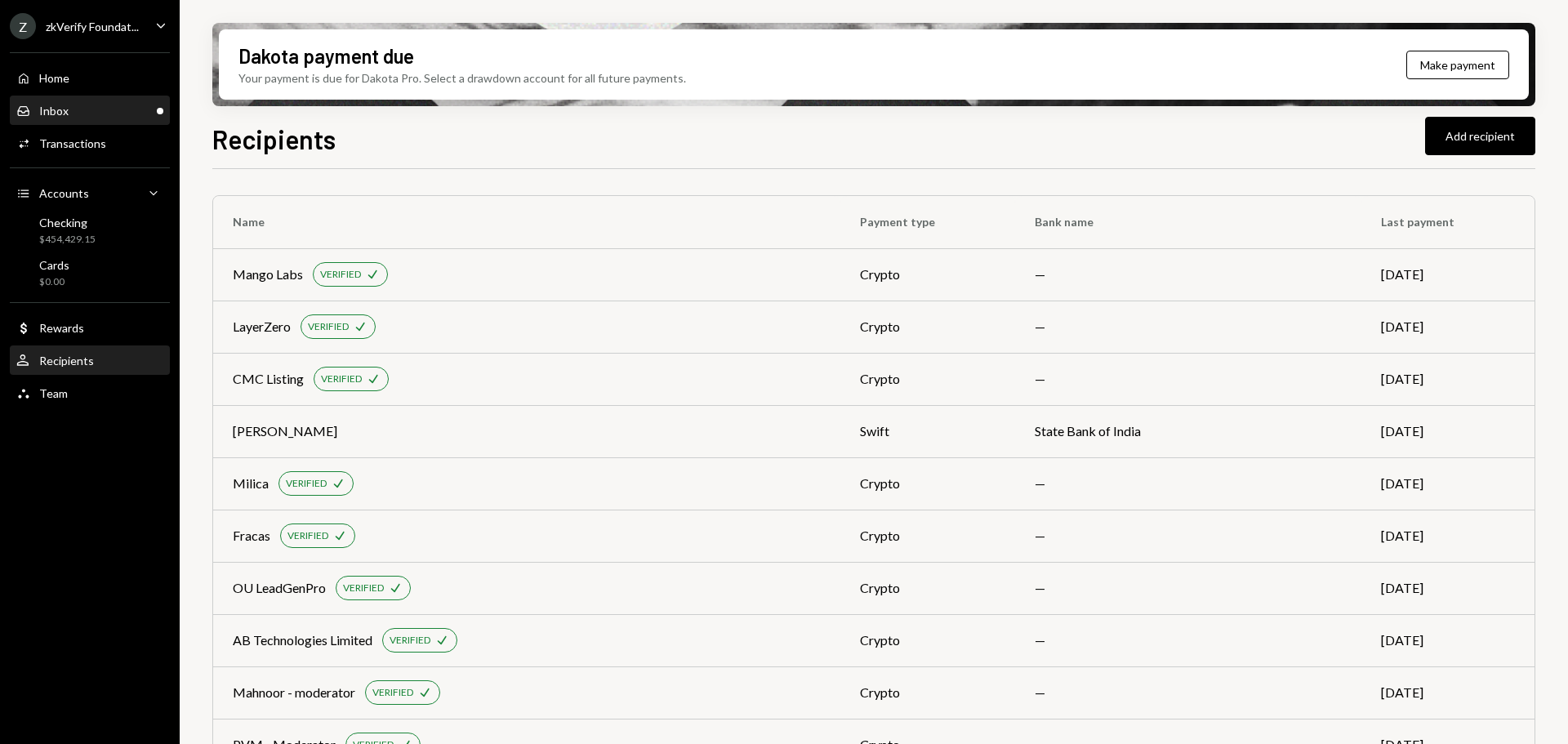
click at [73, 116] on div "Inbox Inbox" at bounding box center [89, 111] width 147 height 15
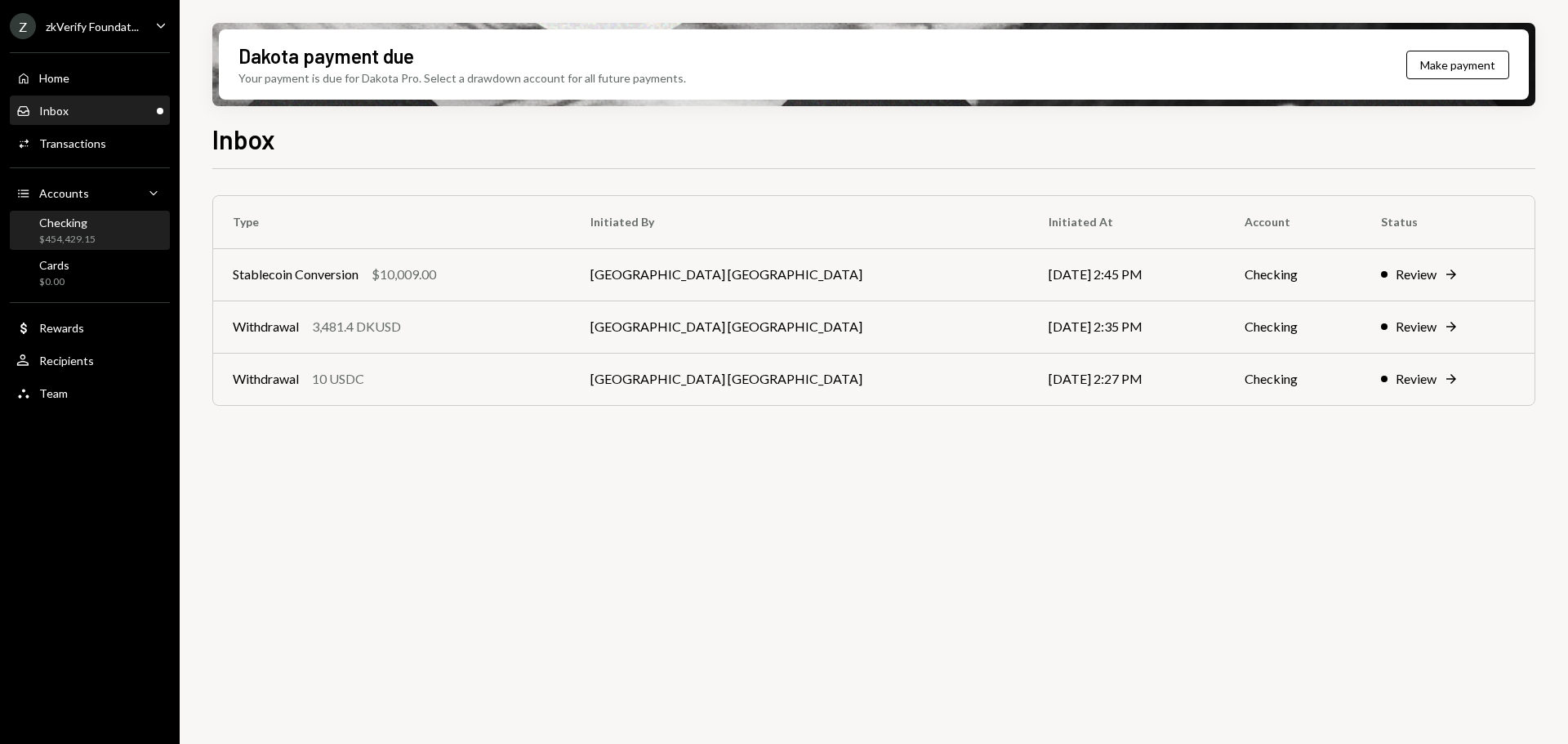
click at [80, 236] on div "$454,429.15" at bounding box center [67, 240] width 56 height 14
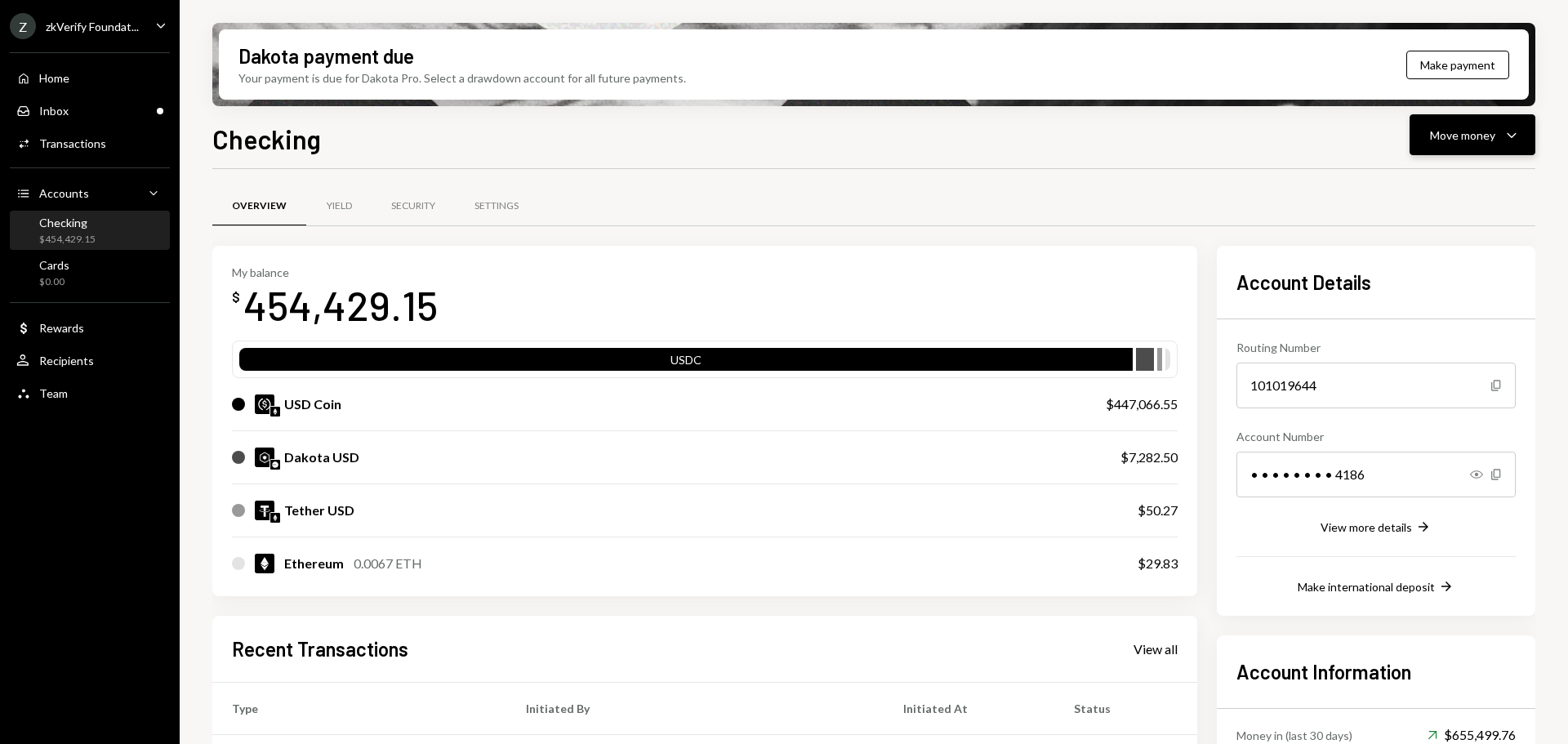
click at [1436, 138] on div "Move money" at bounding box center [1462, 135] width 65 height 17
click at [1423, 183] on div "Send" at bounding box center [1459, 184] width 119 height 17
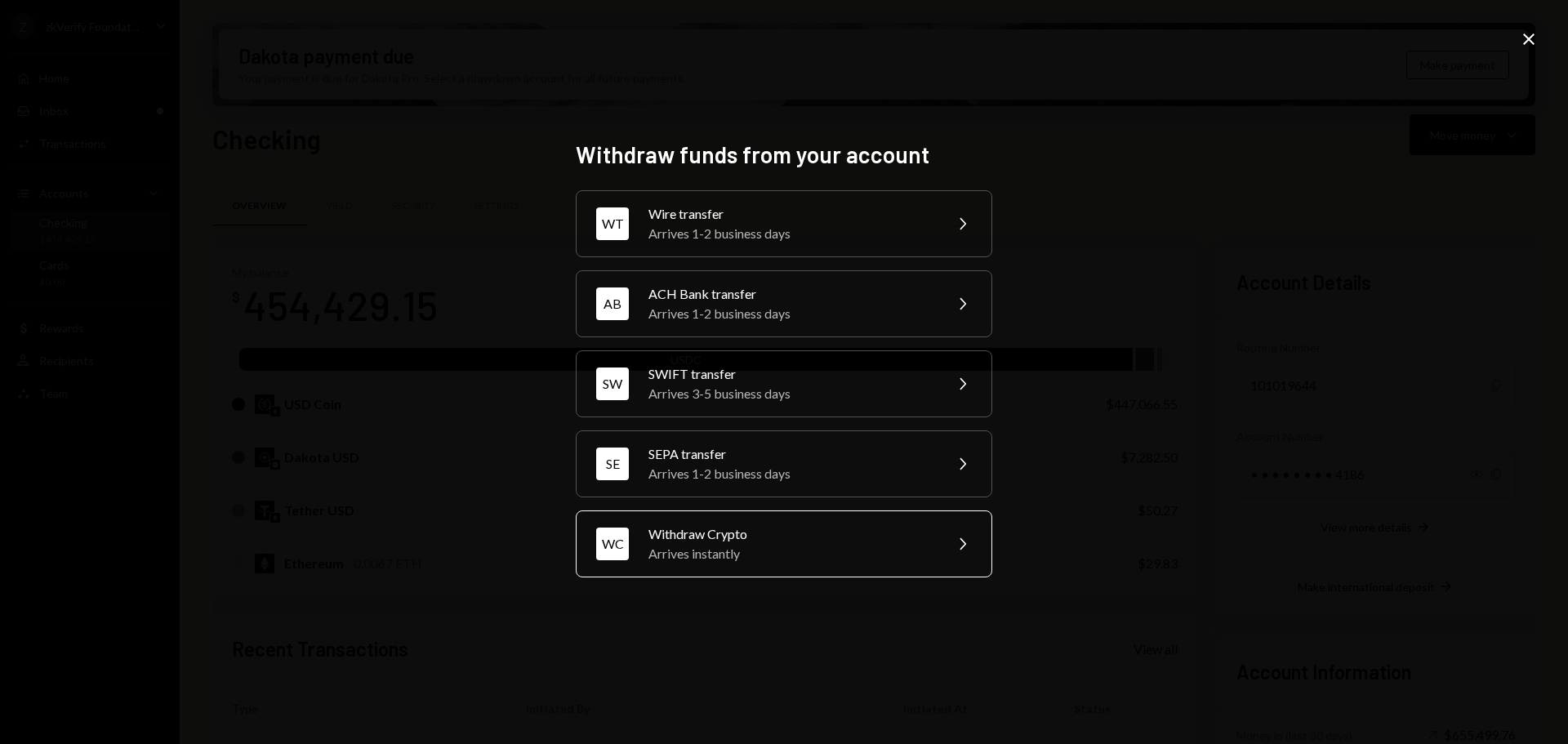
click at [681, 537] on div "Withdraw Crypto" at bounding box center [790, 534] width 284 height 19
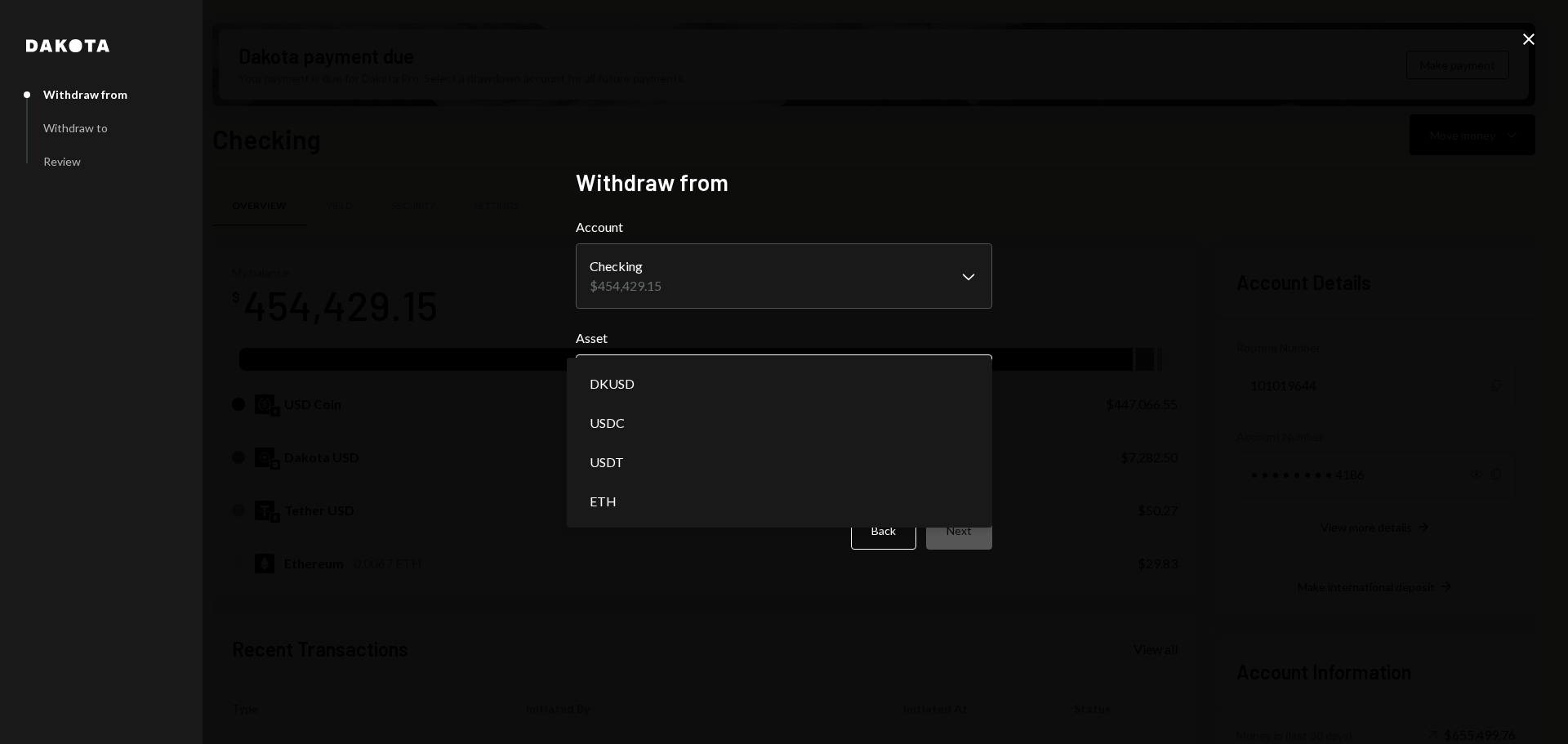
click at [674, 373] on body "Z zkVerify Foundat... Caret Down Home Home Inbox Inbox Activities Transactions …" at bounding box center [784, 372] width 1568 height 744
select select "****"
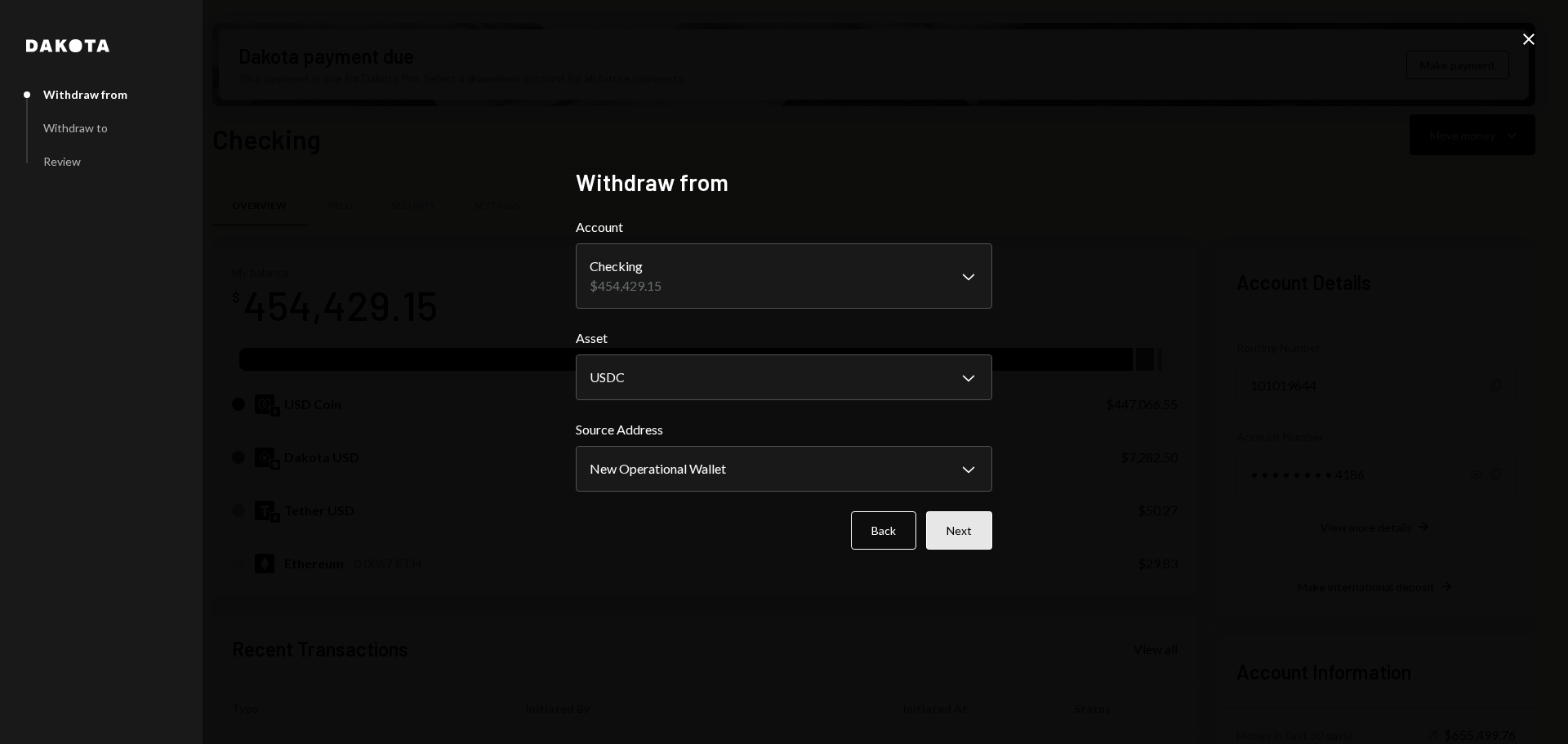
click at [958, 539] on button "Next" at bounding box center [959, 531] width 66 height 39
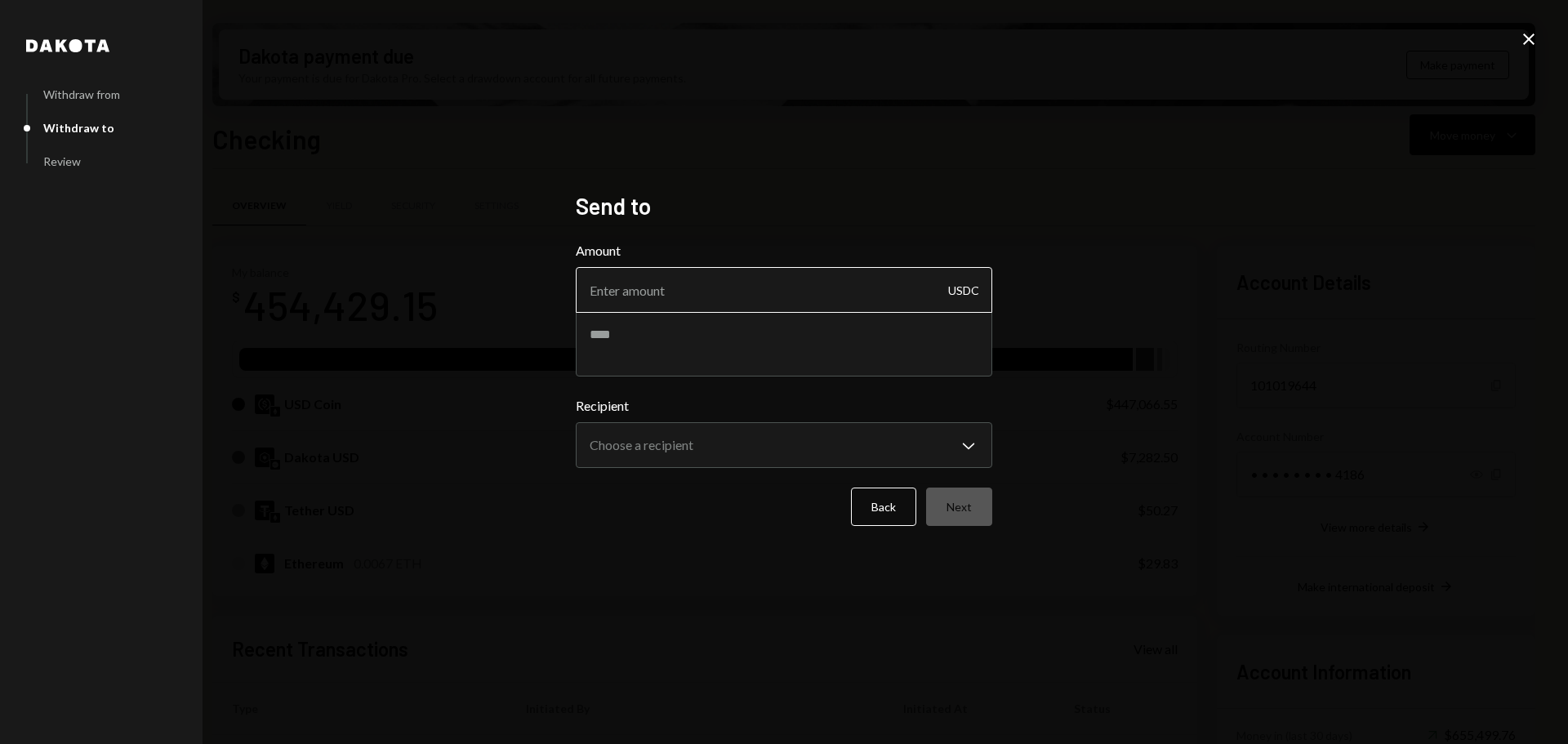
click at [646, 295] on input "Amount" at bounding box center [783, 289] width 416 height 46
type input "26000"
click at [646, 348] on textarea at bounding box center [783, 343] width 416 height 65
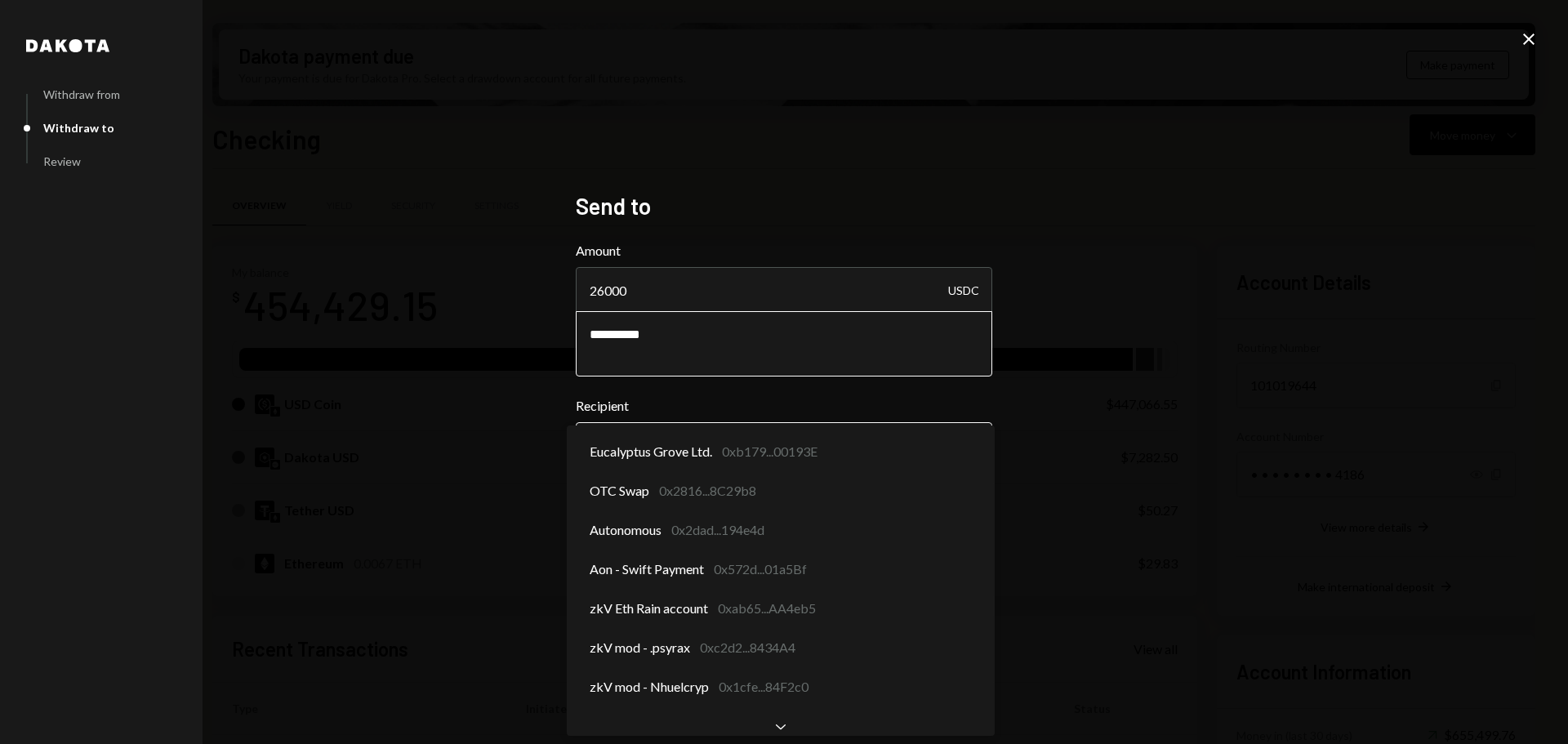
click at [663, 440] on body "Z zkVerify Foundat... Caret Down Home Home Inbox Inbox Activities Transactions …" at bounding box center [784, 372] width 1568 height 744
click at [475, 392] on div "**********" at bounding box center [784, 372] width 1568 height 744
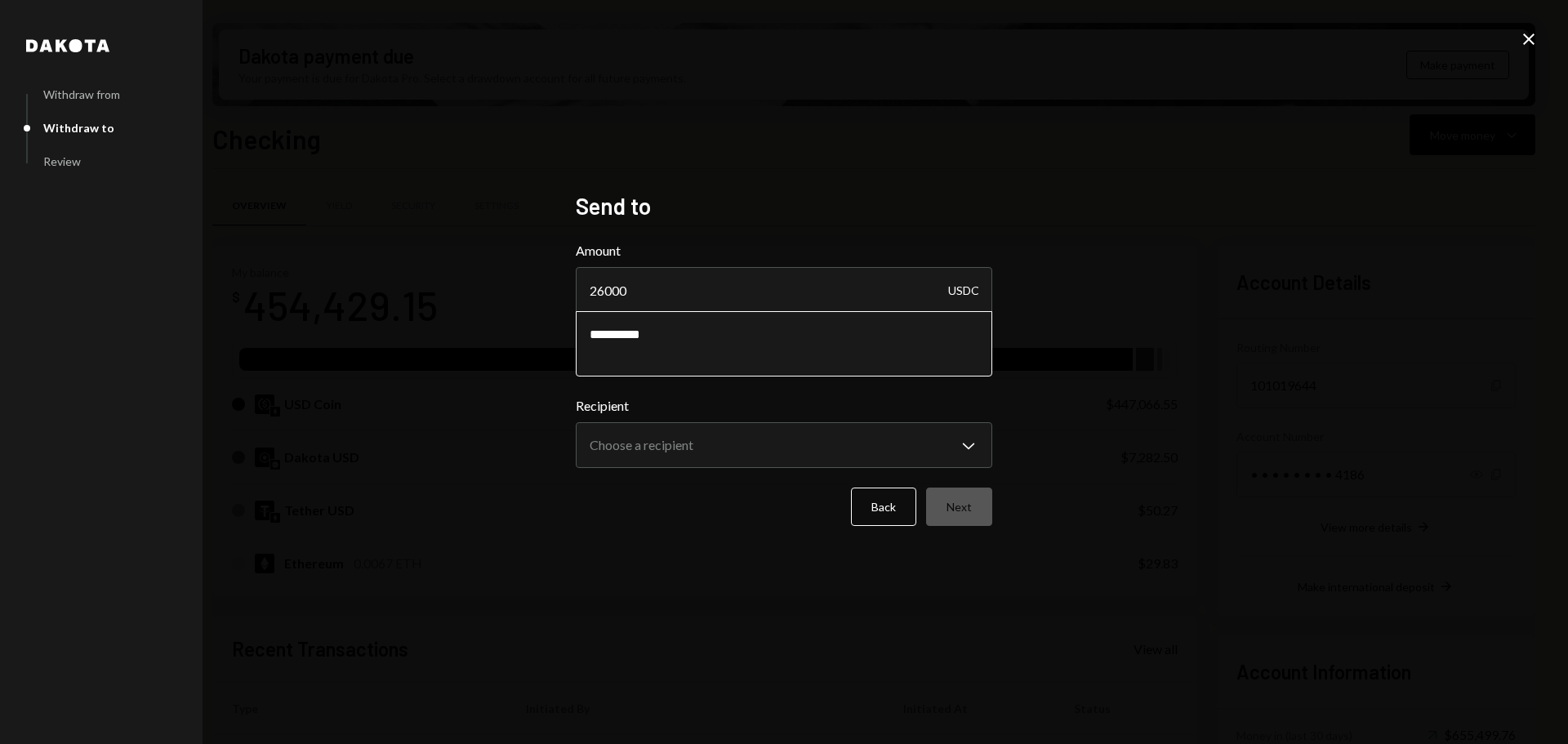
click at [703, 335] on textarea "*********" at bounding box center [783, 343] width 416 height 65
type textarea "**********"
click at [700, 440] on body "Z zkVerify Foundat... Caret Down Home Home Inbox Inbox Activities Transactions …" at bounding box center [784, 372] width 1568 height 744
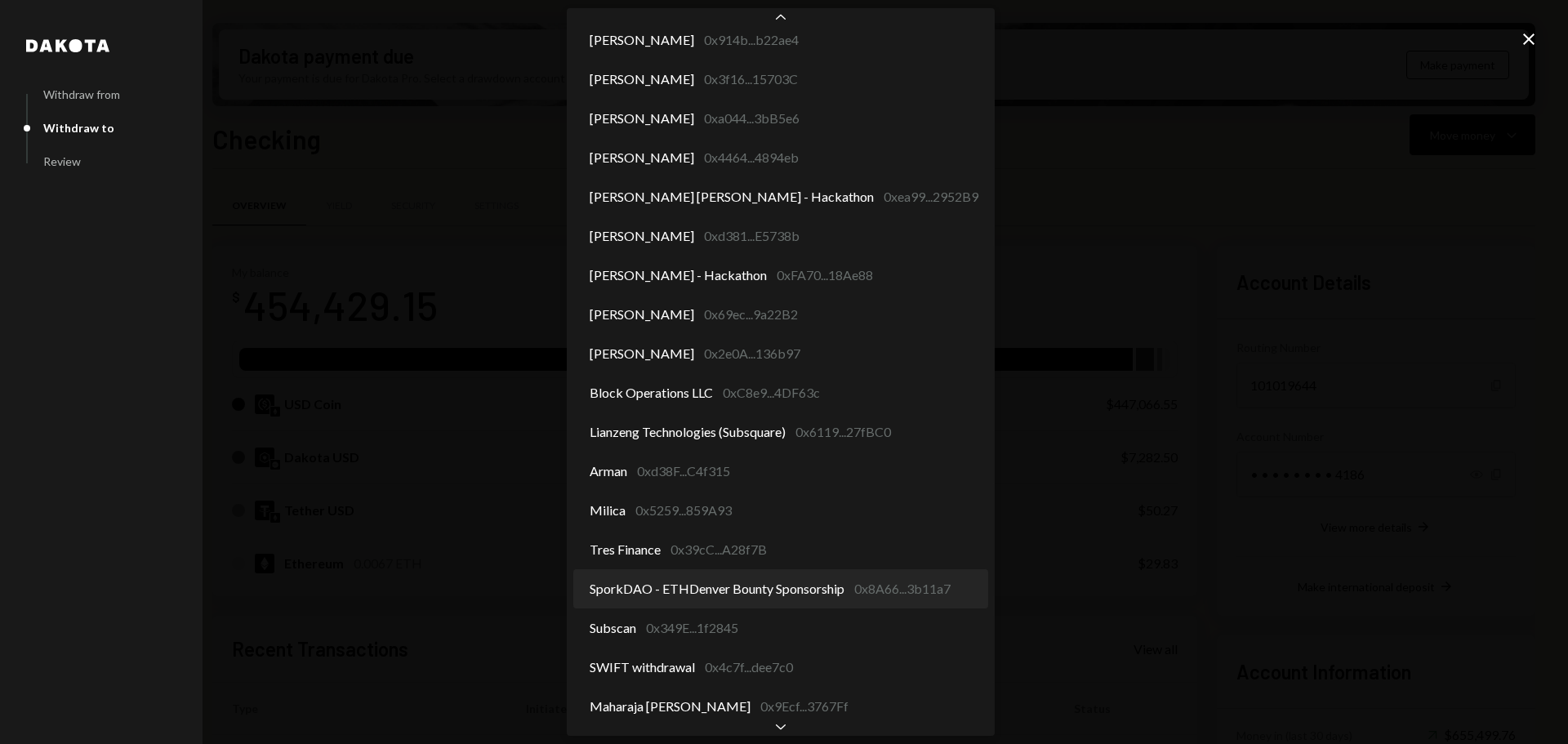
scroll to position [367, 0]
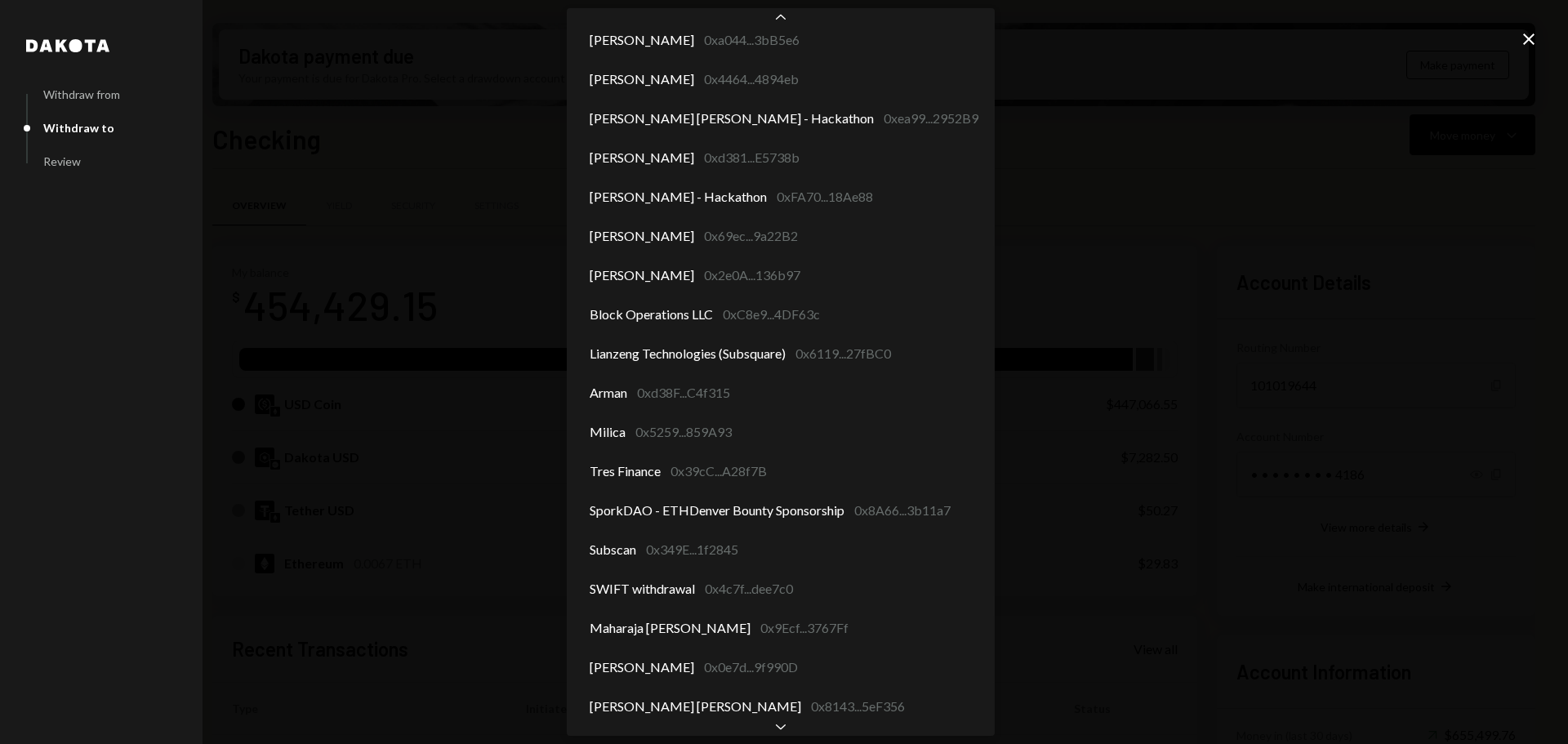
click at [271, 353] on div "**********" at bounding box center [784, 372] width 1568 height 744
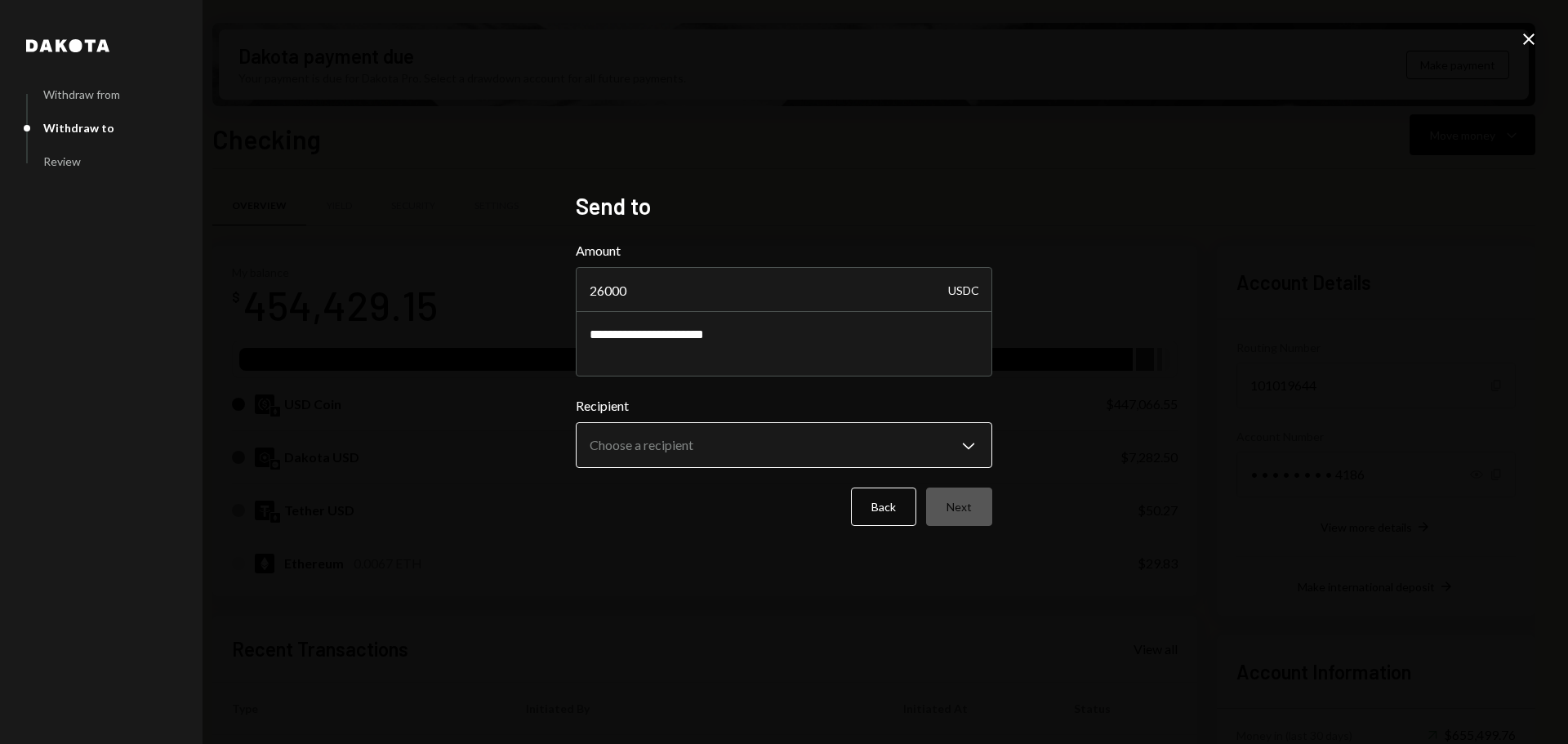
click at [632, 440] on body "Z zkVerify Foundat... Caret Down Home Home Inbox Inbox Activities Transactions …" at bounding box center [784, 372] width 1568 height 744
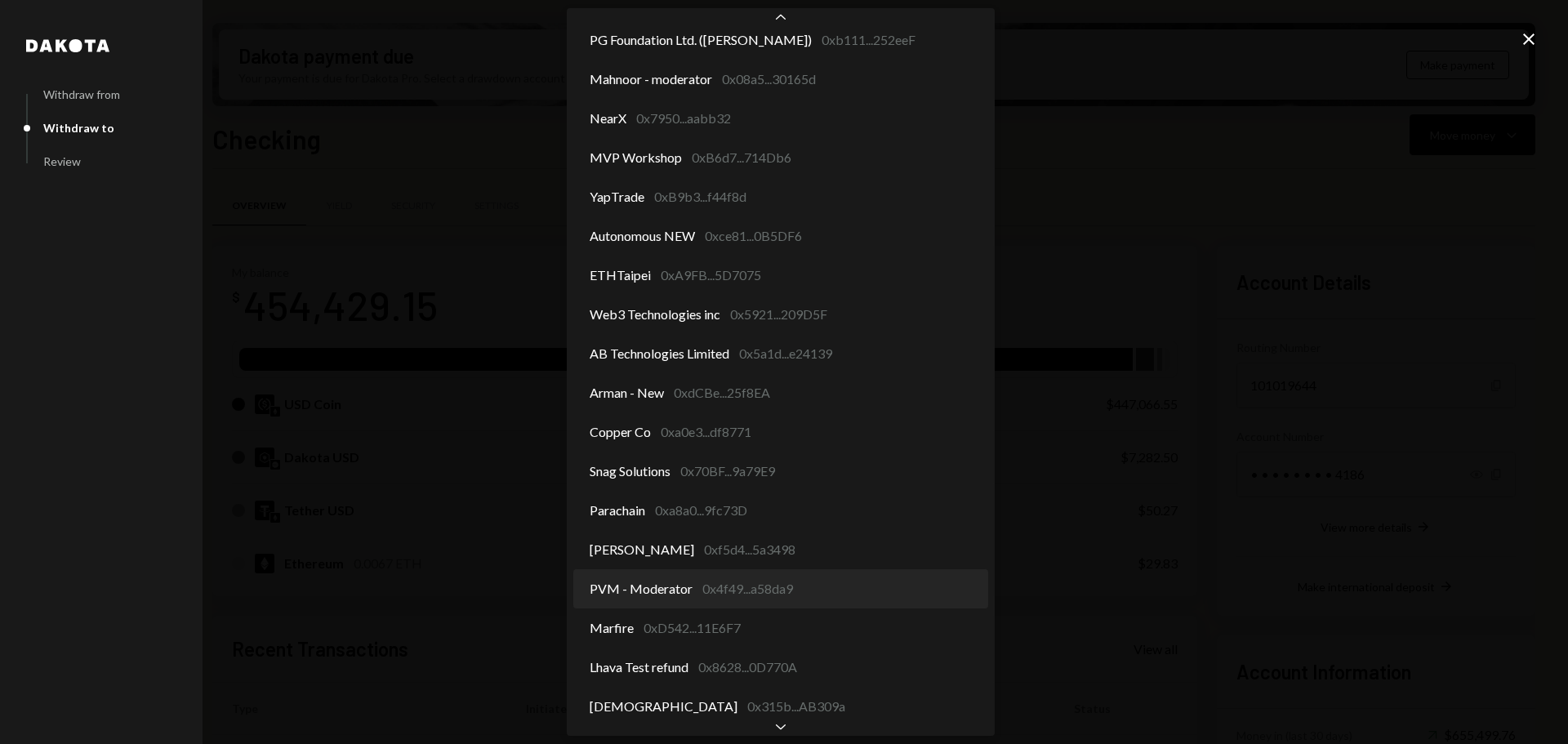
scroll to position [1425, 0]
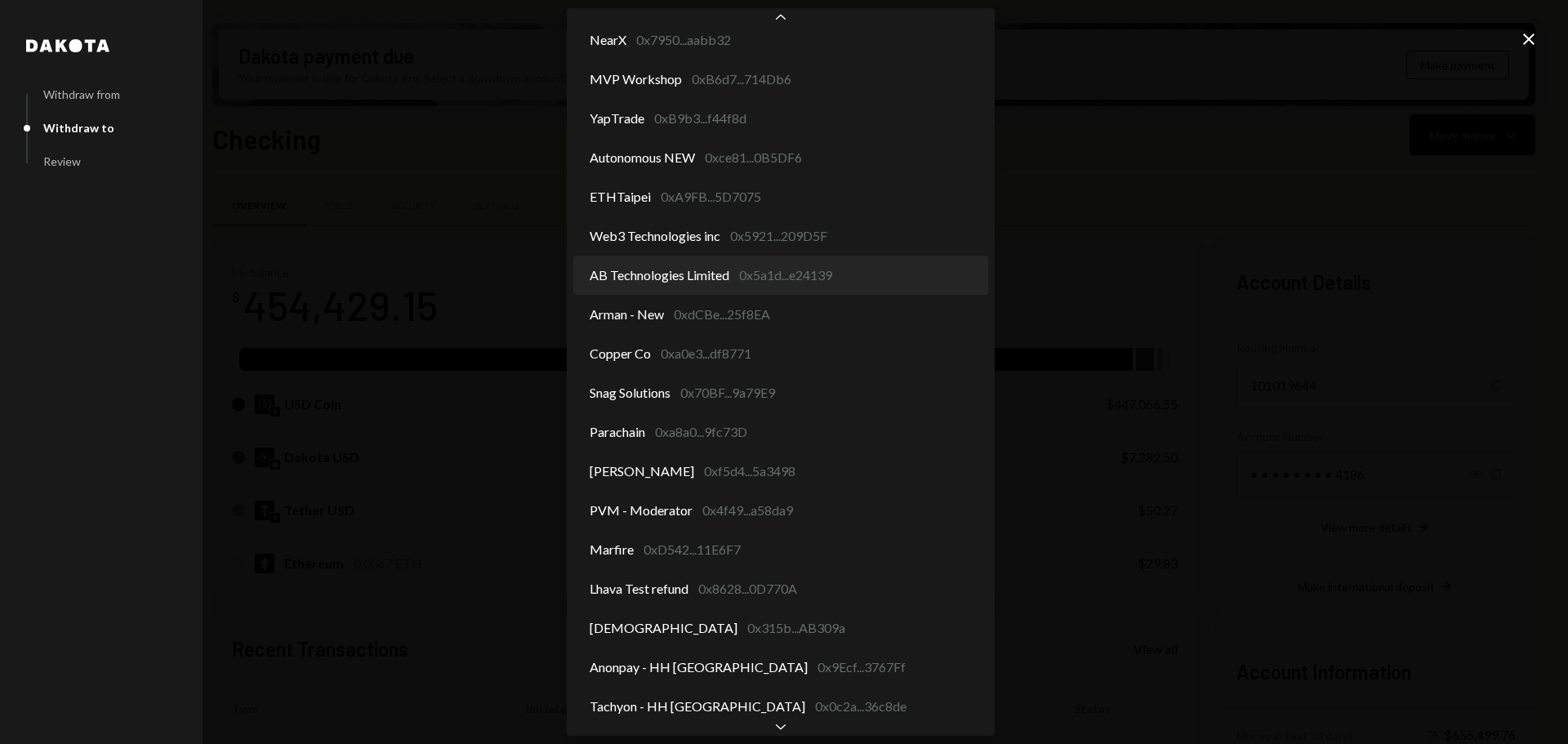
select select "**********"
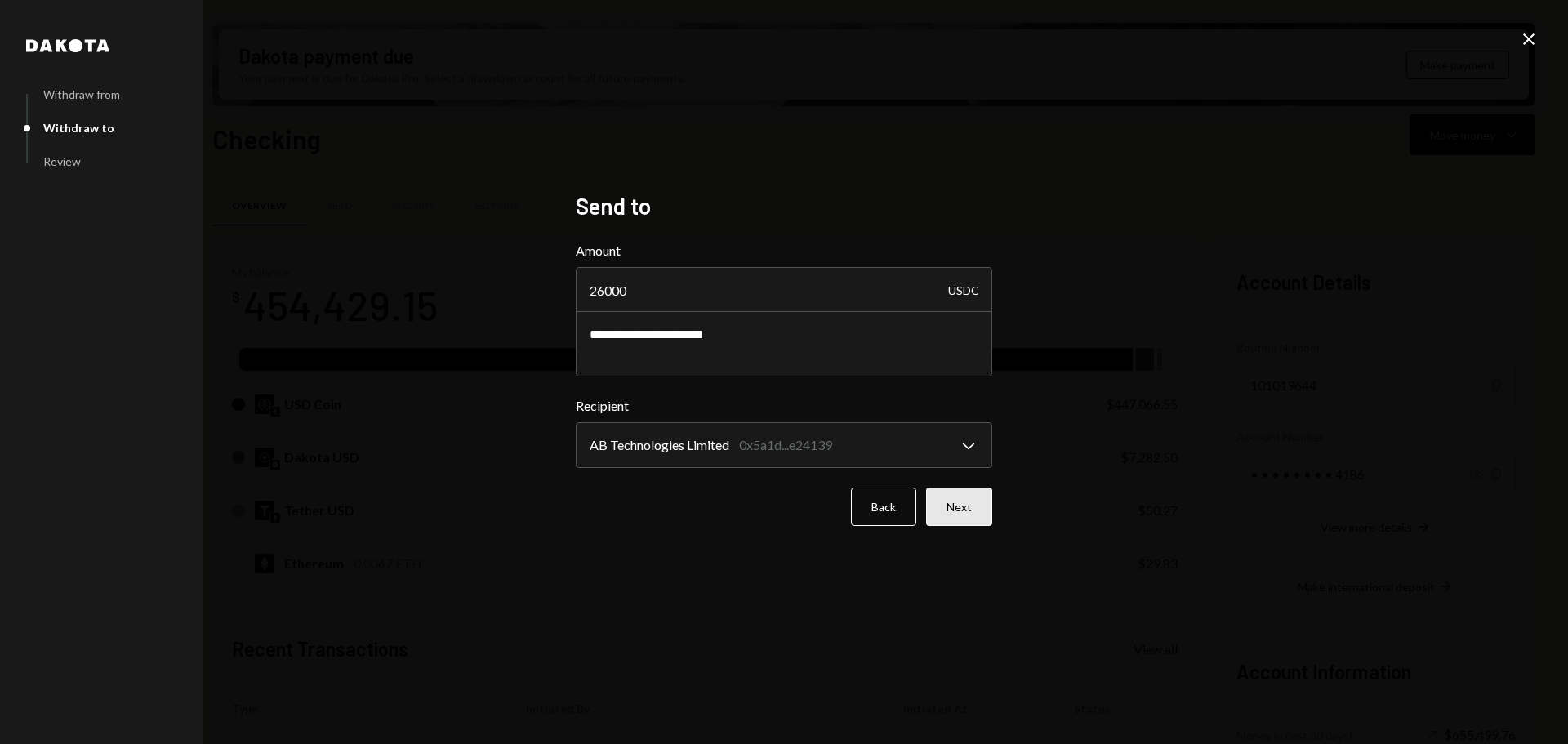
click at [950, 515] on button "Next" at bounding box center [959, 506] width 66 height 39
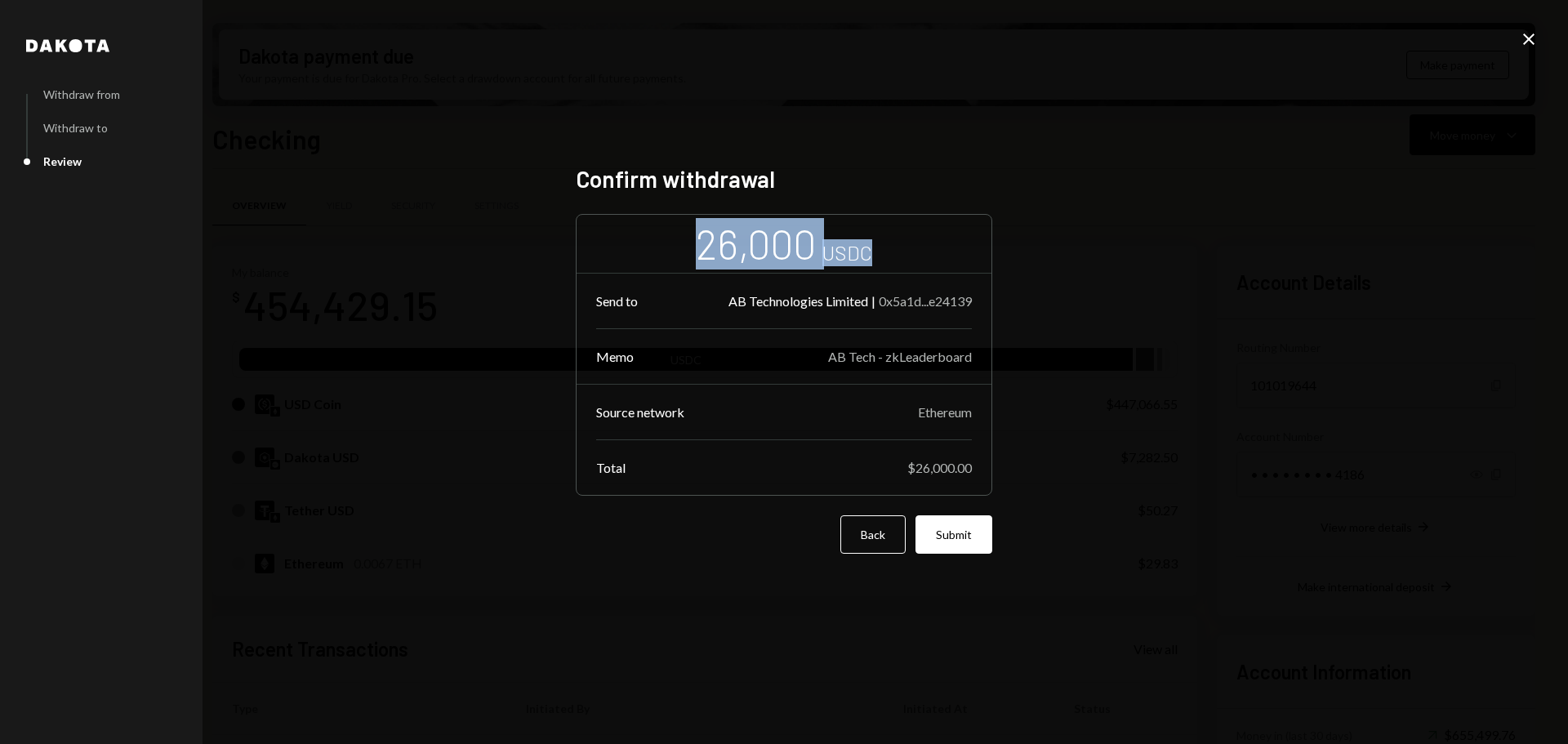
drag, startPoint x: 703, startPoint y: 263, endPoint x: 912, endPoint y: 263, distance: 209.0
click at [912, 262] on div "26,000 USDC Send to AB Technologies Limited | 0x5a1d...e24139 Memo AB Tech - zk…" at bounding box center [783, 355] width 416 height 281
click at [922, 416] on div "Ethereum" at bounding box center [945, 412] width 54 height 16
click at [880, 350] on div "AB Tech - zkLeaderboard" at bounding box center [899, 356] width 144 height 16
click at [946, 546] on button "Submit" at bounding box center [953, 534] width 77 height 39
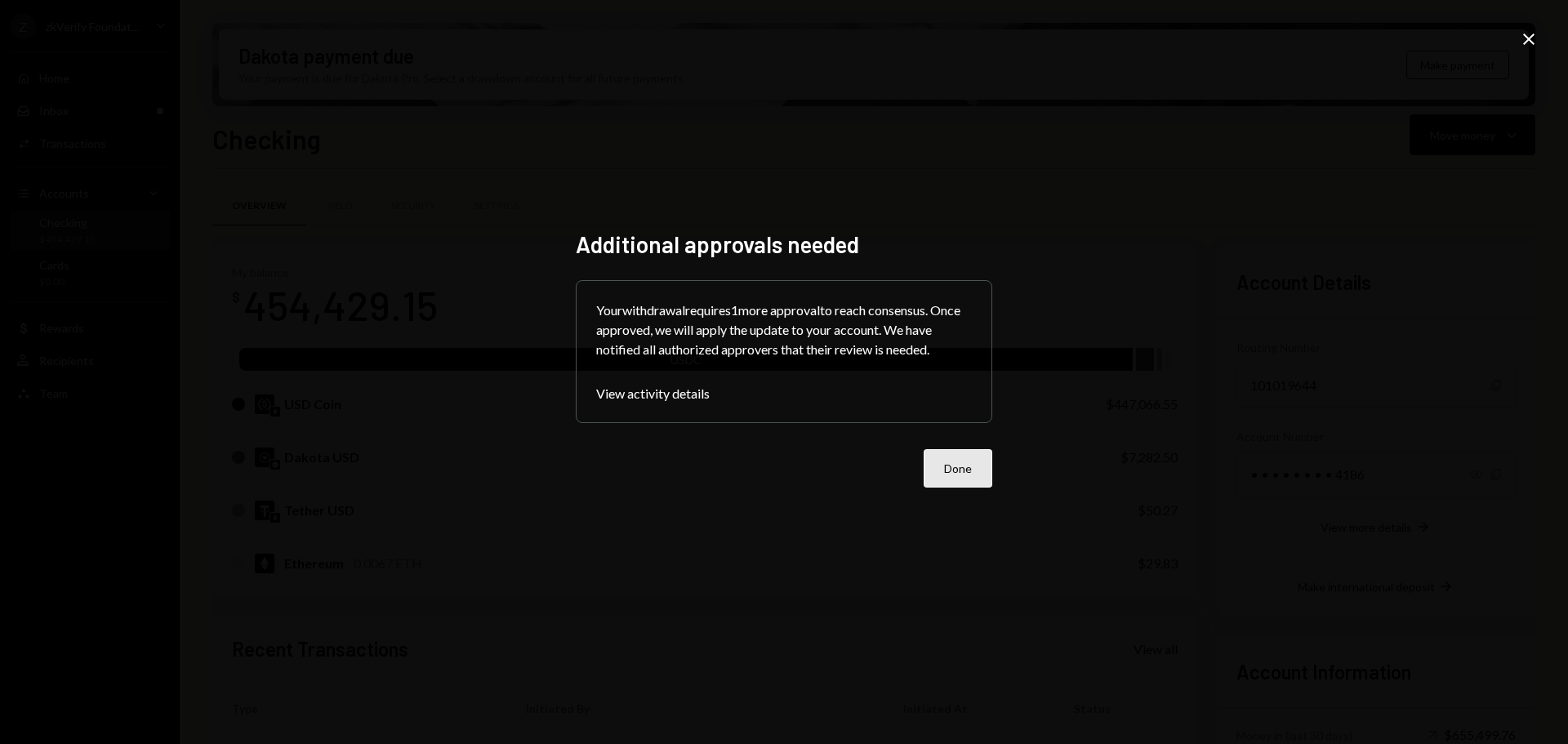
click at [967, 449] on button "Done" at bounding box center [958, 469] width 69 height 39
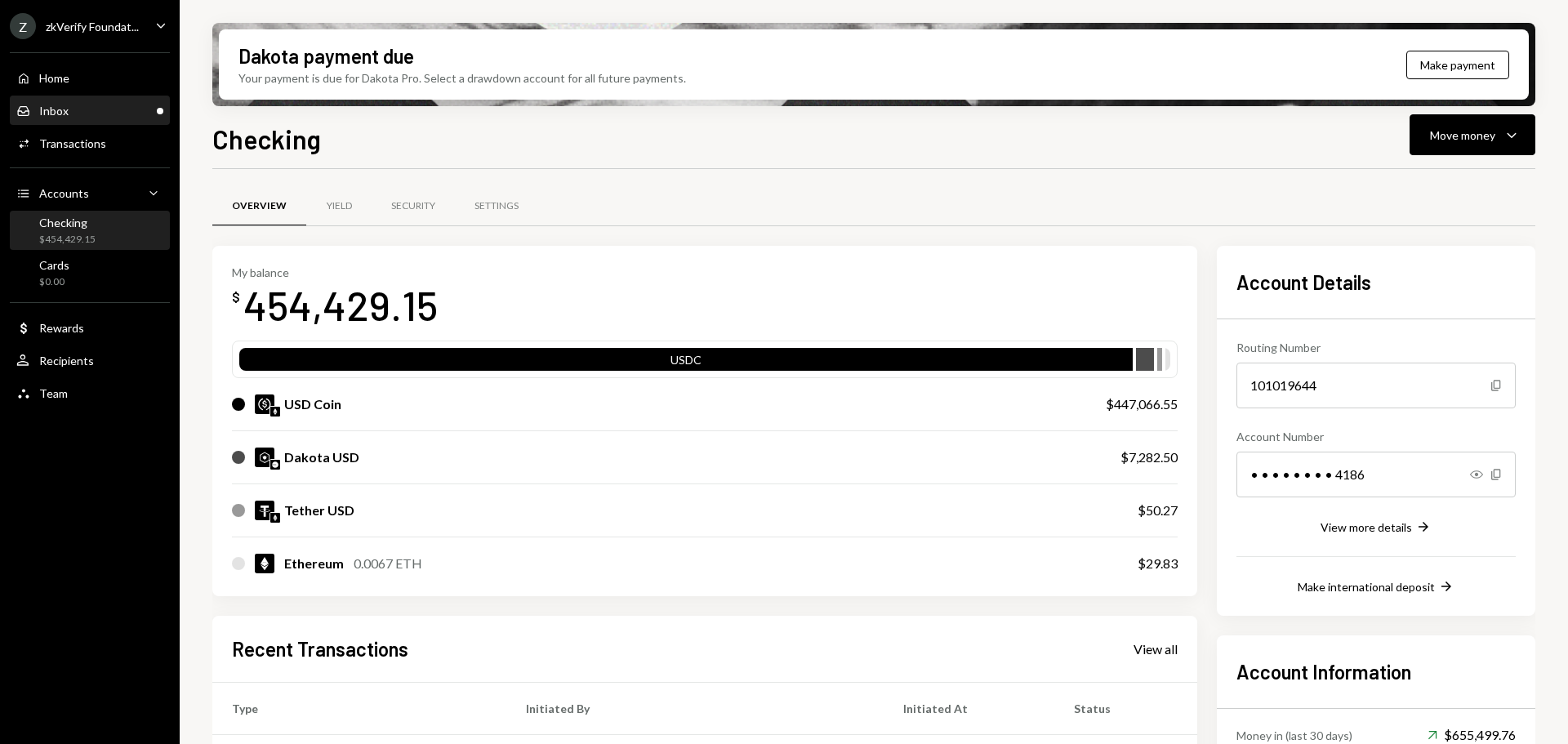
click at [95, 111] on div "Inbox Inbox" at bounding box center [89, 111] width 147 height 15
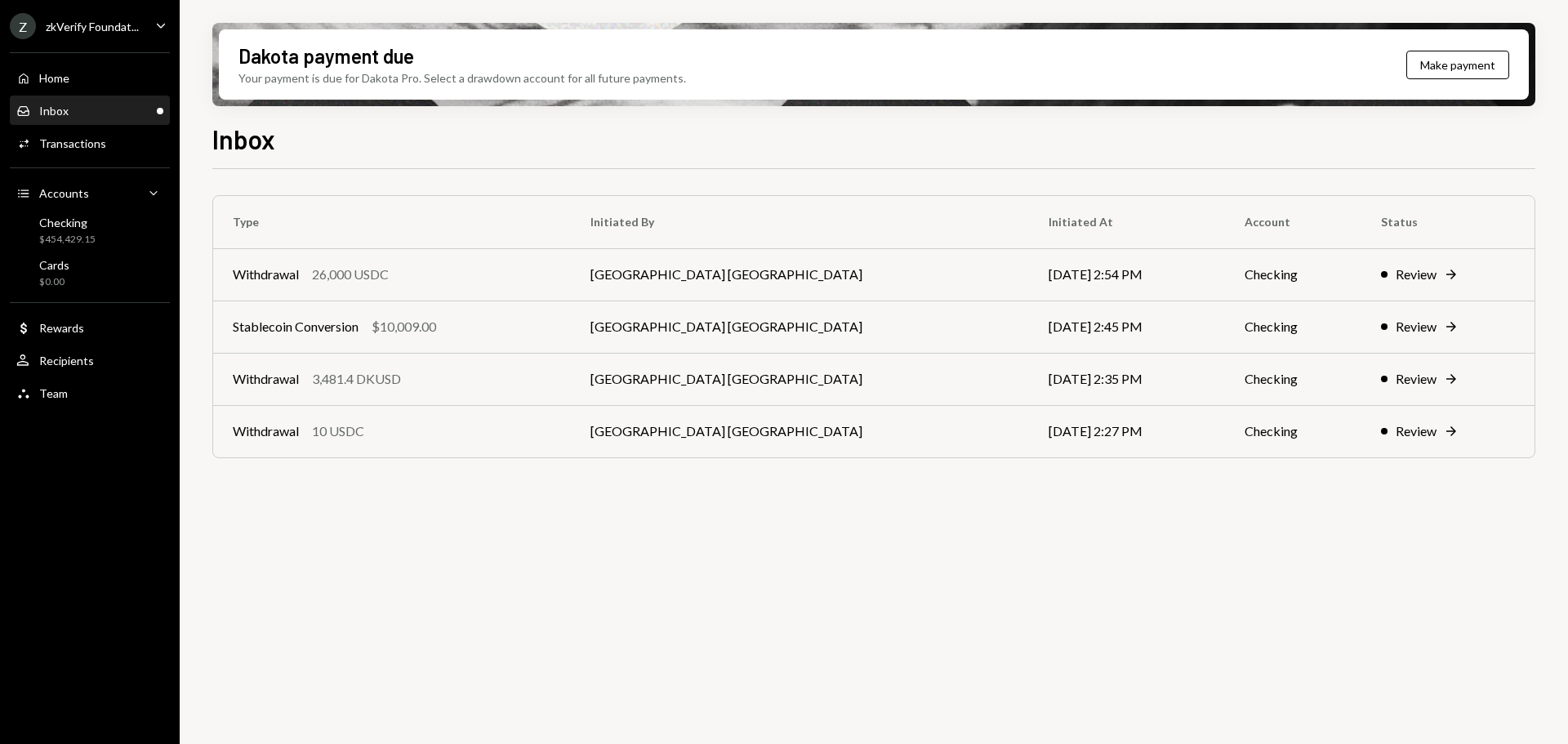
click at [69, 14] on div "Z zkVerify Foundat..." at bounding box center [74, 25] width 129 height 26
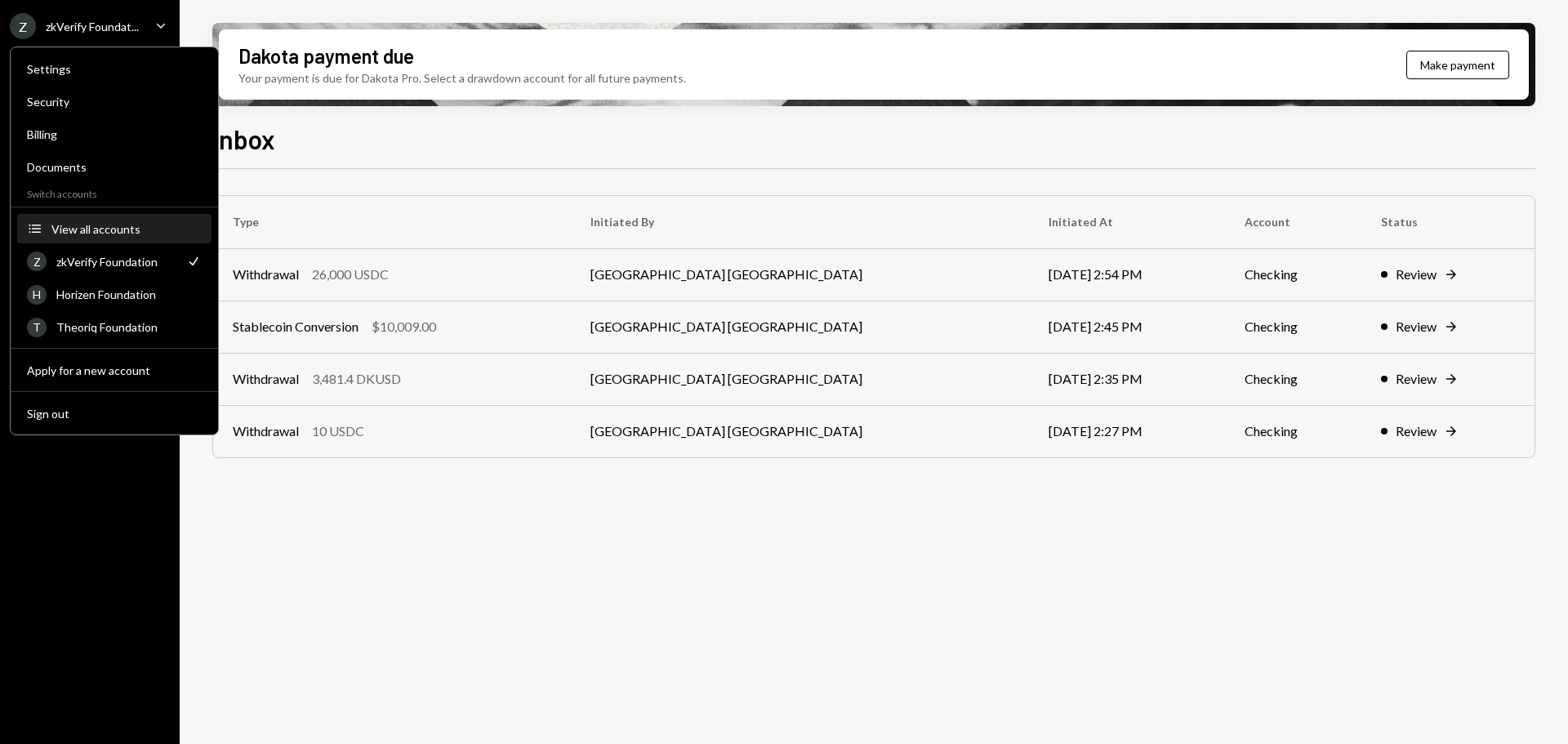
click at [112, 238] on button "Accounts View all accounts" at bounding box center [114, 229] width 194 height 29
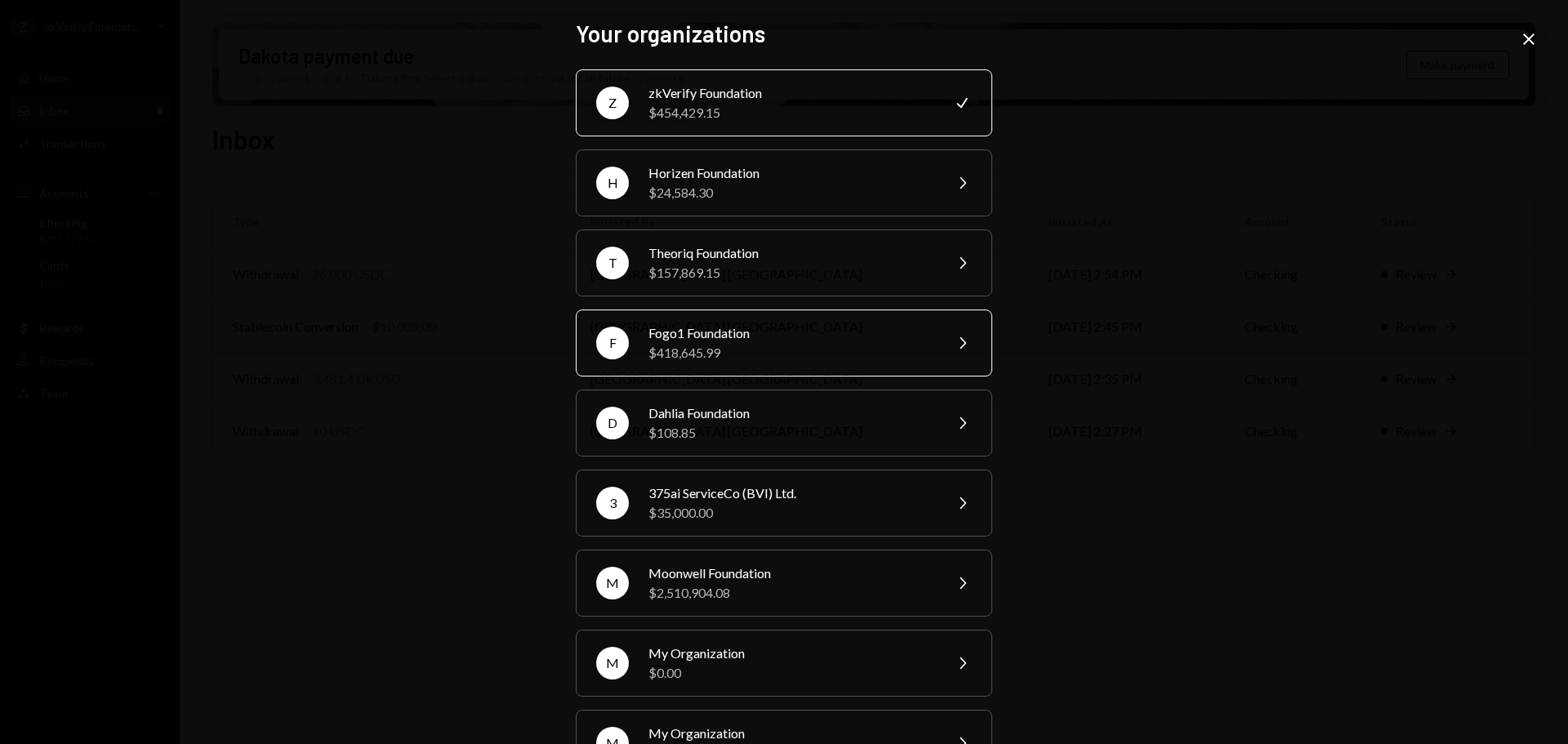
click at [703, 352] on div "$418,645.99" at bounding box center [790, 352] width 284 height 19
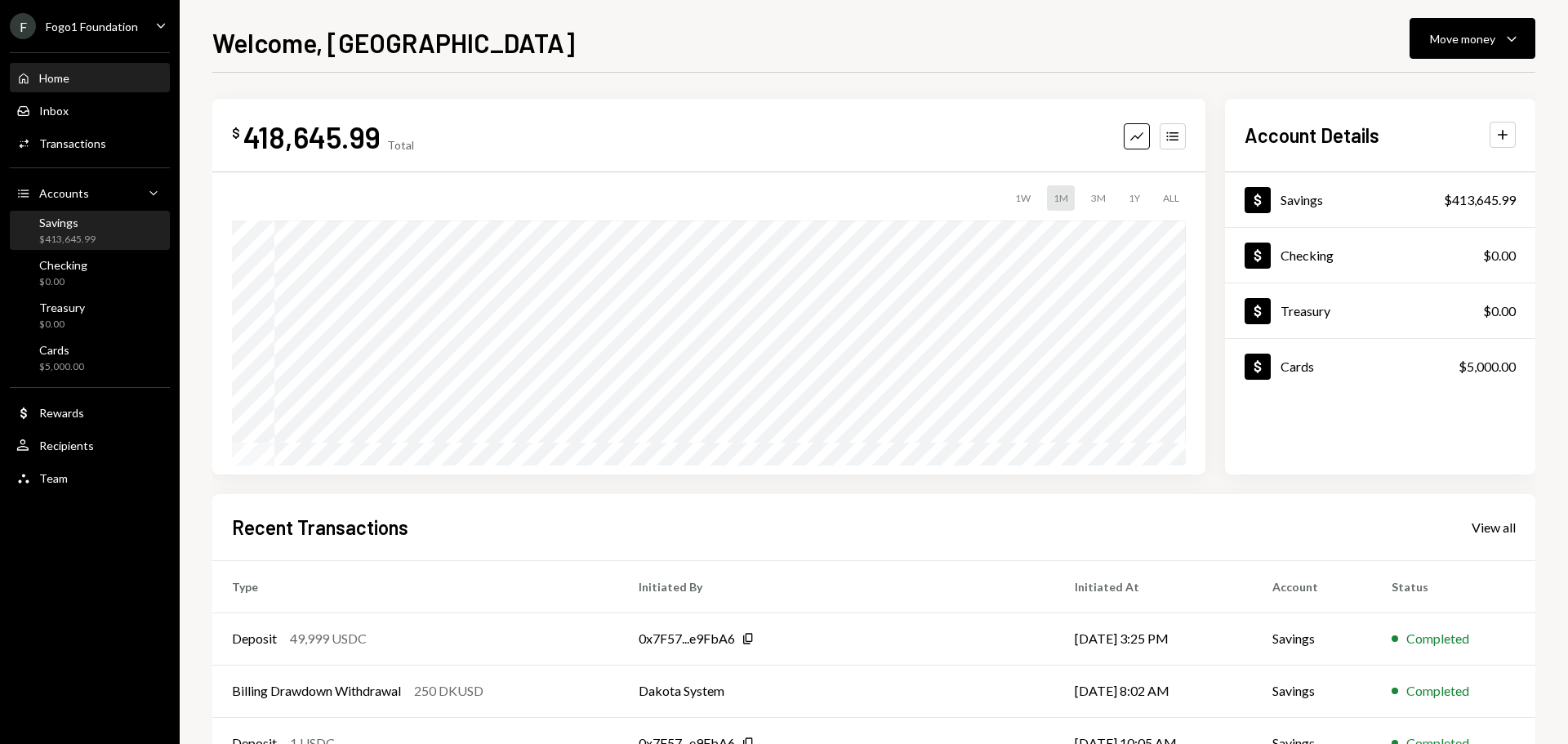
click at [89, 233] on div "$413,645.99" at bounding box center [67, 240] width 56 height 14
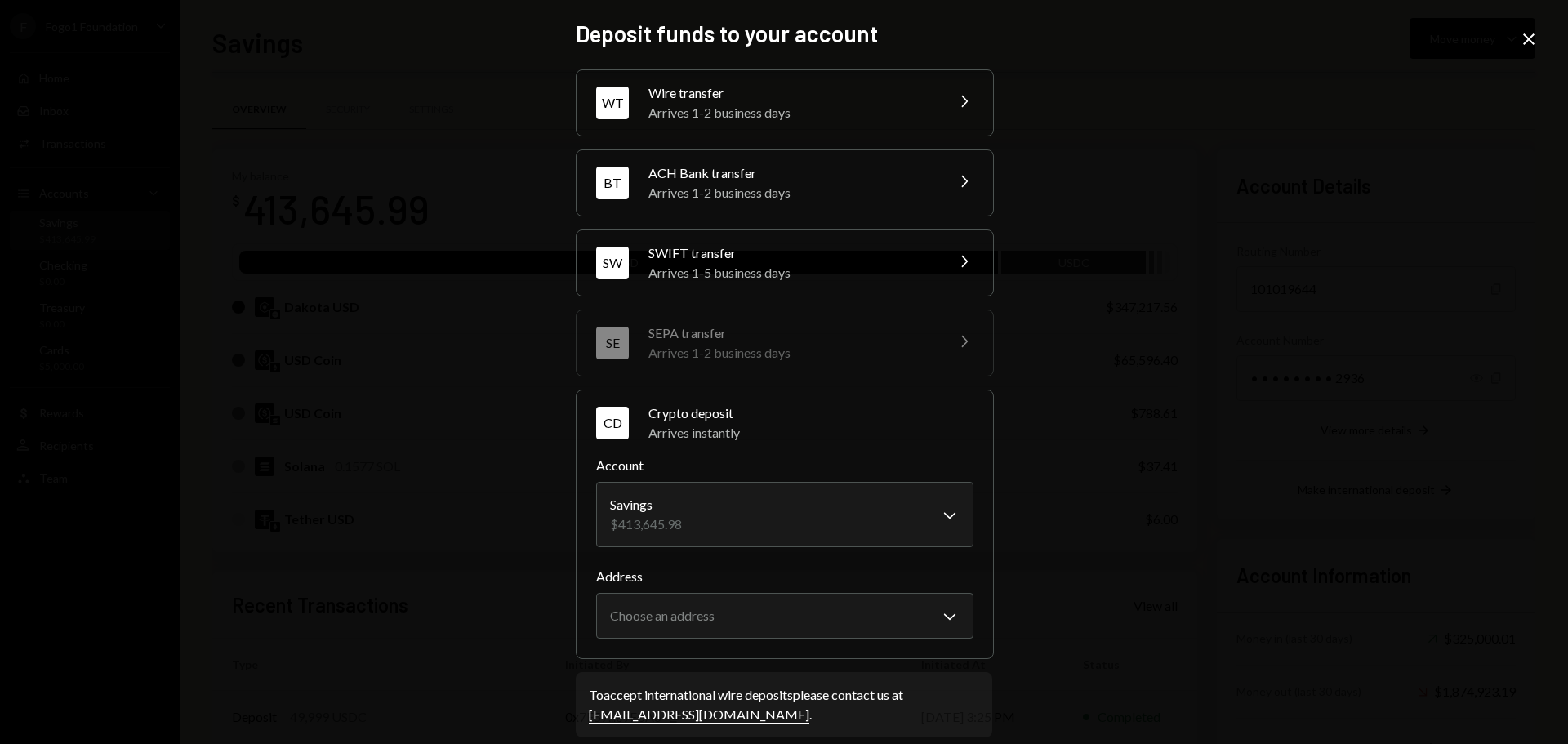
scroll to position [19, 0]
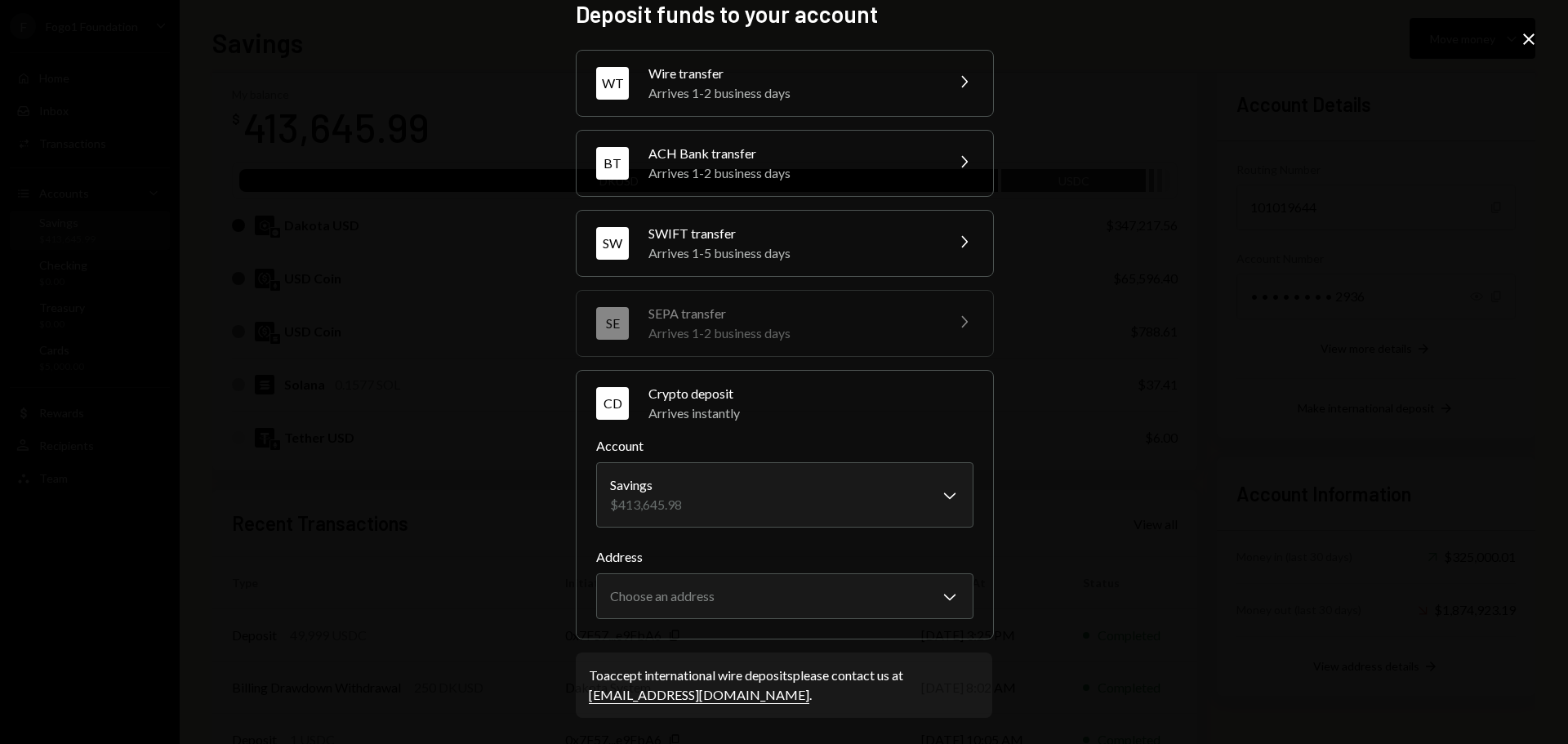
click at [663, 583] on body "F Fogo1 Foundation Caret Down Home Home Inbox Inbox Activities Transactions Acc…" at bounding box center [784, 372] width 1568 height 744
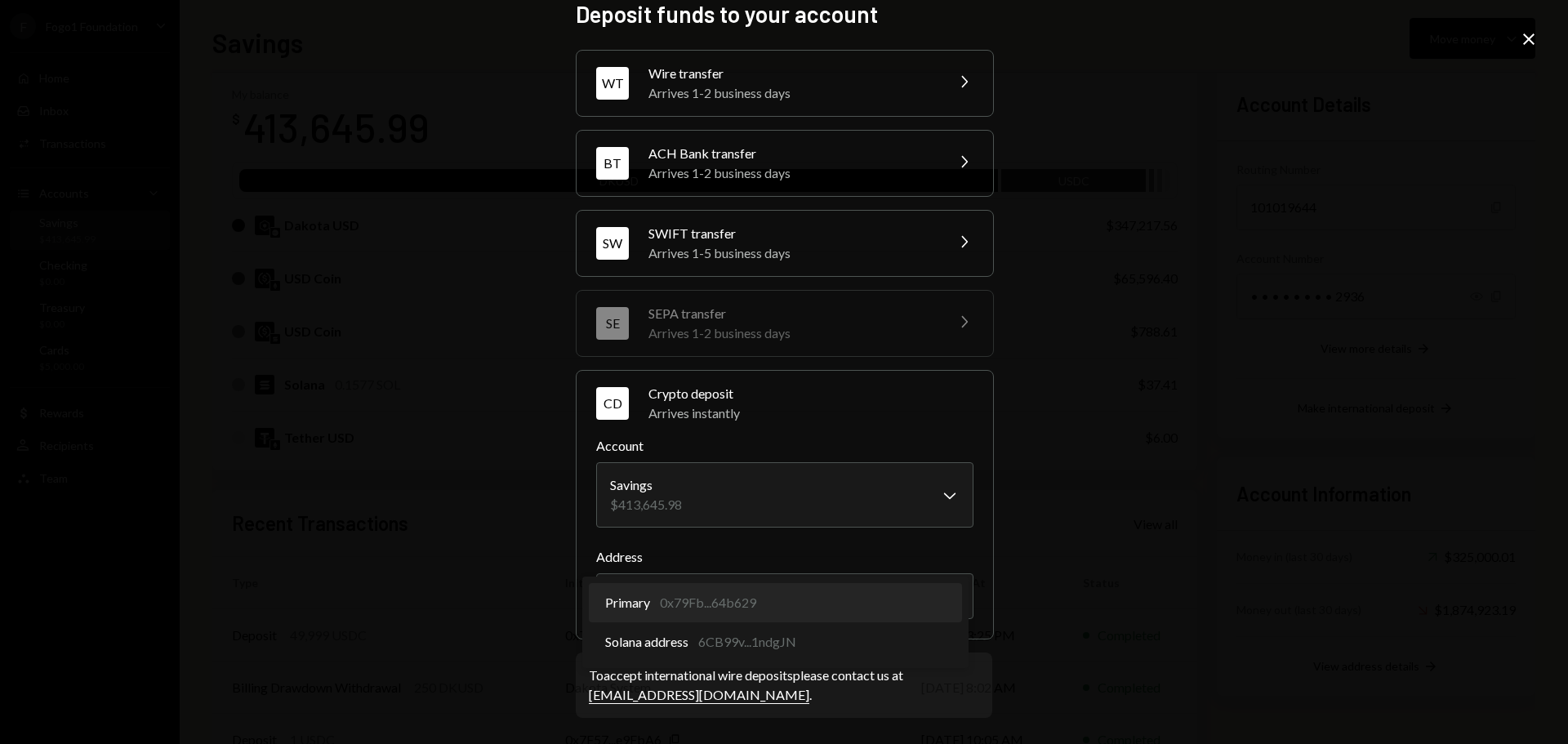
select select "**********"
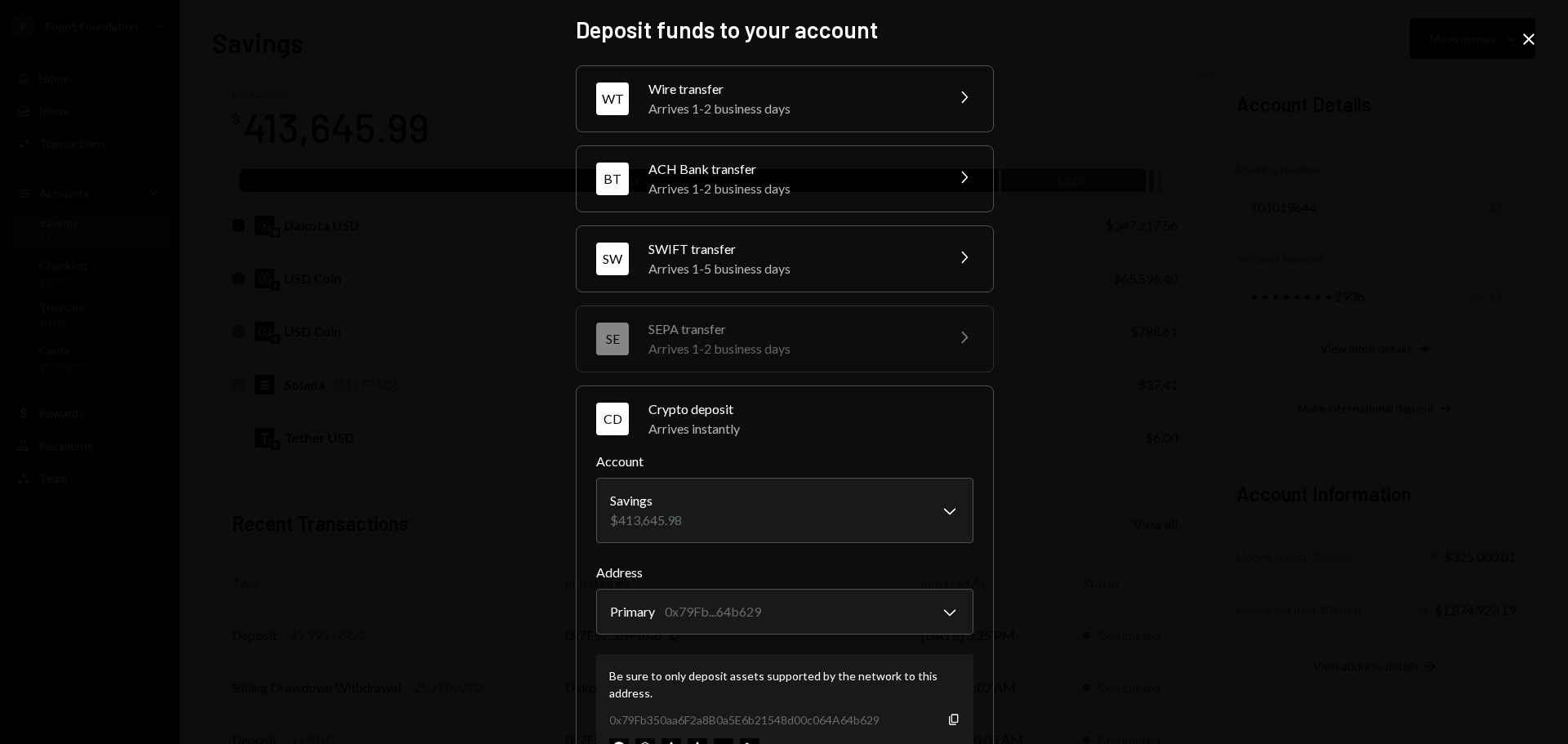
scroll to position [0, 0]
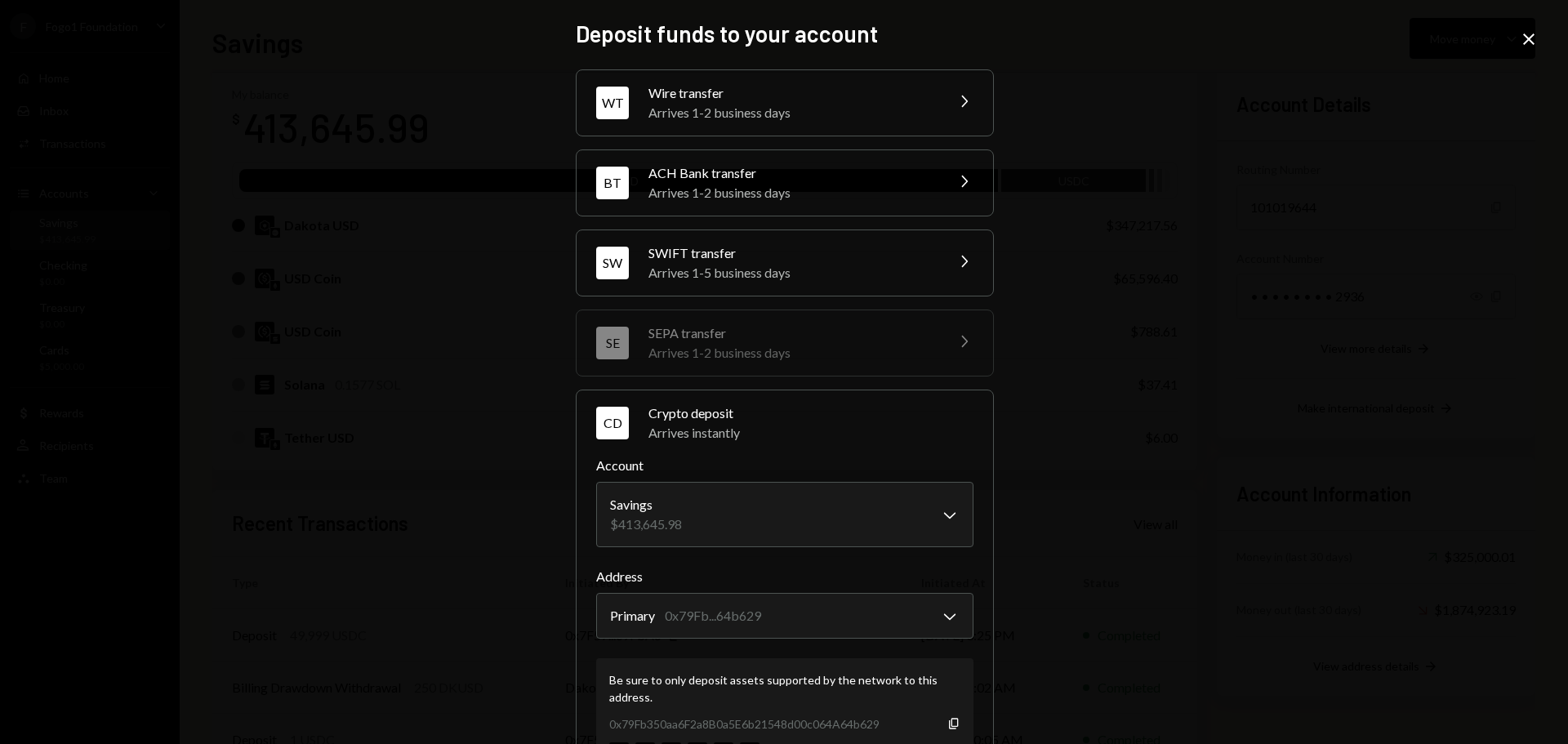
click at [1524, 38] on icon "Close" at bounding box center [1528, 39] width 19 height 19
